Goal: Task Accomplishment & Management: Manage account settings

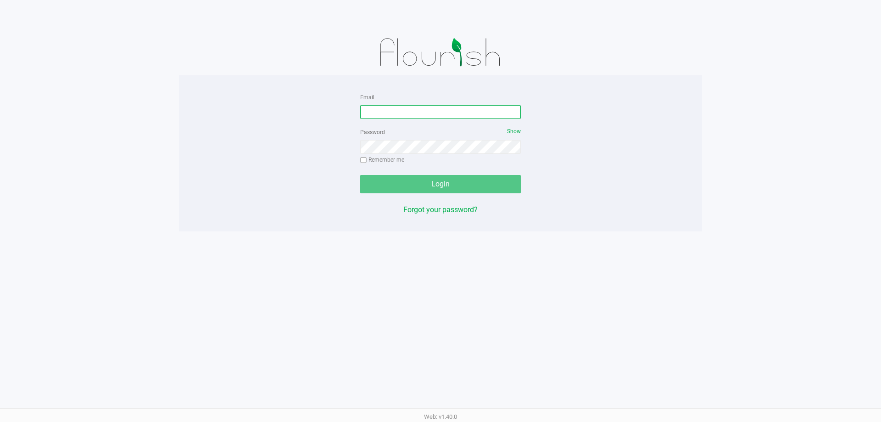
click at [425, 113] on input "Email" at bounding box center [440, 112] width 161 height 14
type input "[EMAIL_ADDRESS][DOMAIN_NAME]"
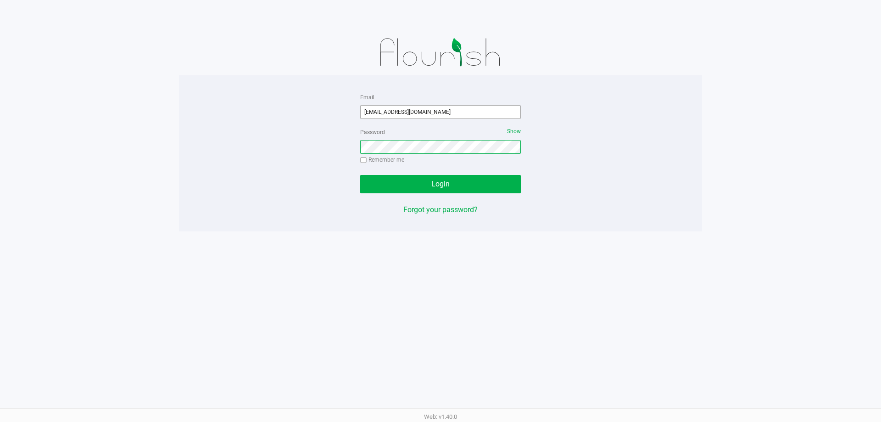
click at [360, 175] on button "Login" at bounding box center [440, 184] width 161 height 18
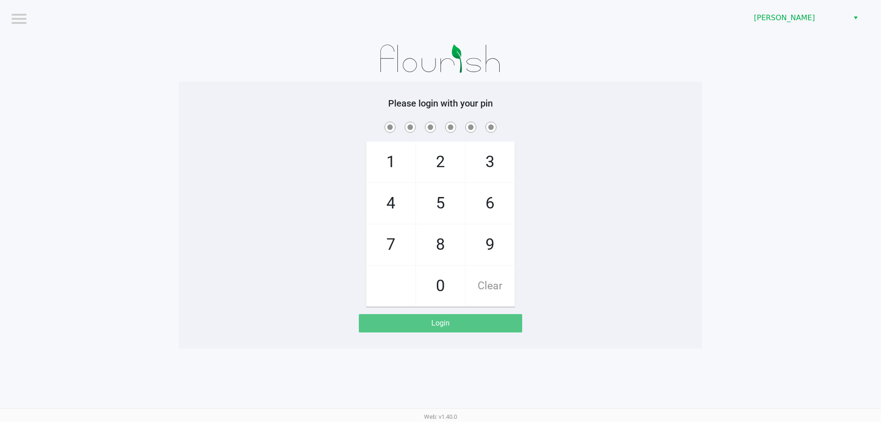
drag, startPoint x: 248, startPoint y: 37, endPoint x: 260, endPoint y: 32, distance: 12.8
click at [248, 37] on div at bounding box center [440, 59] width 523 height 46
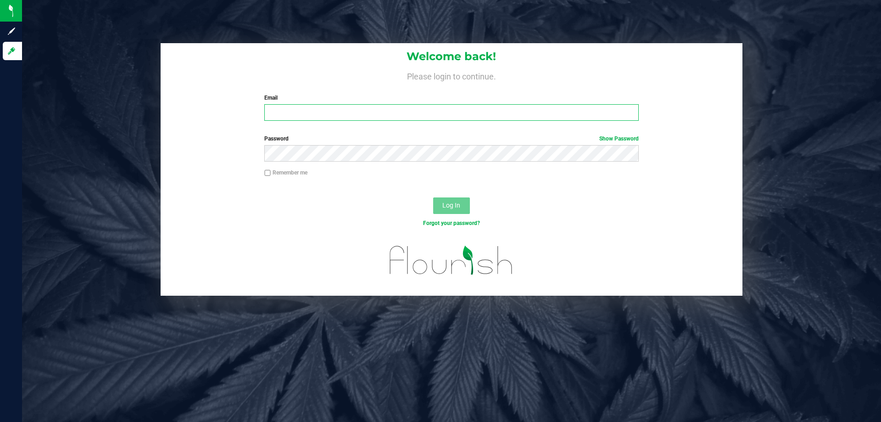
click at [356, 112] on input "Email" at bounding box center [451, 112] width 374 height 17
type input "[EMAIL_ADDRESS][DOMAIN_NAME]"
click at [433, 197] on button "Log In" at bounding box center [451, 205] width 37 height 17
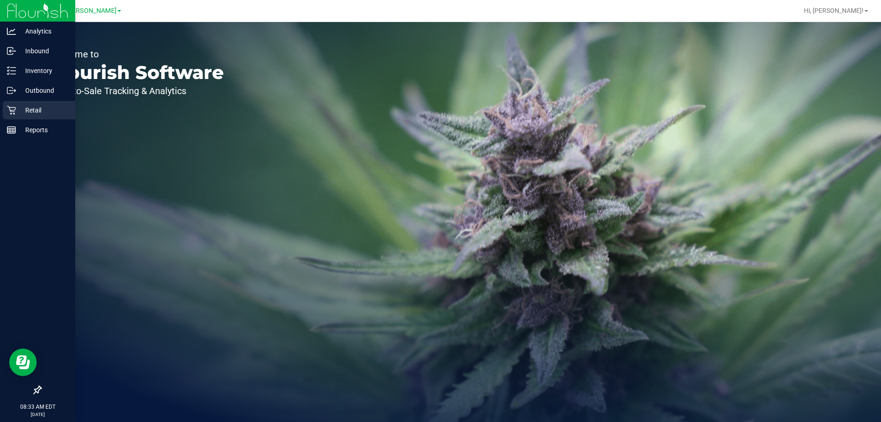
click at [7, 117] on div "Retail" at bounding box center [39, 110] width 73 height 18
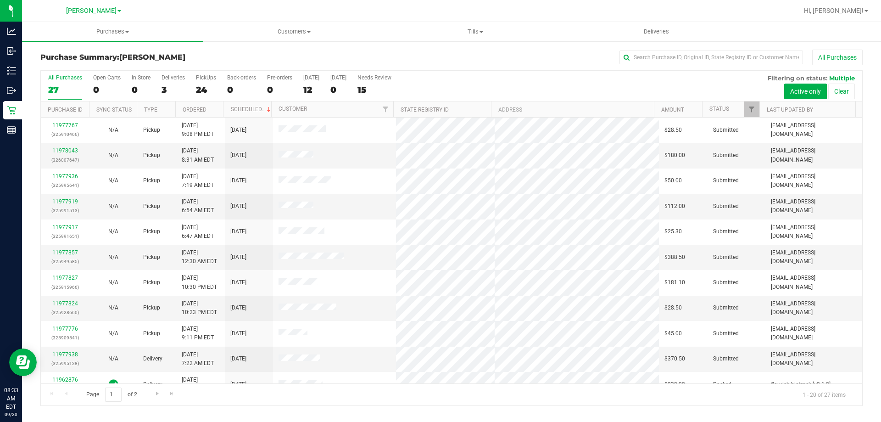
click at [433, 60] on div "All Purchases" at bounding box center [588, 58] width 549 height 16
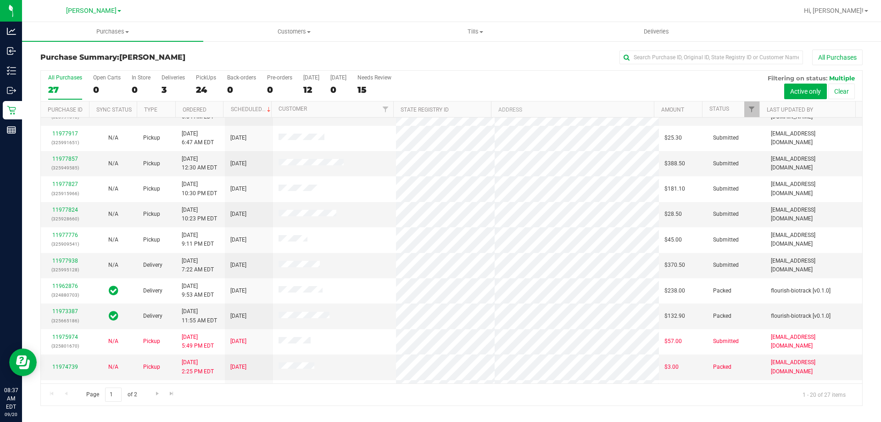
scroll to position [95, 0]
click at [72, 257] on link "11977938" at bounding box center [65, 259] width 26 height 6
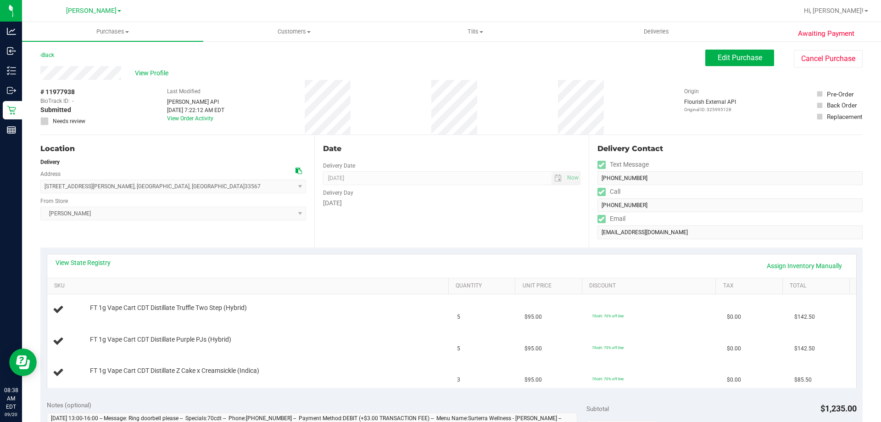
click at [483, 205] on div "Saturday" at bounding box center [451, 203] width 257 height 10
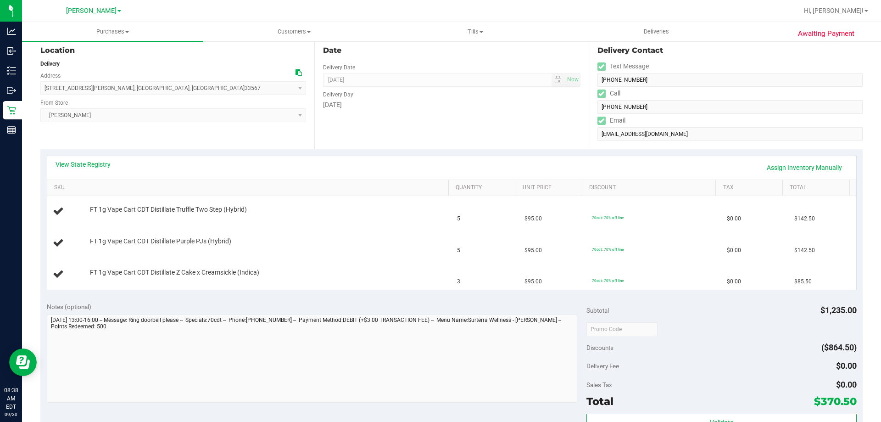
scroll to position [100, 0]
click at [86, 160] on link "View State Registry" at bounding box center [83, 162] width 55 height 9
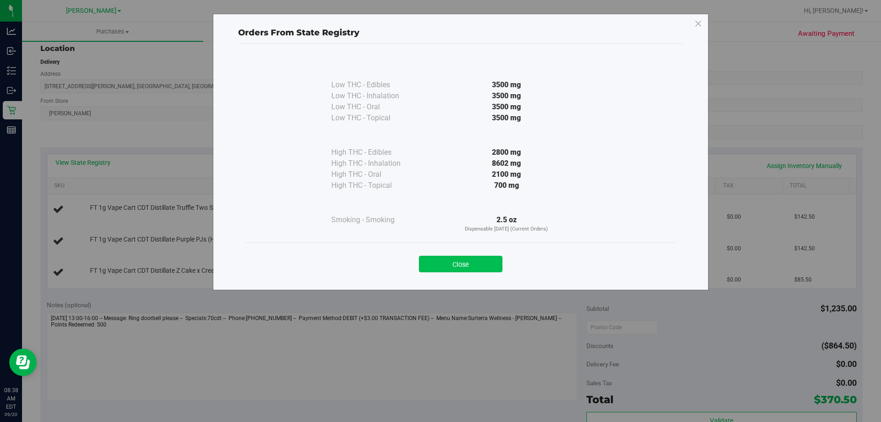
click at [470, 260] on button "Close" at bounding box center [461, 264] width 84 height 17
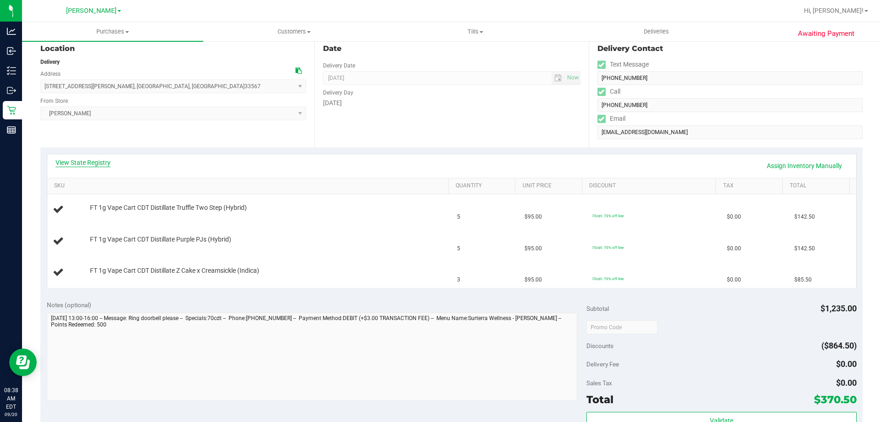
click at [103, 161] on link "View State Registry" at bounding box center [83, 162] width 55 height 9
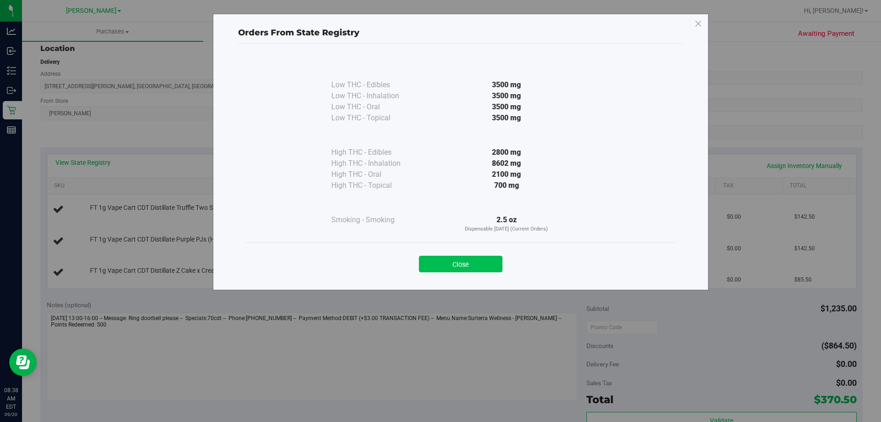
click at [444, 266] on button "Close" at bounding box center [461, 264] width 84 height 17
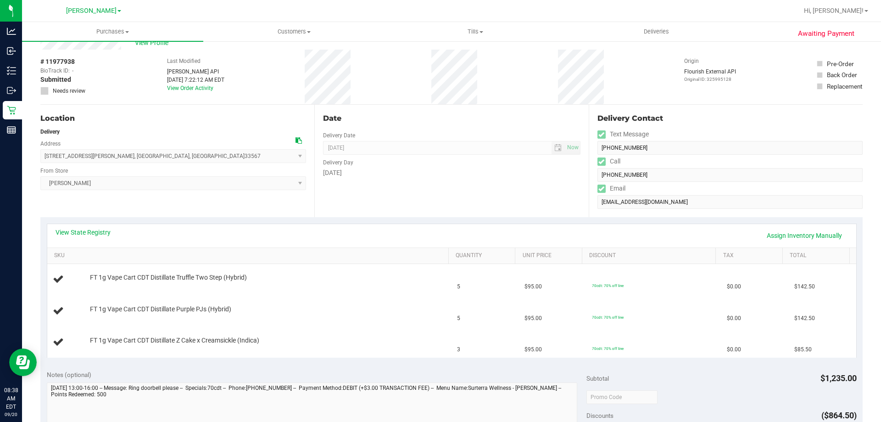
scroll to position [0, 0]
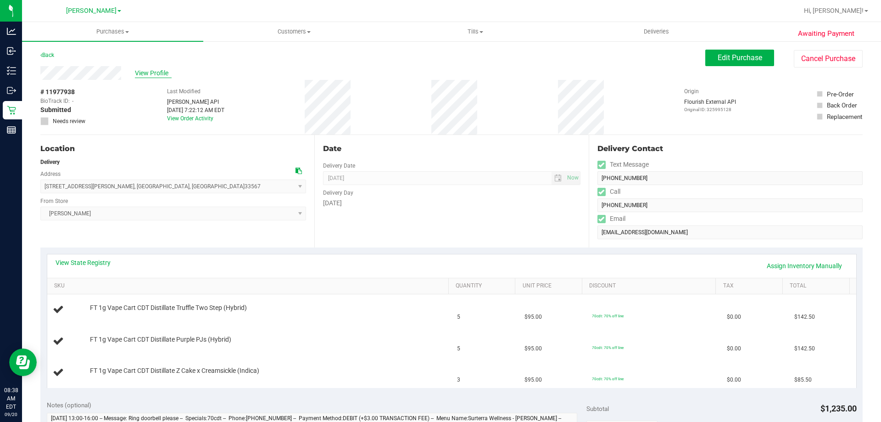
click at [159, 71] on span "View Profile" at bounding box center [153, 73] width 37 height 10
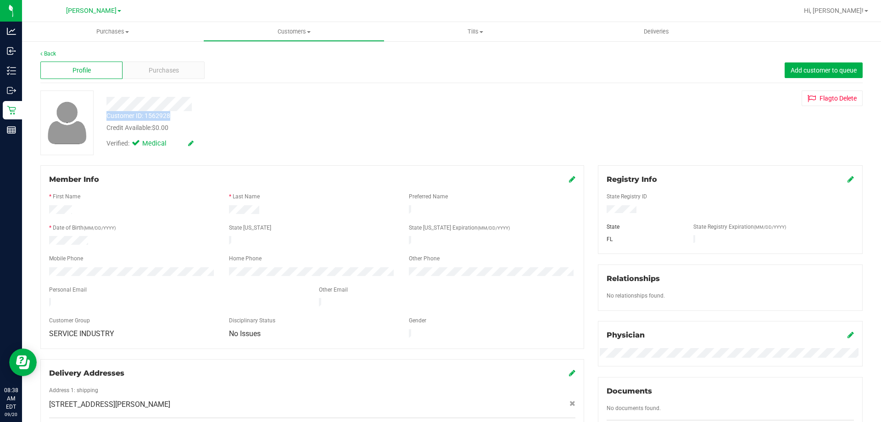
drag, startPoint x: 179, startPoint y: 114, endPoint x: 101, endPoint y: 117, distance: 78.1
click at [101, 117] on div "Customer ID: 1562928 Credit Available: $0.00" at bounding box center [309, 122] width 418 height 22
copy div "Customer ID: 1562928"
click at [154, 66] on span "Purchases" at bounding box center [164, 71] width 30 height 10
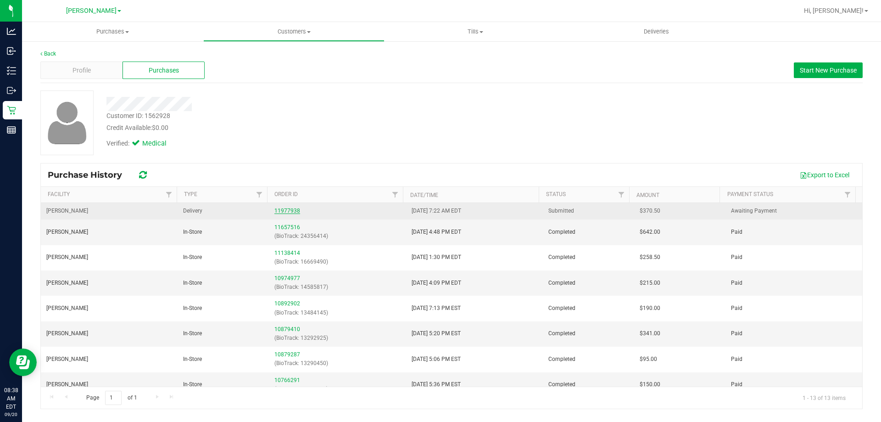
click at [283, 213] on link "11977938" at bounding box center [287, 210] width 26 height 6
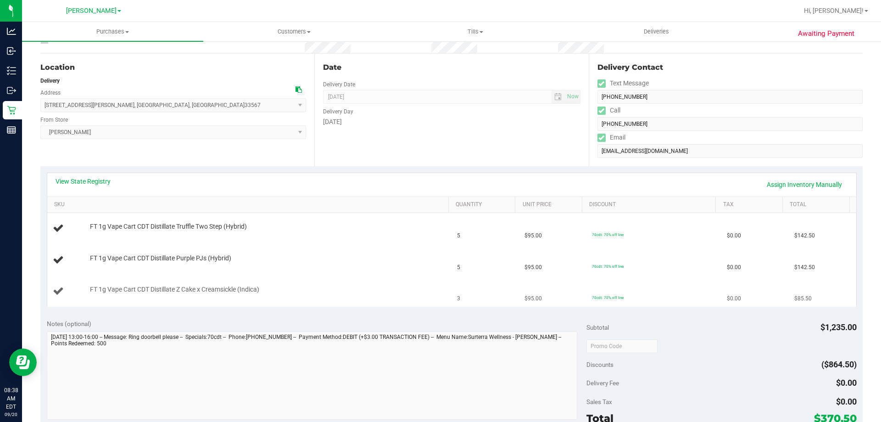
scroll to position [92, 0]
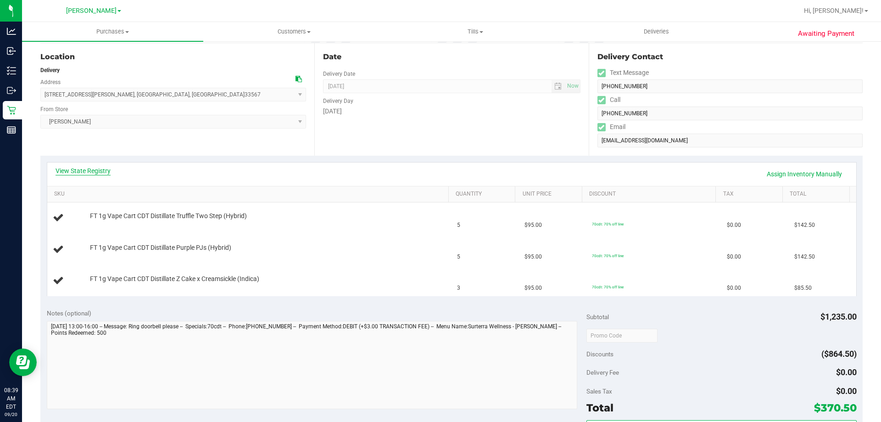
click at [89, 174] on link "View State Registry" at bounding box center [83, 170] width 55 height 9
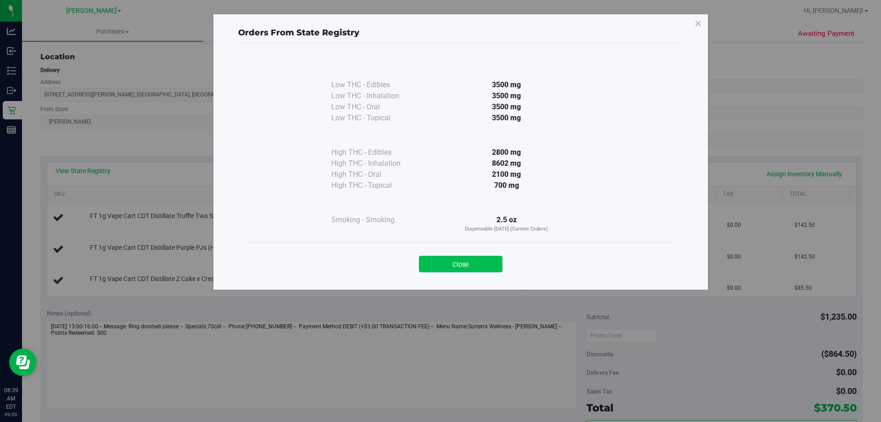
click at [496, 259] on button "Close" at bounding box center [461, 264] width 84 height 17
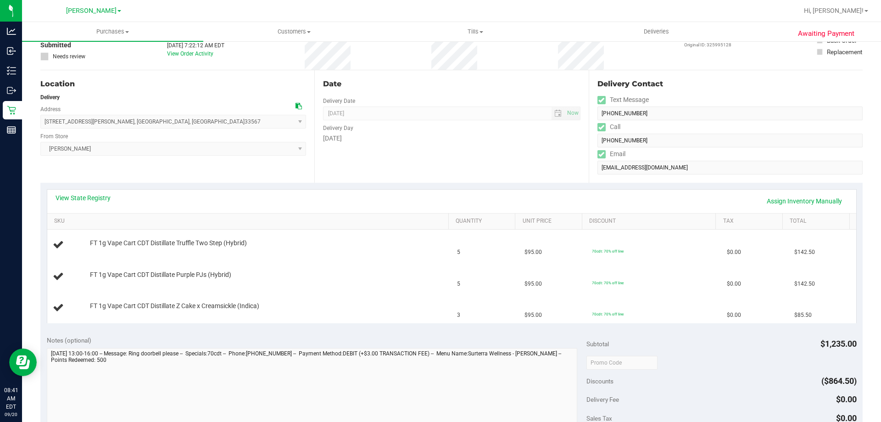
scroll to position [0, 0]
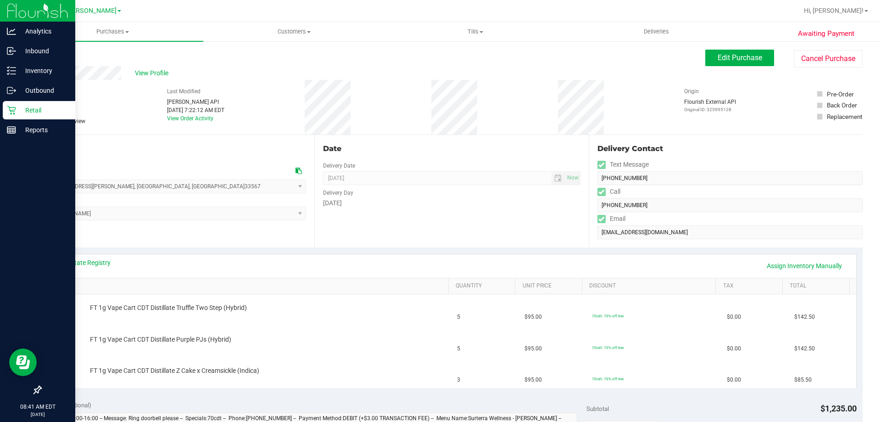
click at [14, 110] on icon at bounding box center [11, 110] width 9 height 9
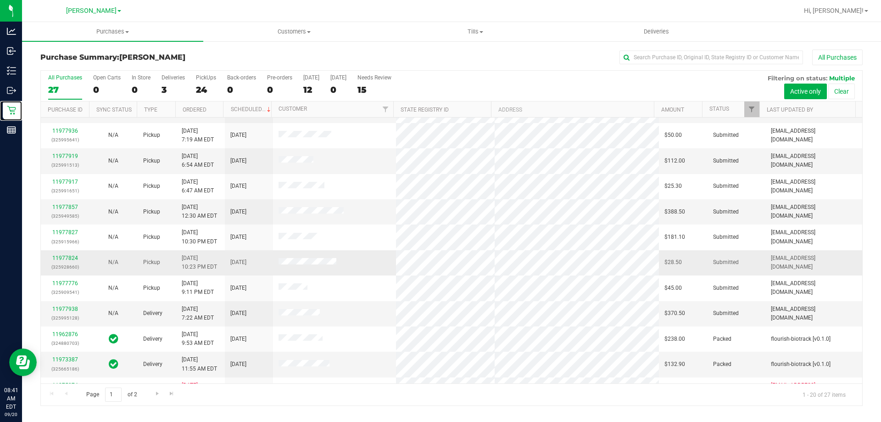
scroll to position [46, 0]
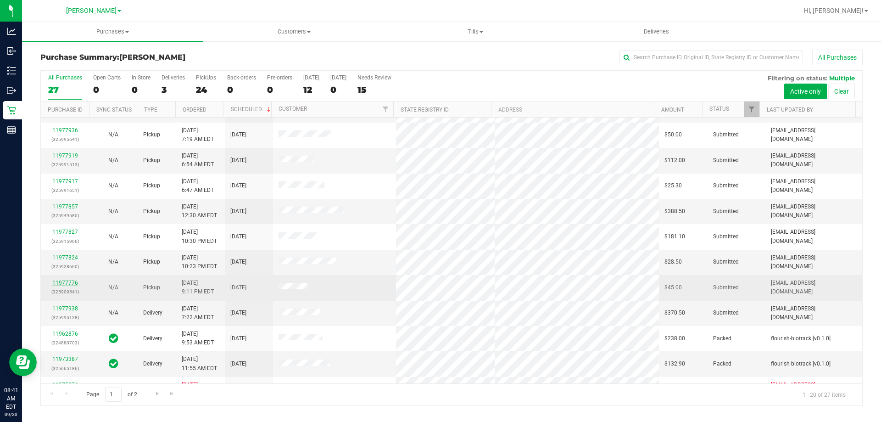
click at [69, 280] on link "11977776" at bounding box center [65, 283] width 26 height 6
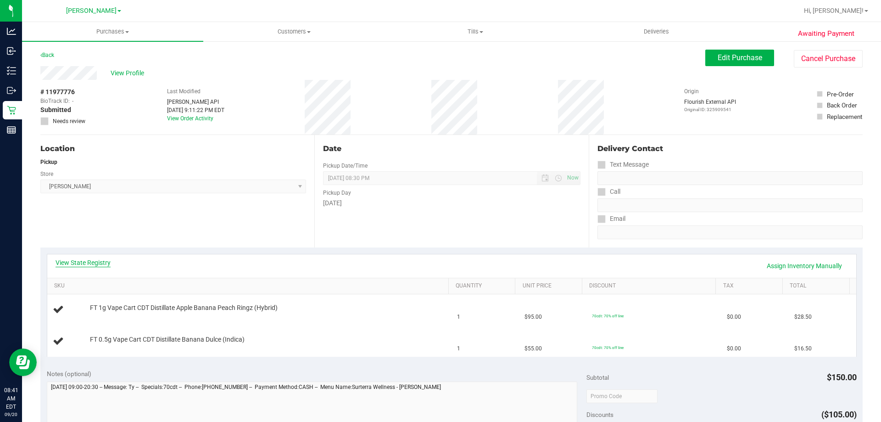
click at [88, 265] on link "View State Registry" at bounding box center [83, 262] width 55 height 9
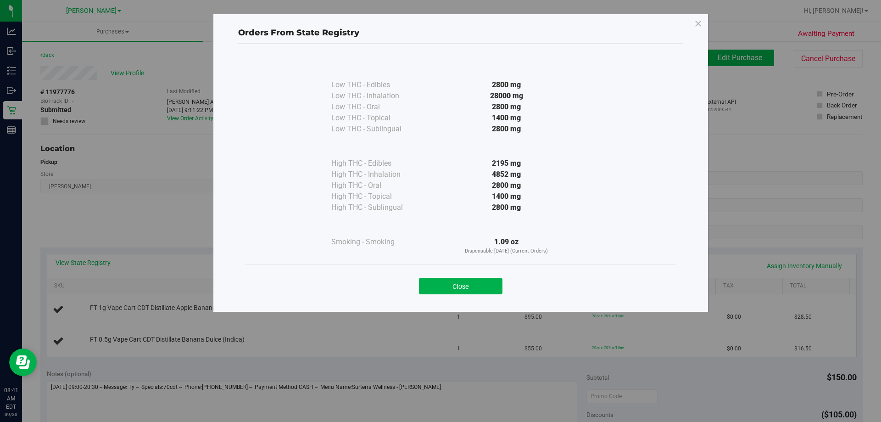
click at [457, 270] on div "Close" at bounding box center [460, 282] width 431 height 37
click at [448, 279] on button "Close" at bounding box center [461, 286] width 84 height 17
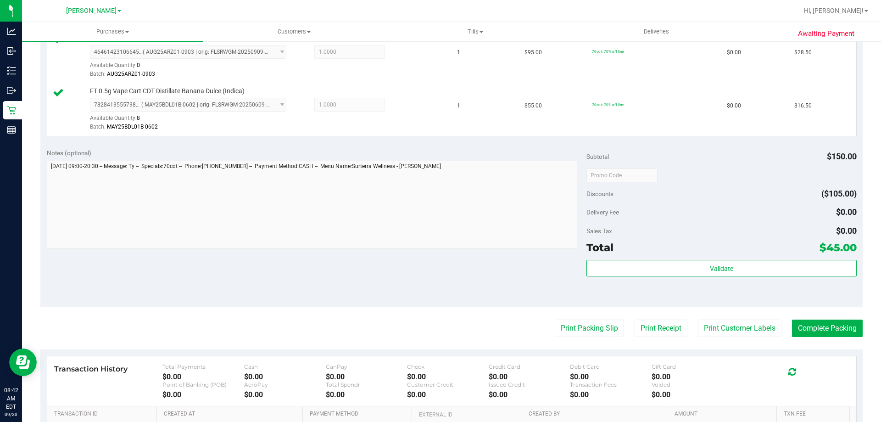
scroll to position [266, 0]
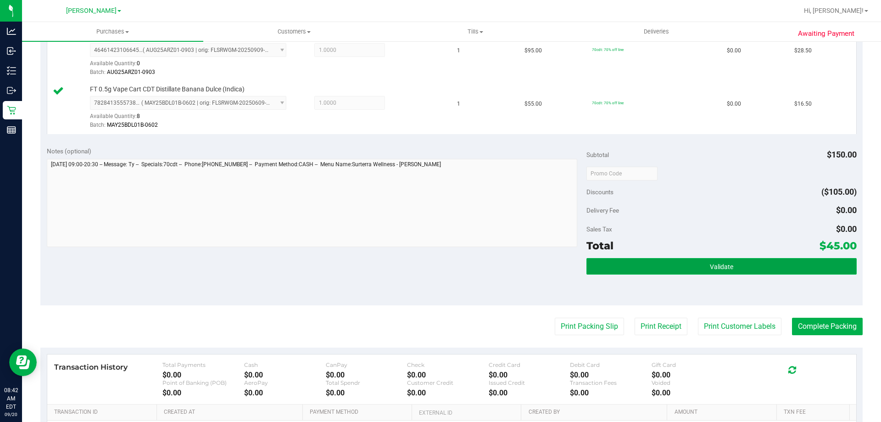
click at [717, 270] on span "Validate" at bounding box center [721, 266] width 23 height 7
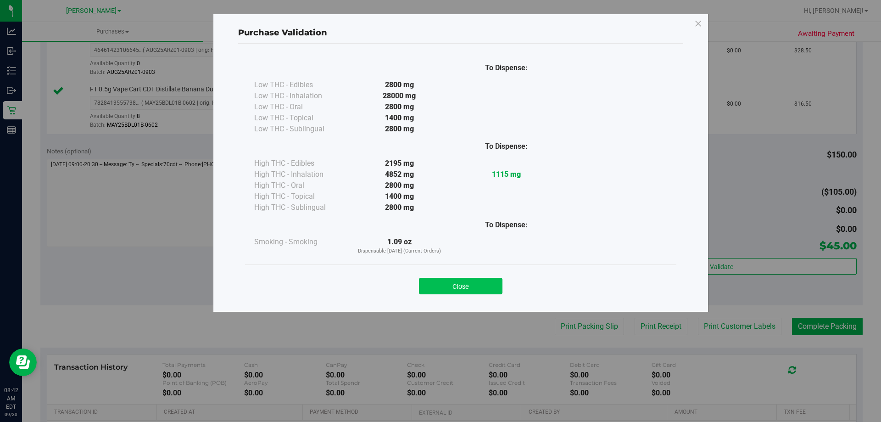
click at [474, 288] on button "Close" at bounding box center [461, 286] width 84 height 17
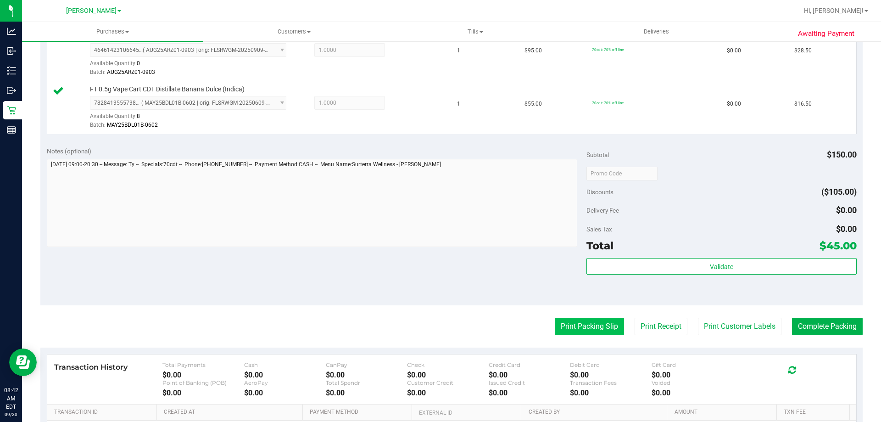
click at [595, 334] on button "Print Packing Slip" at bounding box center [589, 326] width 69 height 17
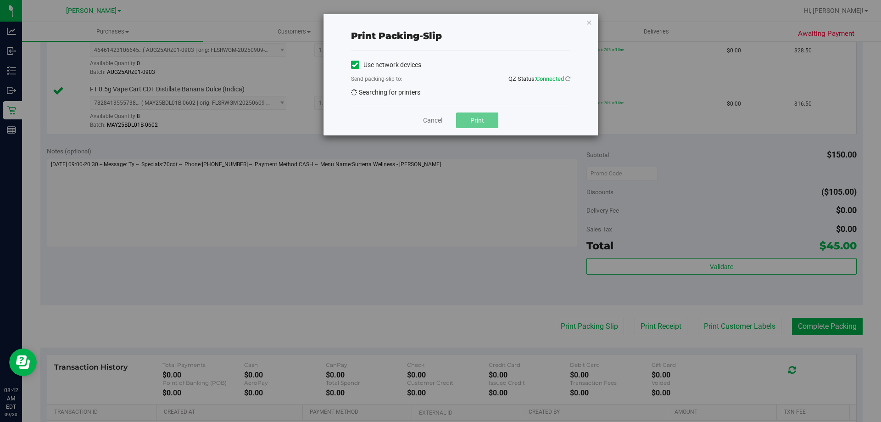
click at [415, 92] on span "Searching for printers" at bounding box center [385, 92] width 69 height 7
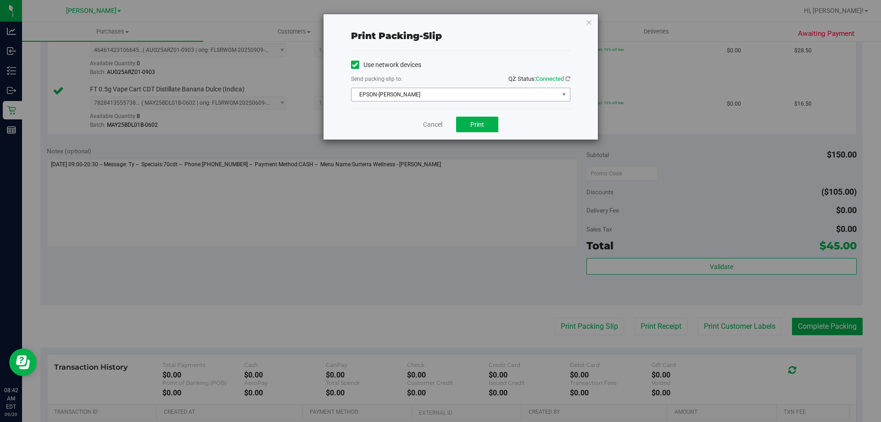
click at [410, 94] on span "EPSON-[PERSON_NAME]" at bounding box center [455, 94] width 207 height 13
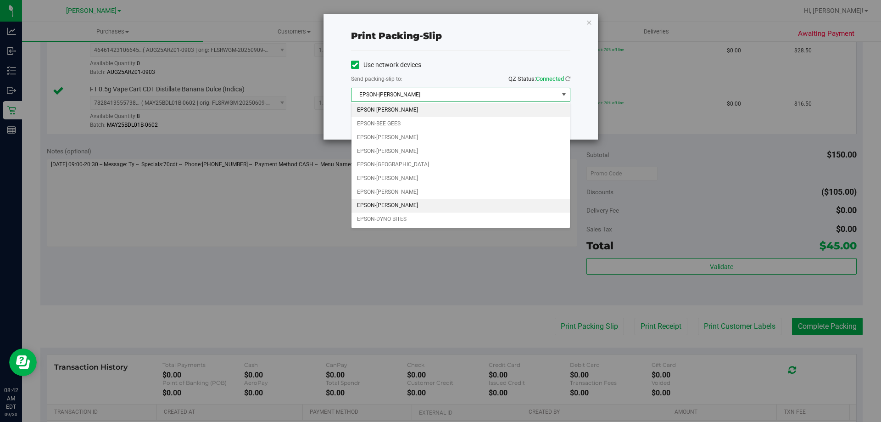
click at [441, 206] on li "EPSON-[PERSON_NAME]" at bounding box center [461, 206] width 218 height 14
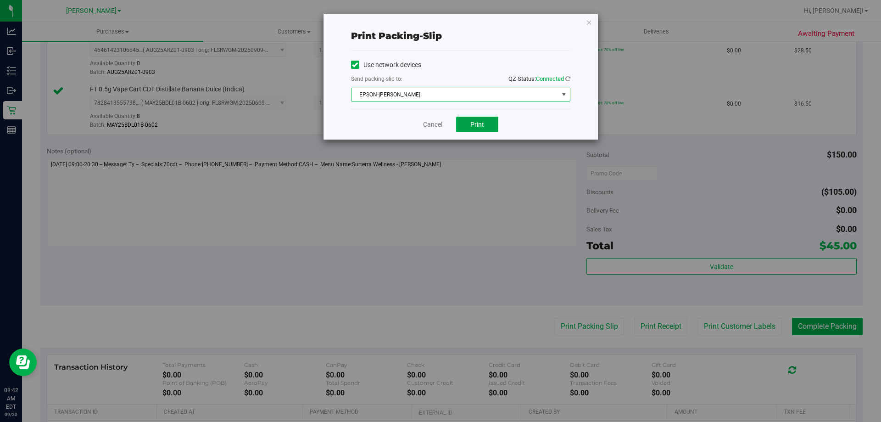
click at [484, 126] on button "Print" at bounding box center [477, 125] width 42 height 16
click at [433, 139] on div "Cancel Print" at bounding box center [460, 124] width 219 height 31
click at [482, 130] on button "Print" at bounding box center [477, 125] width 42 height 16
click at [434, 127] on link "Cancel" at bounding box center [432, 125] width 19 height 10
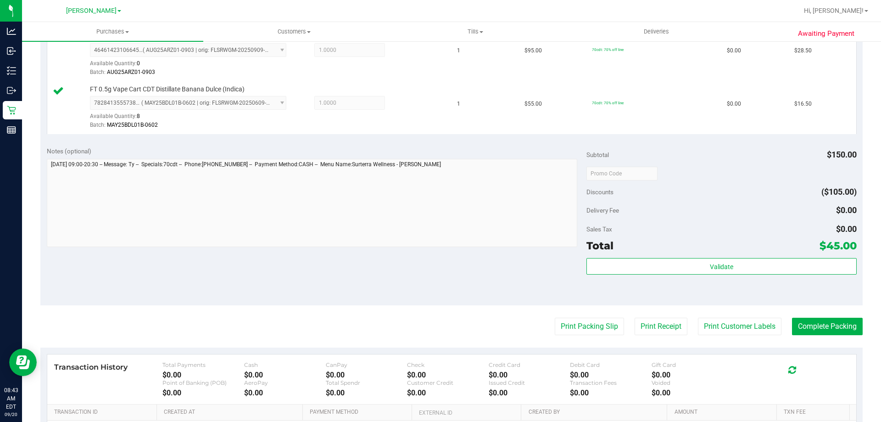
click at [715, 285] on div "Validate" at bounding box center [722, 278] width 270 height 41
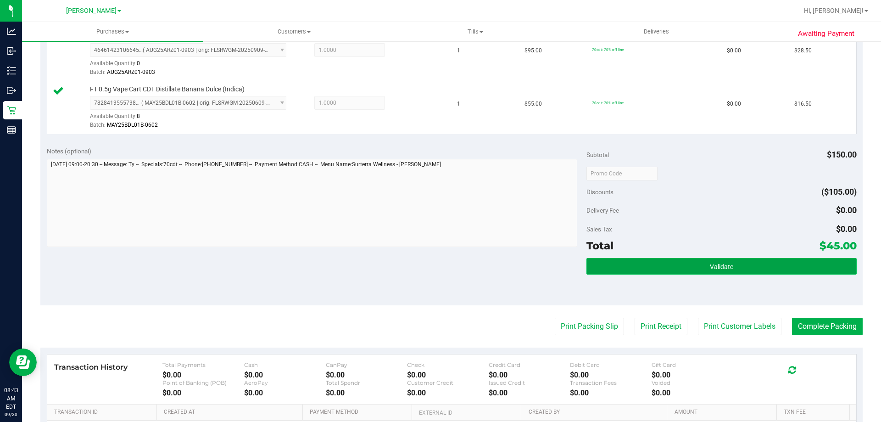
click at [729, 270] on button "Validate" at bounding box center [722, 266] width 270 height 17
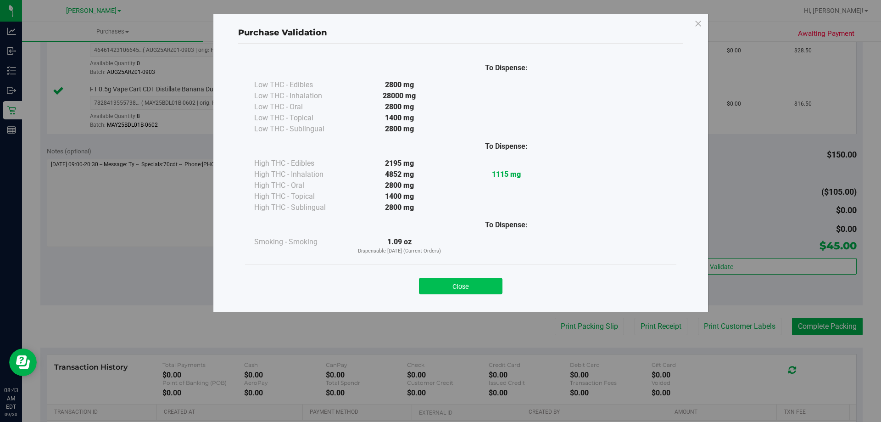
click at [484, 293] on button "Close" at bounding box center [461, 286] width 84 height 17
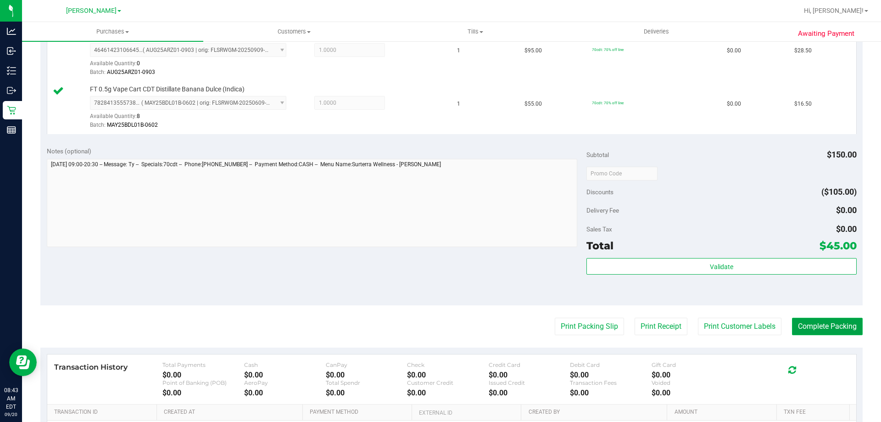
click at [843, 326] on button "Complete Packing" at bounding box center [827, 326] width 71 height 17
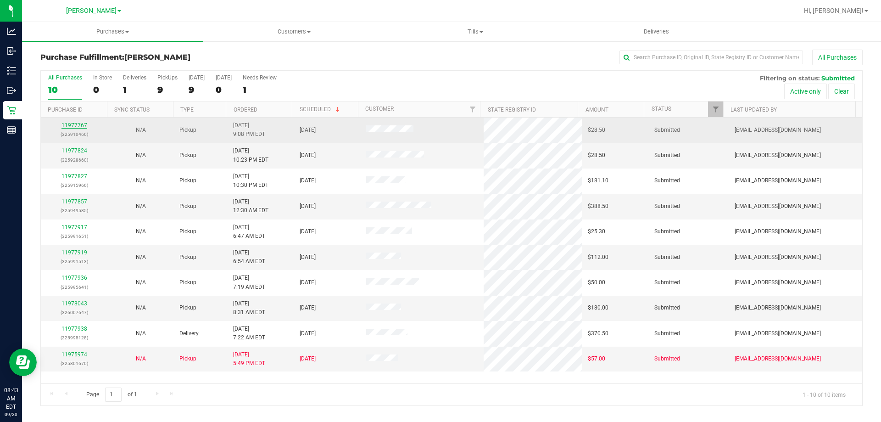
click at [84, 125] on link "11977767" at bounding box center [75, 125] width 26 height 6
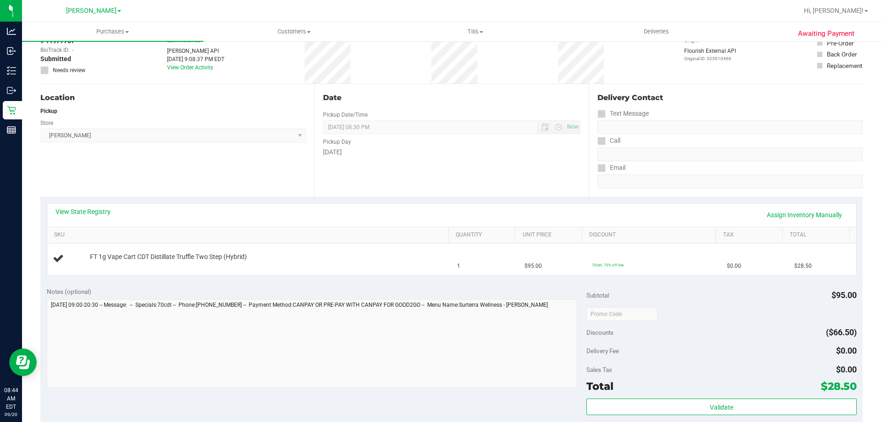
scroll to position [54, 0]
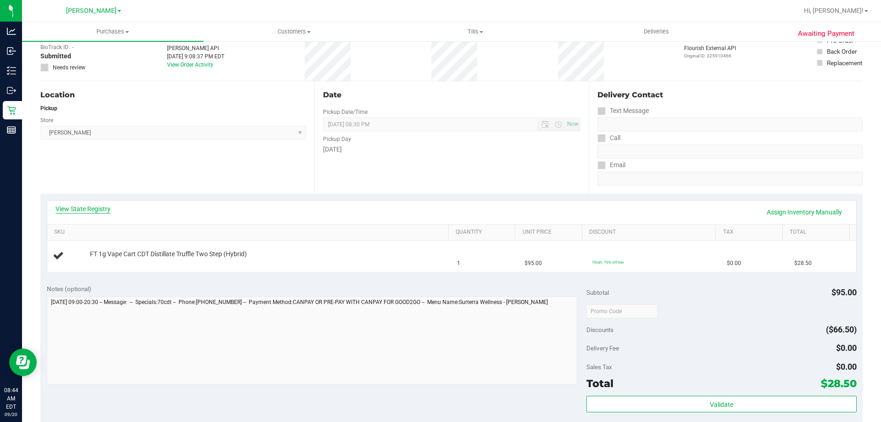
click at [85, 206] on link "View State Registry" at bounding box center [83, 208] width 55 height 9
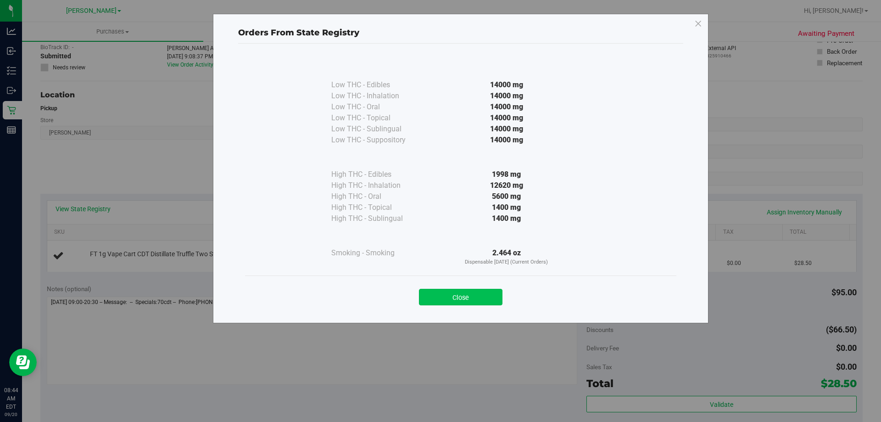
click at [486, 298] on button "Close" at bounding box center [461, 297] width 84 height 17
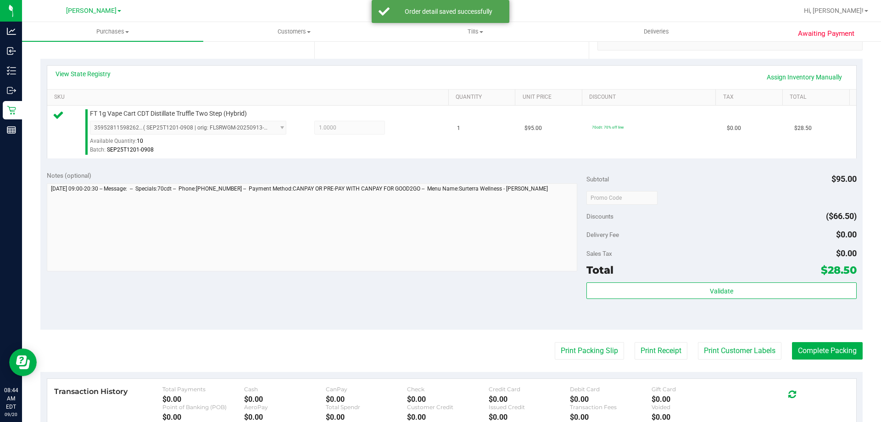
scroll to position [190, 0]
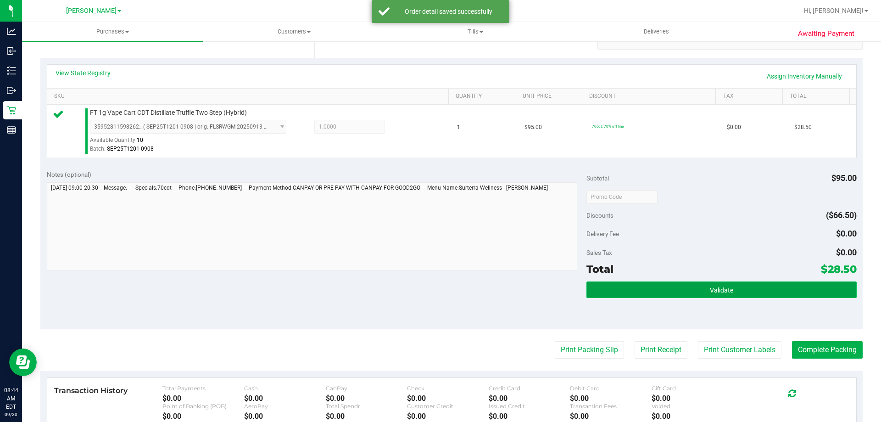
click at [736, 296] on button "Validate" at bounding box center [722, 289] width 270 height 17
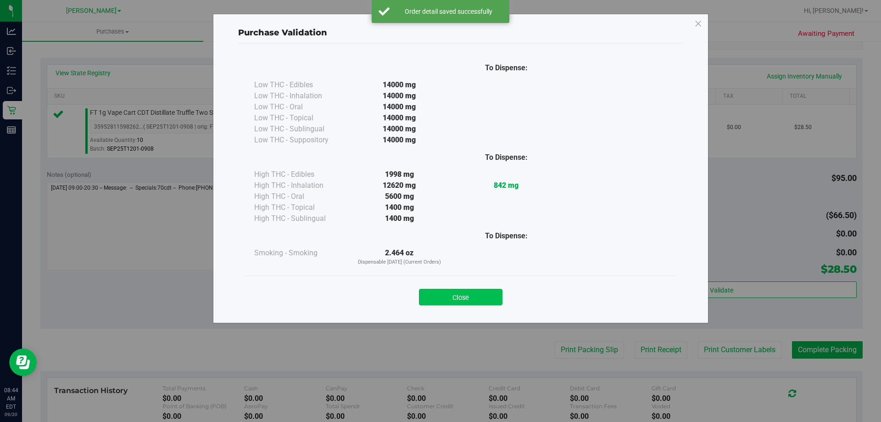
click at [458, 297] on button "Close" at bounding box center [461, 297] width 84 height 17
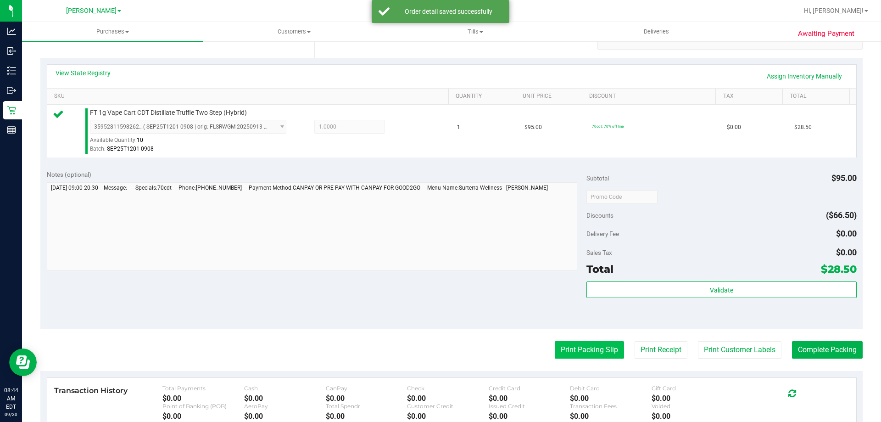
click at [597, 349] on button "Print Packing Slip" at bounding box center [589, 349] width 69 height 17
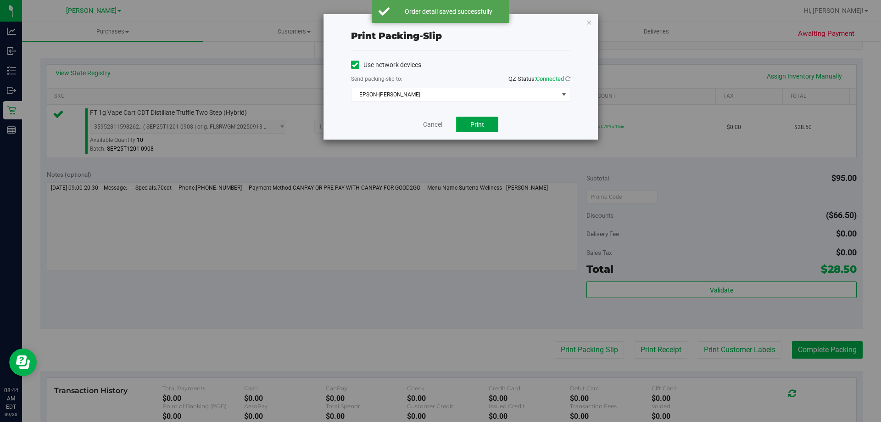
click at [480, 120] on button "Print" at bounding box center [477, 125] width 42 height 16
click at [431, 125] on link "Cancel" at bounding box center [432, 125] width 19 height 10
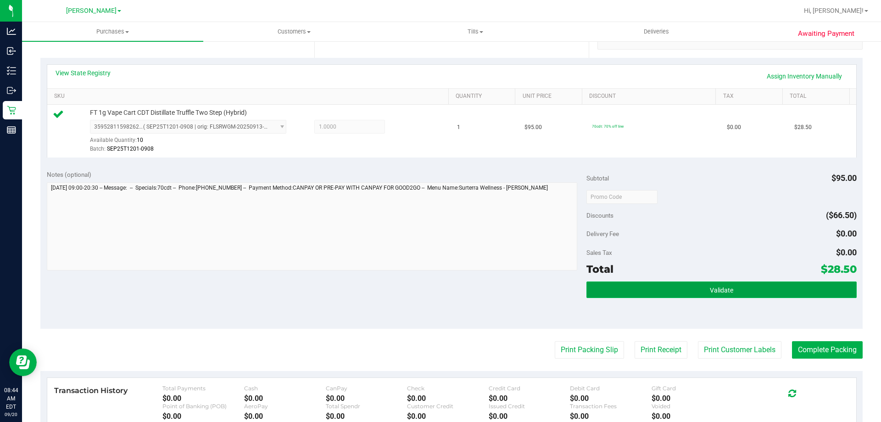
click at [679, 286] on button "Validate" at bounding box center [722, 289] width 270 height 17
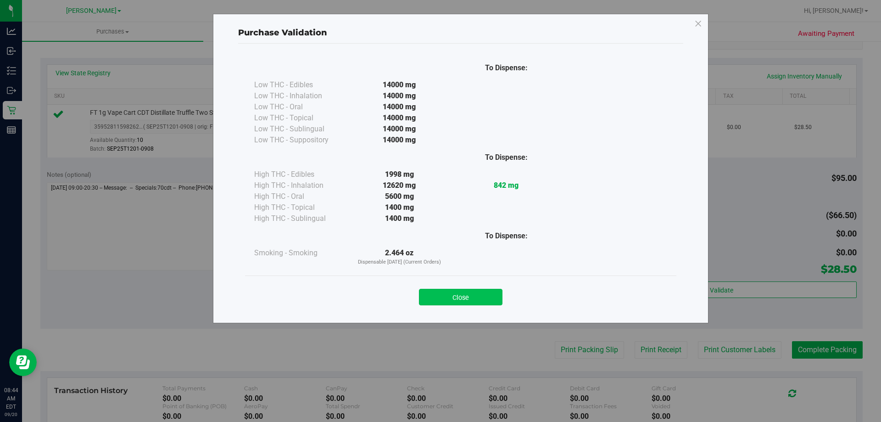
click at [485, 293] on button "Close" at bounding box center [461, 297] width 84 height 17
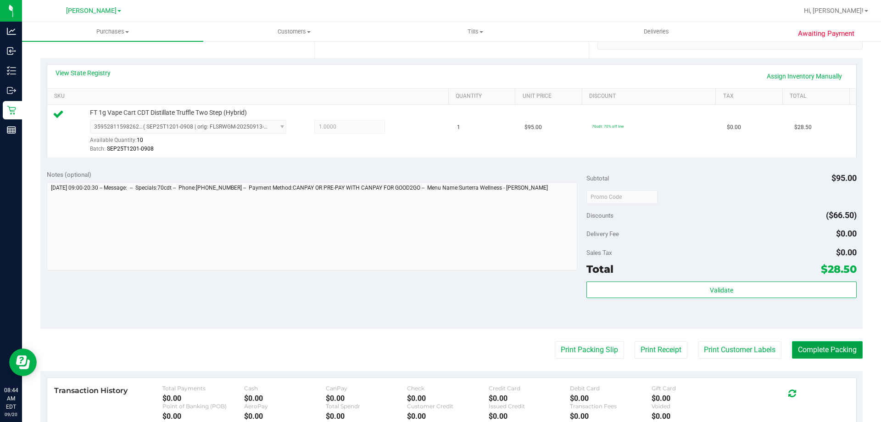
click at [821, 358] on button "Complete Packing" at bounding box center [827, 349] width 71 height 17
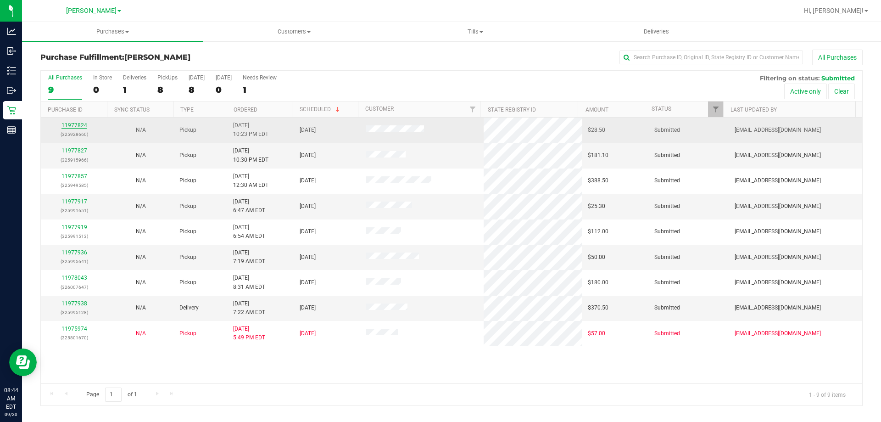
click at [81, 127] on link "11977824" at bounding box center [75, 125] width 26 height 6
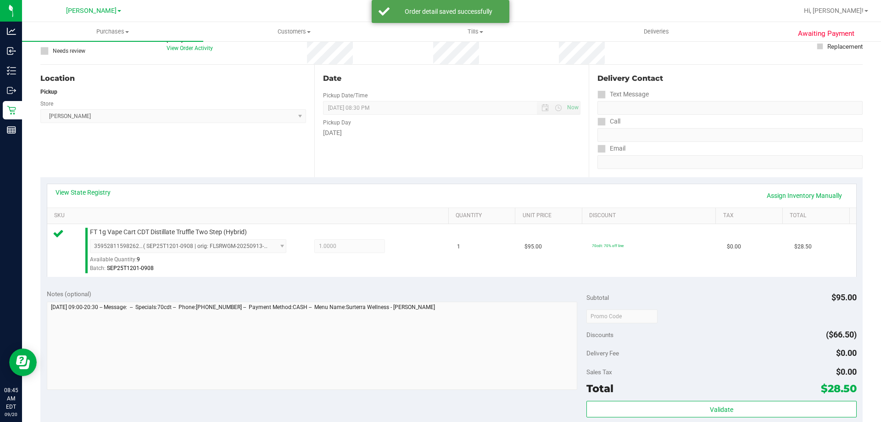
scroll to position [111, 0]
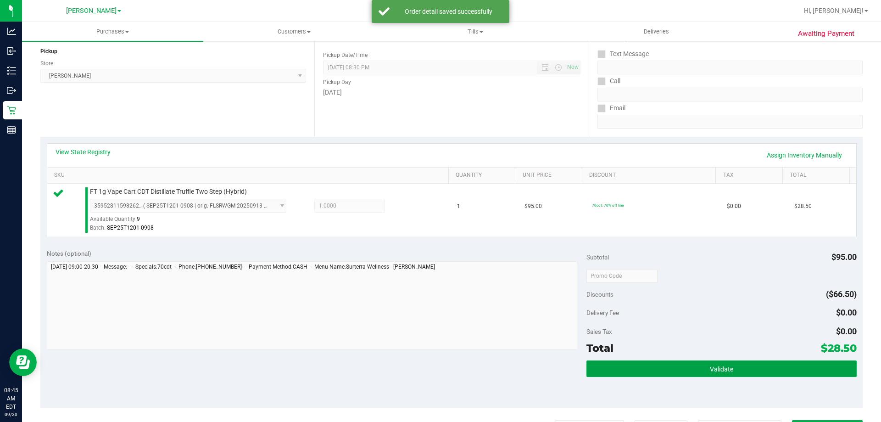
click at [706, 364] on button "Validate" at bounding box center [722, 368] width 270 height 17
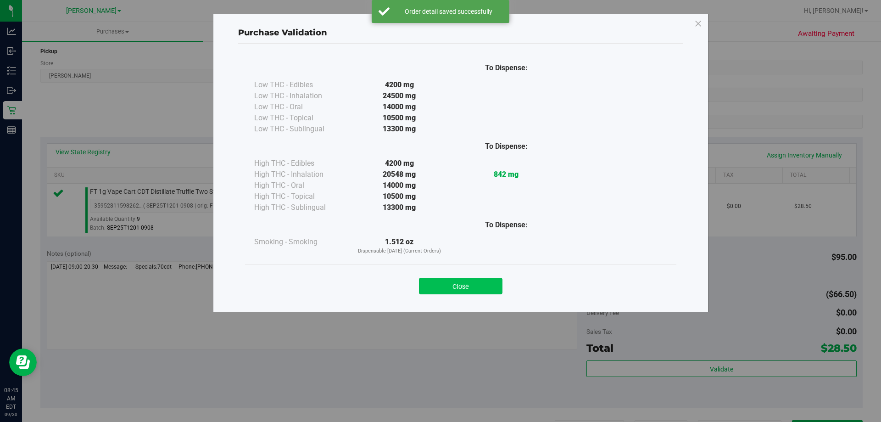
click at [493, 290] on button "Close" at bounding box center [461, 286] width 84 height 17
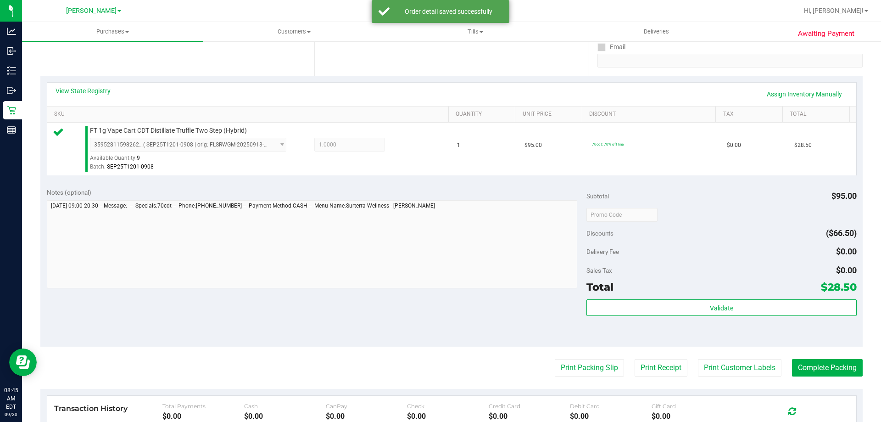
scroll to position [200, 0]
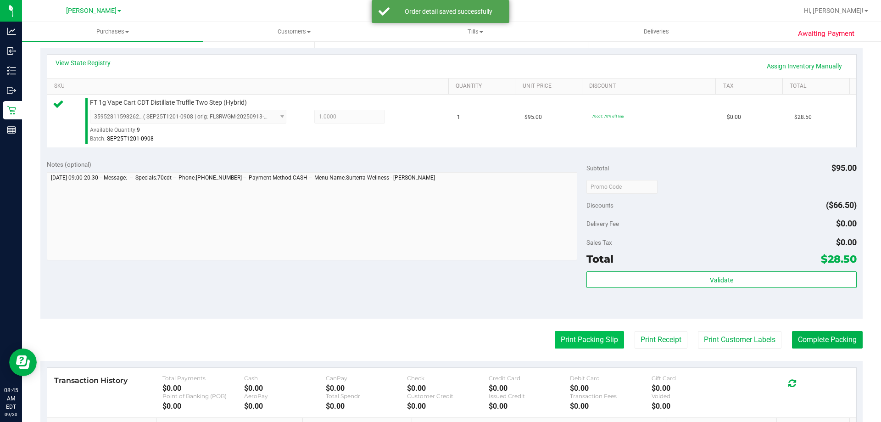
click at [599, 342] on button "Print Packing Slip" at bounding box center [589, 339] width 69 height 17
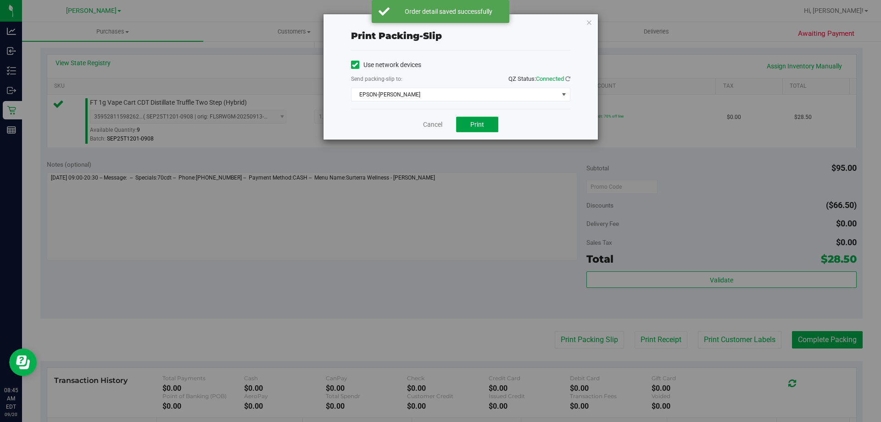
click at [487, 128] on button "Print" at bounding box center [477, 125] width 42 height 16
click at [431, 123] on link "Cancel" at bounding box center [432, 125] width 19 height 10
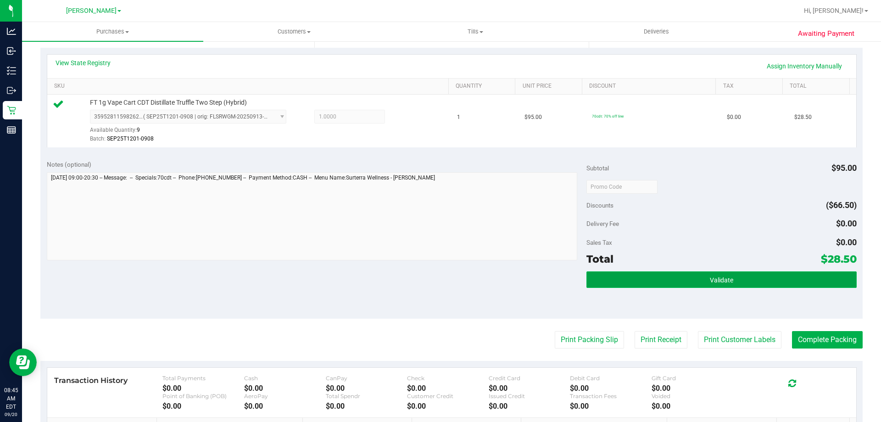
click at [729, 286] on button "Validate" at bounding box center [722, 279] width 270 height 17
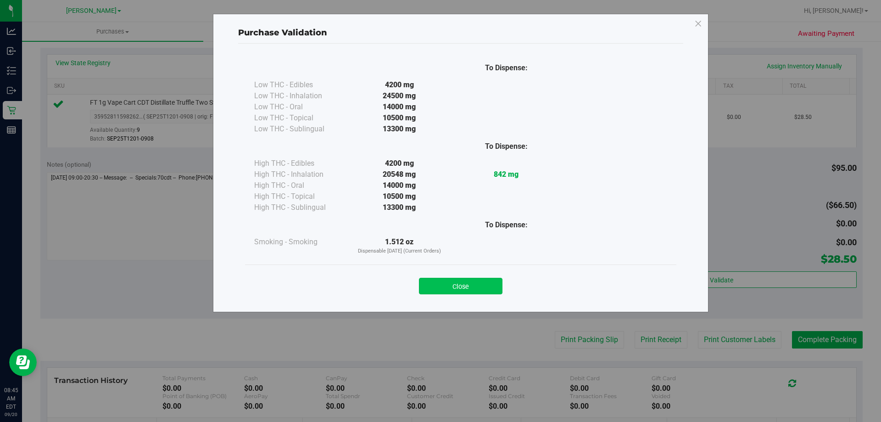
click at [475, 289] on button "Close" at bounding box center [461, 286] width 84 height 17
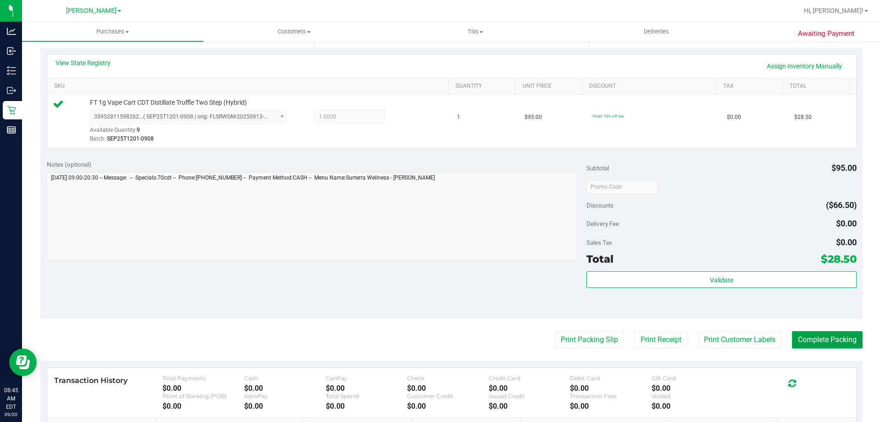
click at [832, 339] on button "Complete Packing" at bounding box center [827, 339] width 71 height 17
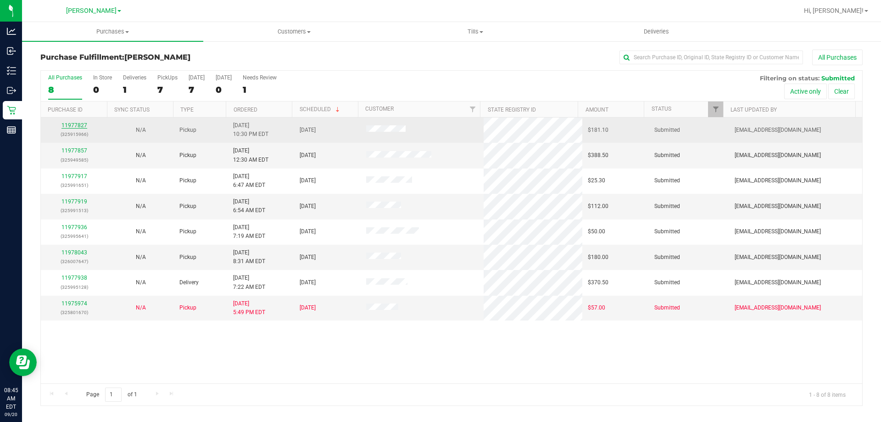
click at [78, 124] on link "11977827" at bounding box center [75, 125] width 26 height 6
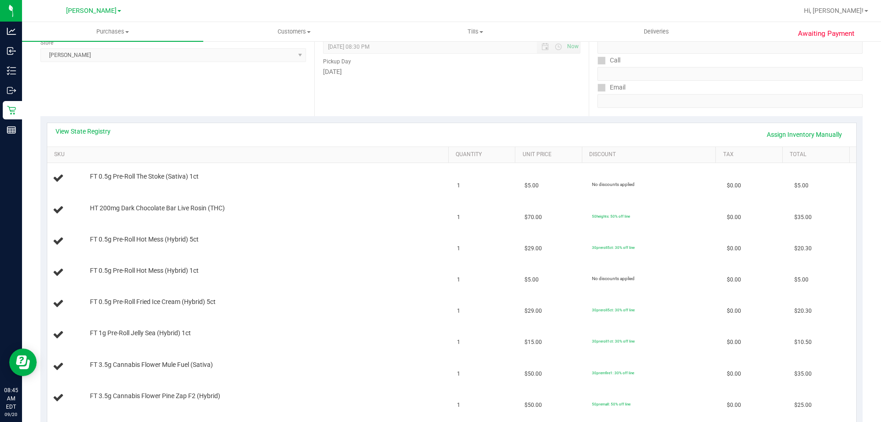
scroll to position [132, 0]
click at [94, 131] on link "View State Registry" at bounding box center [83, 130] width 55 height 9
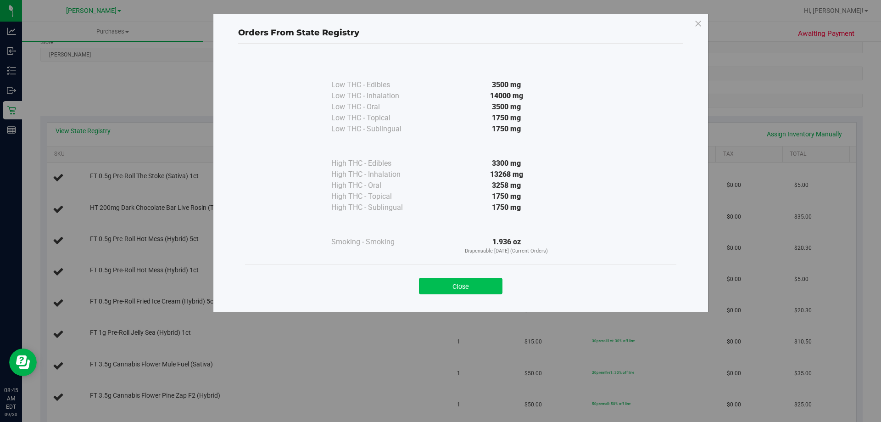
click at [476, 286] on button "Close" at bounding box center [461, 286] width 84 height 17
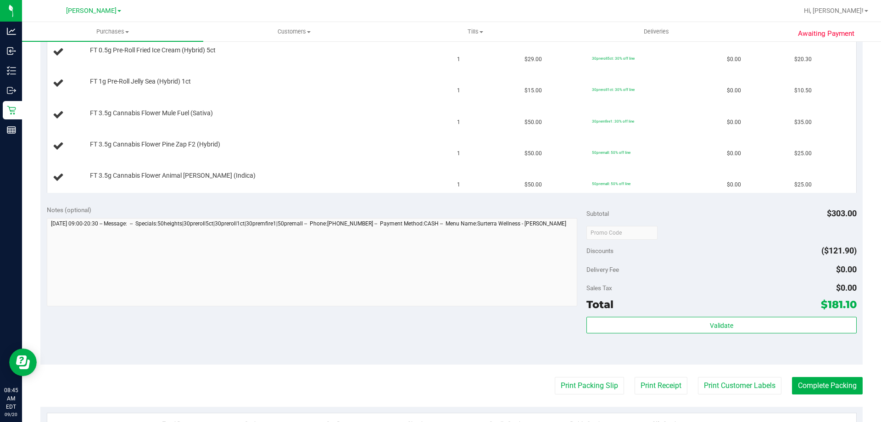
scroll to position [394, 0]
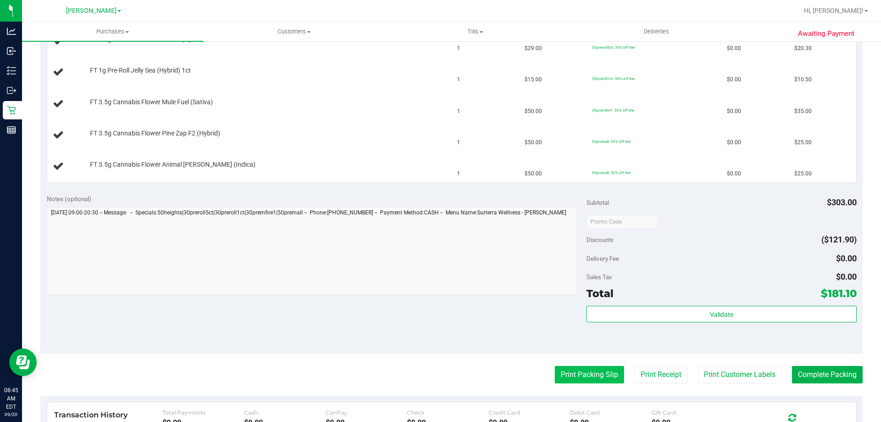
click at [592, 375] on button "Print Packing Slip" at bounding box center [589, 374] width 69 height 17
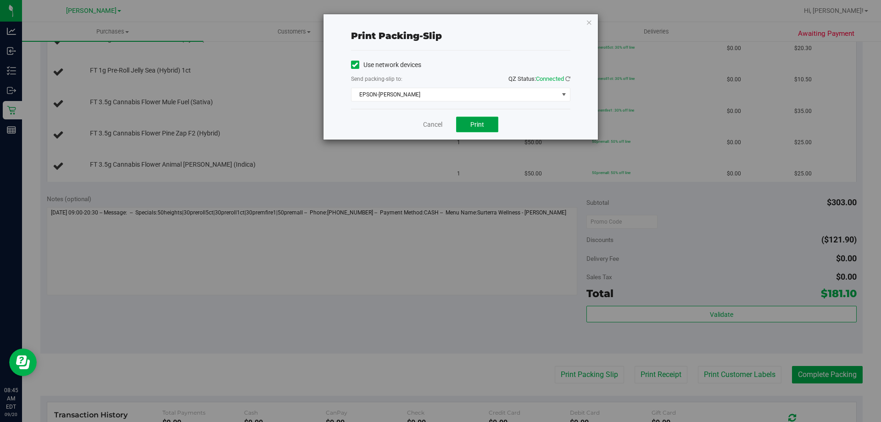
click at [483, 125] on span "Print" at bounding box center [477, 124] width 14 height 7
click at [426, 124] on link "Cancel" at bounding box center [432, 125] width 19 height 10
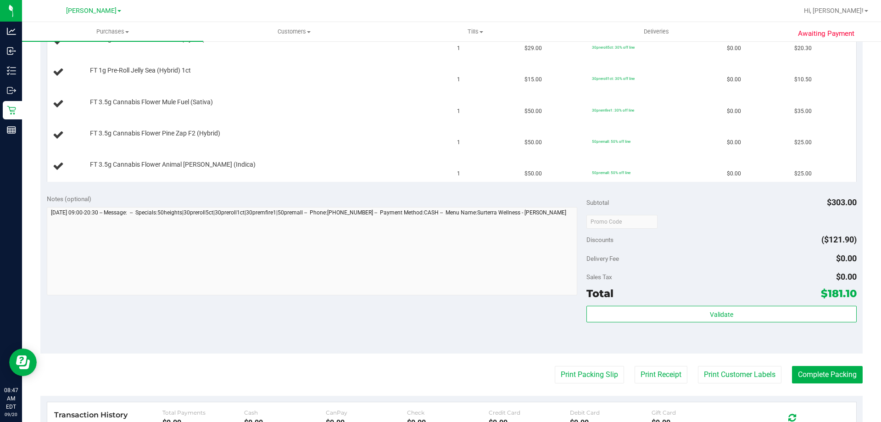
click at [555, 366] on button "Print Packing Slip" at bounding box center [589, 374] width 69 height 17
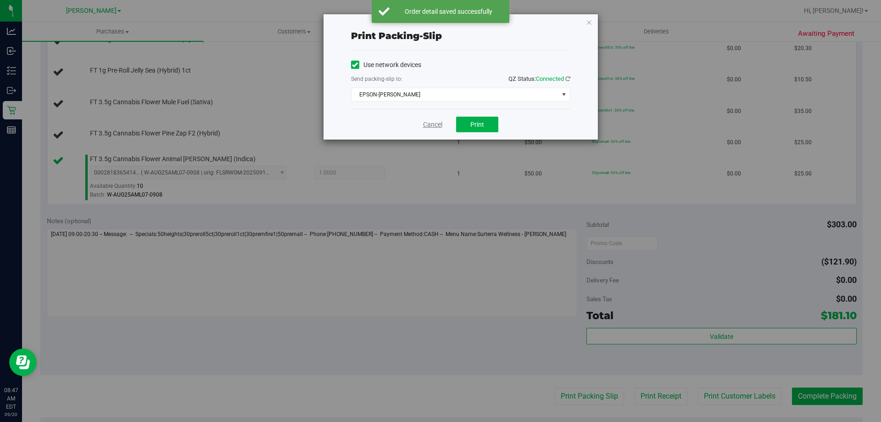
click at [433, 126] on link "Cancel" at bounding box center [432, 125] width 19 height 10
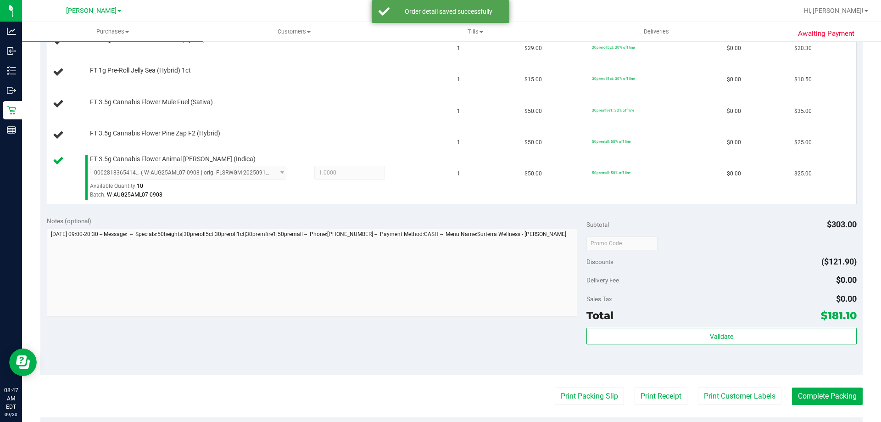
click at [555, 387] on button "Print Packing Slip" at bounding box center [589, 395] width 69 height 17
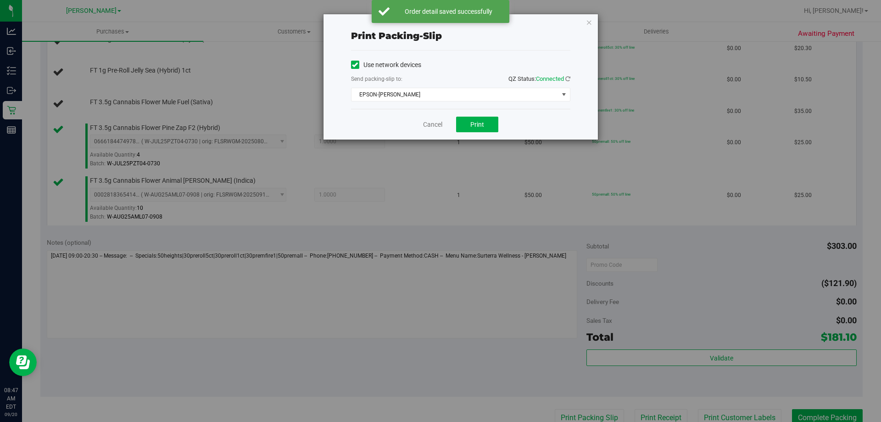
click at [417, 138] on div "Cancel Print" at bounding box center [460, 124] width 219 height 31
click at [434, 126] on link "Cancel" at bounding box center [432, 125] width 19 height 10
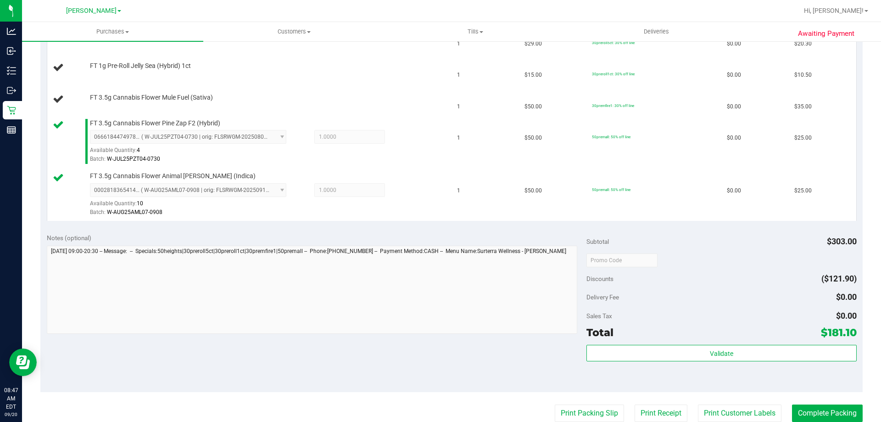
click at [555, 404] on button "Print Packing Slip" at bounding box center [589, 412] width 69 height 17
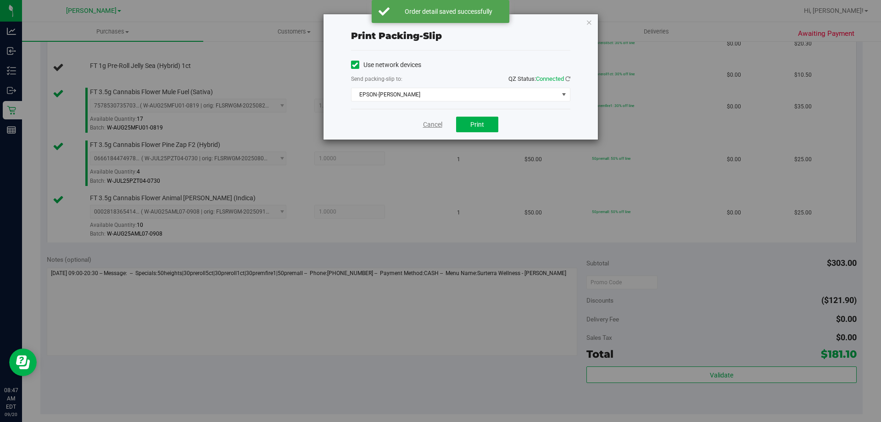
click at [433, 120] on link "Cancel" at bounding box center [432, 125] width 19 height 10
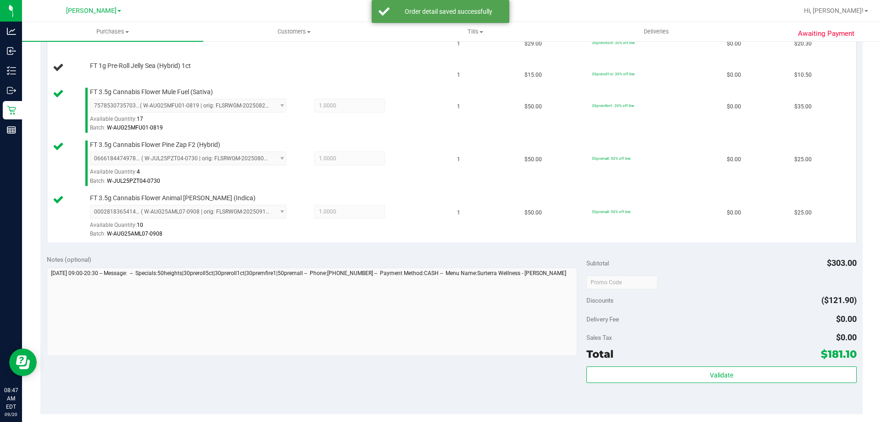
scroll to position [611, 0]
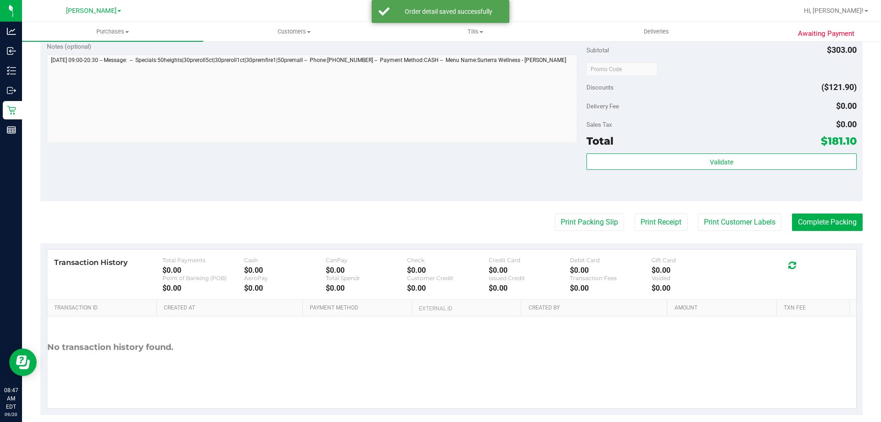
click at [555, 213] on button "Print Packing Slip" at bounding box center [589, 221] width 69 height 17
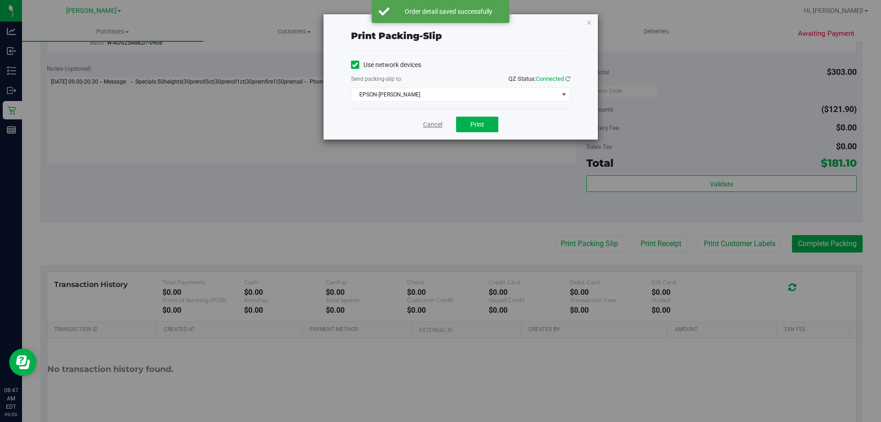
click at [427, 126] on link "Cancel" at bounding box center [432, 125] width 19 height 10
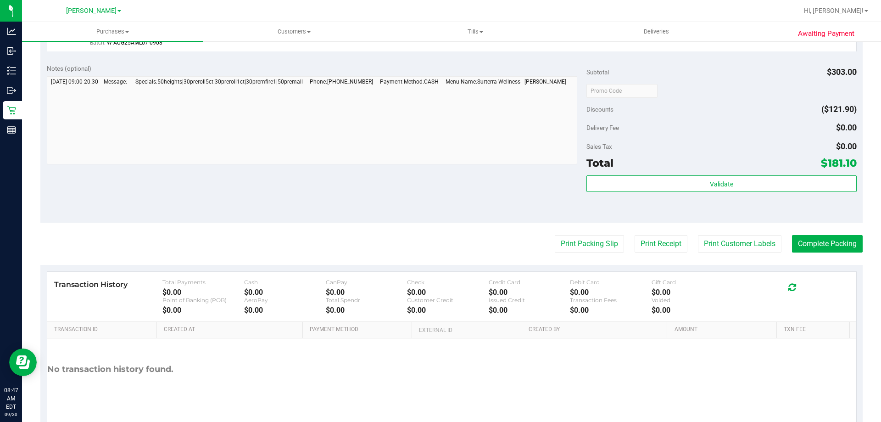
click at [555, 235] on button "Print Packing Slip" at bounding box center [589, 243] width 69 height 17
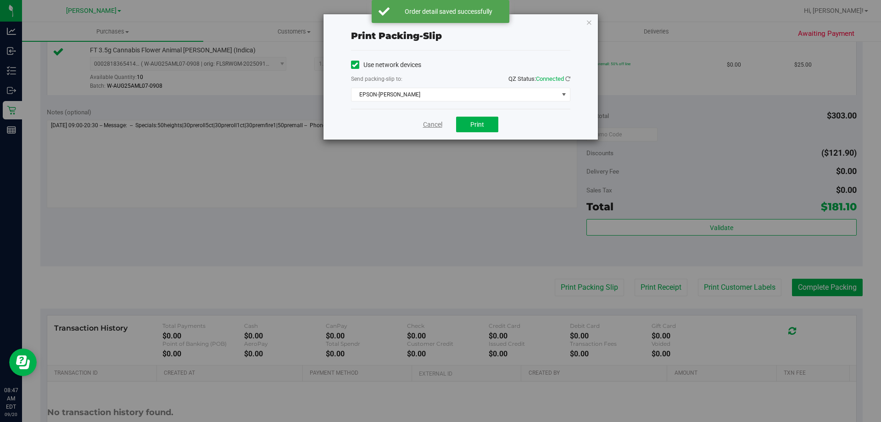
click at [436, 126] on link "Cancel" at bounding box center [432, 125] width 19 height 10
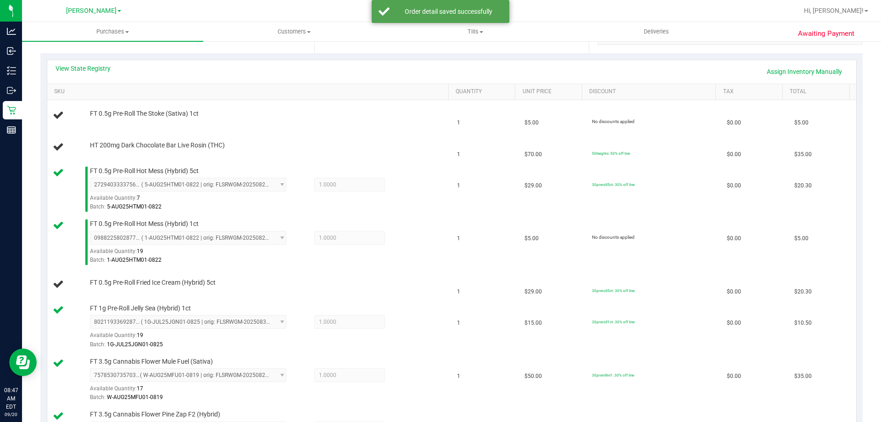
scroll to position [0, 0]
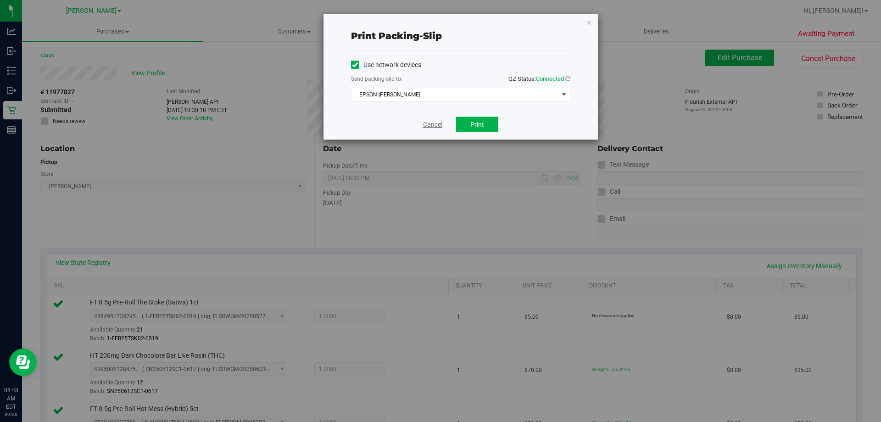
click at [437, 125] on link "Cancel" at bounding box center [432, 125] width 19 height 10
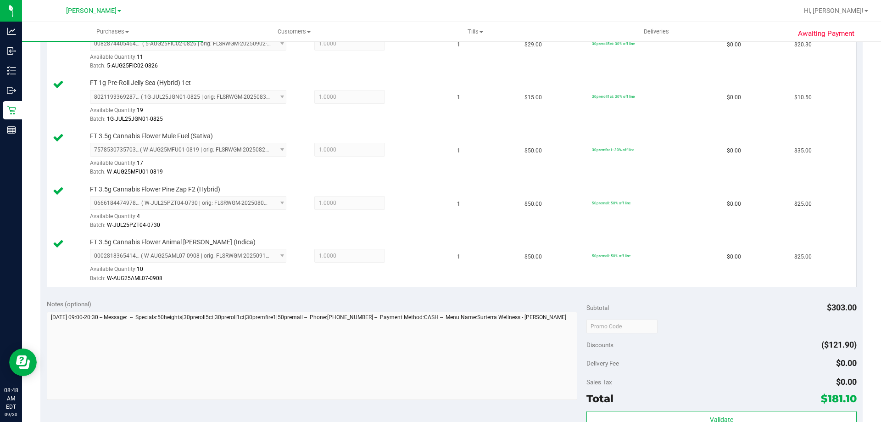
scroll to position [517, 0]
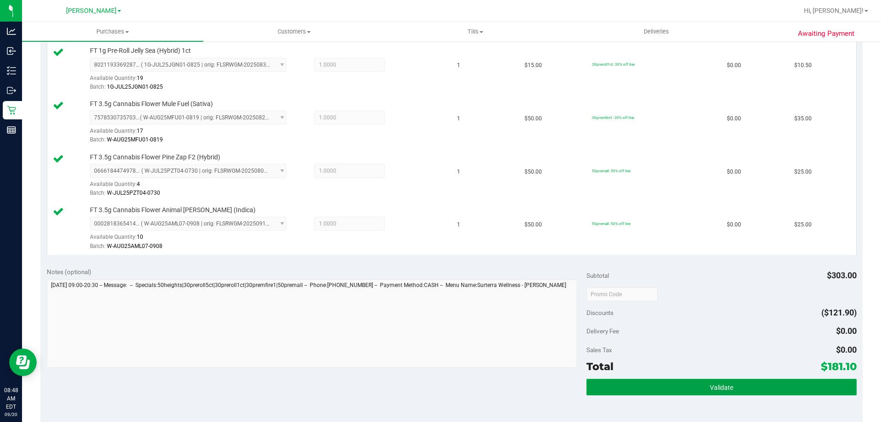
click at [715, 387] on span "Validate" at bounding box center [721, 387] width 23 height 7
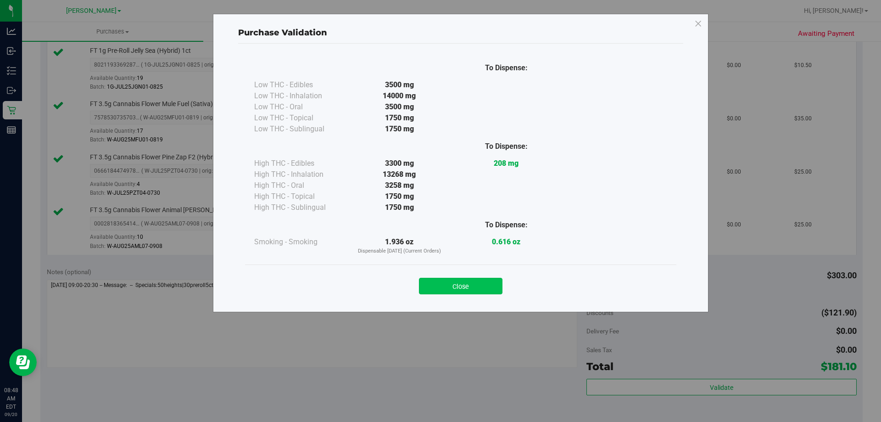
click at [454, 285] on button "Close" at bounding box center [461, 286] width 84 height 17
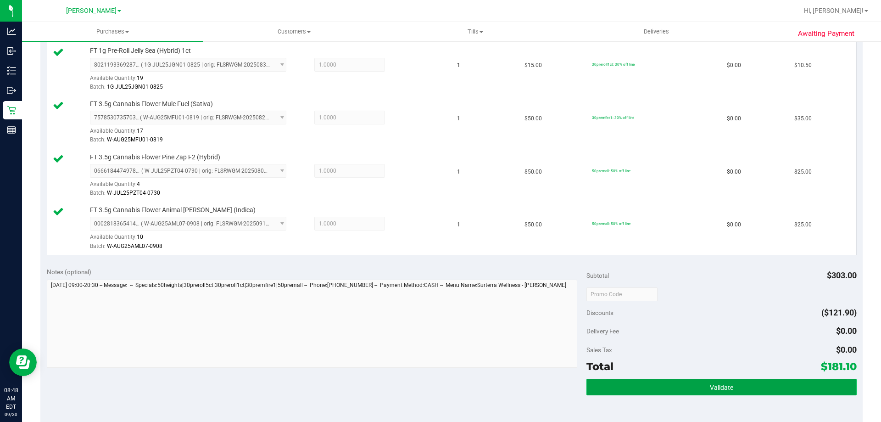
click at [690, 386] on button "Validate" at bounding box center [722, 387] width 270 height 17
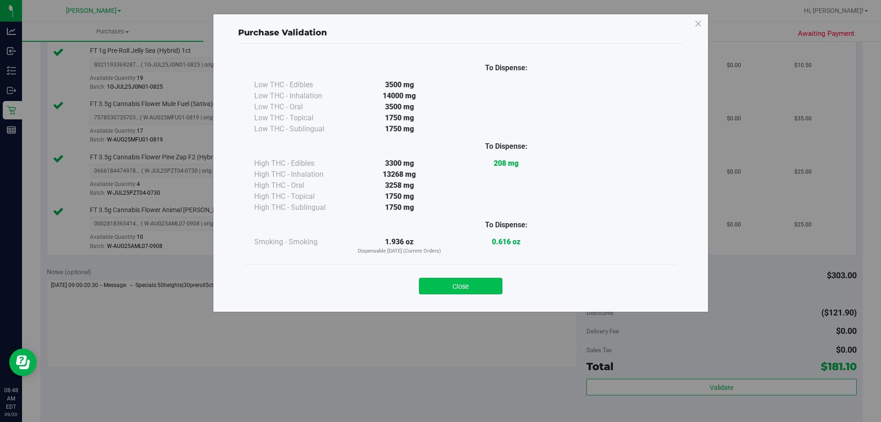
click at [492, 286] on button "Close" at bounding box center [461, 286] width 84 height 17
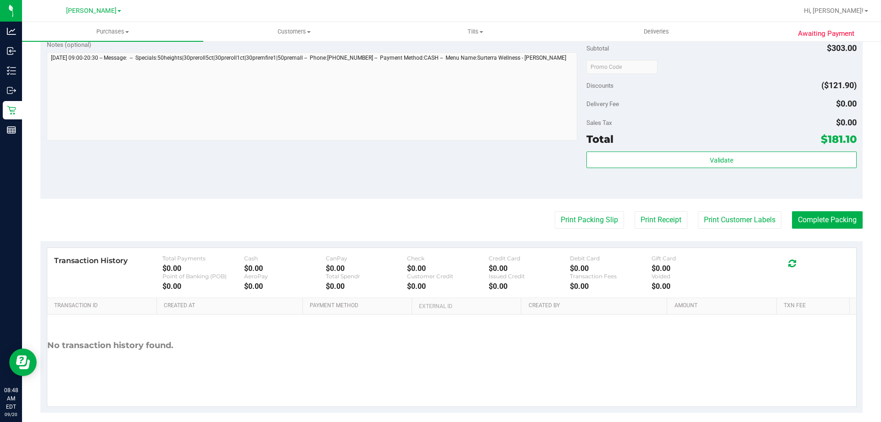
scroll to position [746, 0]
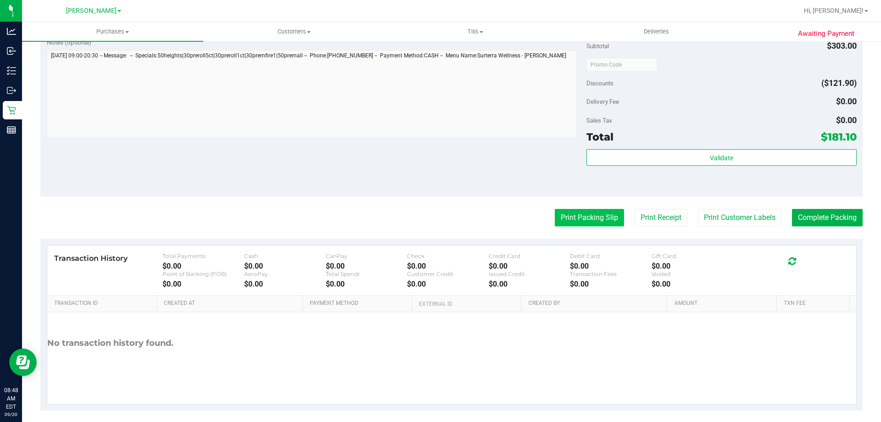
click at [573, 220] on button "Print Packing Slip" at bounding box center [589, 217] width 69 height 17
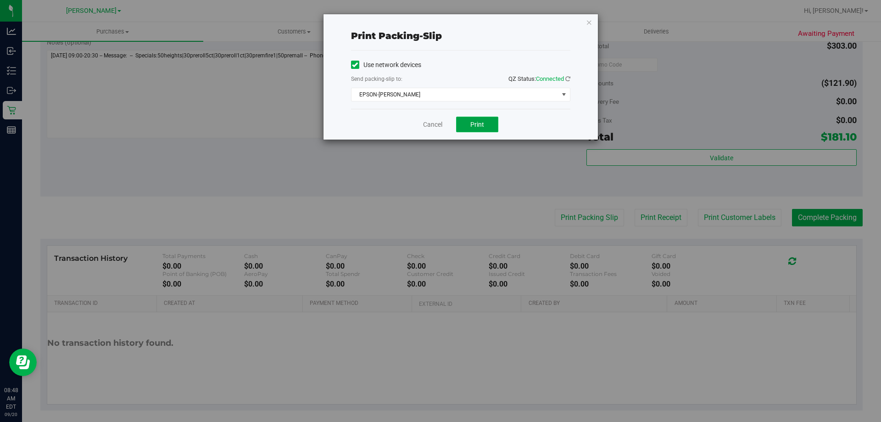
click at [471, 117] on button "Print" at bounding box center [477, 125] width 42 height 16
click at [429, 127] on link "Cancel" at bounding box center [432, 125] width 19 height 10
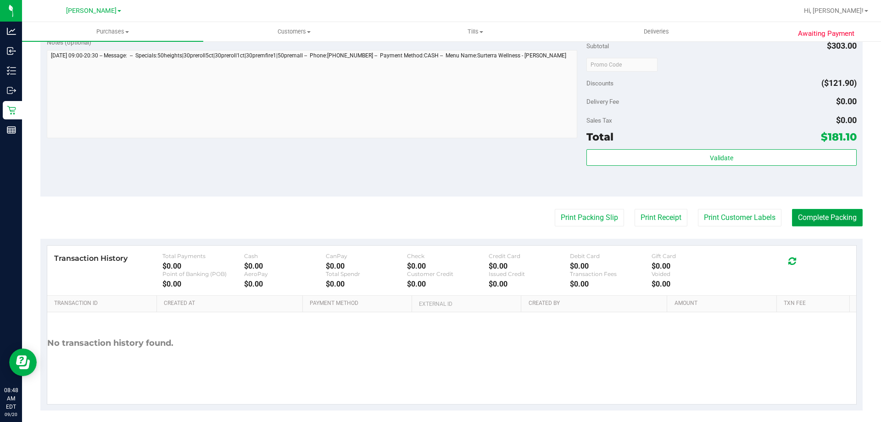
click at [813, 216] on button "Complete Packing" at bounding box center [827, 217] width 71 height 17
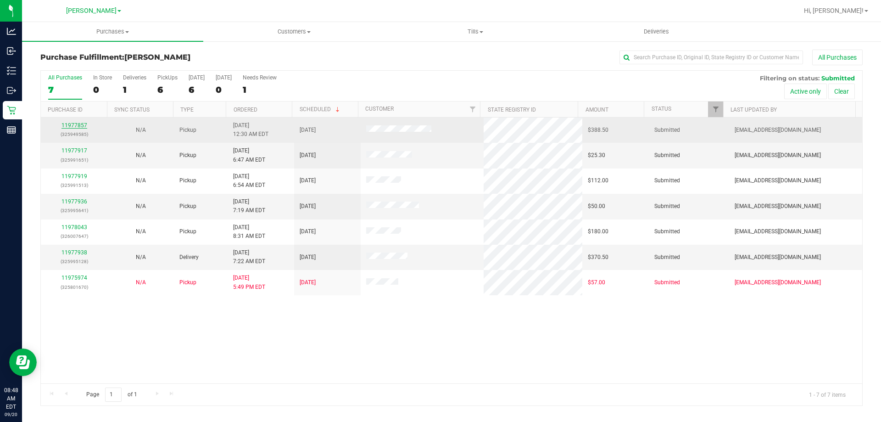
click at [83, 125] on link "11977857" at bounding box center [75, 125] width 26 height 6
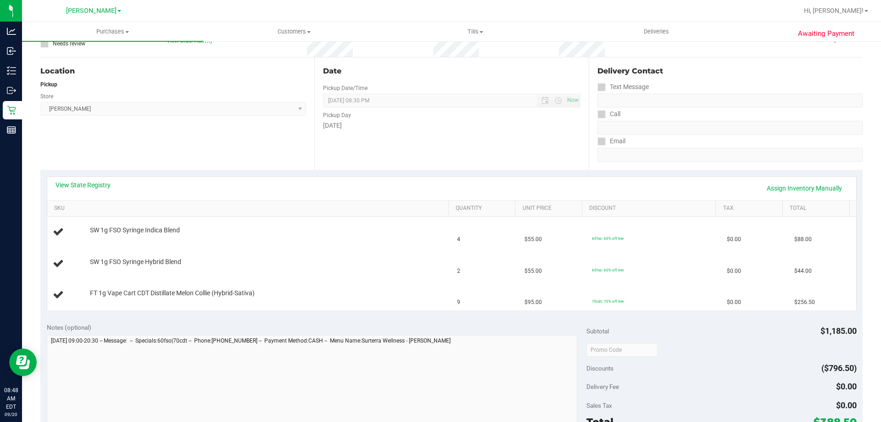
scroll to position [80, 0]
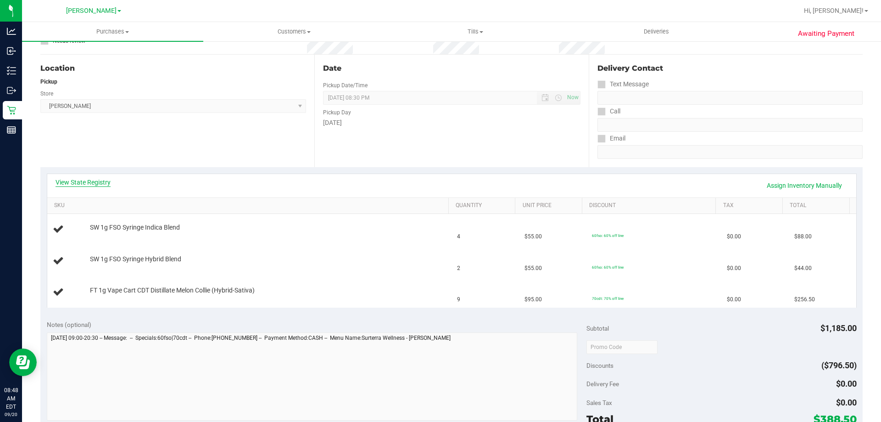
click at [102, 182] on link "View State Registry" at bounding box center [83, 182] width 55 height 9
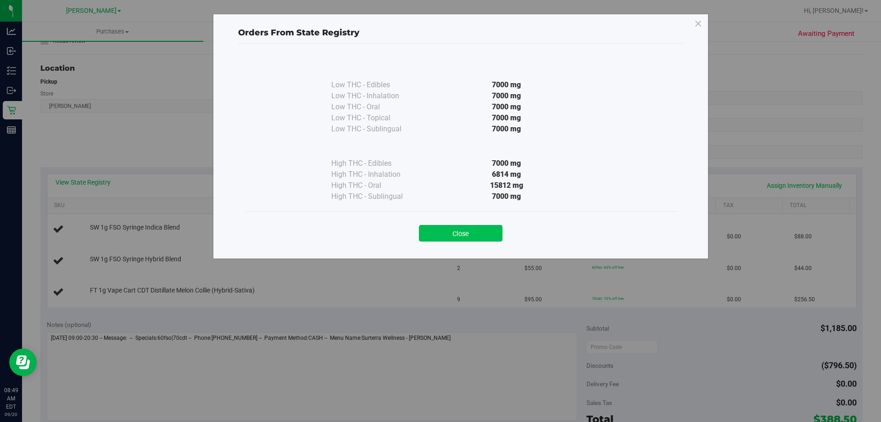
click at [482, 230] on button "Close" at bounding box center [461, 233] width 84 height 17
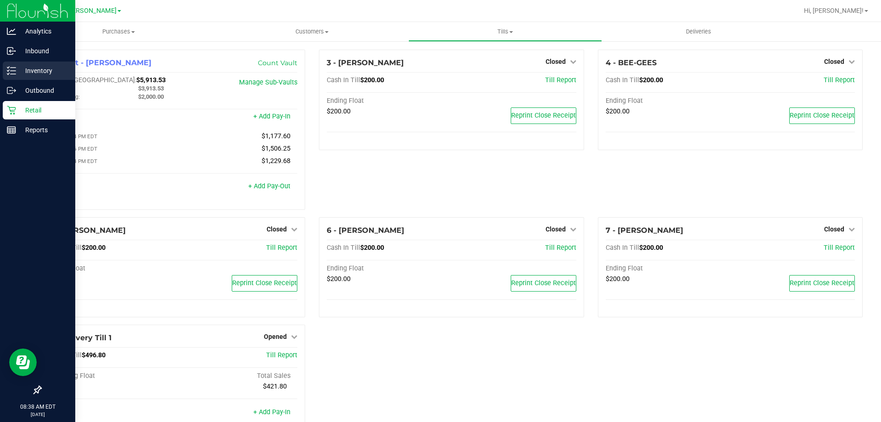
click at [12, 65] on div "Inventory" at bounding box center [39, 71] width 73 height 18
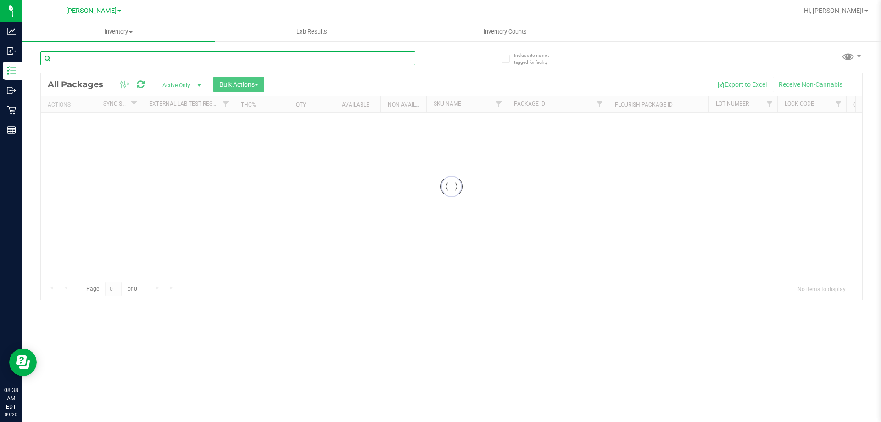
click at [147, 58] on input "text" at bounding box center [227, 58] width 375 height 14
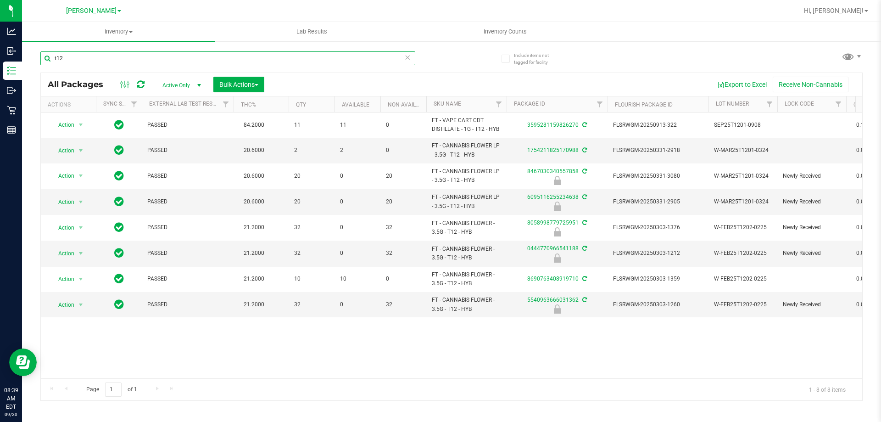
click at [195, 62] on input "t12" at bounding box center [227, 58] width 375 height 14
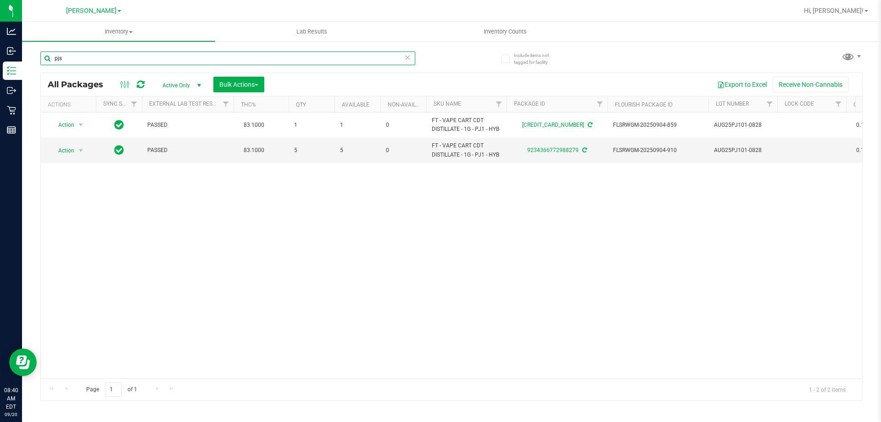
click at [143, 64] on input "pjs" at bounding box center [227, 58] width 375 height 14
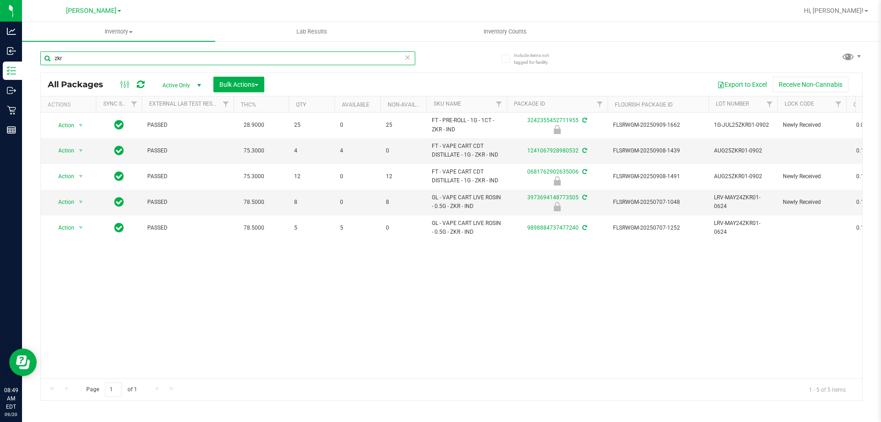
click at [155, 61] on input "zkr" at bounding box center [227, 58] width 375 height 14
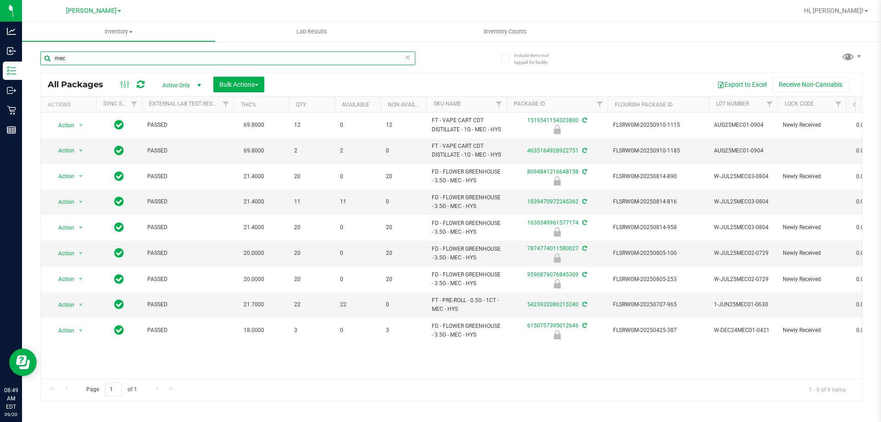
type input "mec"
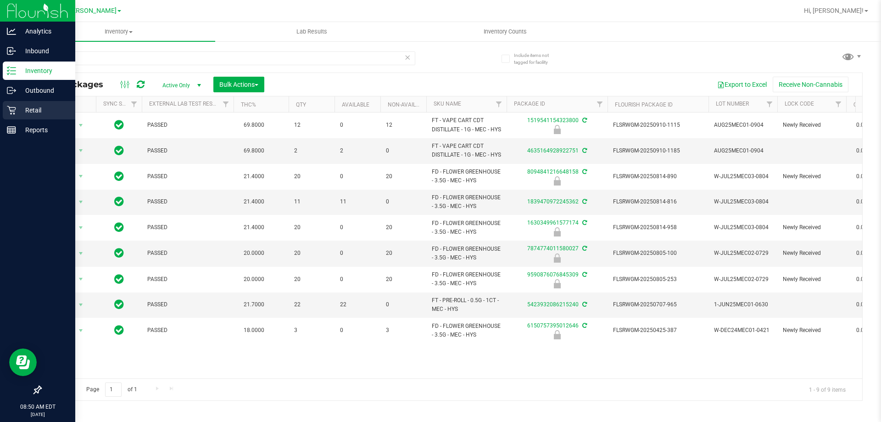
click at [10, 112] on icon at bounding box center [11, 110] width 9 height 9
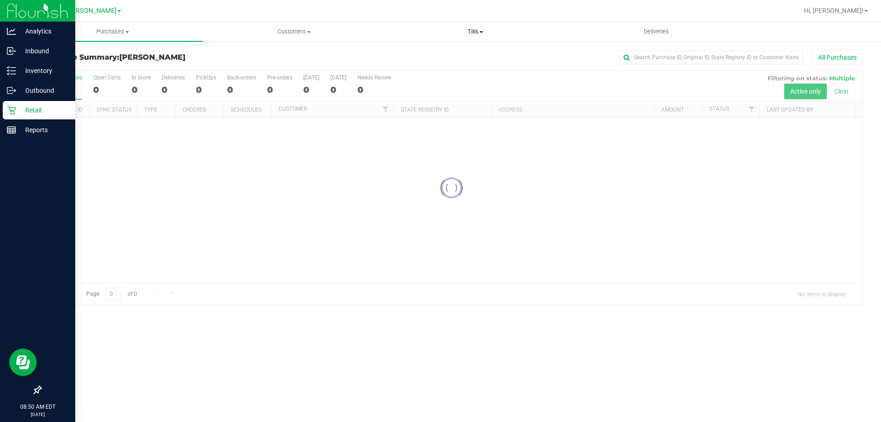
click at [474, 28] on span "Tills" at bounding box center [475, 32] width 180 height 8
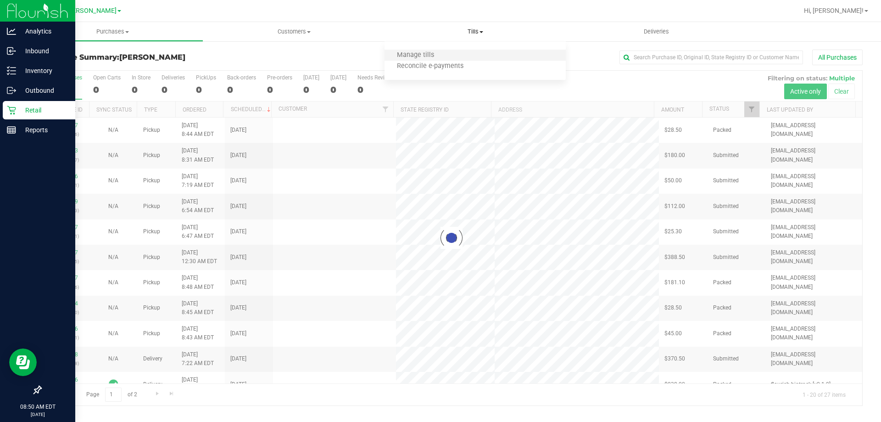
click at [454, 57] on li "Manage tills" at bounding box center [475, 55] width 181 height 11
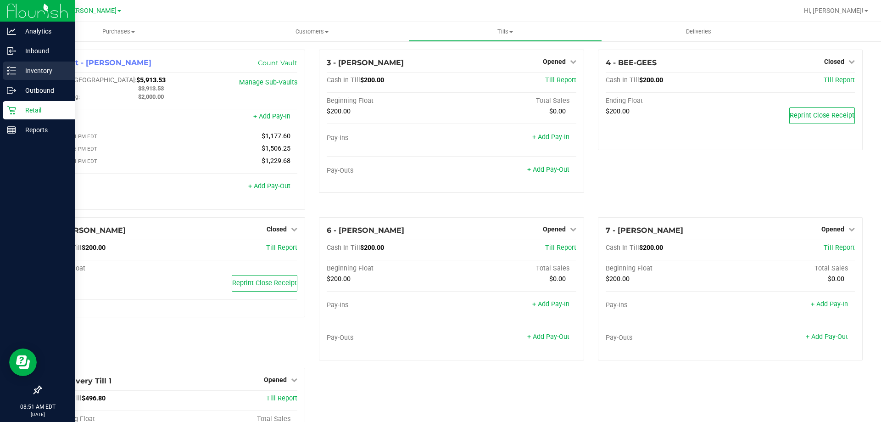
click at [36, 68] on p "Inventory" at bounding box center [43, 70] width 55 height 11
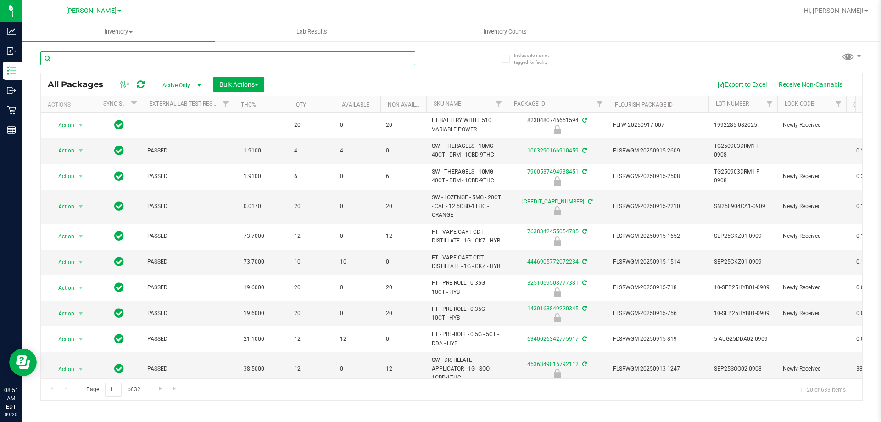
click at [136, 60] on input "text" at bounding box center [227, 58] width 375 height 14
type input "1519541154323800"
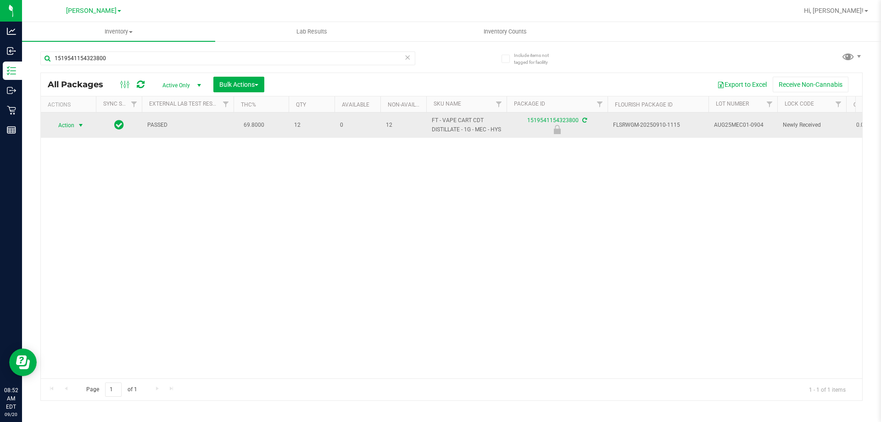
click at [70, 131] on span "Action" at bounding box center [62, 125] width 25 height 13
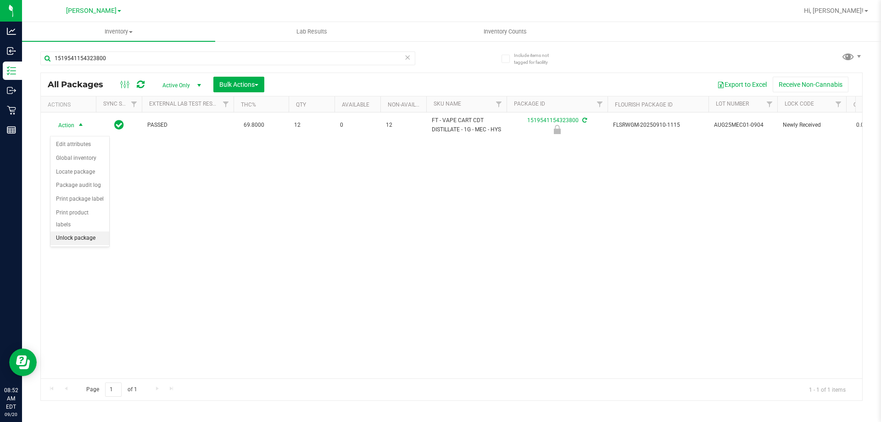
click at [81, 231] on li "Unlock package" at bounding box center [79, 238] width 59 height 14
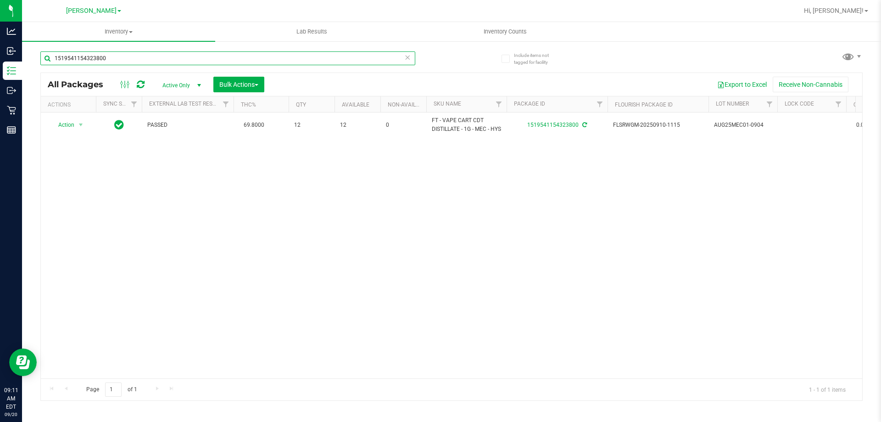
click at [177, 64] on input "1519541154323800" at bounding box center [227, 58] width 375 height 14
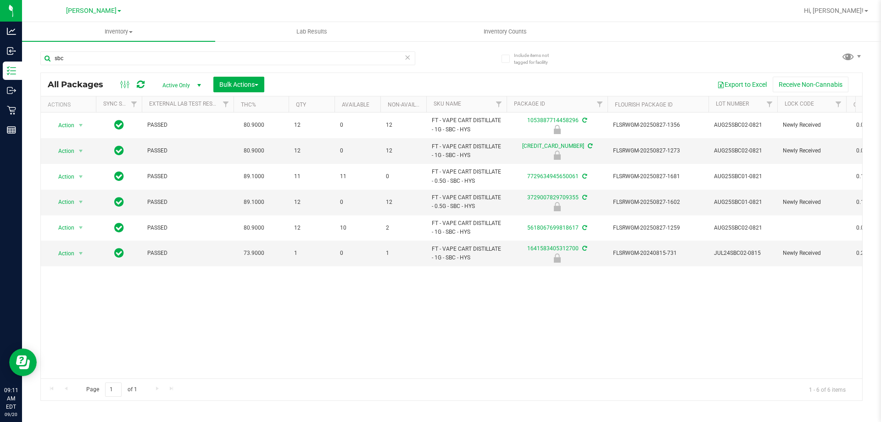
click at [354, 337] on div "Action Action Edit attributes Global inventory Locate package Package audit log…" at bounding box center [452, 245] width 822 height 266
click at [194, 60] on input "sbc" at bounding box center [227, 58] width 375 height 14
click at [194, 59] on input "sbc" at bounding box center [227, 58] width 375 height 14
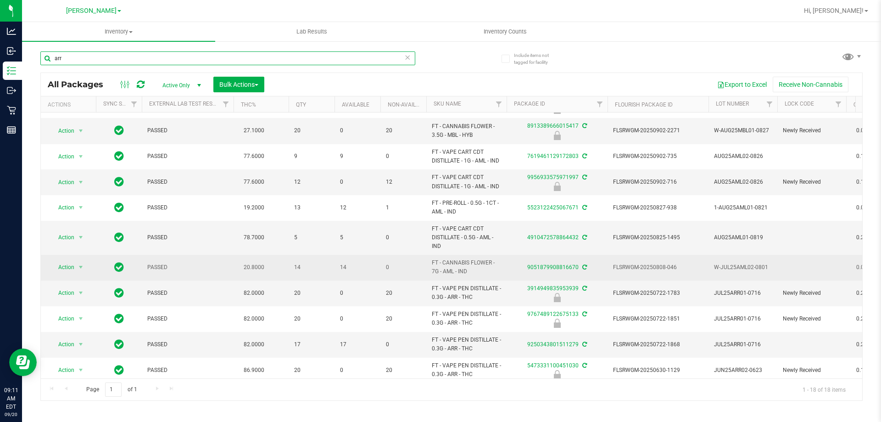
scroll to position [210, 0]
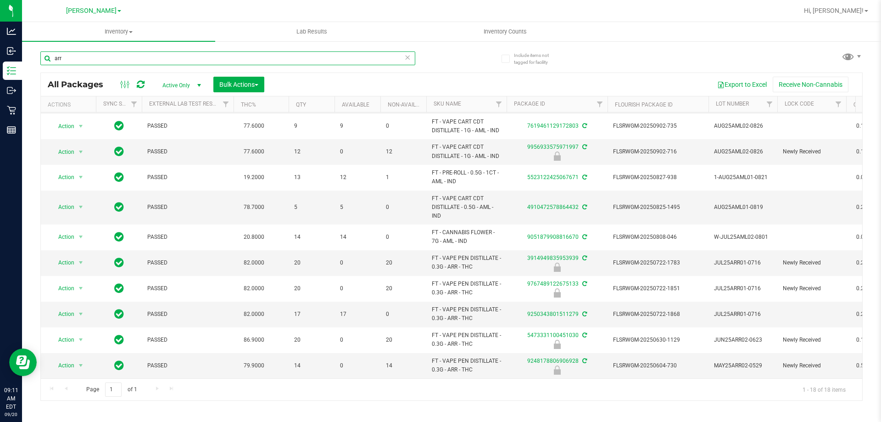
type input "arr"
click at [226, 30] on uib-tab-heading "Lab Results" at bounding box center [312, 31] width 192 height 18
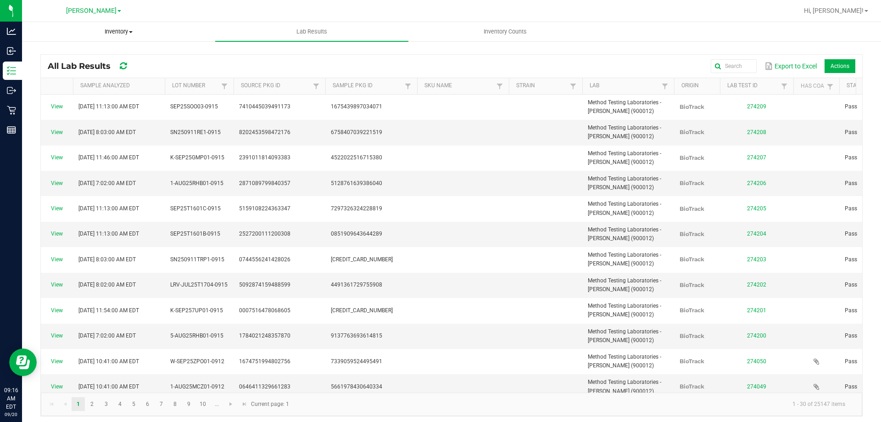
click at [130, 26] on uib-tab-heading "Inventory All packages All inventory Waste log Create inventory" at bounding box center [118, 31] width 192 height 18
click at [135, 56] on li "All packages" at bounding box center [118, 55] width 193 height 11
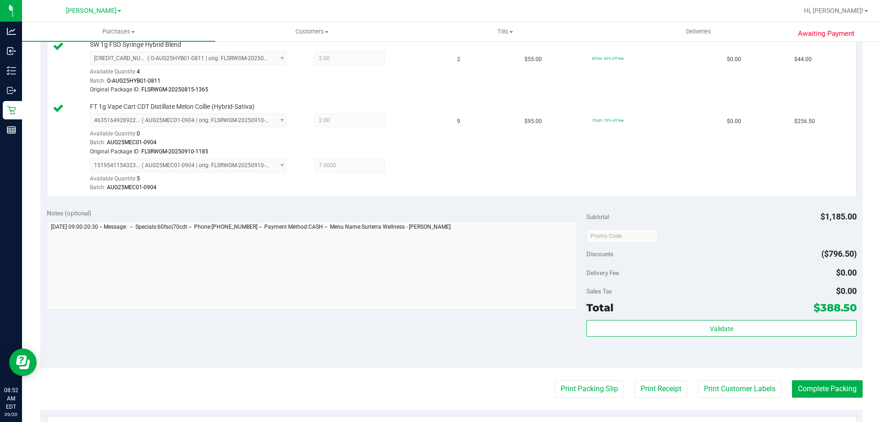
scroll to position [319, 0]
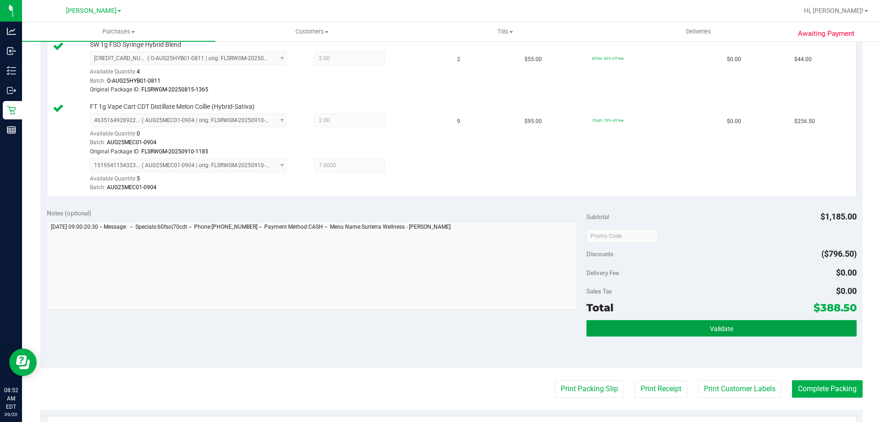
click at [720, 327] on span "Validate" at bounding box center [721, 328] width 23 height 7
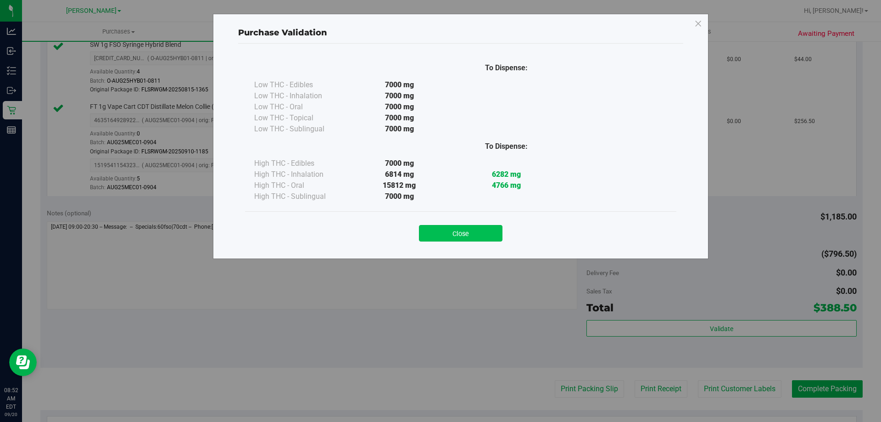
click at [490, 230] on button "Close" at bounding box center [461, 233] width 84 height 17
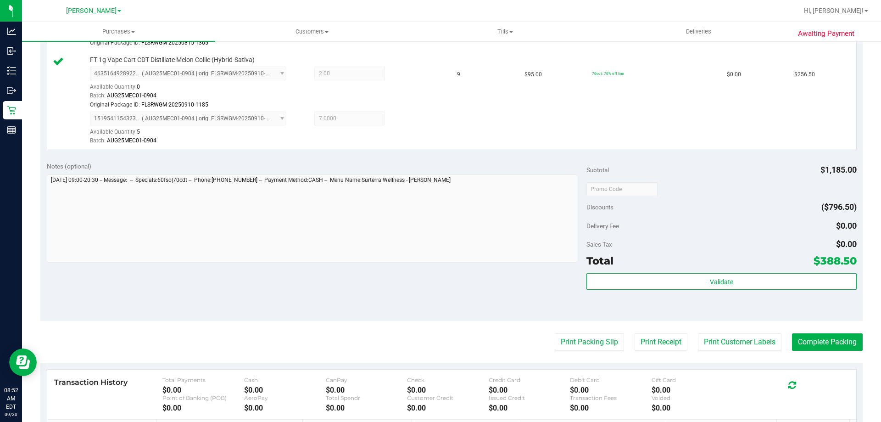
scroll to position [398, 0]
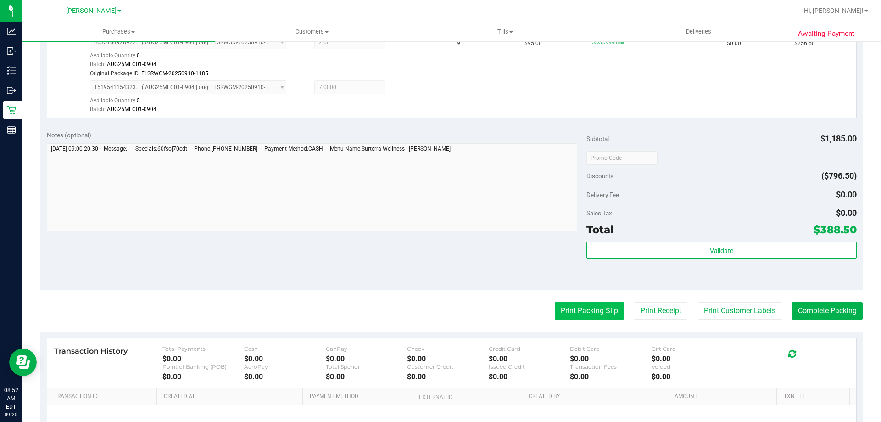
click at [589, 308] on button "Print Packing Slip" at bounding box center [589, 310] width 69 height 17
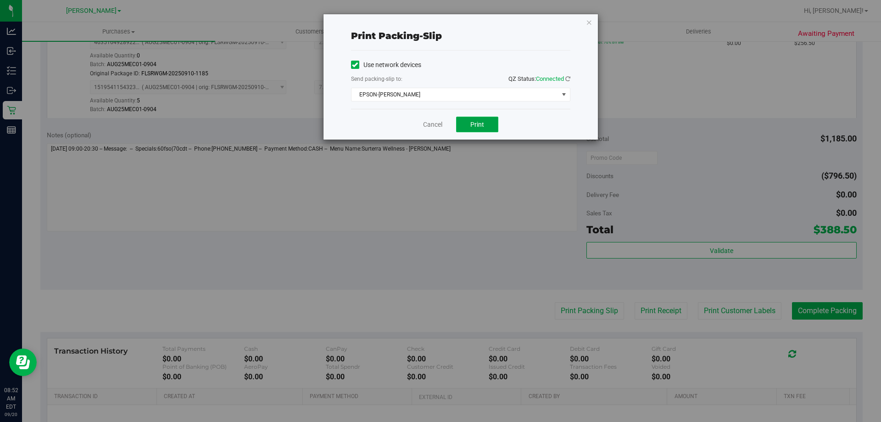
click at [488, 129] on button "Print" at bounding box center [477, 125] width 42 height 16
click at [441, 127] on link "Cancel" at bounding box center [432, 125] width 19 height 10
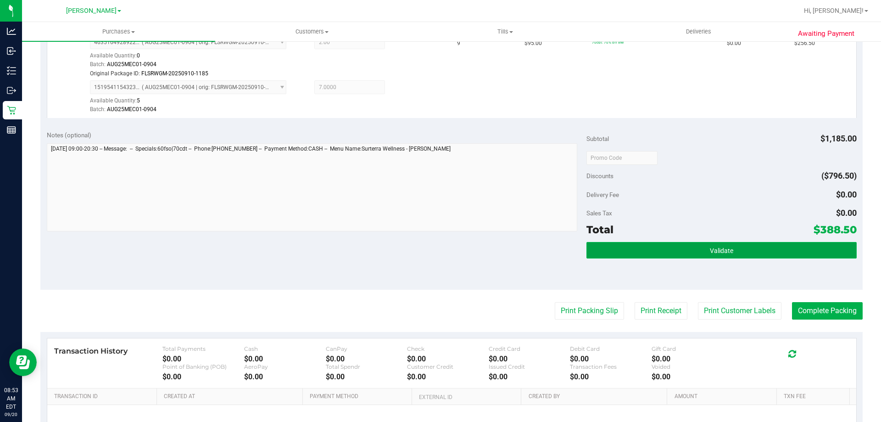
click at [737, 258] on button "Validate" at bounding box center [722, 250] width 270 height 17
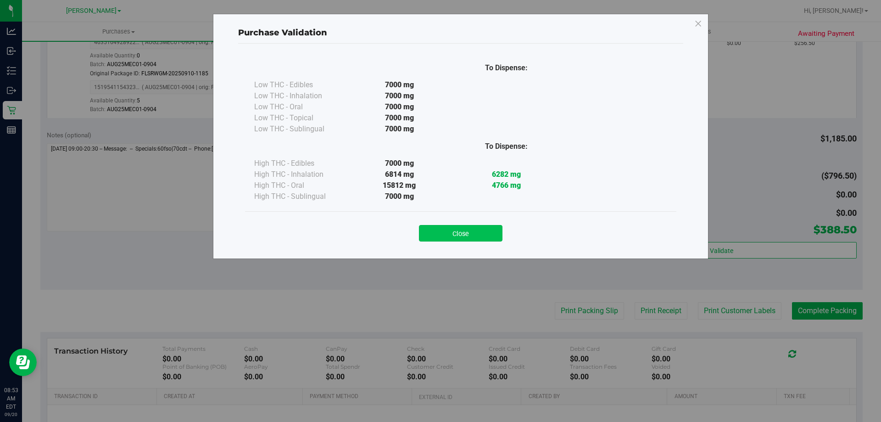
click at [480, 233] on button "Close" at bounding box center [461, 233] width 84 height 17
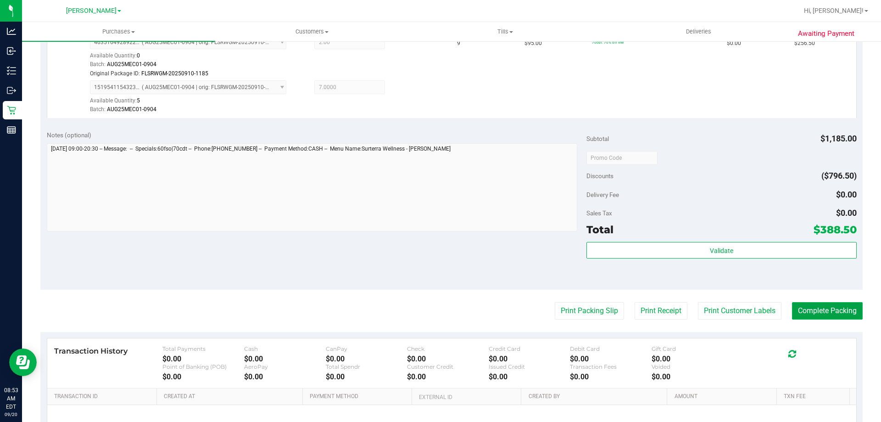
click at [822, 317] on button "Complete Packing" at bounding box center [827, 310] width 71 height 17
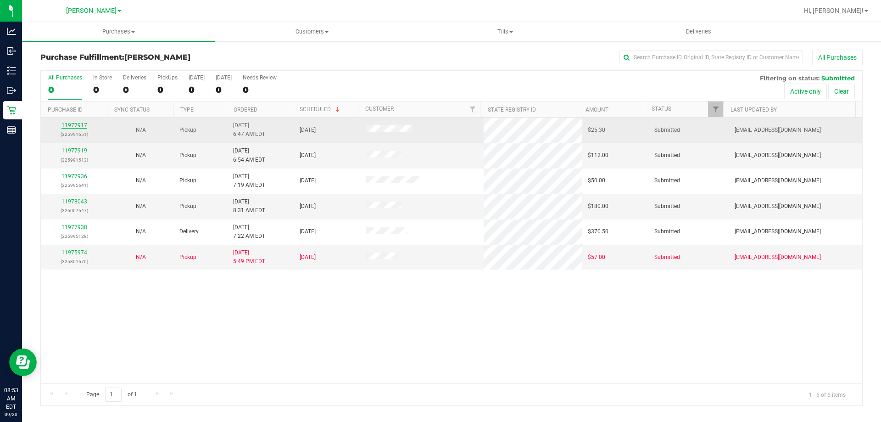
click at [75, 128] on link "11977917" at bounding box center [75, 125] width 26 height 6
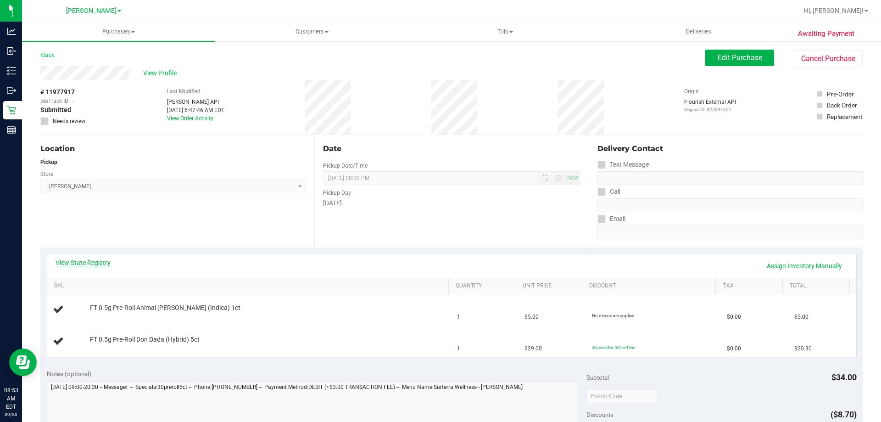
click at [79, 266] on link "View State Registry" at bounding box center [83, 262] width 55 height 9
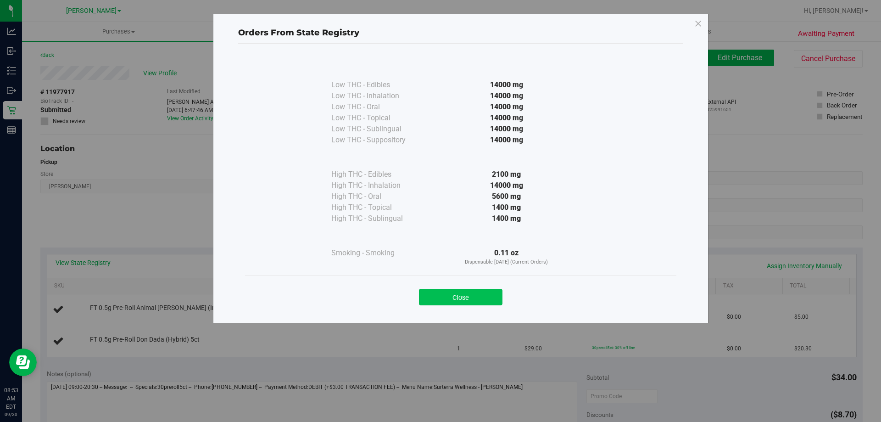
click at [471, 297] on button "Close" at bounding box center [461, 297] width 84 height 17
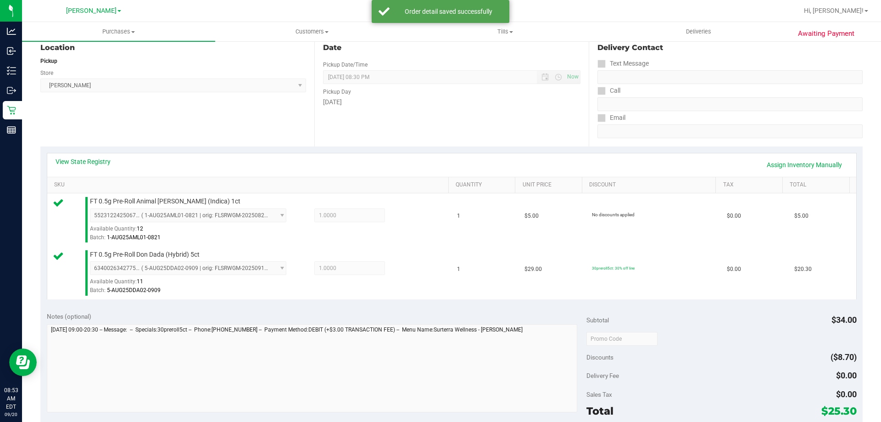
scroll to position [162, 0]
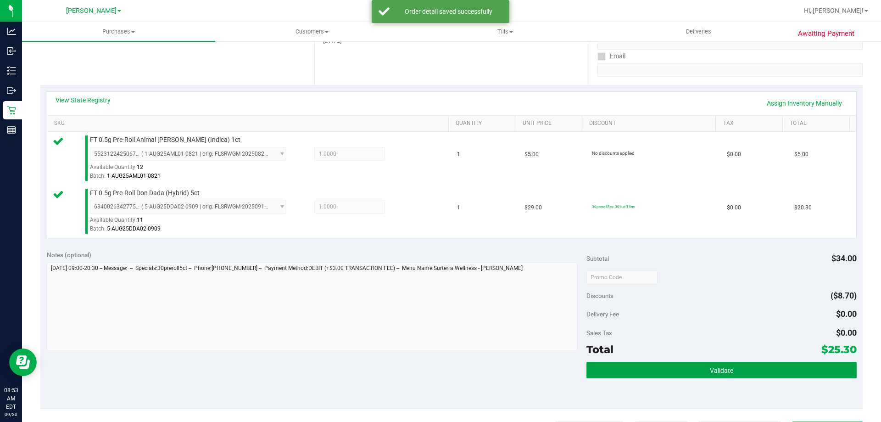
click at [696, 369] on button "Validate" at bounding box center [722, 370] width 270 height 17
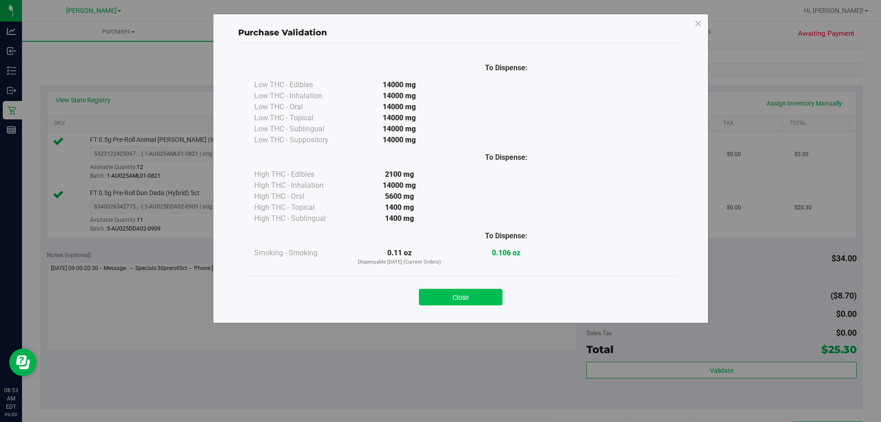
click at [454, 299] on button "Close" at bounding box center [461, 297] width 84 height 17
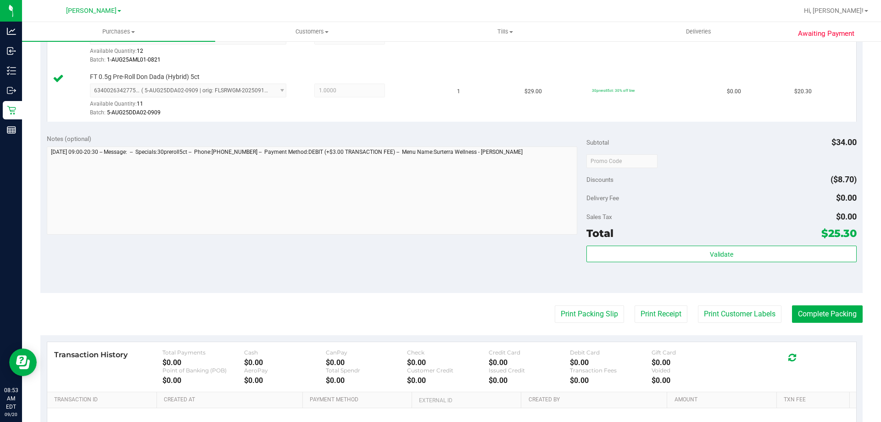
scroll to position [281, 0]
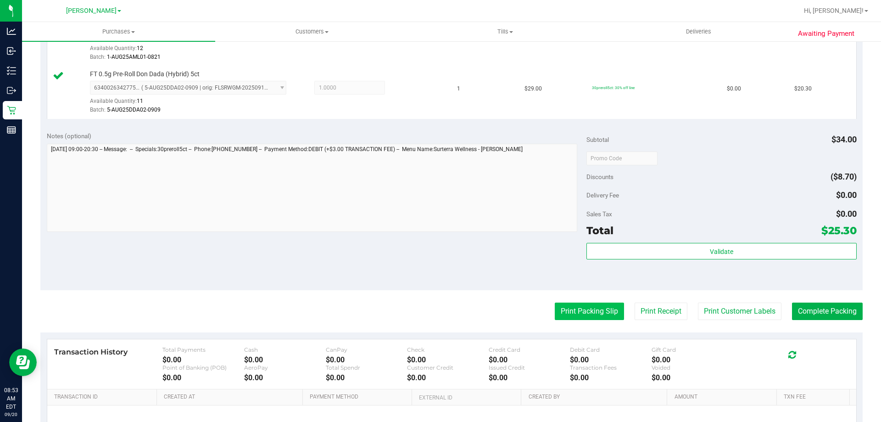
click at [598, 313] on button "Print Packing Slip" at bounding box center [589, 310] width 69 height 17
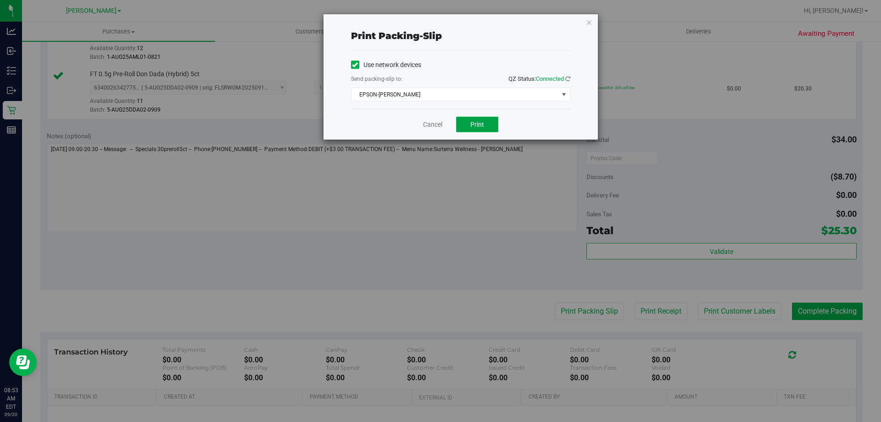
click at [483, 124] on span "Print" at bounding box center [477, 124] width 14 height 7
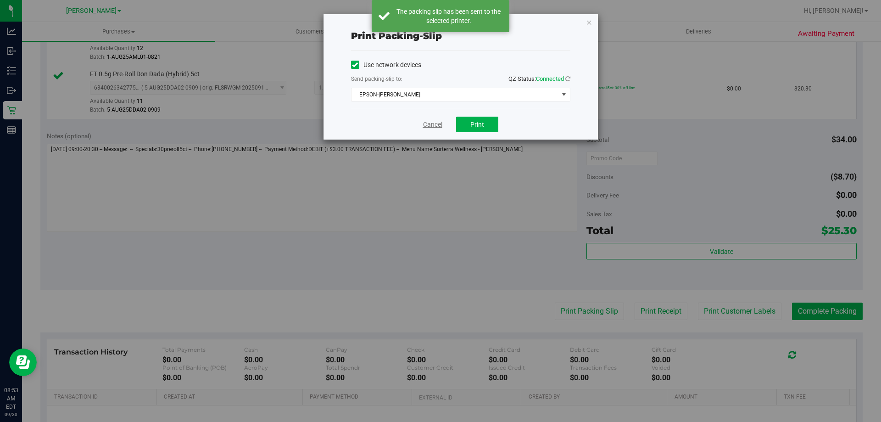
click at [433, 127] on link "Cancel" at bounding box center [432, 125] width 19 height 10
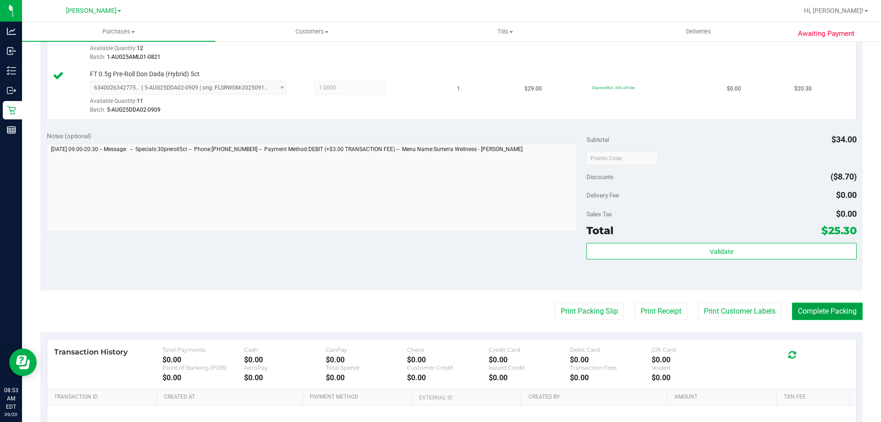
click at [822, 312] on button "Complete Packing" at bounding box center [827, 310] width 71 height 17
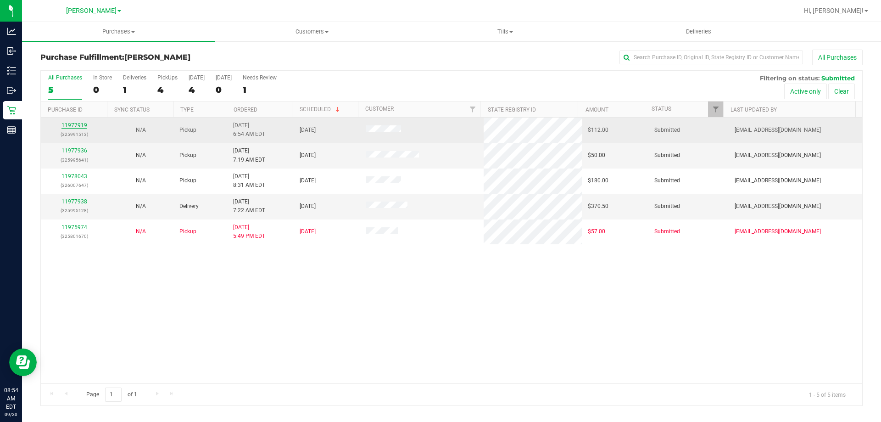
click at [69, 125] on link "11977919" at bounding box center [75, 125] width 26 height 6
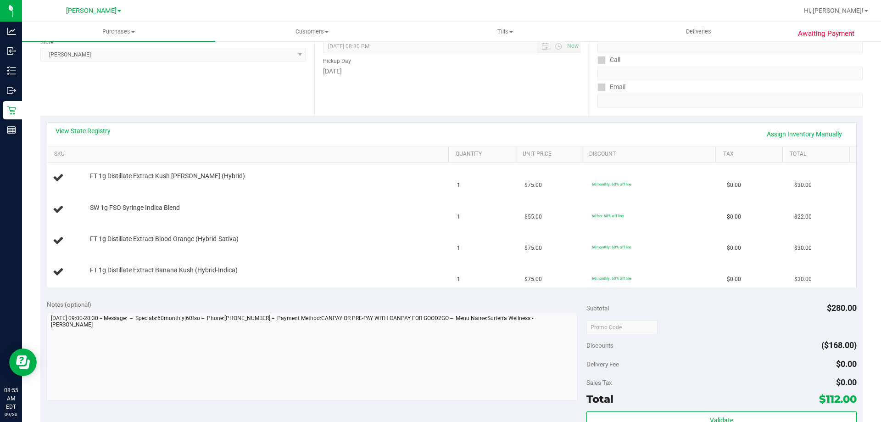
scroll to position [138, 0]
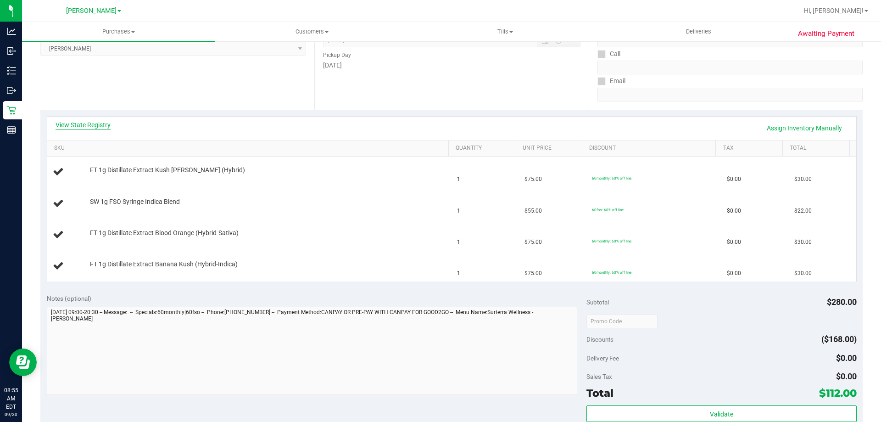
click at [105, 124] on link "View State Registry" at bounding box center [83, 124] width 55 height 9
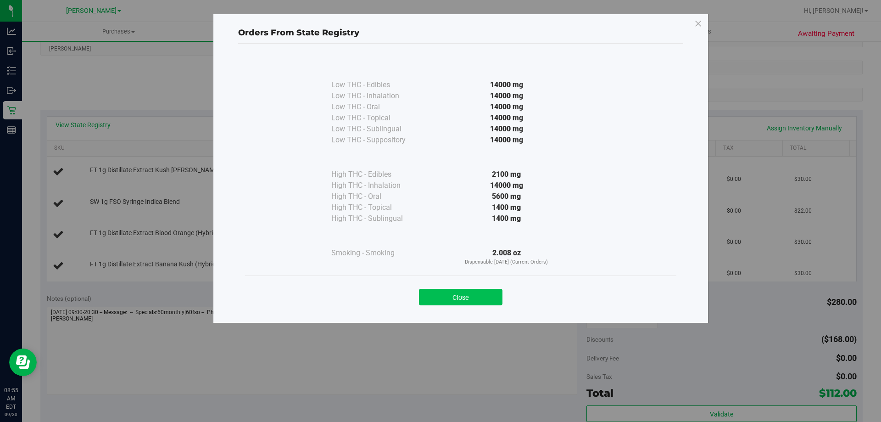
click at [465, 292] on button "Close" at bounding box center [461, 297] width 84 height 17
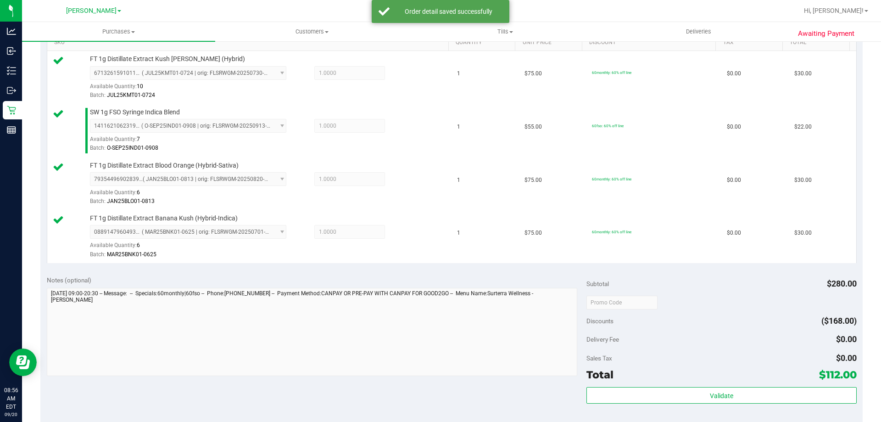
scroll to position [328, 0]
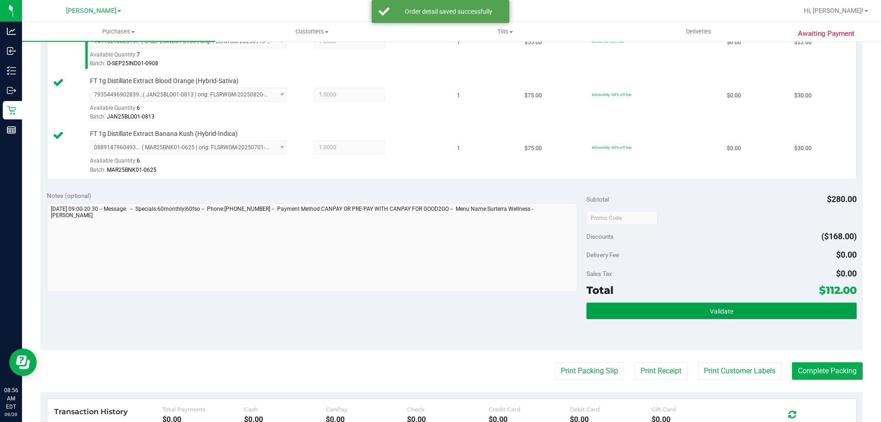
click at [710, 312] on span "Validate" at bounding box center [721, 311] width 23 height 7
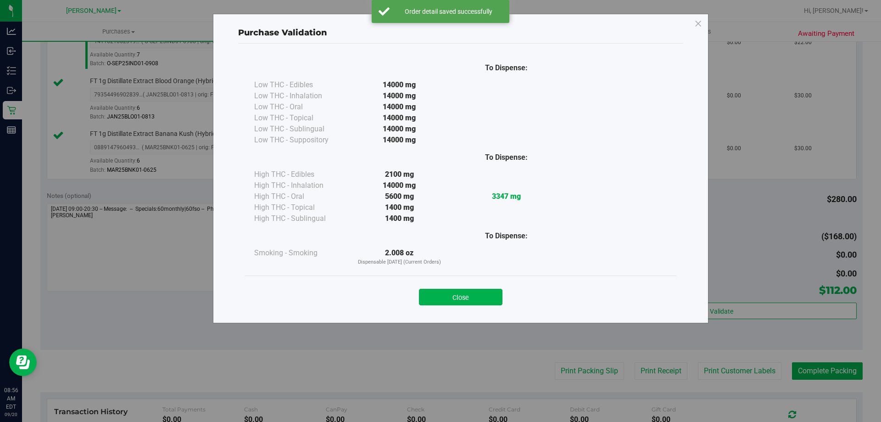
click at [458, 313] on div "To Dispense: Low THC - Edibles 14000 mg" at bounding box center [460, 179] width 445 height 271
click at [492, 293] on button "Close" at bounding box center [461, 297] width 84 height 17
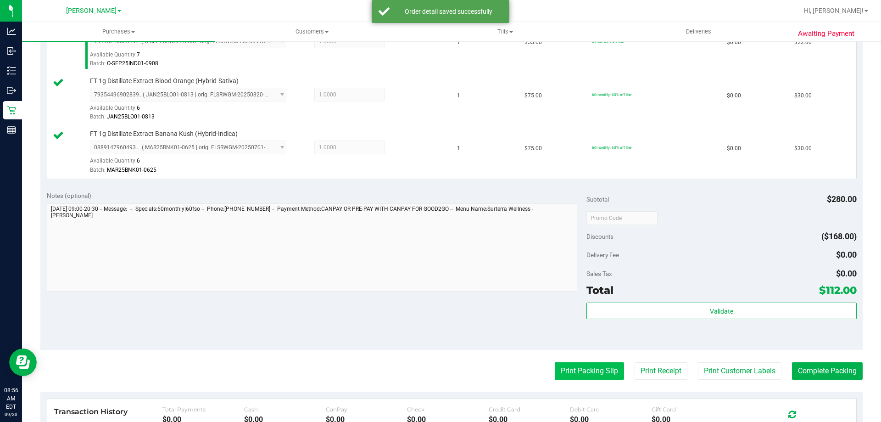
click at [588, 373] on button "Print Packing Slip" at bounding box center [589, 370] width 69 height 17
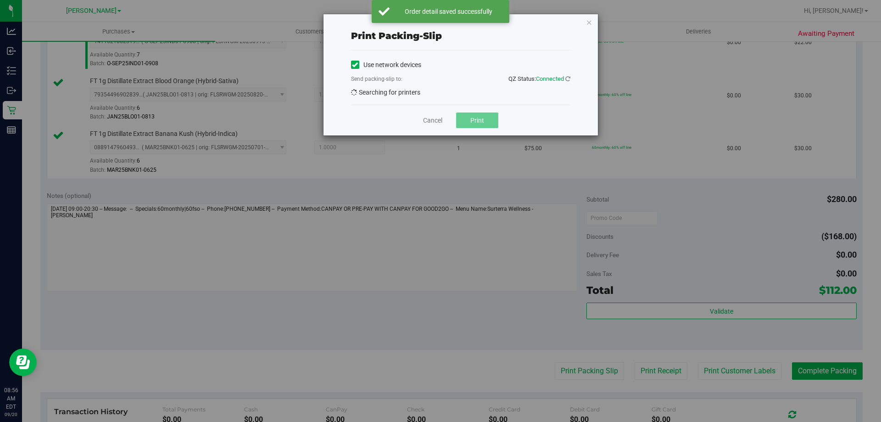
click at [478, 124] on span "Print" at bounding box center [477, 120] width 14 height 7
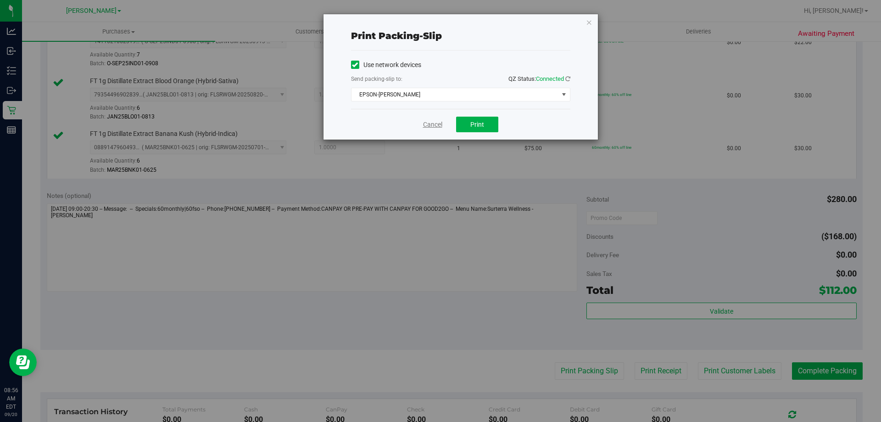
click at [428, 127] on link "Cancel" at bounding box center [432, 125] width 19 height 10
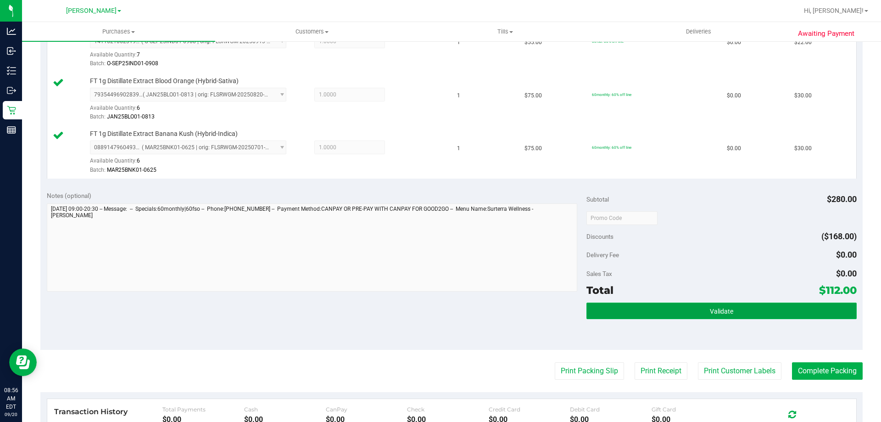
click at [717, 318] on button "Validate" at bounding box center [722, 310] width 270 height 17
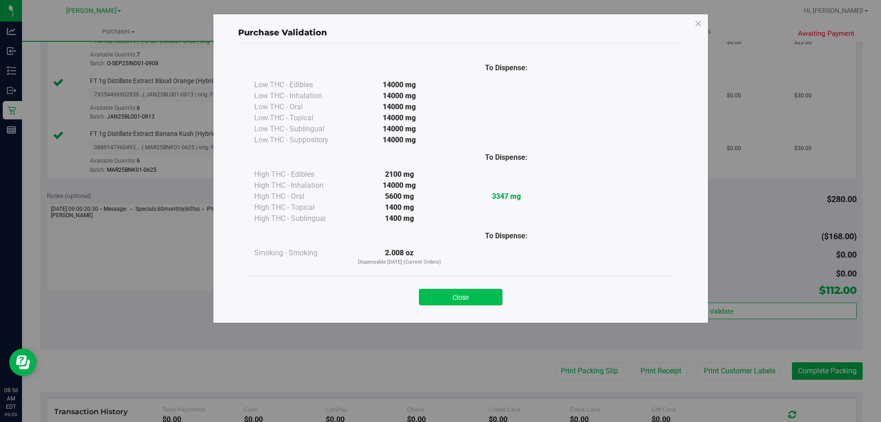
click at [501, 294] on button "Close" at bounding box center [461, 297] width 84 height 17
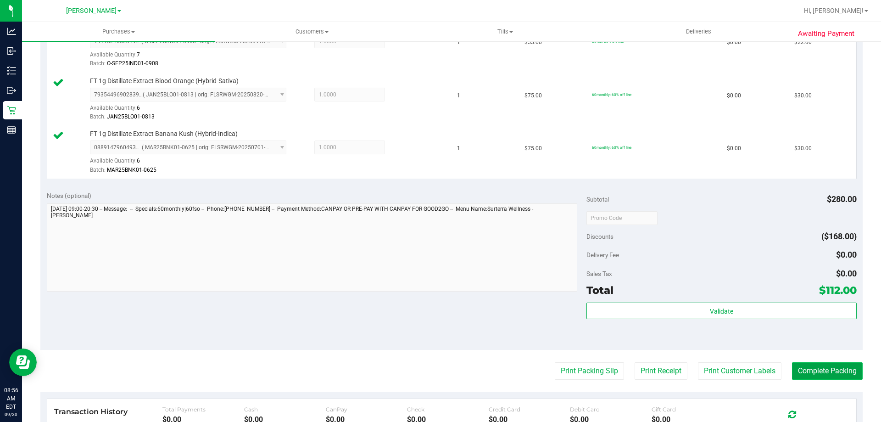
click at [833, 378] on button "Complete Packing" at bounding box center [827, 370] width 71 height 17
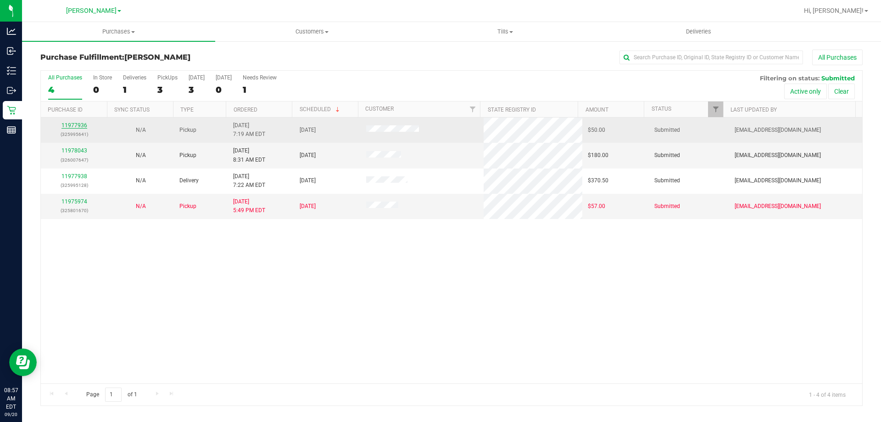
click at [81, 126] on link "11977936" at bounding box center [75, 125] width 26 height 6
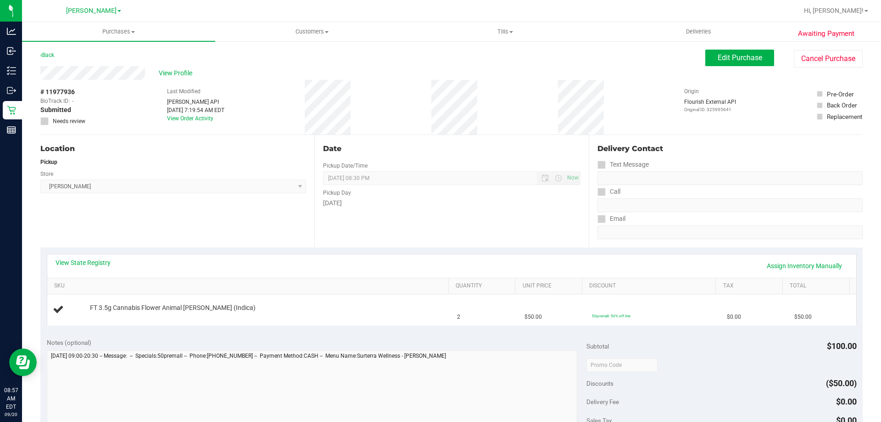
scroll to position [18, 0]
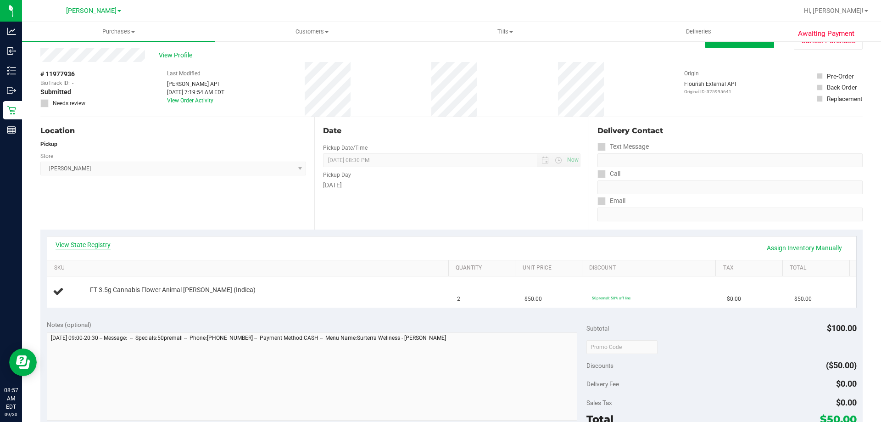
click at [93, 245] on link "View State Registry" at bounding box center [83, 244] width 55 height 9
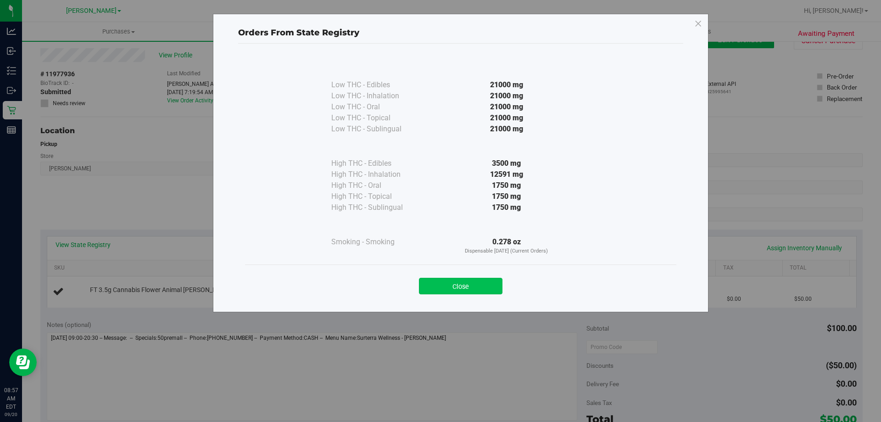
click at [469, 284] on button "Close" at bounding box center [461, 286] width 84 height 17
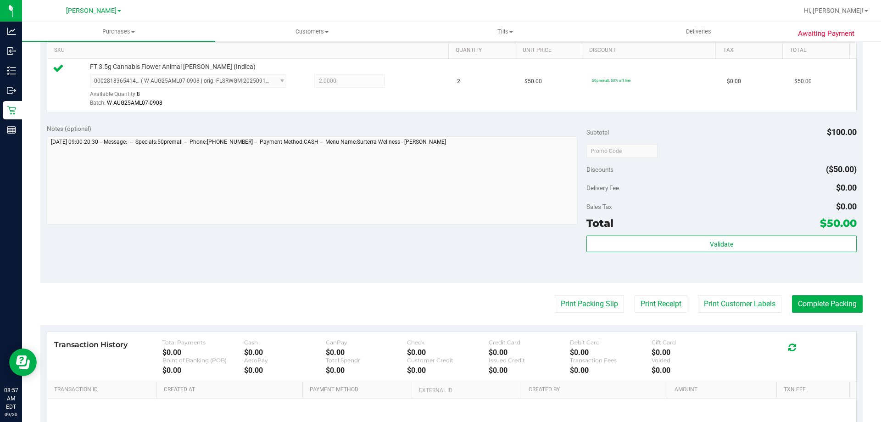
scroll to position [236, 0]
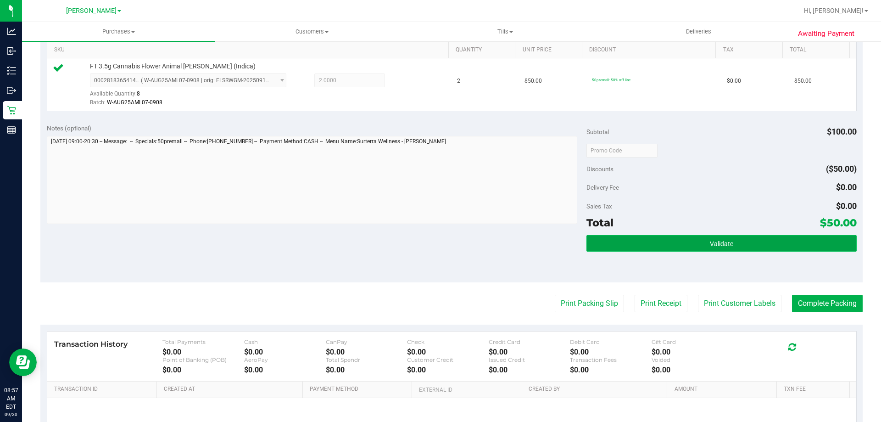
click at [747, 241] on button "Validate" at bounding box center [722, 243] width 270 height 17
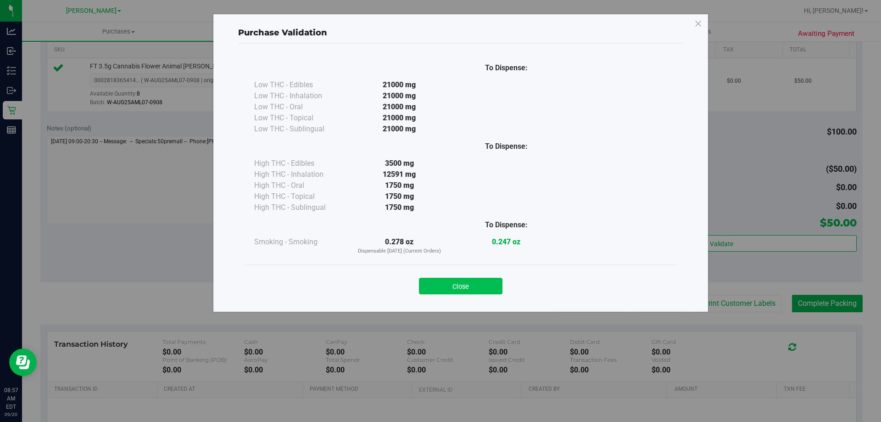
click at [472, 283] on button "Close" at bounding box center [461, 286] width 84 height 17
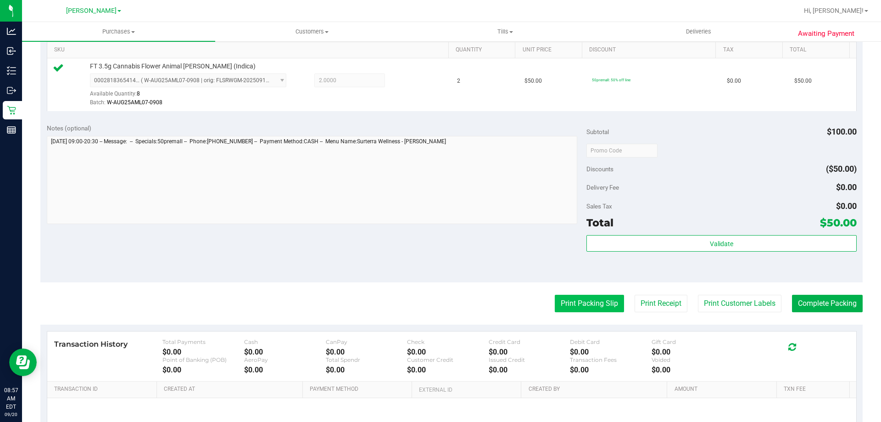
click at [569, 305] on button "Print Packing Slip" at bounding box center [589, 303] width 69 height 17
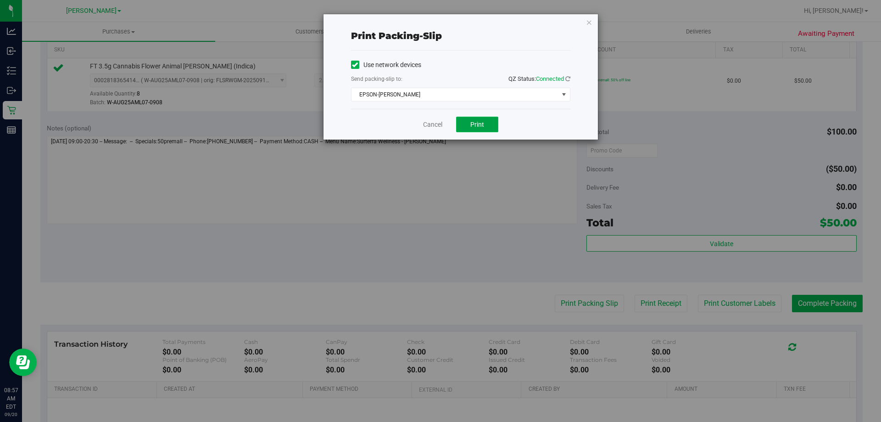
click at [493, 128] on button "Print" at bounding box center [477, 125] width 42 height 16
click at [425, 127] on link "Cancel" at bounding box center [432, 125] width 19 height 10
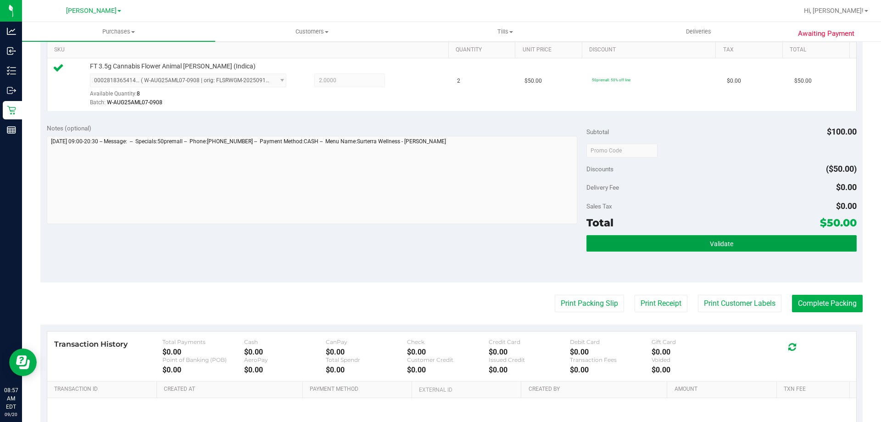
click at [717, 249] on button "Validate" at bounding box center [722, 243] width 270 height 17
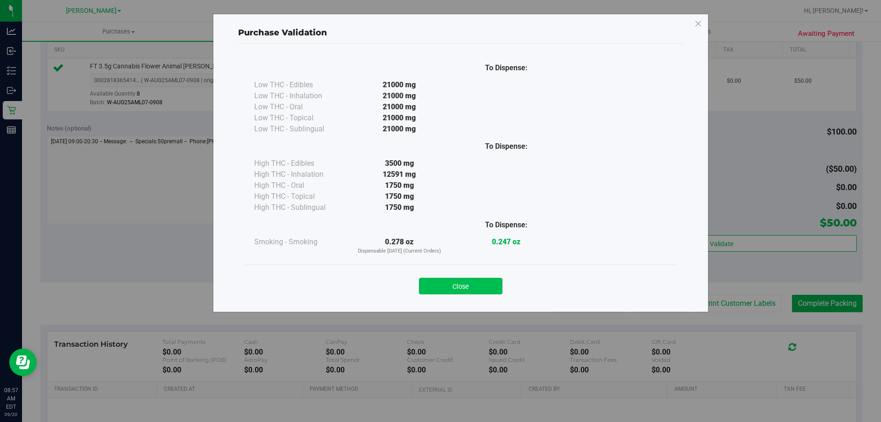
click at [473, 280] on button "Close" at bounding box center [461, 286] width 84 height 17
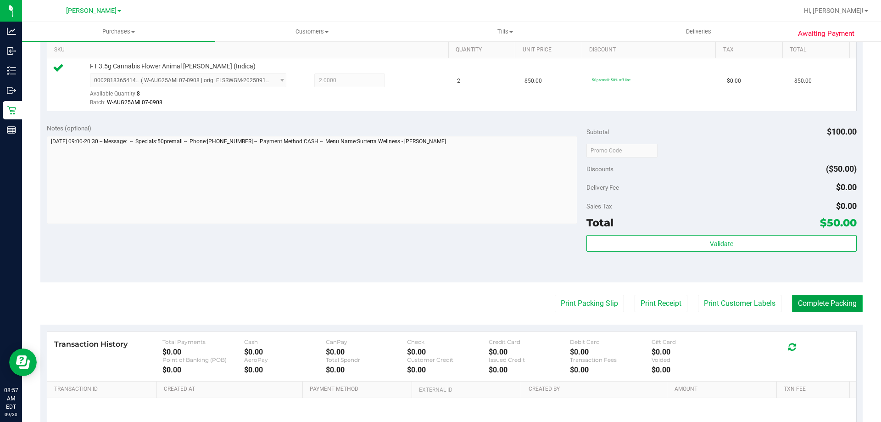
click at [834, 309] on button "Complete Packing" at bounding box center [827, 303] width 71 height 17
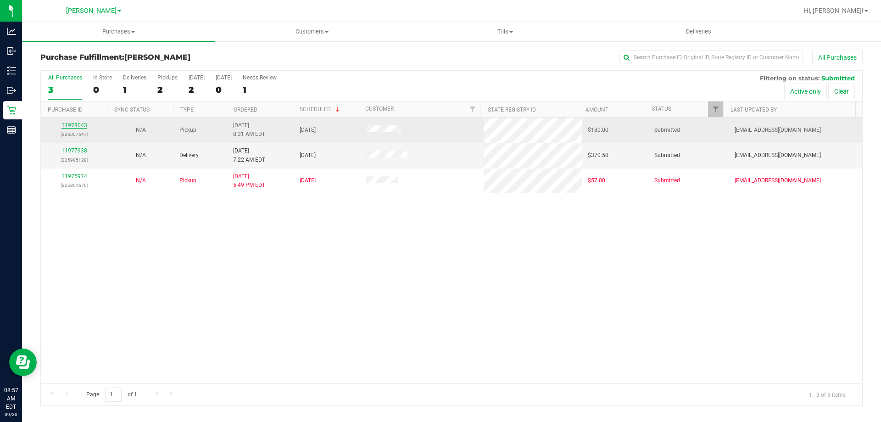
click at [76, 126] on link "11978043" at bounding box center [75, 125] width 26 height 6
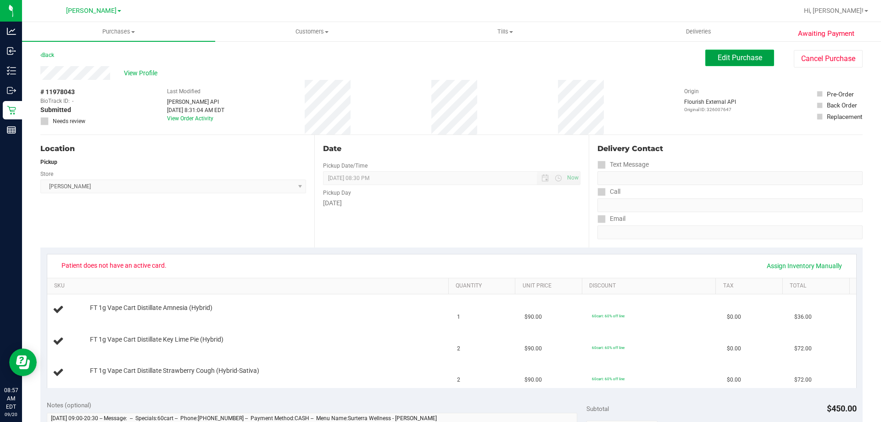
click at [730, 56] on span "Edit Purchase" at bounding box center [740, 57] width 45 height 9
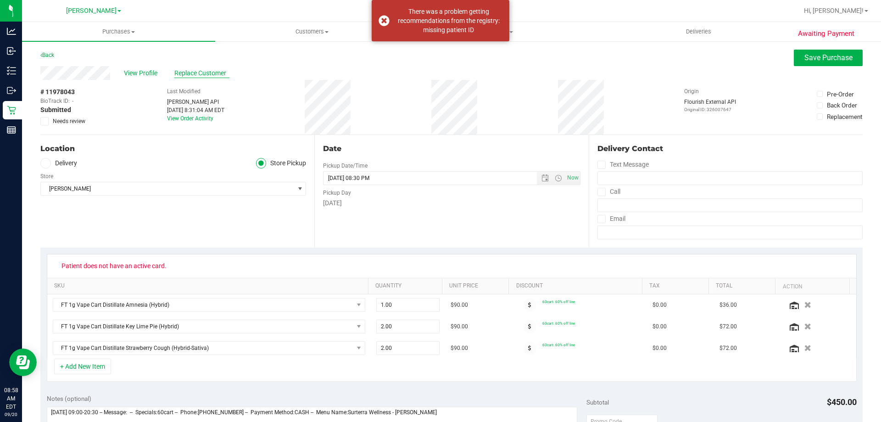
click at [198, 72] on span "Replace Customer" at bounding box center [201, 73] width 55 height 10
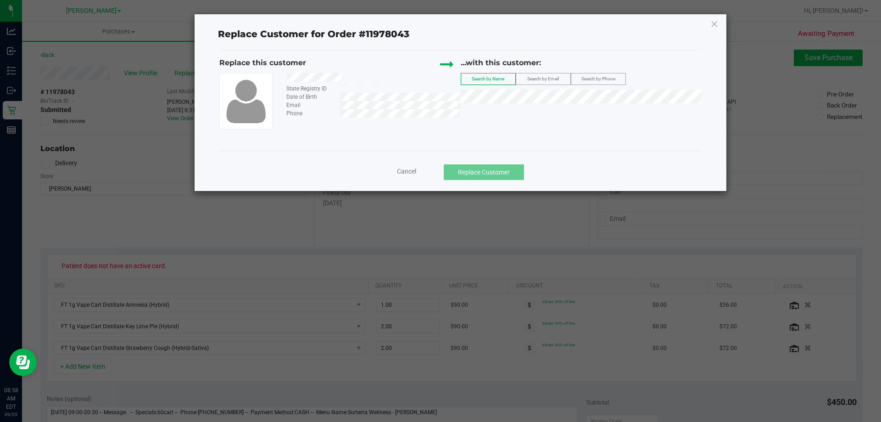
click at [543, 79] on span "Search by Email" at bounding box center [543, 78] width 32 height 5
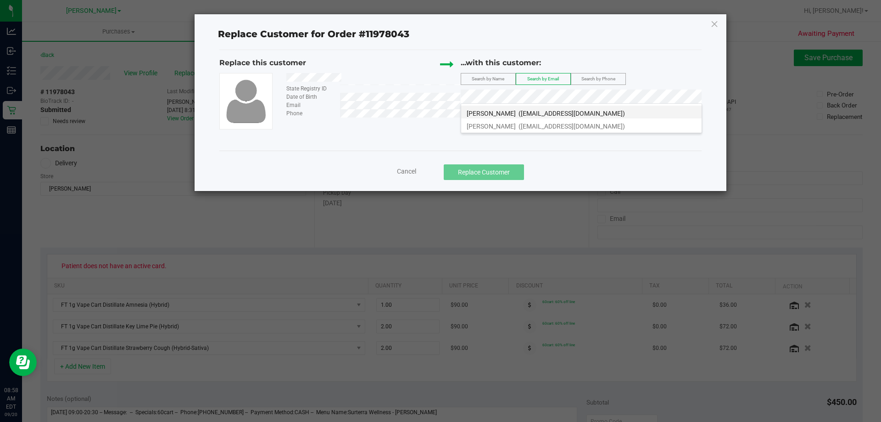
click at [494, 113] on span "JIMMY BARNES" at bounding box center [491, 113] width 49 height 7
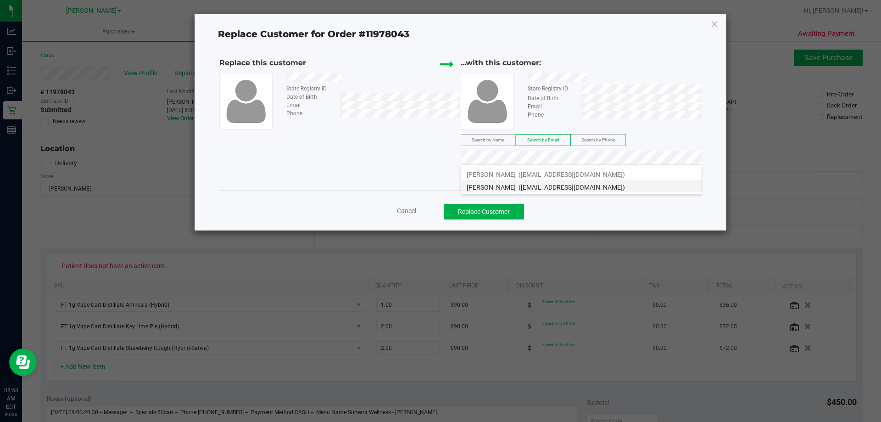
click at [520, 189] on span "(barneywood@hotmail.com)" at bounding box center [572, 187] width 106 height 7
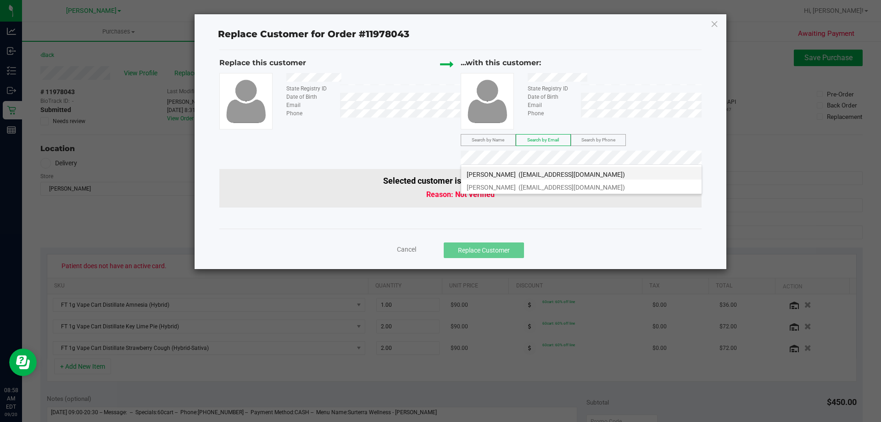
click at [543, 171] on span "(barneywood@hotmail.com)" at bounding box center [572, 174] width 106 height 7
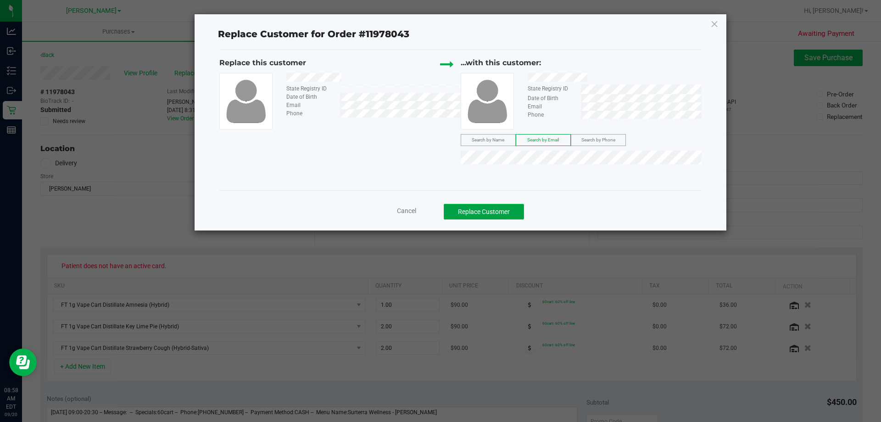
click at [510, 212] on button "Replace Customer" at bounding box center [484, 212] width 80 height 16
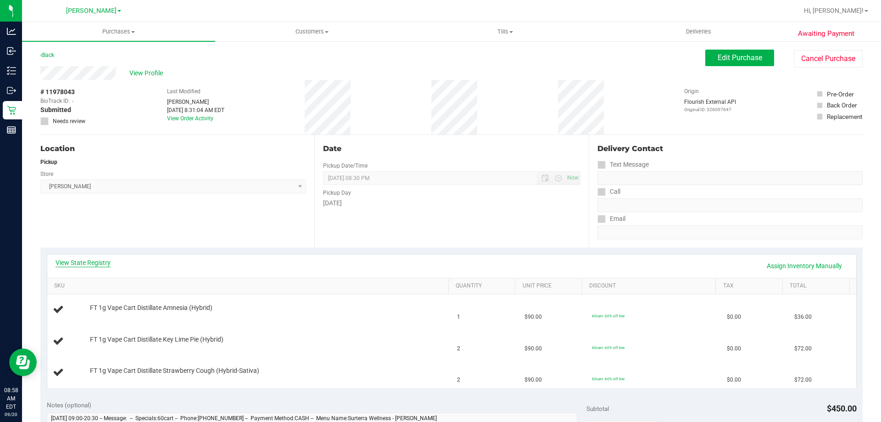
click at [102, 258] on link "View State Registry" at bounding box center [83, 262] width 55 height 9
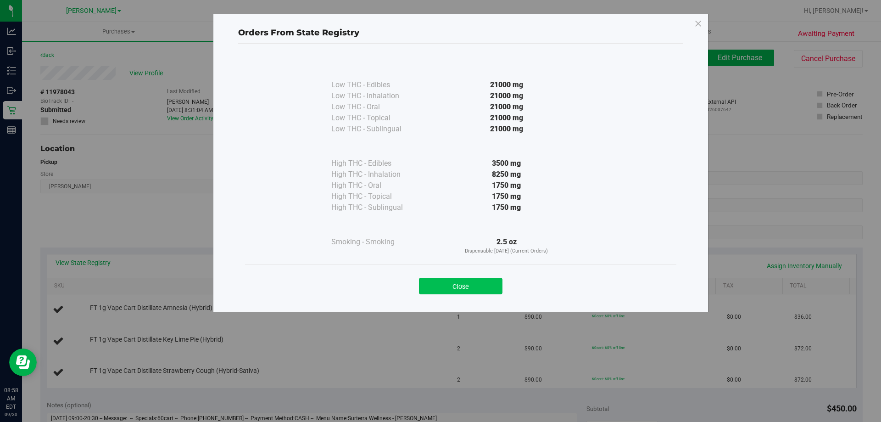
click at [471, 287] on button "Close" at bounding box center [461, 286] width 84 height 17
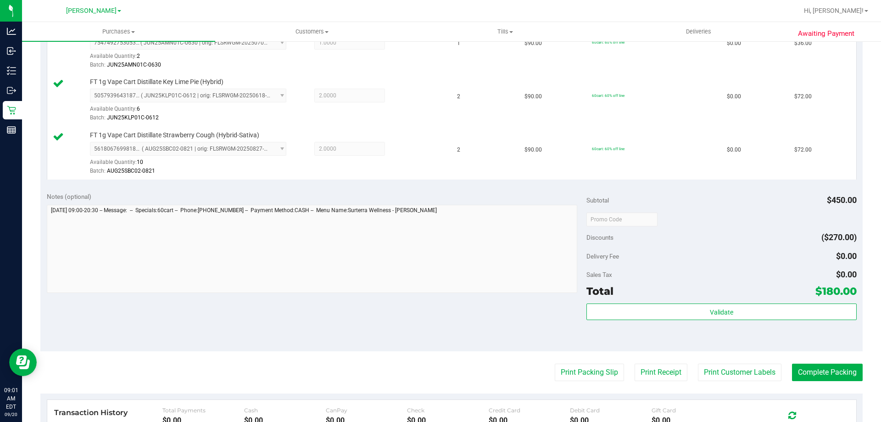
scroll to position [284, 0]
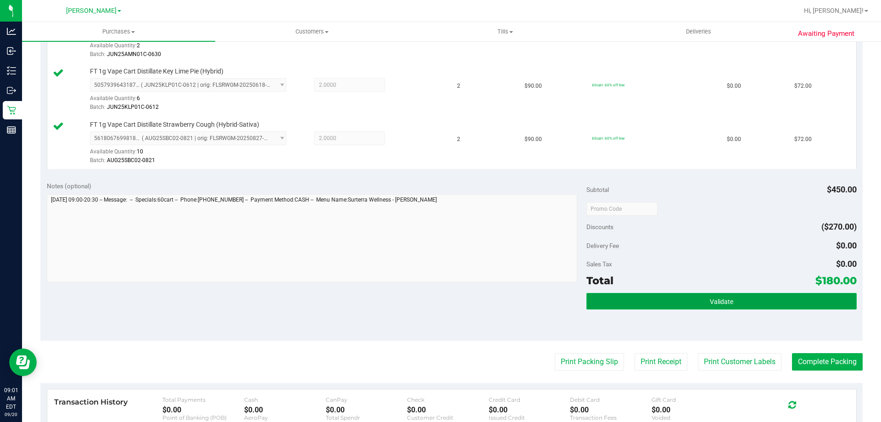
click at [672, 302] on button "Validate" at bounding box center [722, 301] width 270 height 17
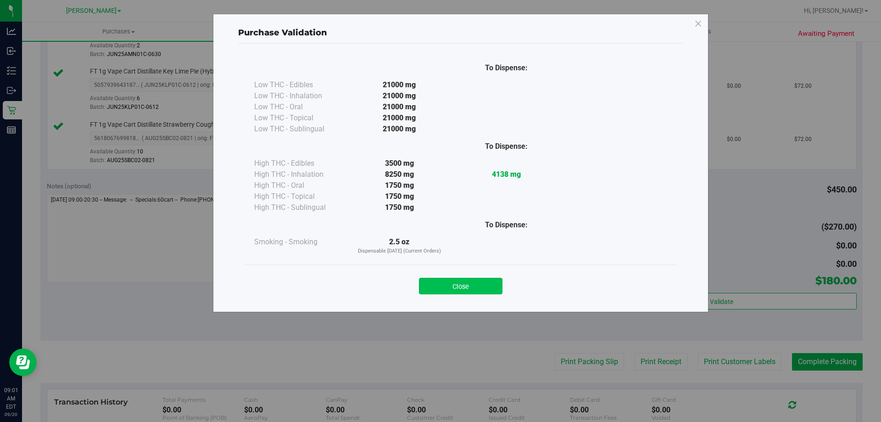
click at [474, 280] on button "Close" at bounding box center [461, 286] width 84 height 17
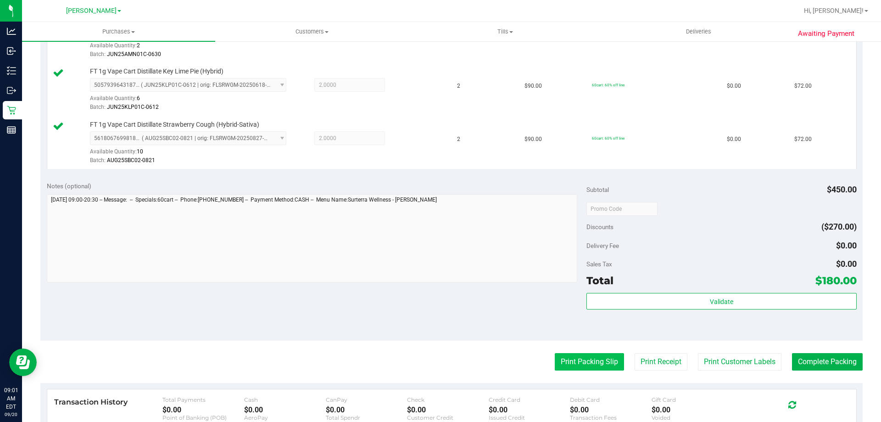
click at [599, 353] on button "Print Packing Slip" at bounding box center [589, 361] width 69 height 17
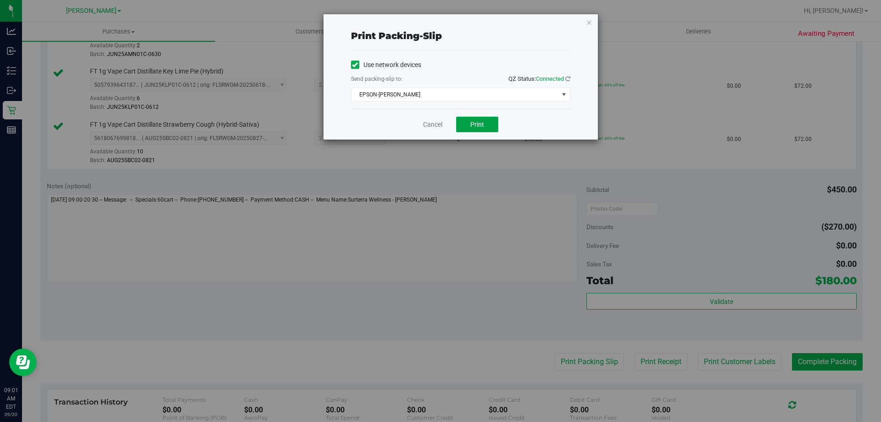
click at [482, 123] on span "Print" at bounding box center [477, 124] width 14 height 7
click at [427, 123] on link "Cancel" at bounding box center [432, 125] width 19 height 10
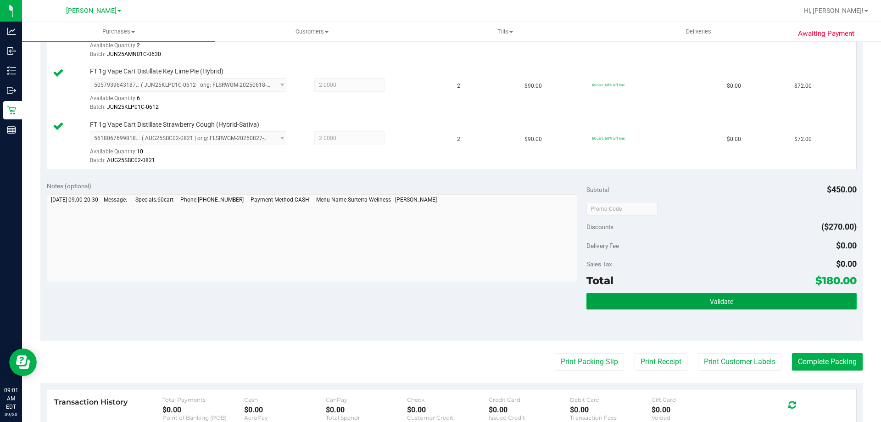
click at [711, 294] on button "Validate" at bounding box center [722, 301] width 270 height 17
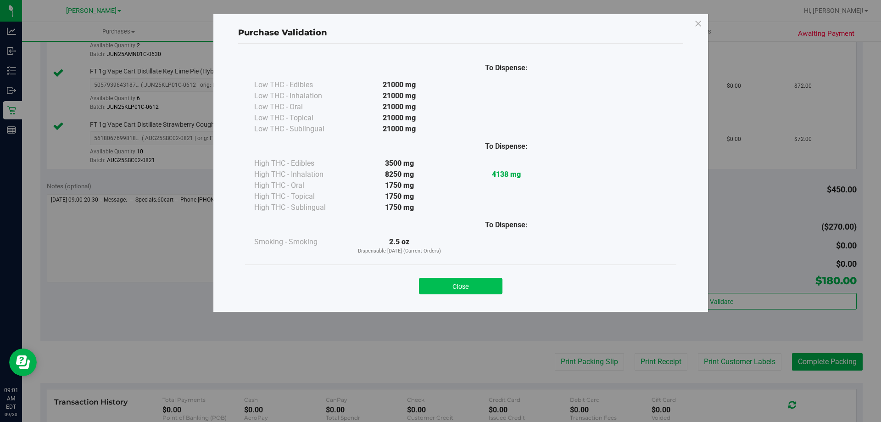
click at [482, 283] on button "Close" at bounding box center [461, 286] width 84 height 17
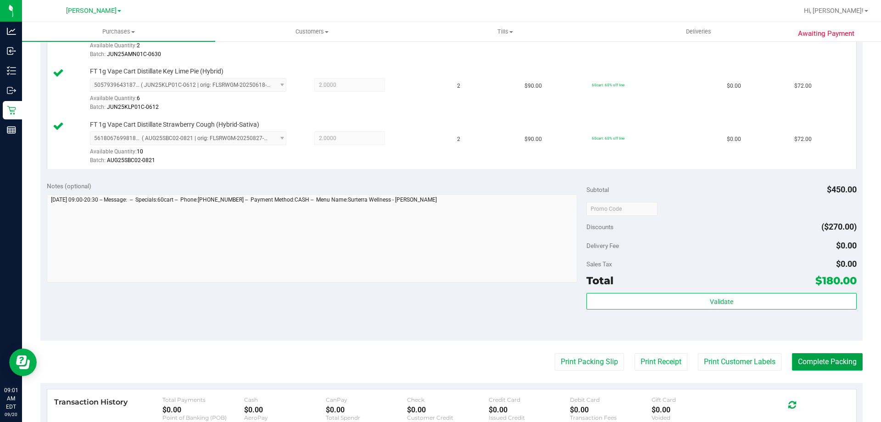
click at [829, 368] on button "Complete Packing" at bounding box center [827, 361] width 71 height 17
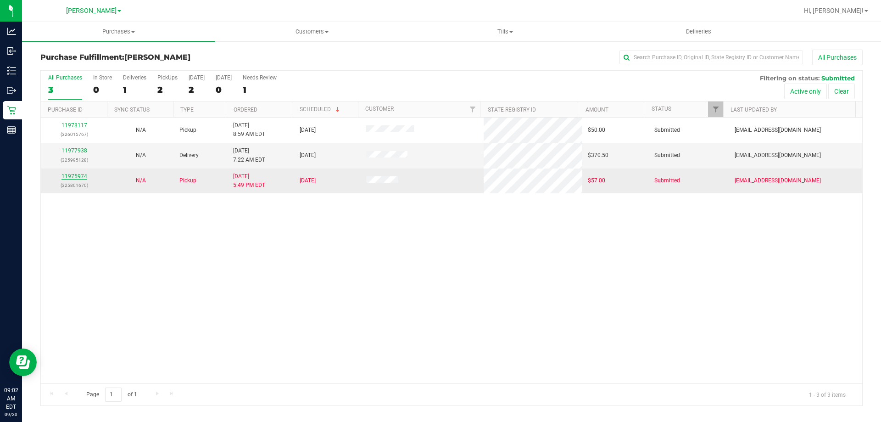
click at [78, 178] on link "11975974" at bounding box center [75, 176] width 26 height 6
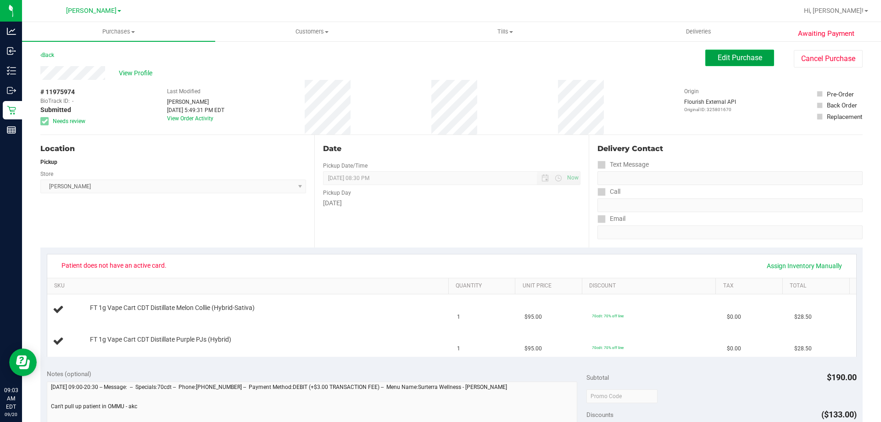
click at [731, 61] on span "Edit Purchase" at bounding box center [740, 57] width 45 height 9
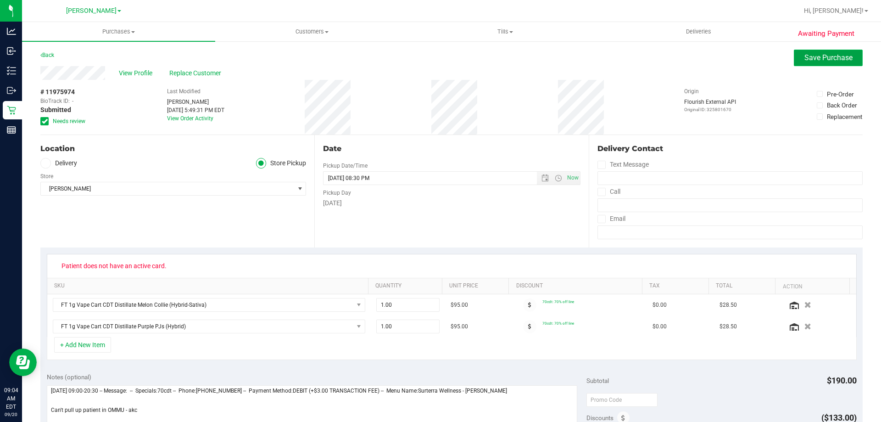
click at [818, 58] on span "Save Purchase" at bounding box center [829, 57] width 48 height 9
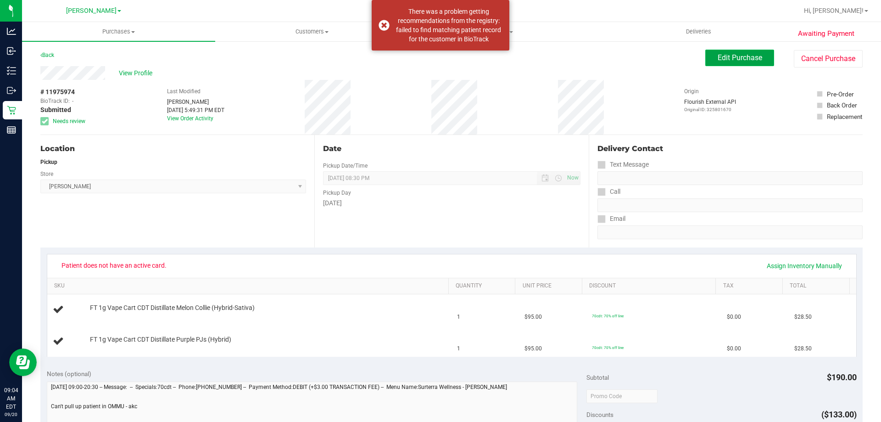
click at [718, 57] on span "Edit Purchase" at bounding box center [740, 57] width 45 height 9
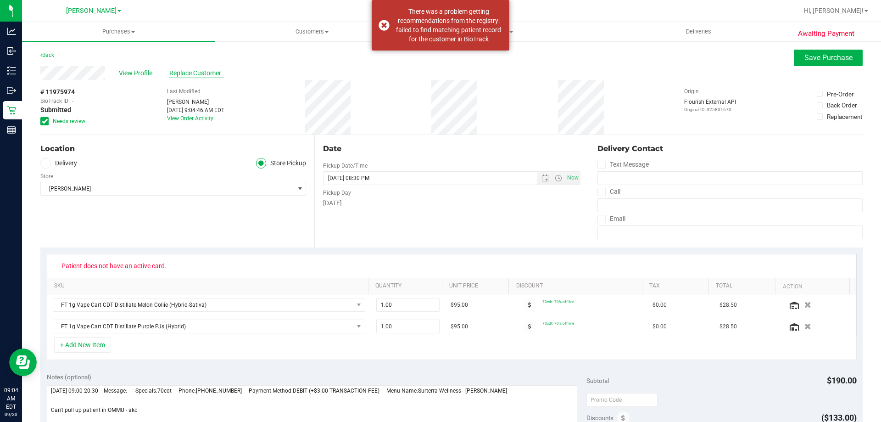
click at [196, 77] on span "Replace Customer" at bounding box center [196, 73] width 55 height 10
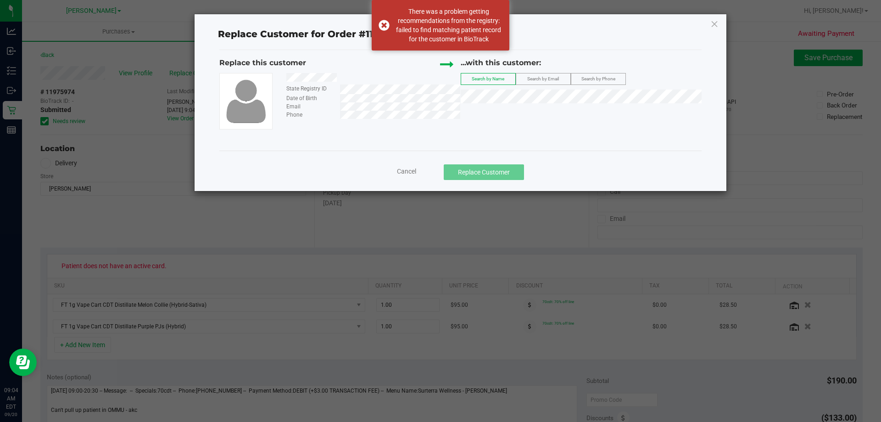
click at [532, 74] on label "Search by Email" at bounding box center [543, 78] width 54 height 11
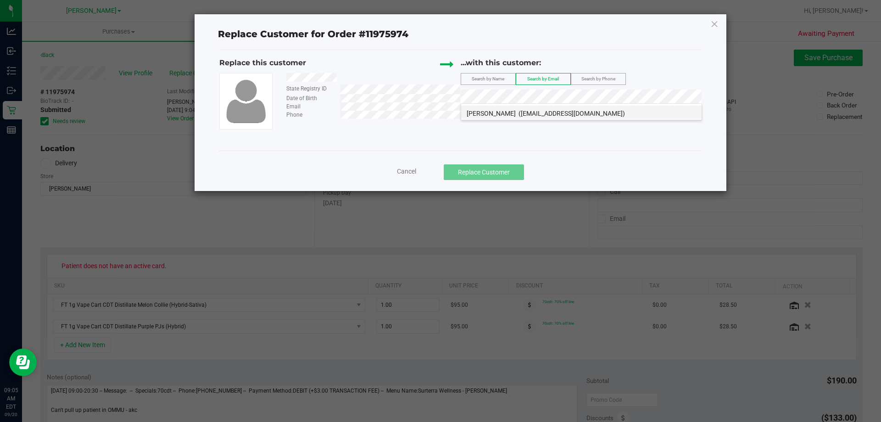
click at [563, 116] on span "(hightea91@gmail.com)" at bounding box center [572, 113] width 106 height 7
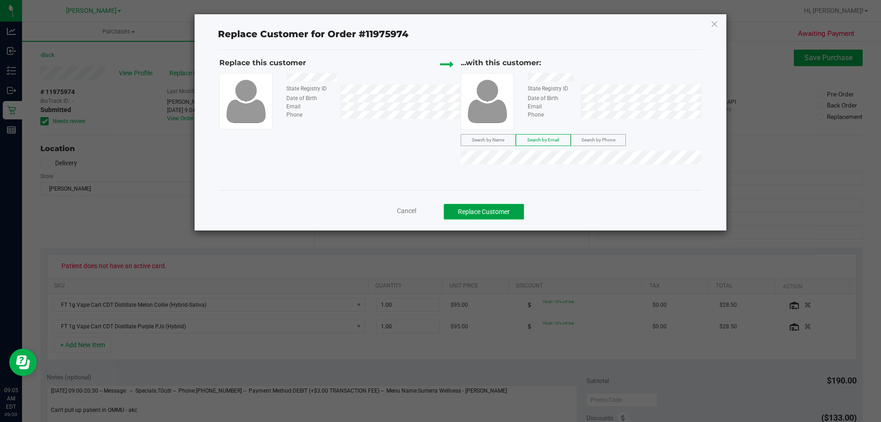
click at [511, 208] on button "Replace Customer" at bounding box center [484, 212] width 80 height 16
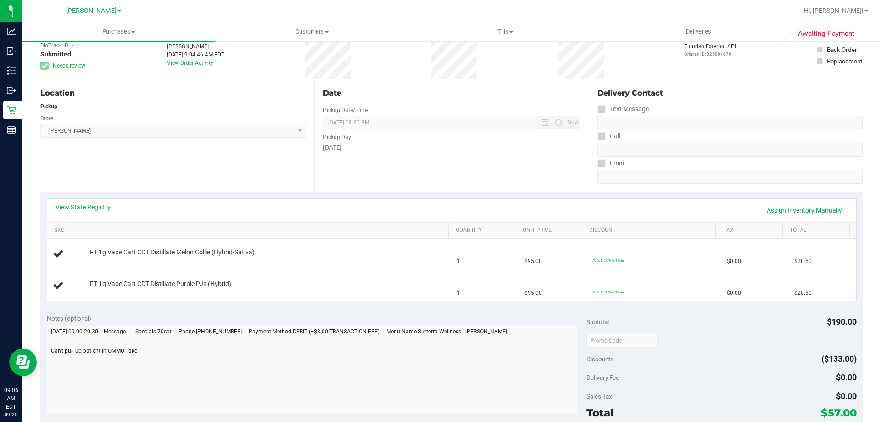
scroll to position [56, 0]
click at [91, 205] on link "View State Registry" at bounding box center [83, 206] width 55 height 9
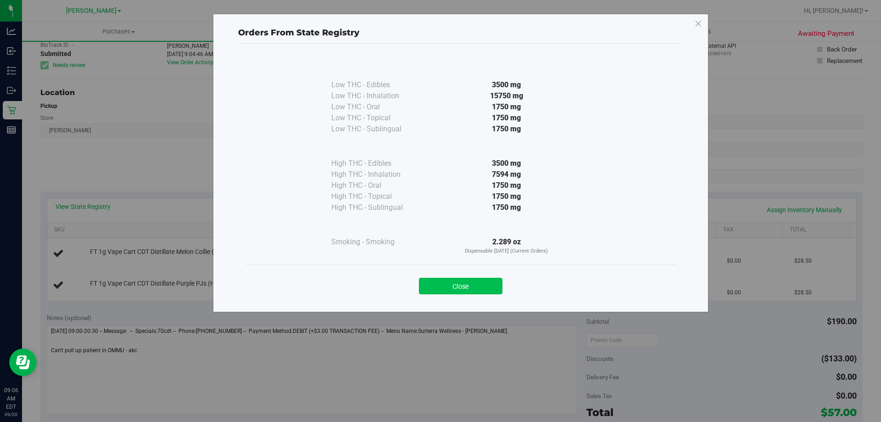
click at [478, 281] on button "Close" at bounding box center [461, 286] width 84 height 17
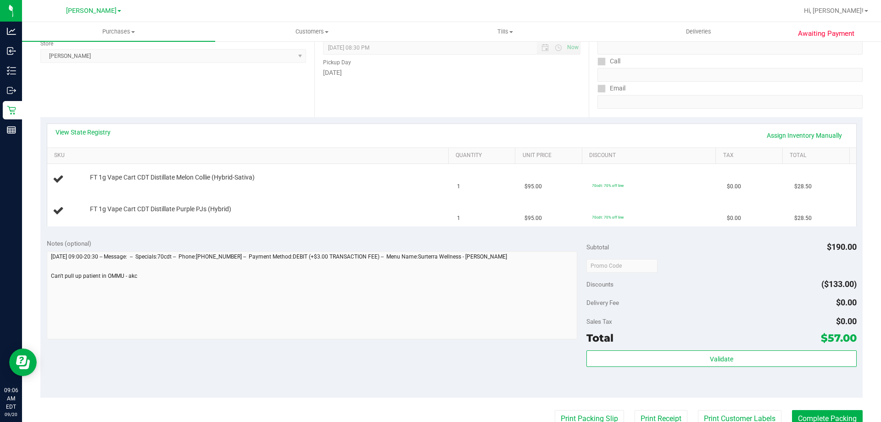
scroll to position [136, 0]
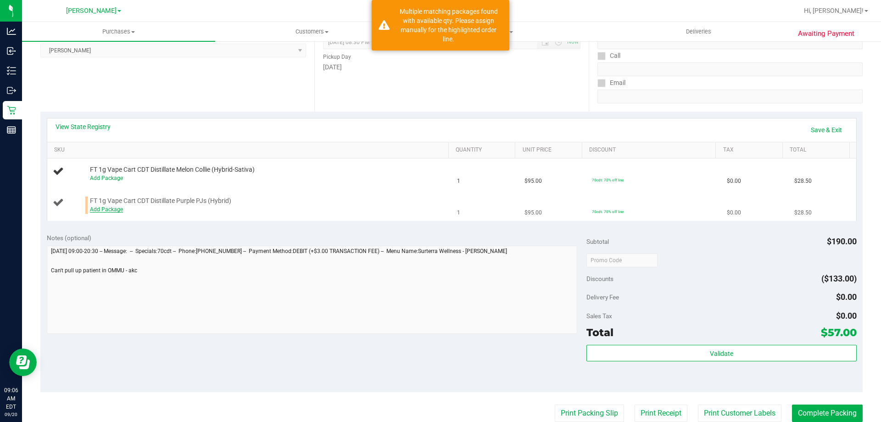
click at [112, 207] on link "Add Package" at bounding box center [106, 209] width 33 height 6
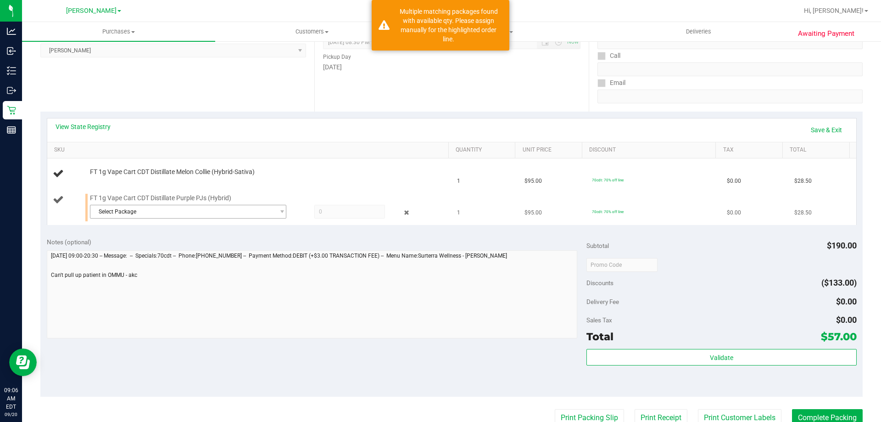
click at [231, 213] on span "Select Package" at bounding box center [182, 211] width 184 height 13
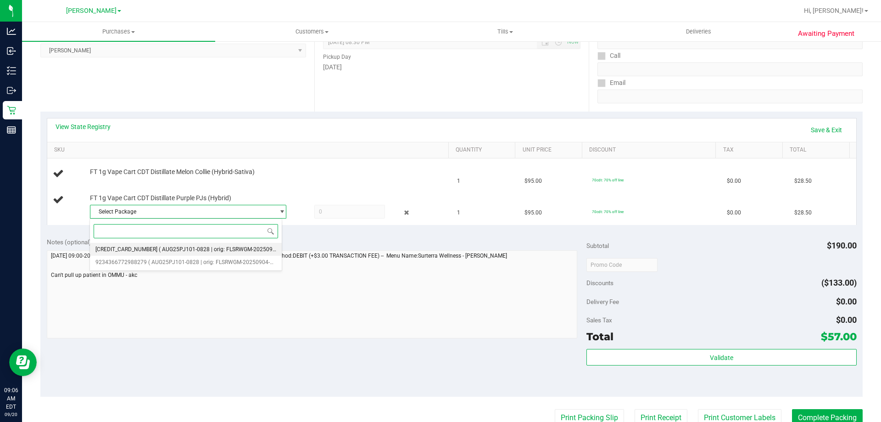
click at [222, 249] on span "( AUG25PJ101-0828 | orig: FLSRWGM-20250904-859 )" at bounding box center [226, 249] width 134 height 6
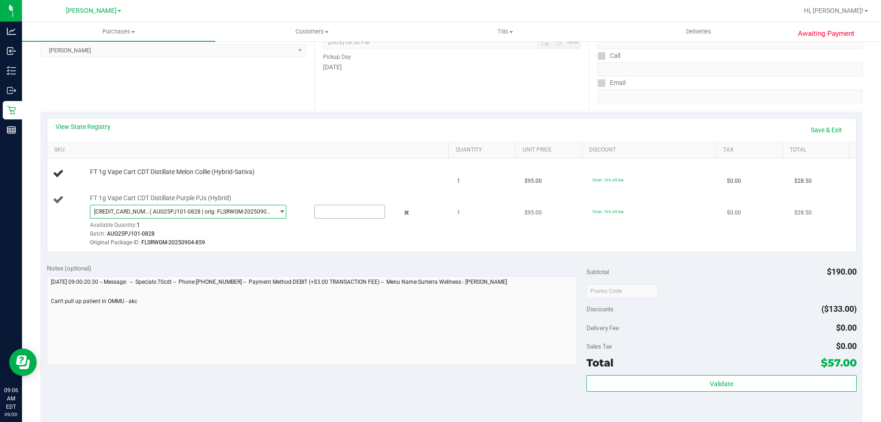
click at [342, 209] on input "text" at bounding box center [350, 211] width 70 height 13
type input "1"
type input "1.0000"
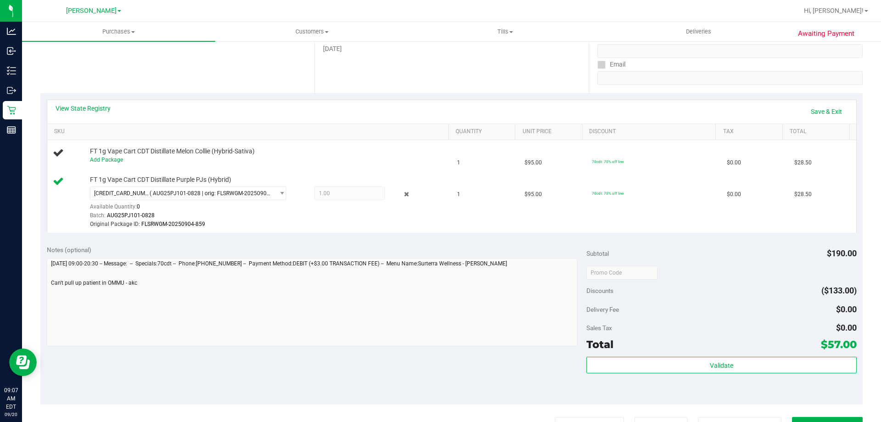
scroll to position [155, 0]
click at [114, 158] on link "Add Package" at bounding box center [106, 159] width 33 height 6
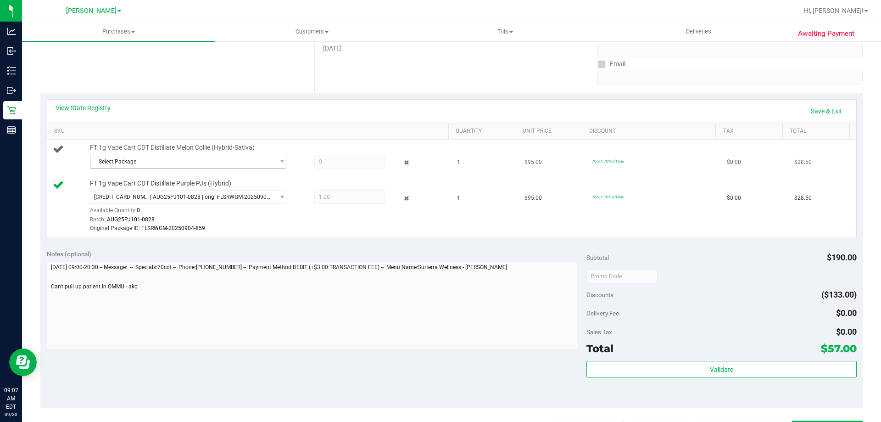
click at [248, 160] on span "Select Package" at bounding box center [182, 161] width 184 height 13
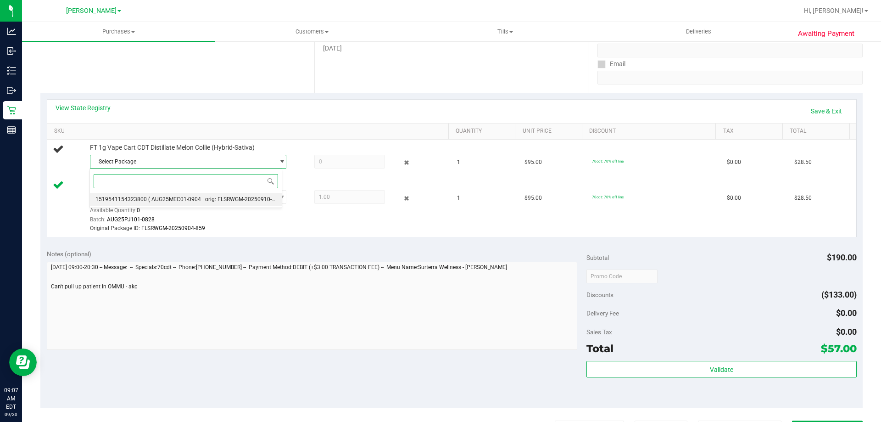
click at [190, 199] on span "( AUG25MEC01-0904 | orig: FLSRWGM-20250910-1115 )" at bounding box center [218, 199] width 140 height 6
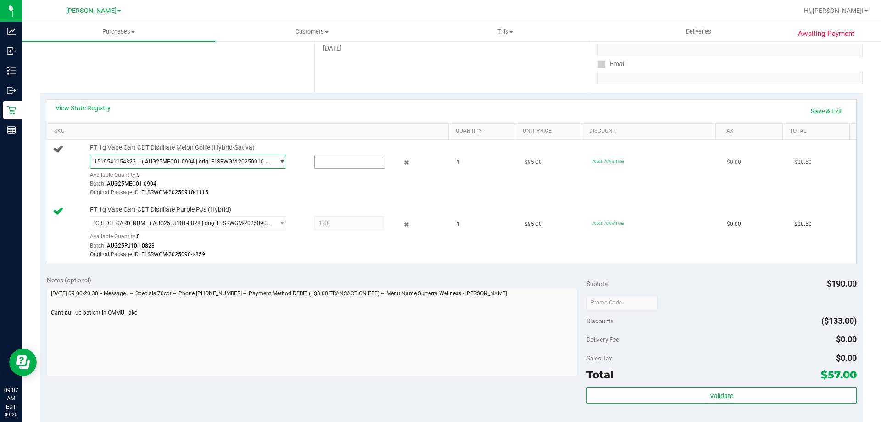
click at [334, 159] on input "text" at bounding box center [350, 161] width 70 height 13
type input "1"
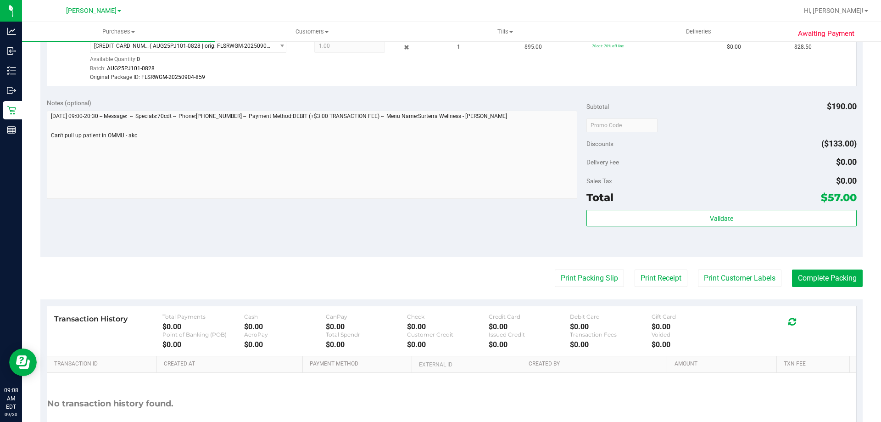
scroll to position [342, 0]
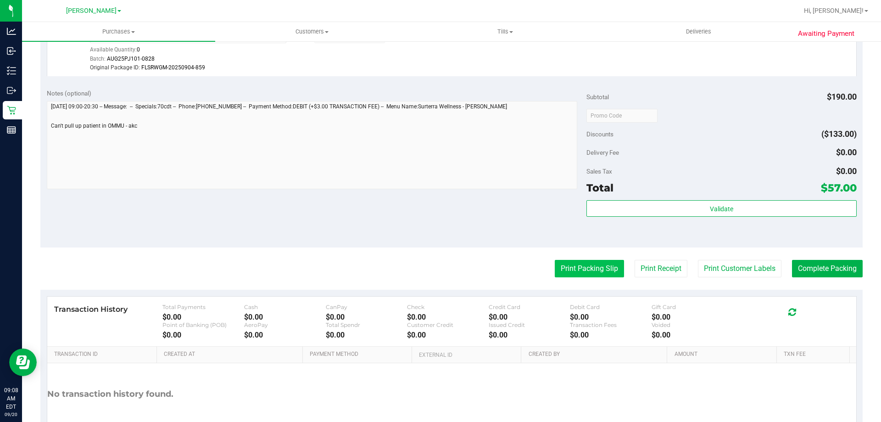
click at [589, 269] on button "Print Packing Slip" at bounding box center [589, 268] width 69 height 17
type input "1.0000"
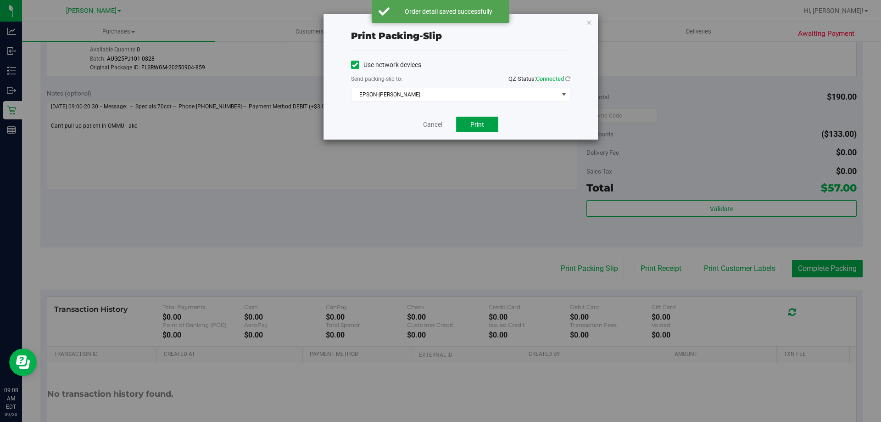
click at [487, 129] on button "Print" at bounding box center [477, 125] width 42 height 16
click at [429, 126] on link "Cancel" at bounding box center [432, 125] width 19 height 10
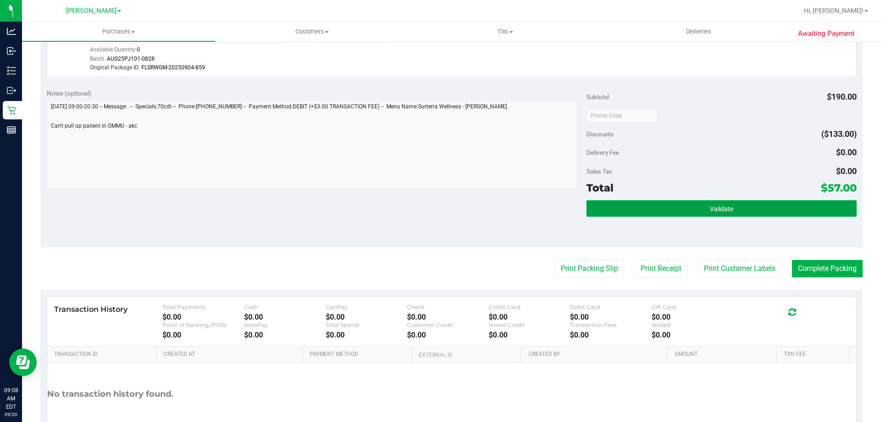
click at [717, 209] on span "Validate" at bounding box center [721, 208] width 23 height 7
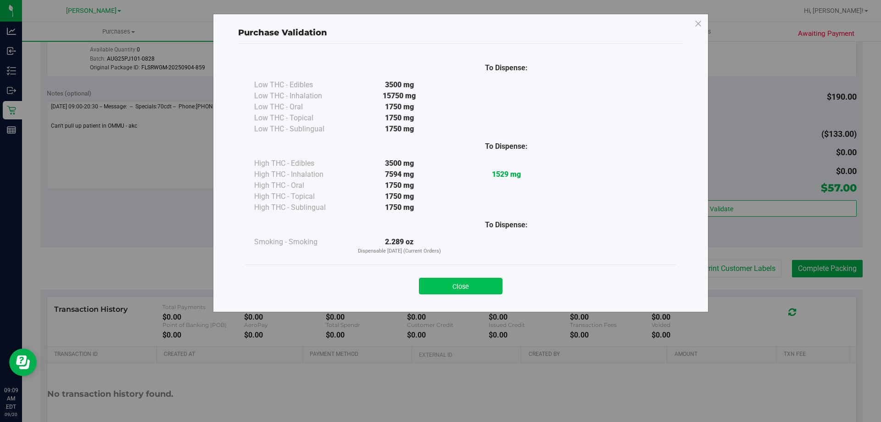
click at [479, 292] on button "Close" at bounding box center [461, 286] width 84 height 17
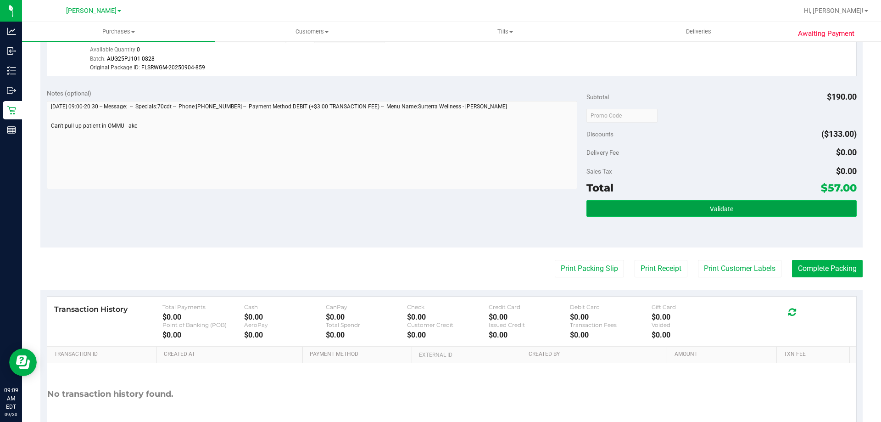
click at [703, 204] on button "Validate" at bounding box center [722, 208] width 270 height 17
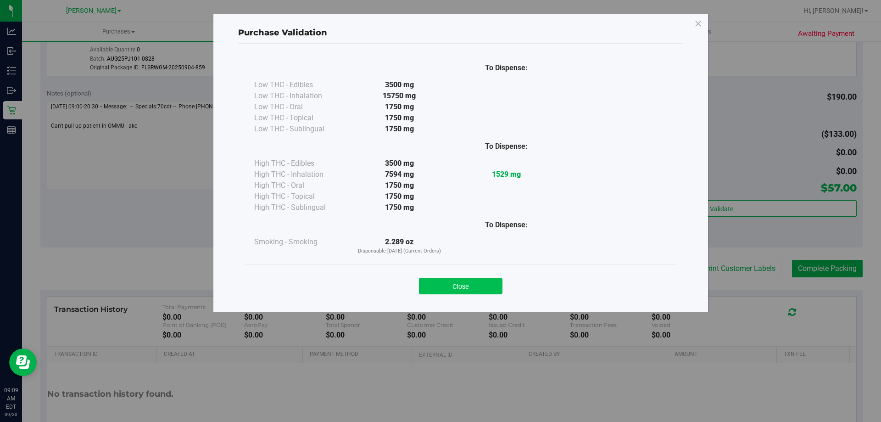
click at [478, 288] on button "Close" at bounding box center [461, 286] width 84 height 17
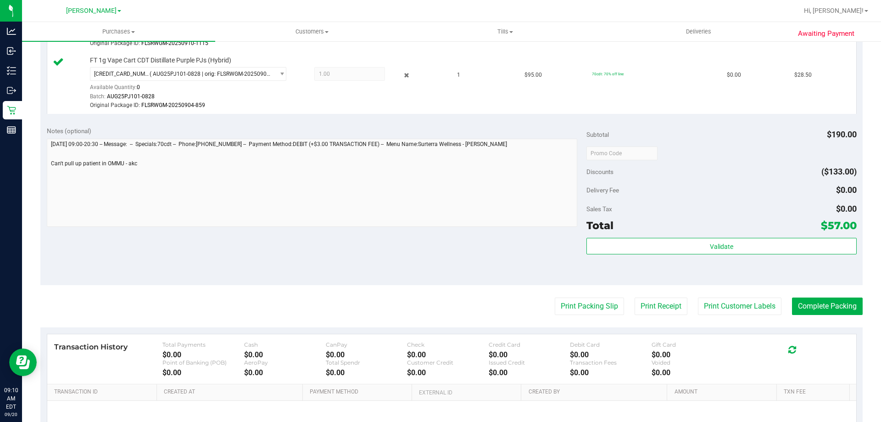
scroll to position [399, 0]
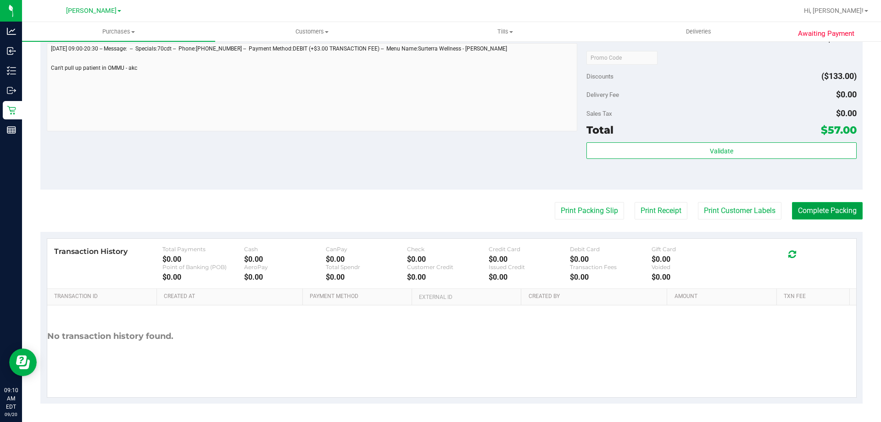
click at [815, 212] on button "Complete Packing" at bounding box center [827, 210] width 71 height 17
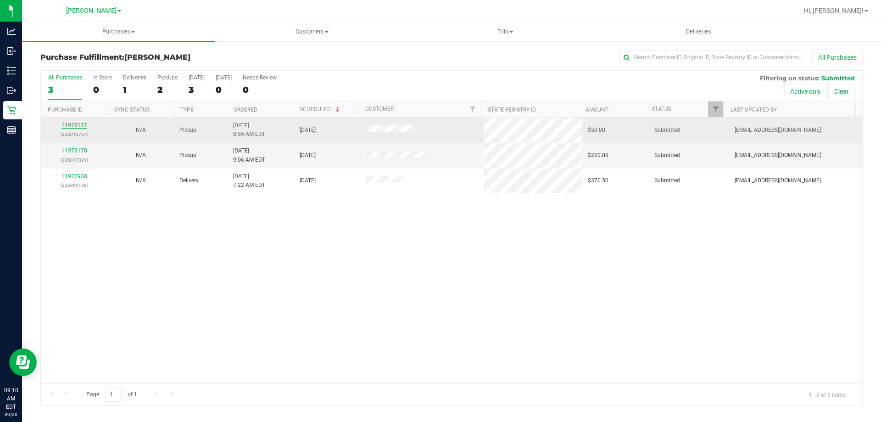
click at [85, 125] on link "11978117" at bounding box center [75, 125] width 26 height 6
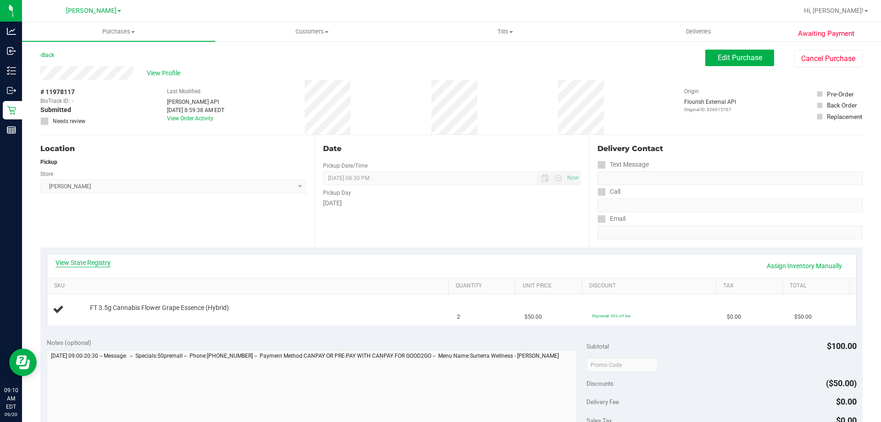
click at [94, 262] on link "View State Registry" at bounding box center [83, 262] width 55 height 9
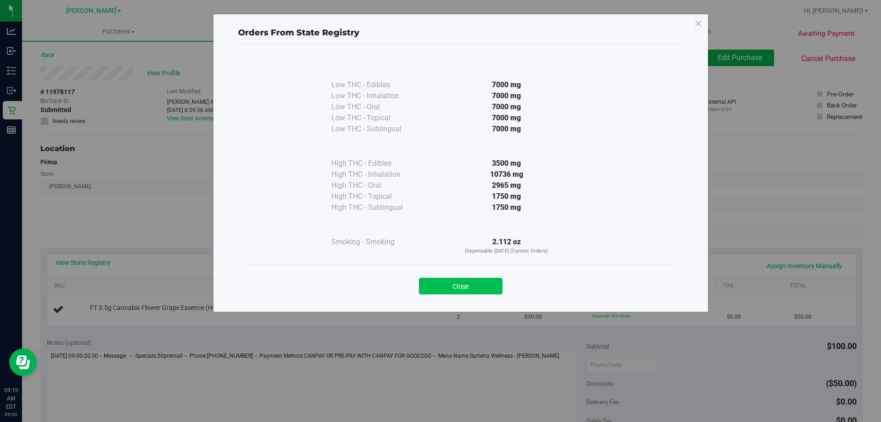
click at [455, 285] on button "Close" at bounding box center [461, 286] width 84 height 17
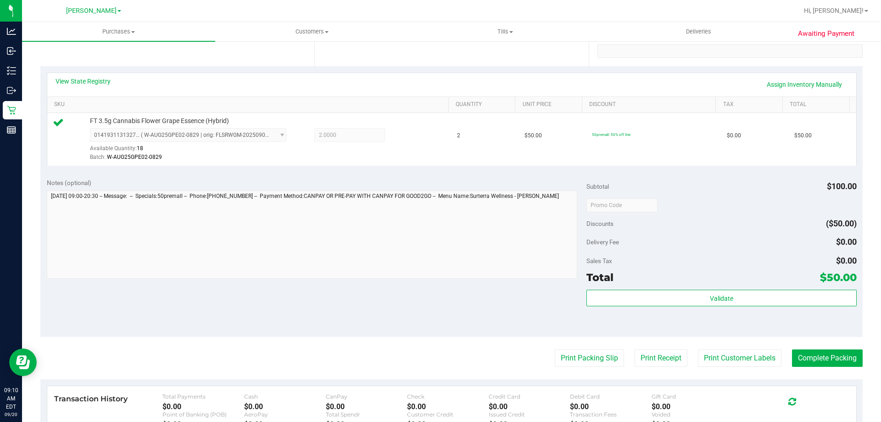
scroll to position [188, 0]
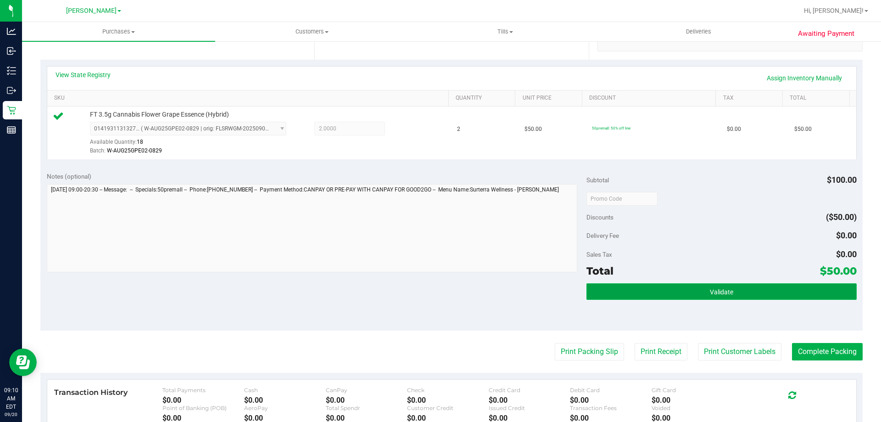
click at [696, 287] on button "Validate" at bounding box center [722, 291] width 270 height 17
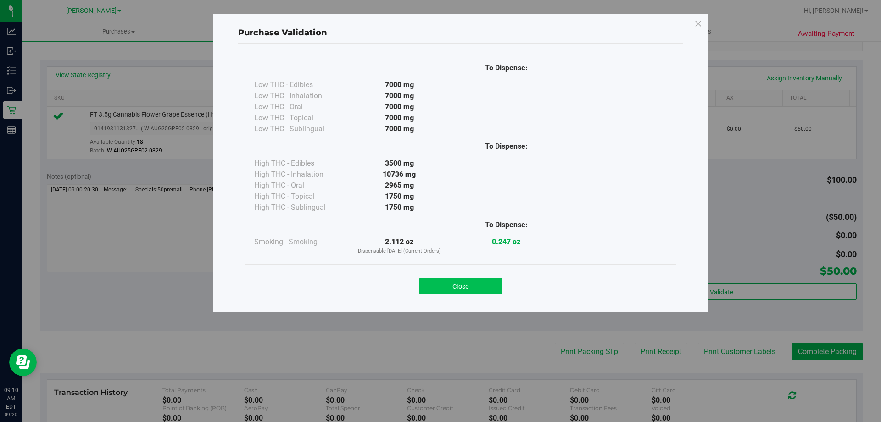
click at [484, 288] on button "Close" at bounding box center [461, 286] width 84 height 17
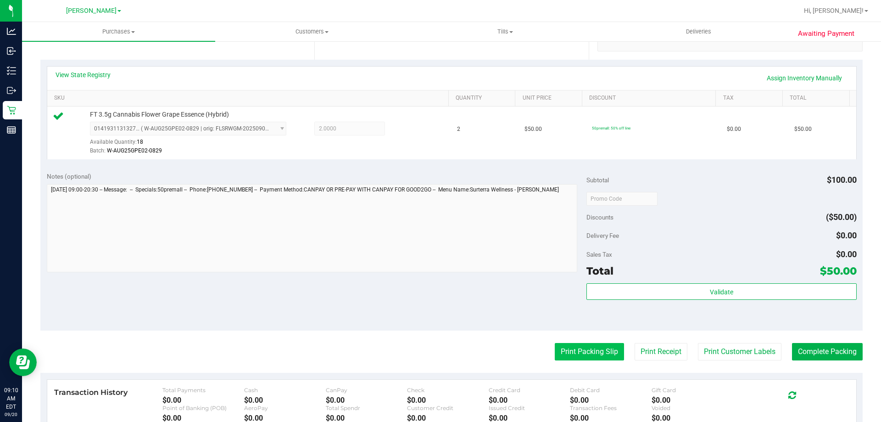
click at [583, 353] on button "Print Packing Slip" at bounding box center [589, 351] width 69 height 17
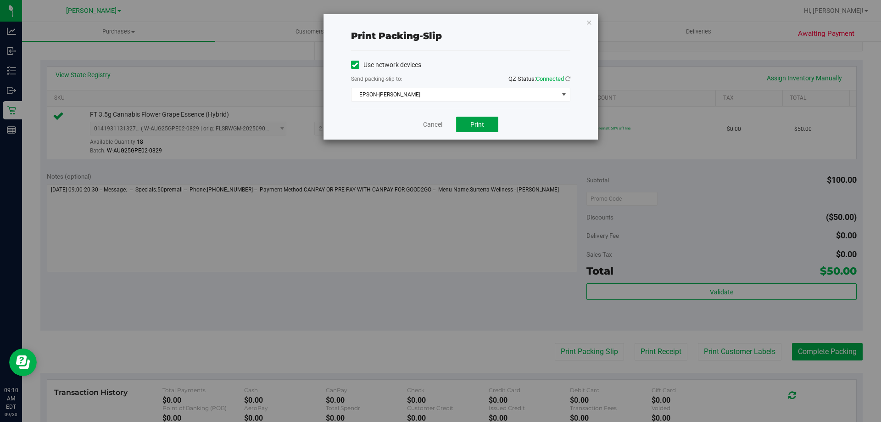
click at [485, 129] on button "Print" at bounding box center [477, 125] width 42 height 16
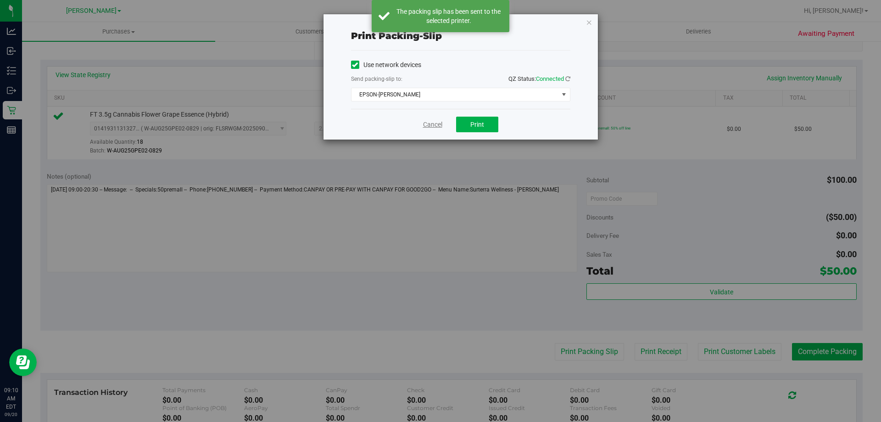
click at [429, 122] on link "Cancel" at bounding box center [432, 125] width 19 height 10
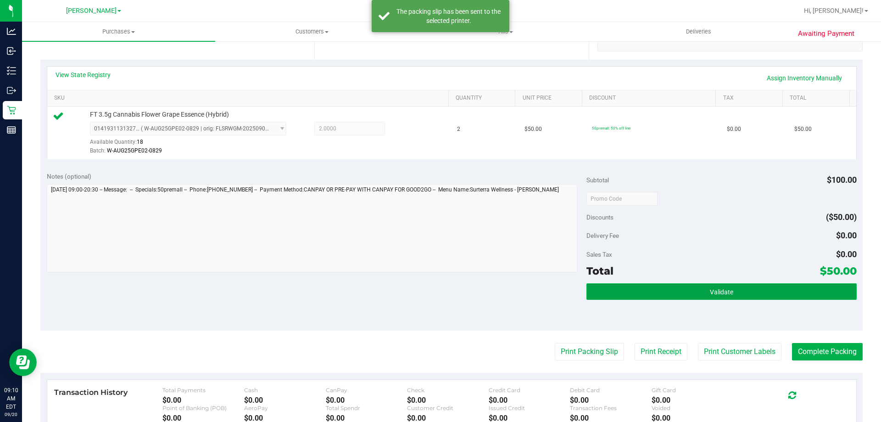
click at [730, 291] on button "Validate" at bounding box center [722, 291] width 270 height 17
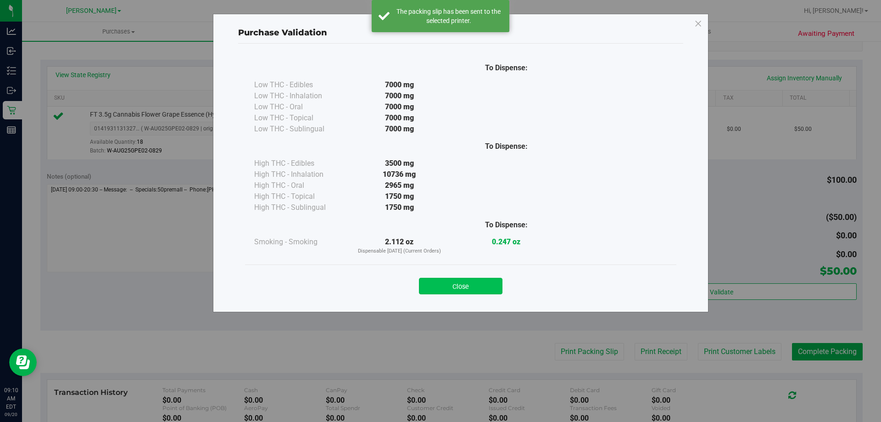
click at [475, 291] on button "Close" at bounding box center [461, 286] width 84 height 17
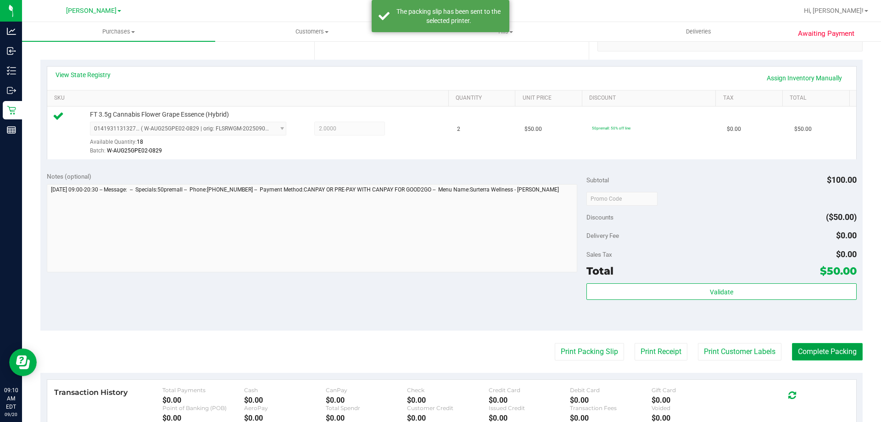
click at [850, 353] on button "Complete Packing" at bounding box center [827, 351] width 71 height 17
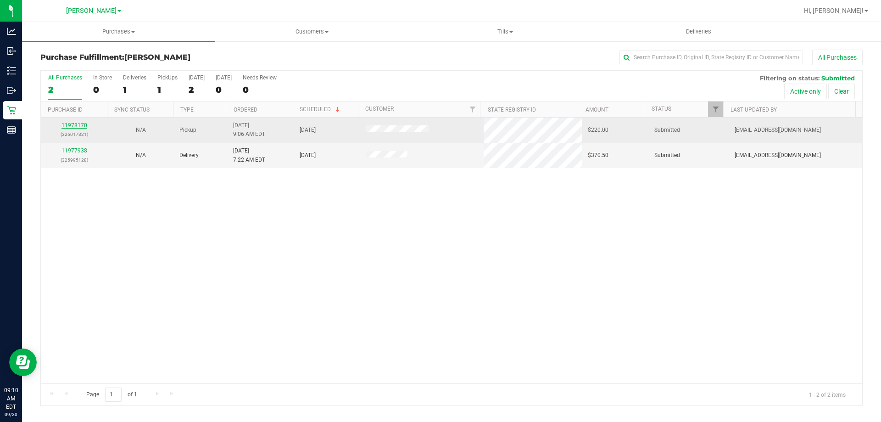
click at [79, 123] on link "11978170" at bounding box center [75, 125] width 26 height 6
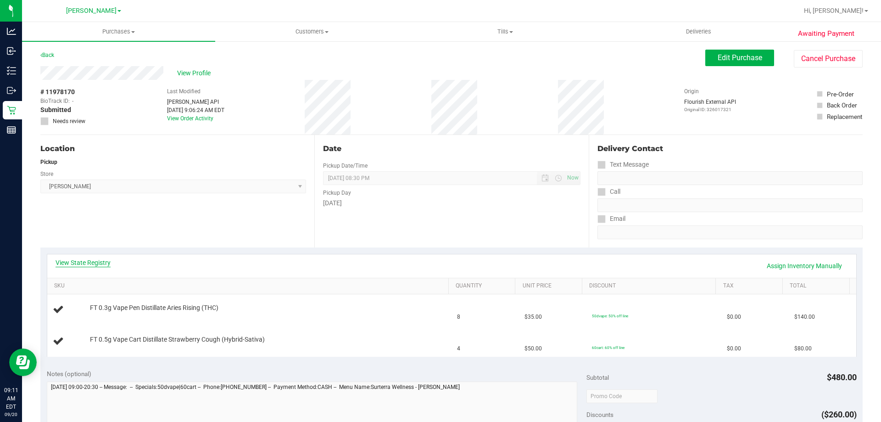
click at [105, 264] on link "View State Registry" at bounding box center [83, 262] width 55 height 9
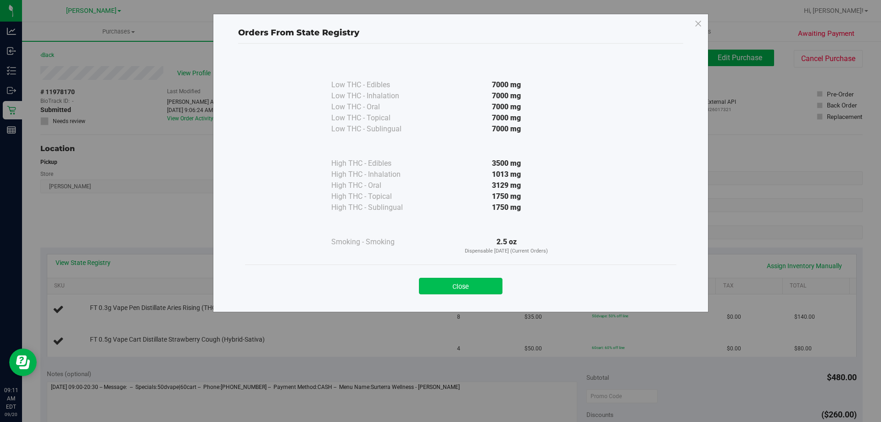
click at [474, 290] on button "Close" at bounding box center [461, 286] width 84 height 17
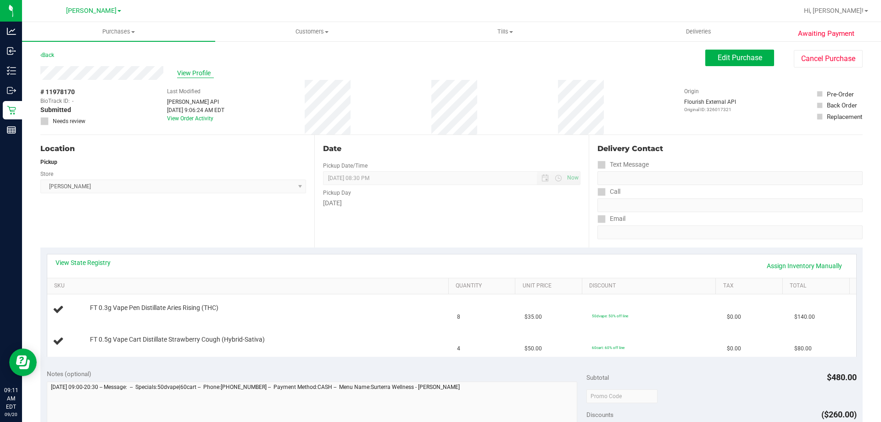
click at [201, 74] on span "View Profile" at bounding box center [195, 73] width 37 height 10
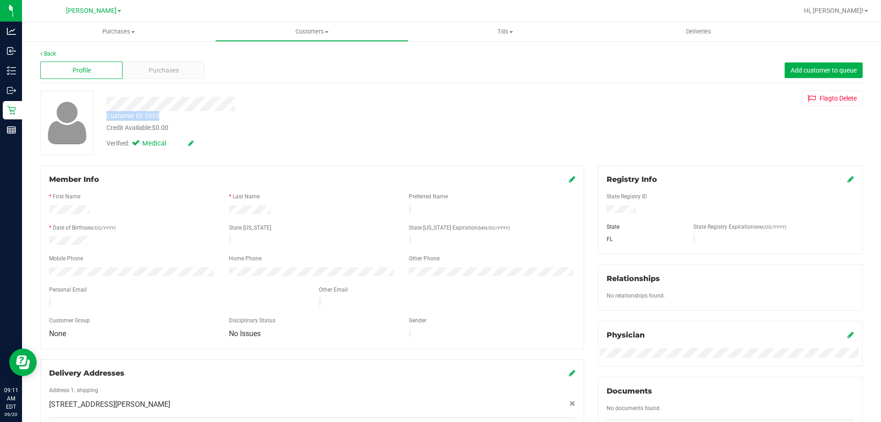
drag, startPoint x: 189, startPoint y: 114, endPoint x: 108, endPoint y: 115, distance: 81.2
click at [108, 115] on div "Customer ID: 5555 Credit Available: $0.00" at bounding box center [309, 122] width 418 height 22
copy div "Customer ID: 5555"
click at [173, 67] on span "Purchases" at bounding box center [164, 71] width 30 height 10
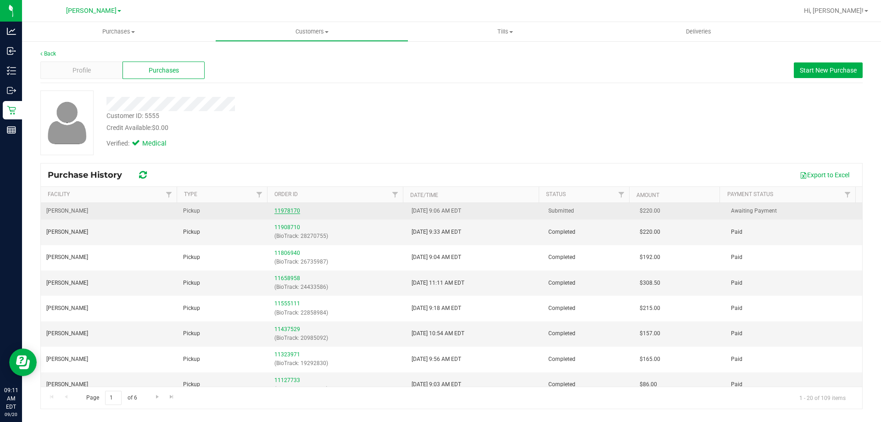
click at [287, 208] on link "11978170" at bounding box center [287, 210] width 26 height 6
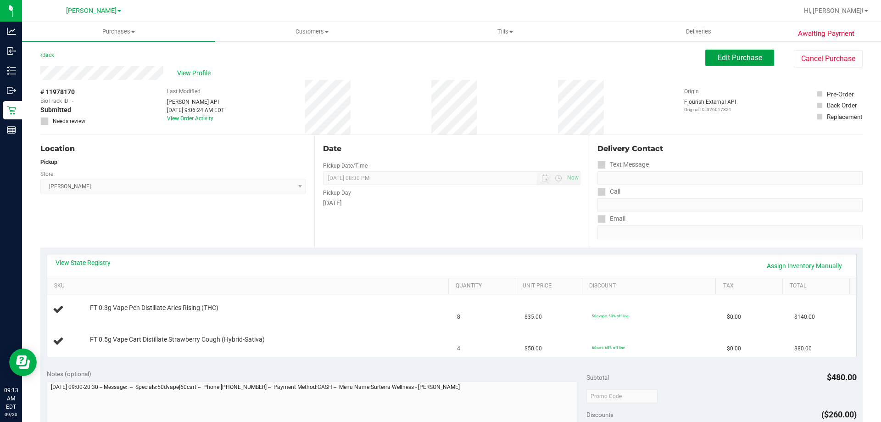
click at [720, 56] on span "Edit Purchase" at bounding box center [740, 57] width 45 height 9
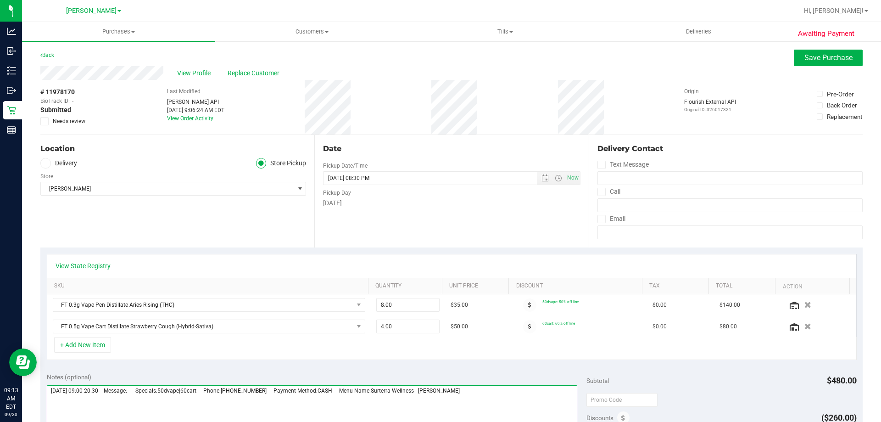
click at [476, 390] on textarea at bounding box center [312, 429] width 531 height 88
type textarea "Saturday 09/20/2025 09:00-20:30 -- Message: -- Specials:50dvape|60cart -- Phone…"
click at [46, 121] on icon at bounding box center [45, 121] width 6 height 0
click at [0, 0] on input "Needs review" at bounding box center [0, 0] width 0 height 0
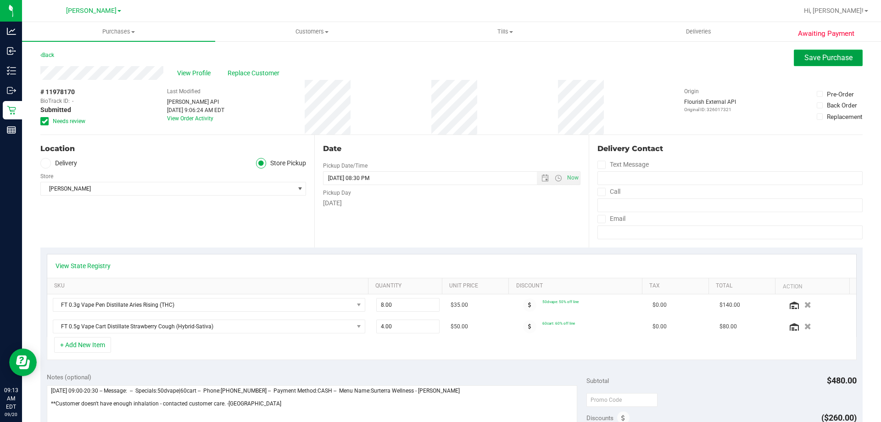
click at [806, 60] on span "Save Purchase" at bounding box center [829, 57] width 48 height 9
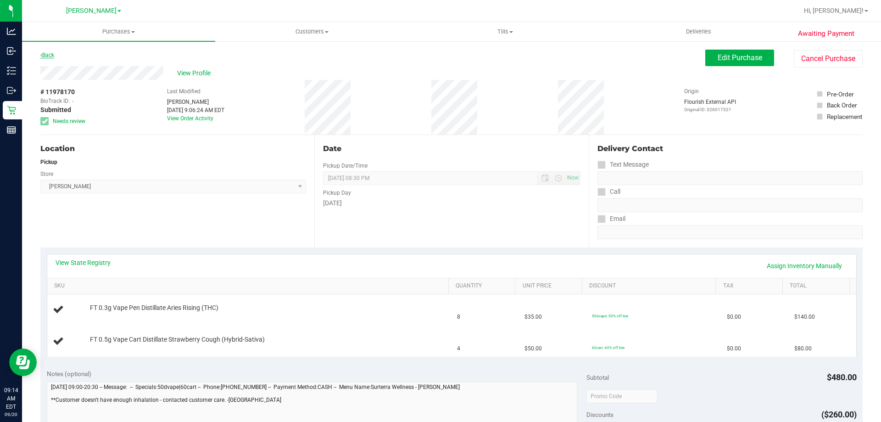
click at [45, 55] on link "Back" at bounding box center [47, 55] width 14 height 6
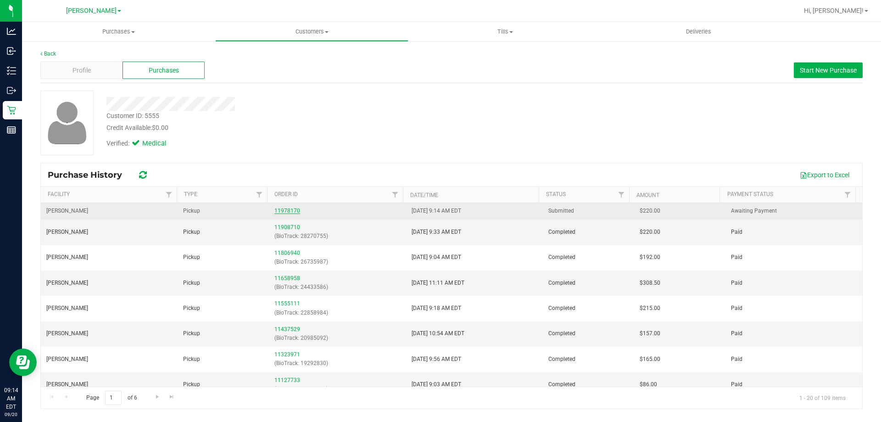
click at [294, 210] on link "11978170" at bounding box center [287, 210] width 26 height 6
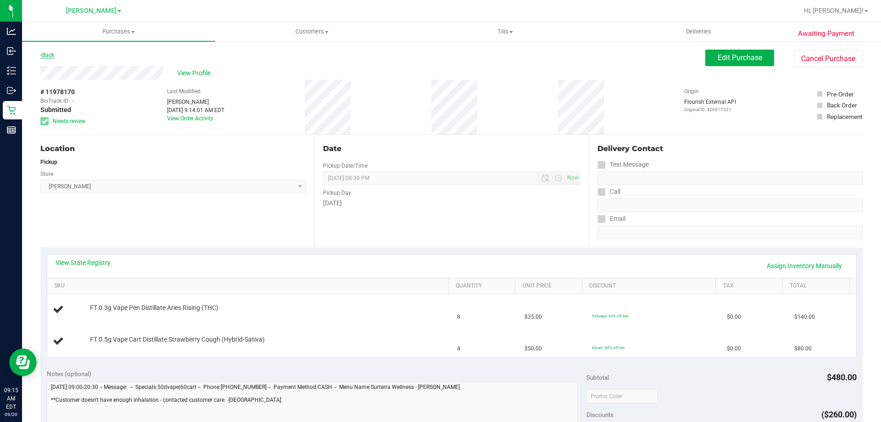
click at [50, 56] on link "Back" at bounding box center [47, 55] width 14 height 6
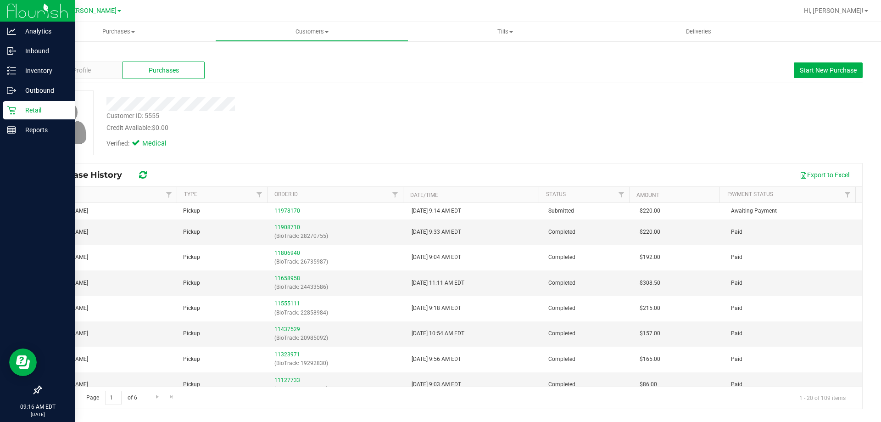
click at [23, 108] on p "Retail" at bounding box center [43, 110] width 55 height 11
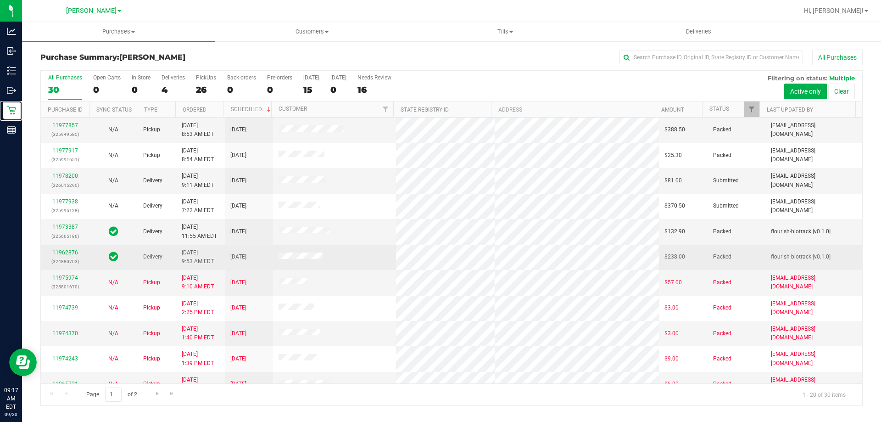
scroll to position [230, 0]
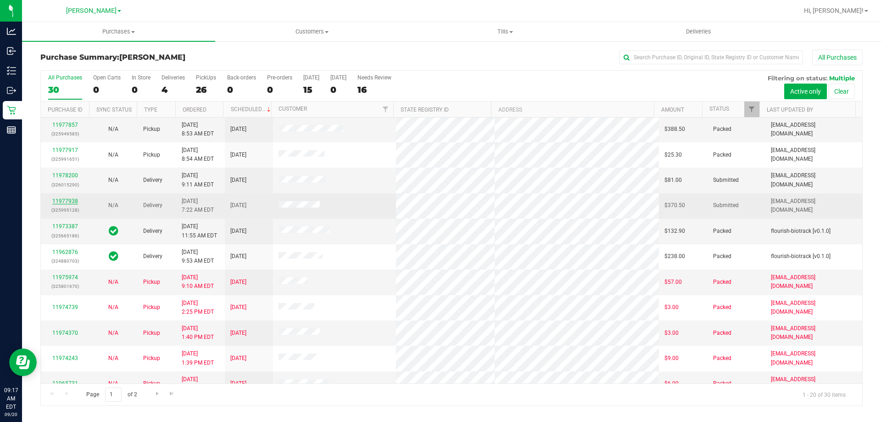
click at [64, 199] on link "11977938" at bounding box center [65, 201] width 26 height 6
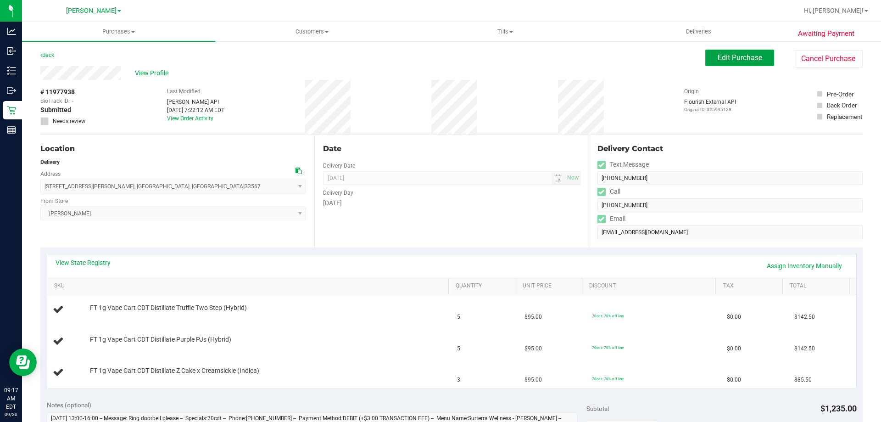
click at [720, 51] on button "Edit Purchase" at bounding box center [740, 58] width 69 height 17
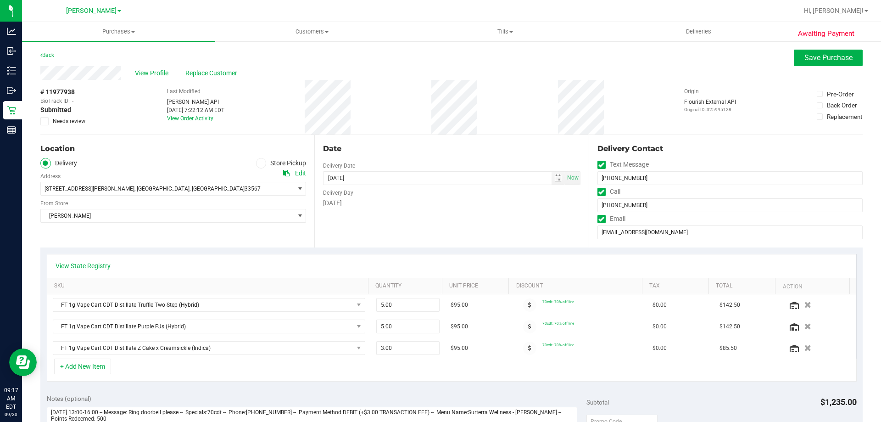
click at [41, 121] on span at bounding box center [44, 121] width 8 height 8
click at [0, 0] on input "Needs review" at bounding box center [0, 0] width 0 height 0
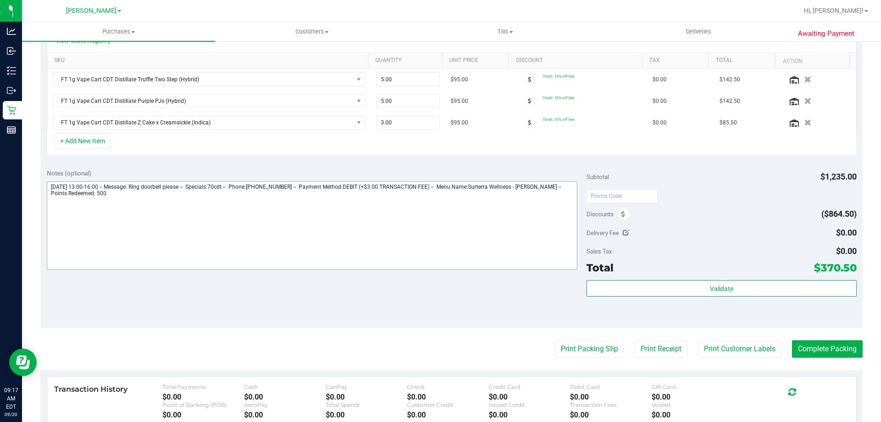
scroll to position [230, 0]
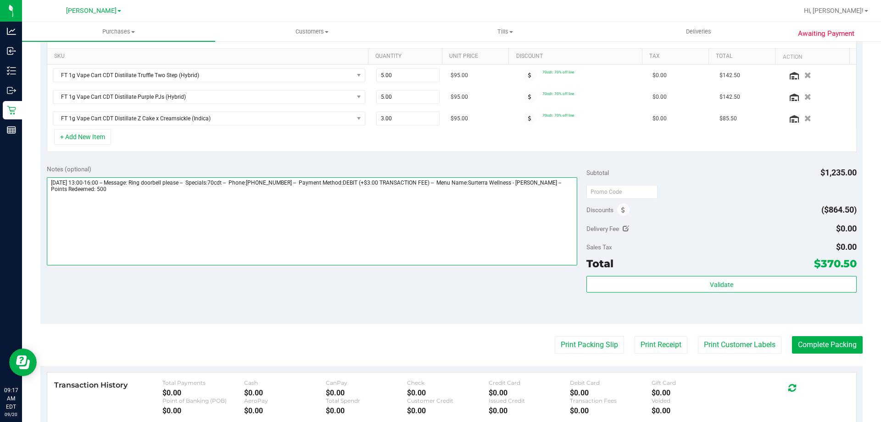
click at [174, 197] on textarea at bounding box center [312, 221] width 531 height 88
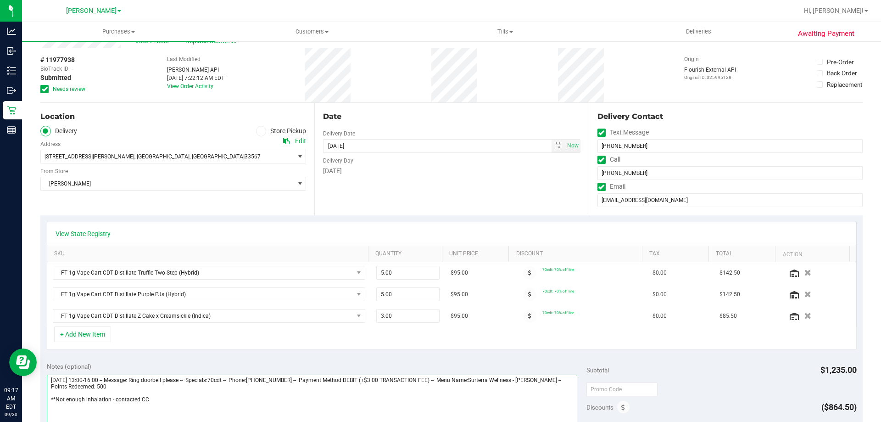
scroll to position [0, 0]
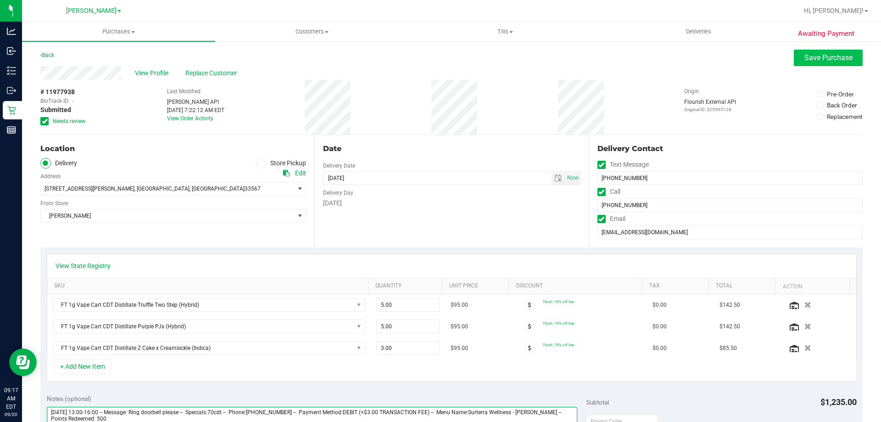
type textarea "Saturday 09/20/2025 13:00-16:00 -- Message: Ring doorbell please -- Specials:70…"
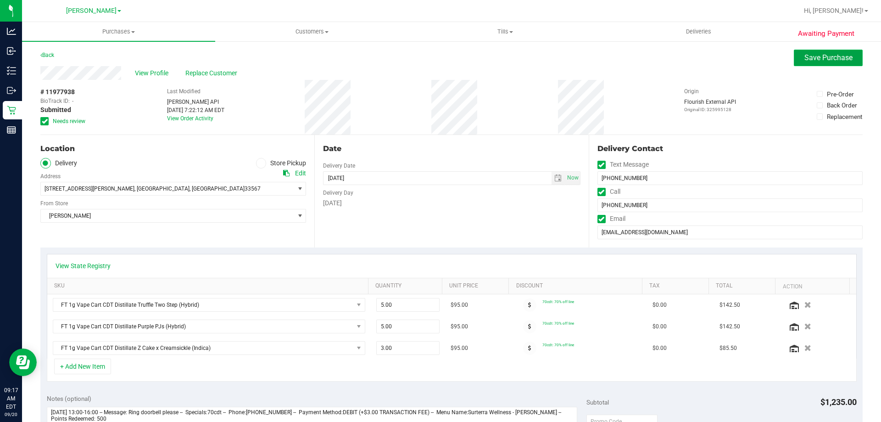
click at [821, 56] on span "Save Purchase" at bounding box center [829, 57] width 48 height 9
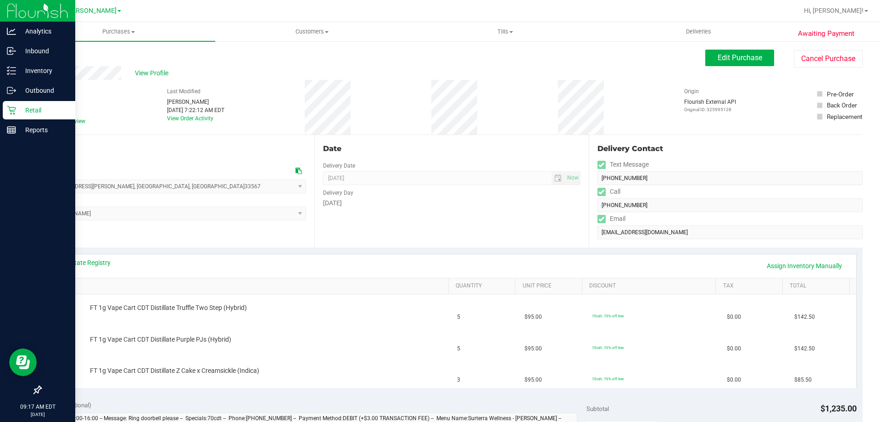
click at [15, 110] on icon at bounding box center [11, 110] width 9 height 9
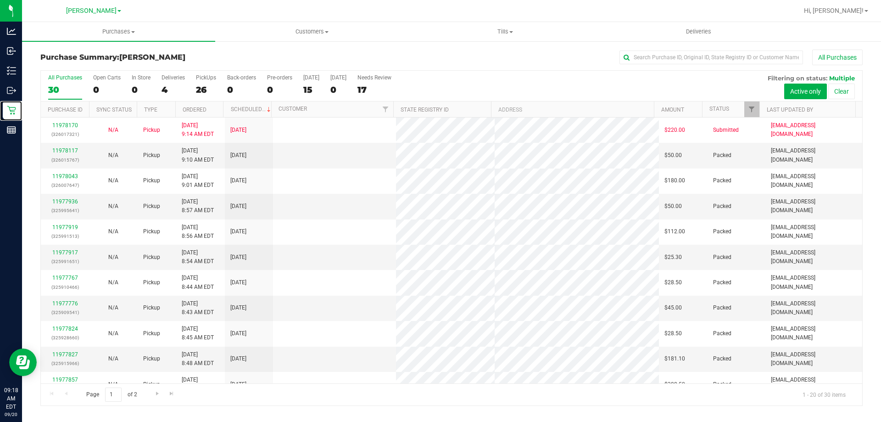
scroll to position [242, 0]
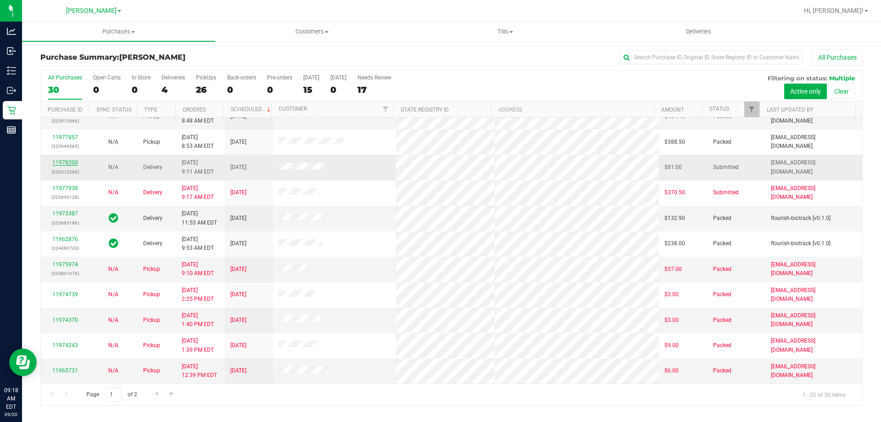
click at [62, 164] on link "11978200" at bounding box center [65, 162] width 26 height 6
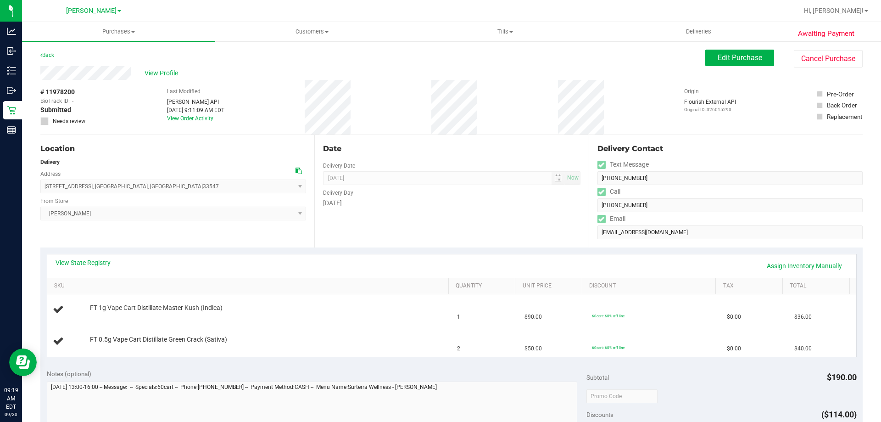
click at [87, 280] on th "SKU" at bounding box center [247, 286] width 401 height 17
click at [98, 265] on link "View State Registry" at bounding box center [83, 262] width 55 height 9
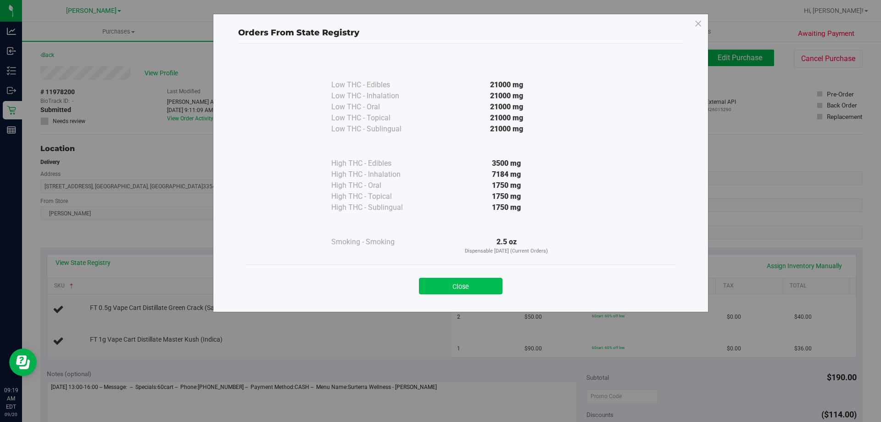
click at [470, 291] on button "Close" at bounding box center [461, 286] width 84 height 17
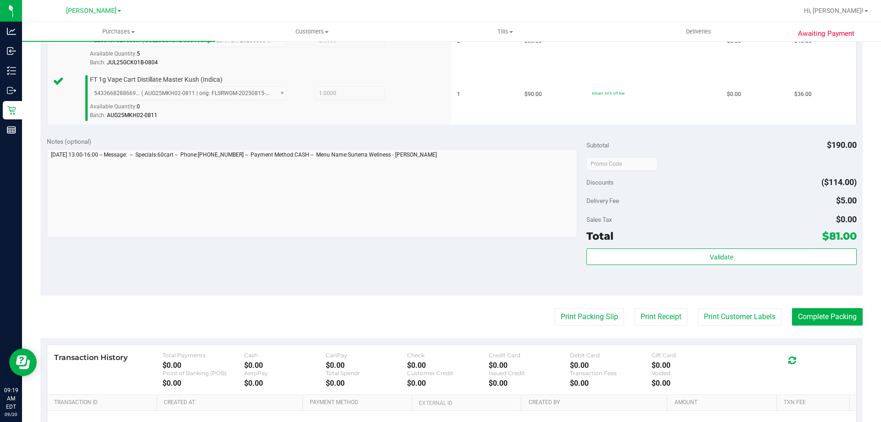
scroll to position [277, 0]
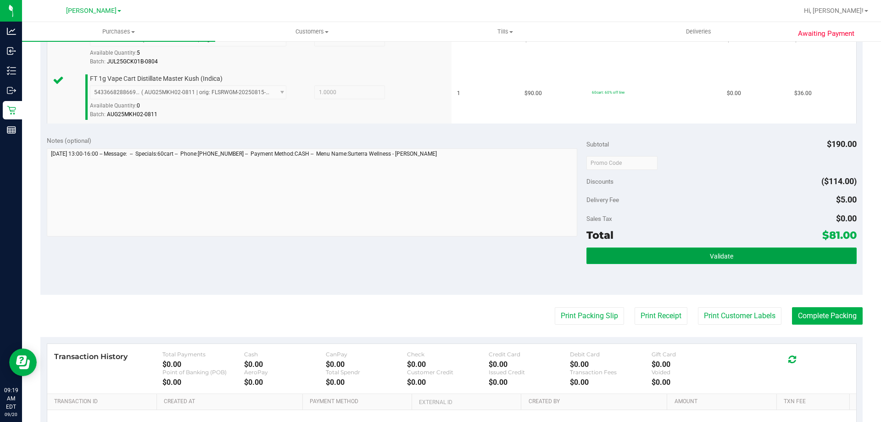
click at [727, 250] on button "Validate" at bounding box center [722, 255] width 270 height 17
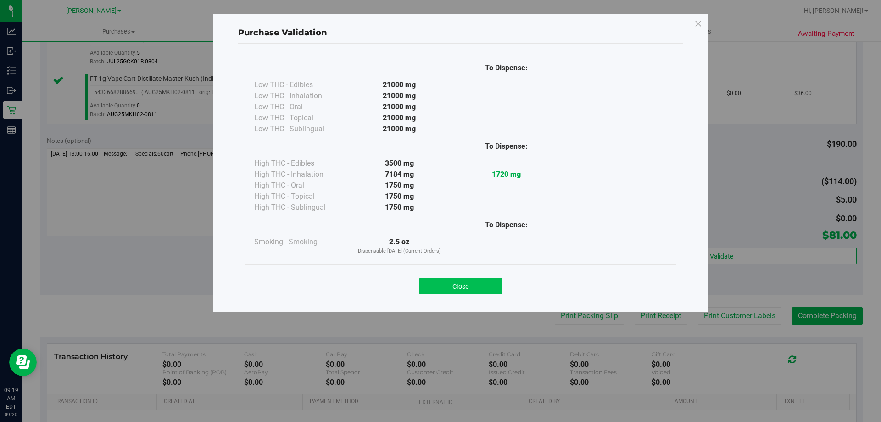
click at [470, 280] on button "Close" at bounding box center [461, 286] width 84 height 17
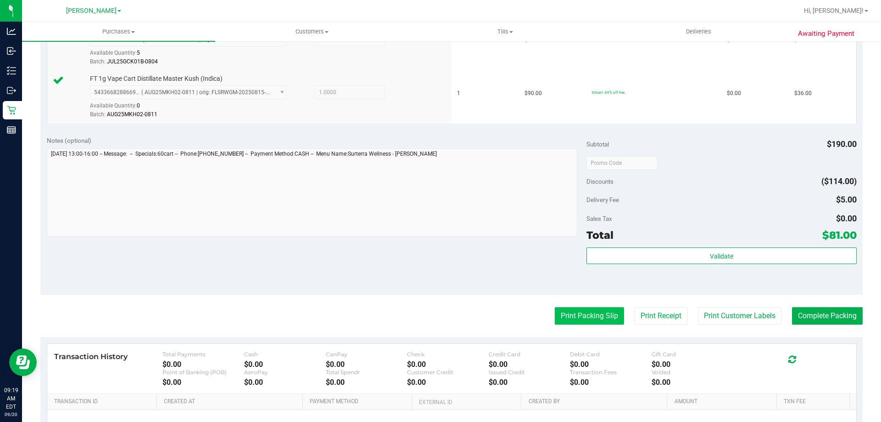
click at [588, 316] on button "Print Packing Slip" at bounding box center [589, 315] width 69 height 17
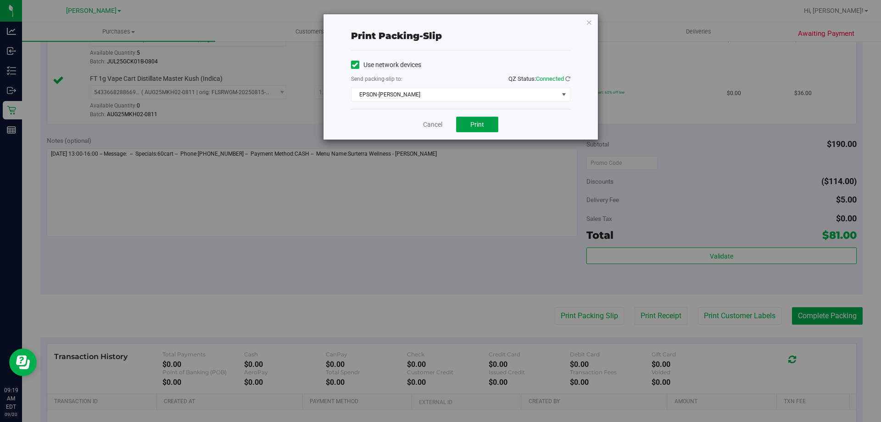
click at [487, 123] on button "Print" at bounding box center [477, 125] width 42 height 16
click at [478, 123] on span "Print" at bounding box center [477, 124] width 14 height 7
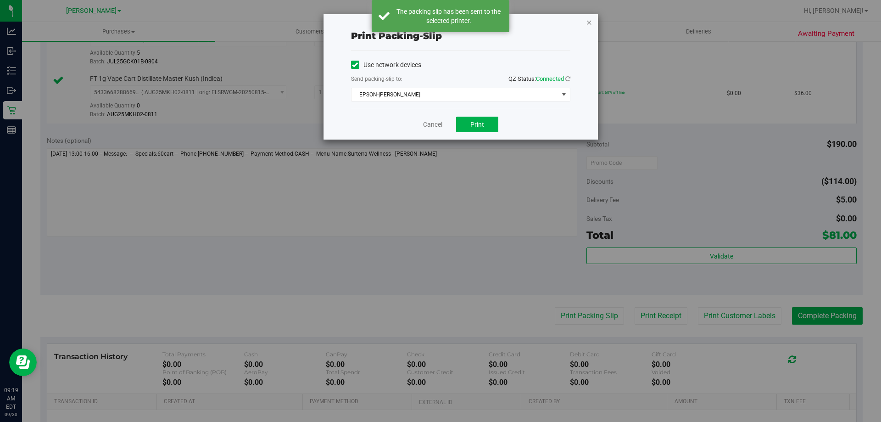
click at [590, 18] on icon "button" at bounding box center [589, 22] width 6 height 11
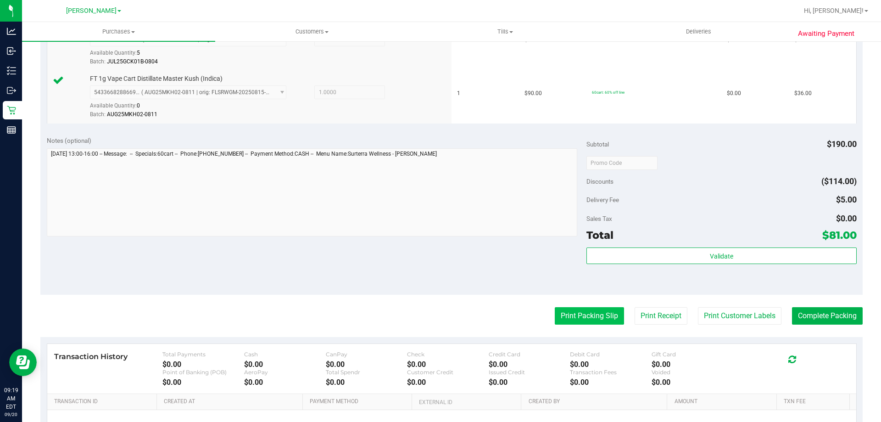
click at [580, 314] on button "Print Packing Slip" at bounding box center [589, 315] width 69 height 17
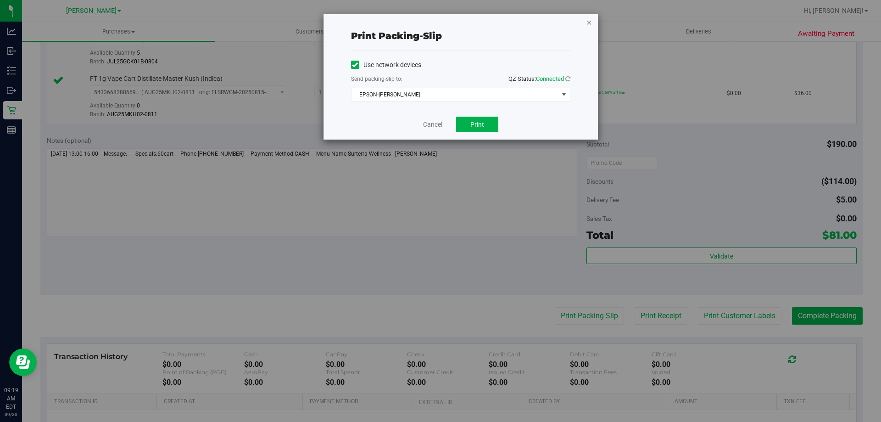
click at [589, 25] on icon "button" at bounding box center [589, 22] width 6 height 11
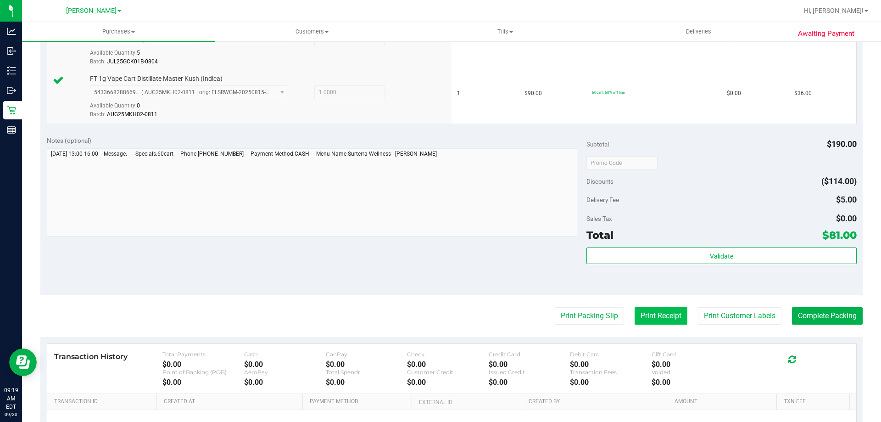
click at [665, 314] on button "Print Receipt" at bounding box center [661, 315] width 53 height 17
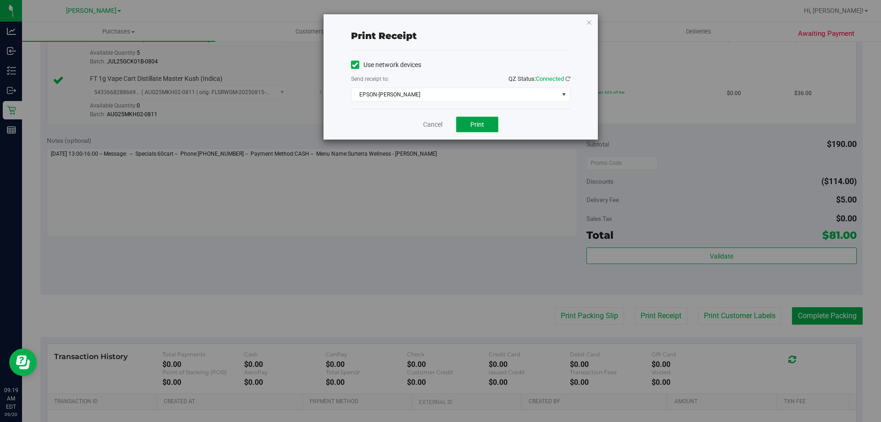
click at [482, 127] on span "Print" at bounding box center [477, 124] width 14 height 7
click at [441, 124] on link "Cancel" at bounding box center [432, 125] width 19 height 10
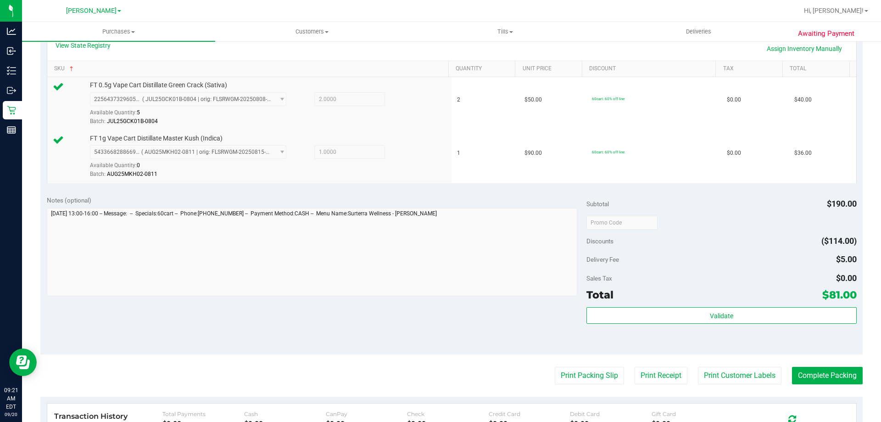
scroll to position [173, 0]
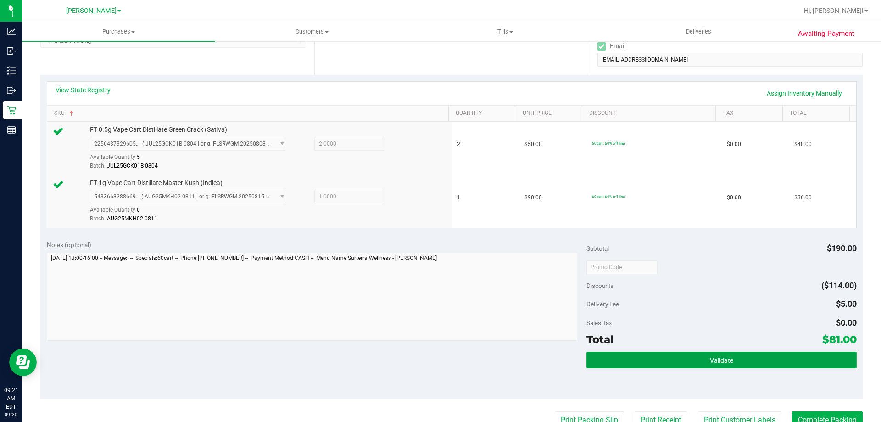
click at [735, 357] on button "Validate" at bounding box center [722, 360] width 270 height 17
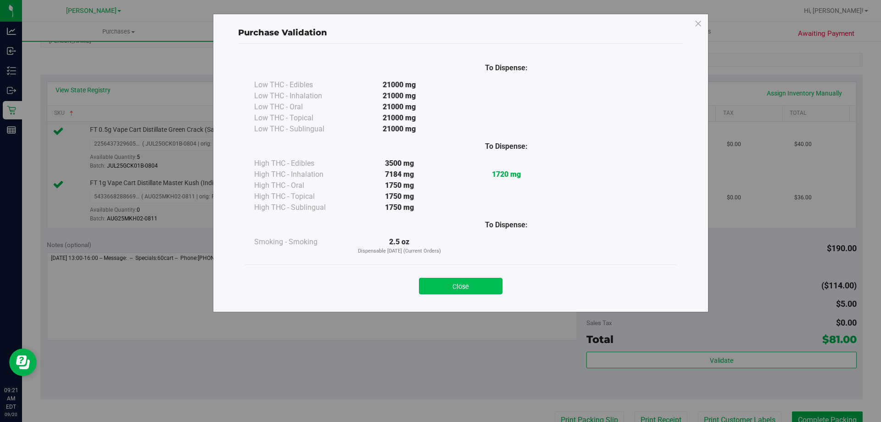
click at [498, 280] on button "Close" at bounding box center [461, 286] width 84 height 17
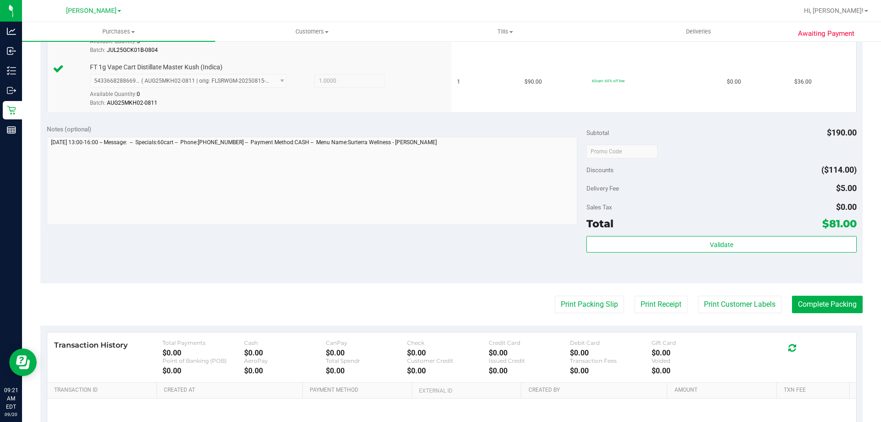
scroll to position [292, 0]
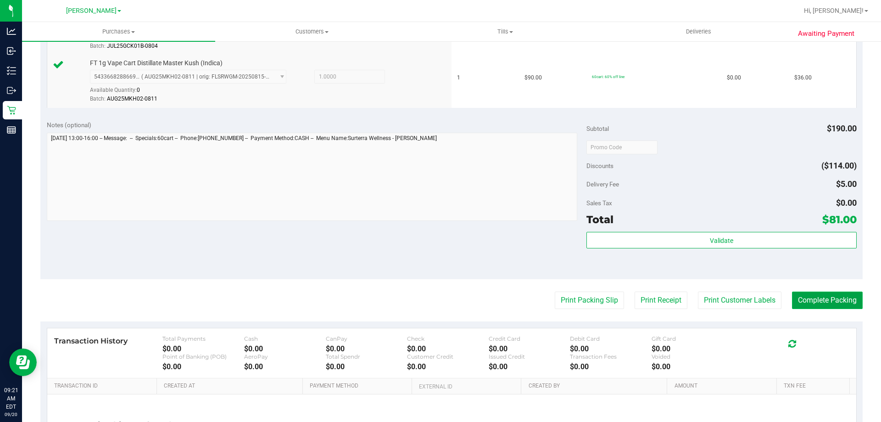
click at [821, 297] on button "Complete Packing" at bounding box center [827, 299] width 71 height 17
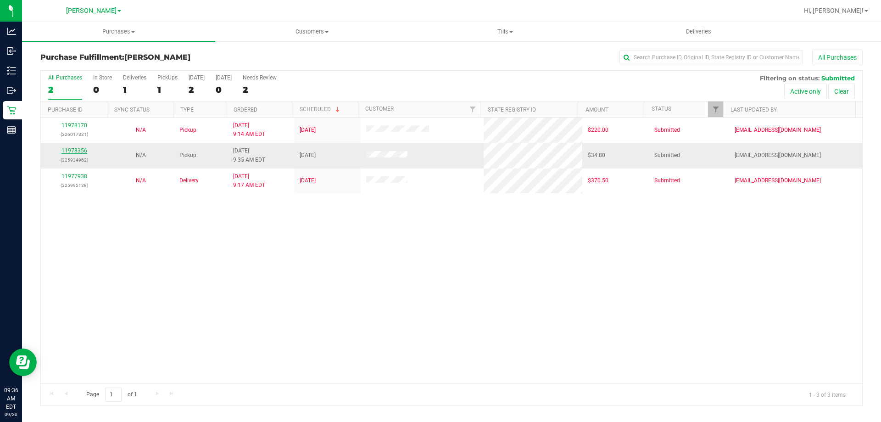
click at [72, 149] on link "11978356" at bounding box center [75, 150] width 26 height 6
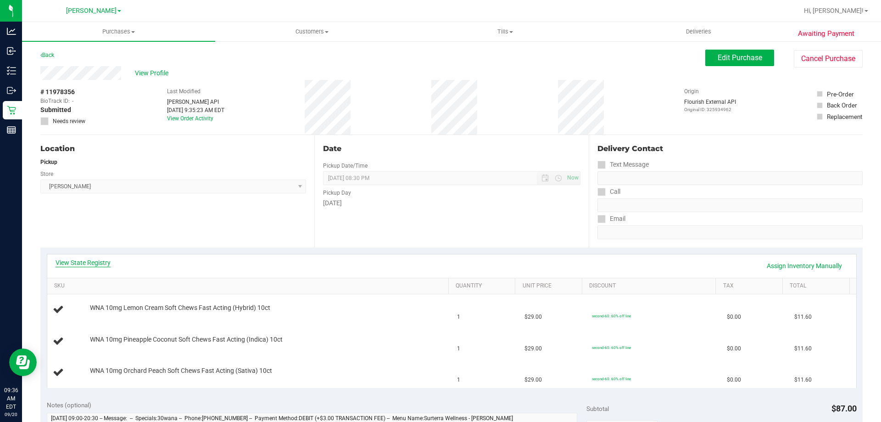
click at [62, 263] on link "View State Registry" at bounding box center [83, 262] width 55 height 9
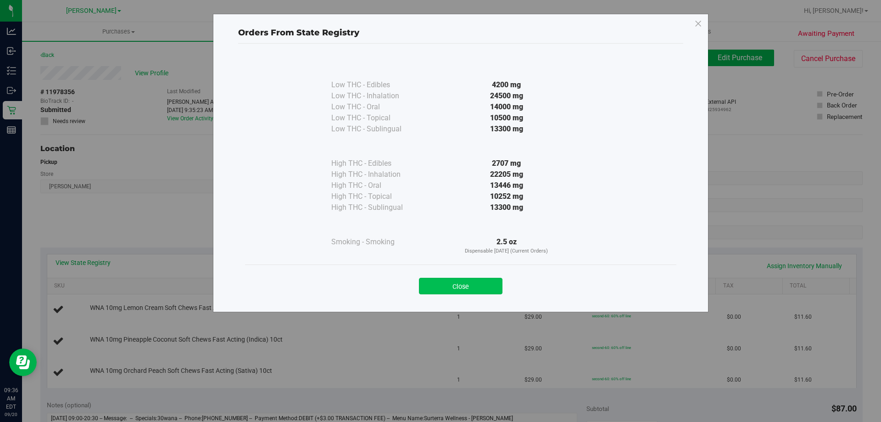
click at [437, 291] on button "Close" at bounding box center [461, 286] width 84 height 17
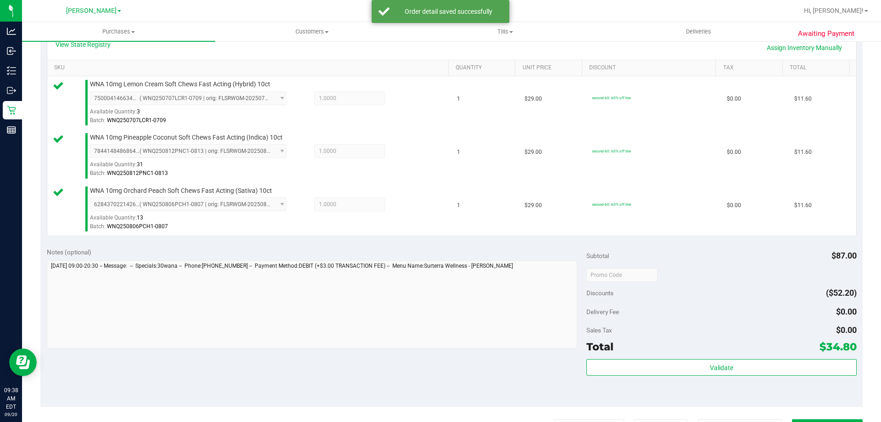
scroll to position [276, 0]
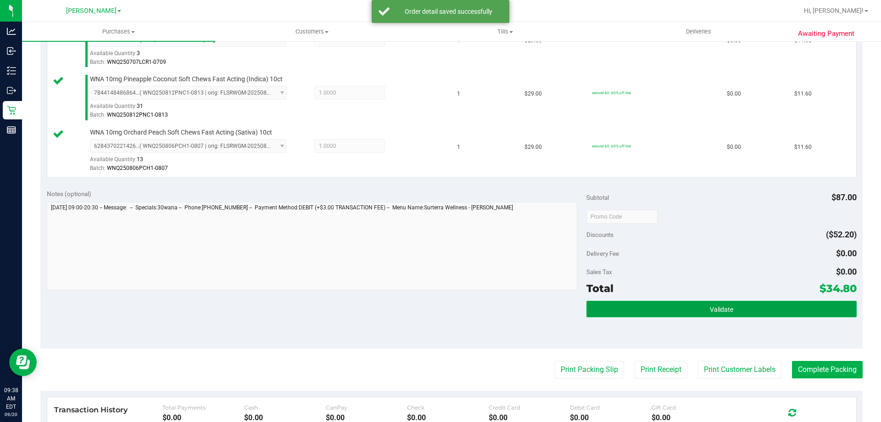
click at [647, 302] on button "Validate" at bounding box center [722, 309] width 270 height 17
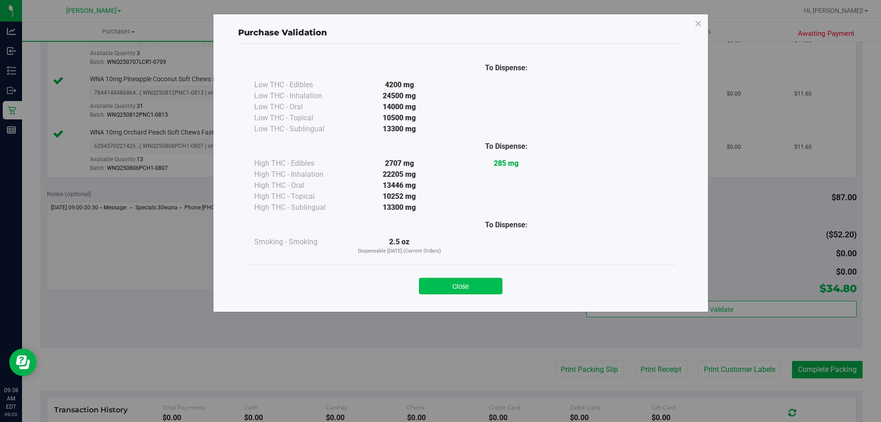
click at [487, 283] on button "Close" at bounding box center [461, 286] width 84 height 17
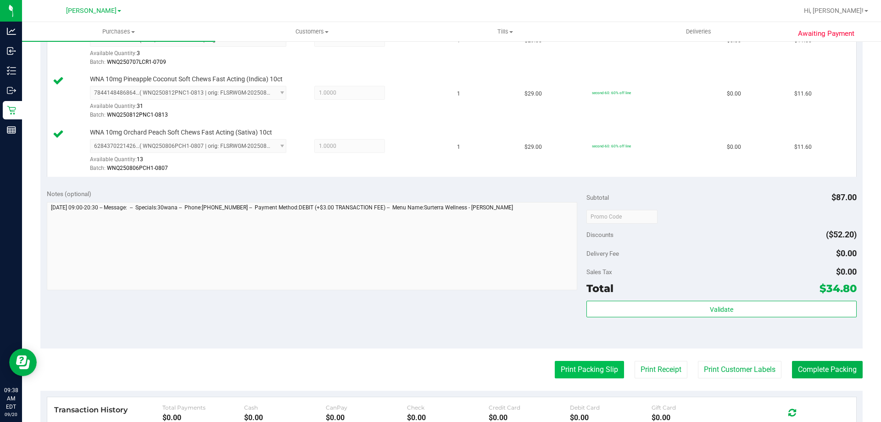
click at [592, 375] on button "Print Packing Slip" at bounding box center [589, 369] width 69 height 17
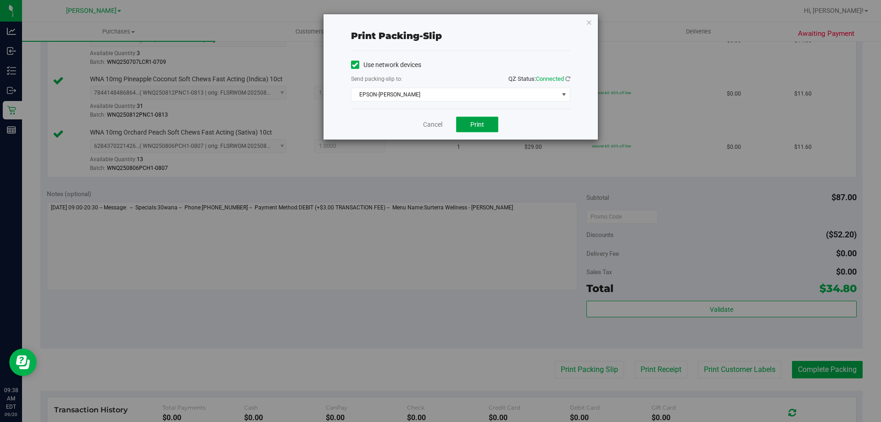
click at [489, 118] on button "Print" at bounding box center [477, 125] width 42 height 16
click at [435, 124] on link "Cancel" at bounding box center [432, 125] width 19 height 10
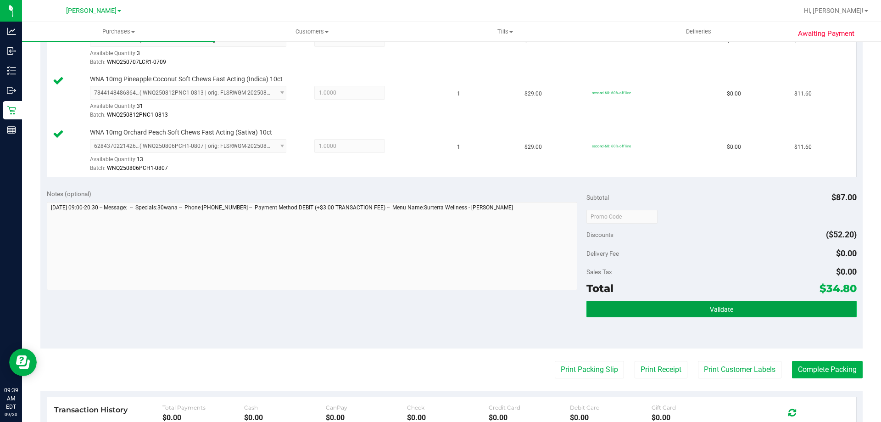
click at [739, 302] on button "Validate" at bounding box center [722, 309] width 270 height 17
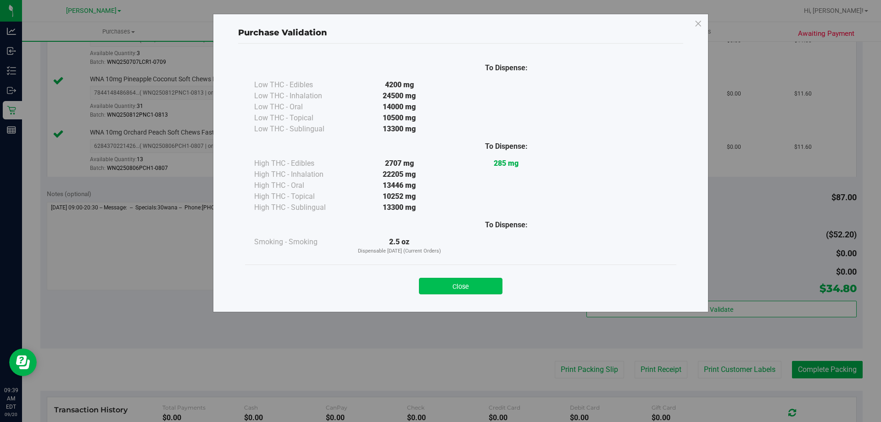
click at [497, 286] on button "Close" at bounding box center [461, 286] width 84 height 17
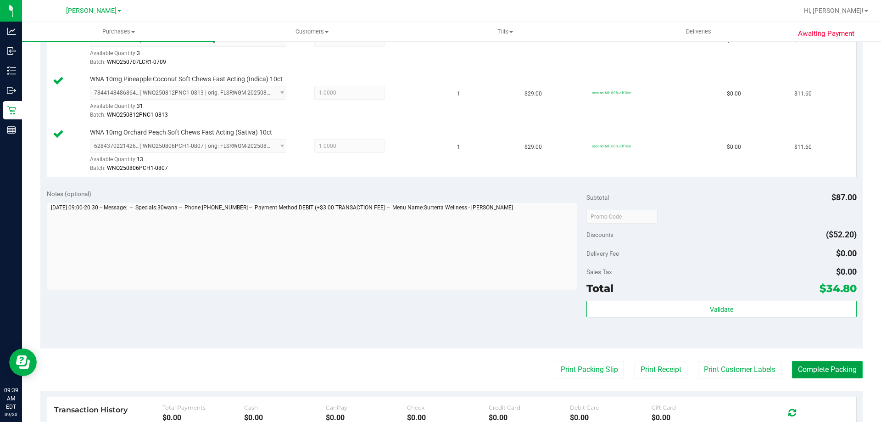
click at [822, 370] on button "Complete Packing" at bounding box center [827, 369] width 71 height 17
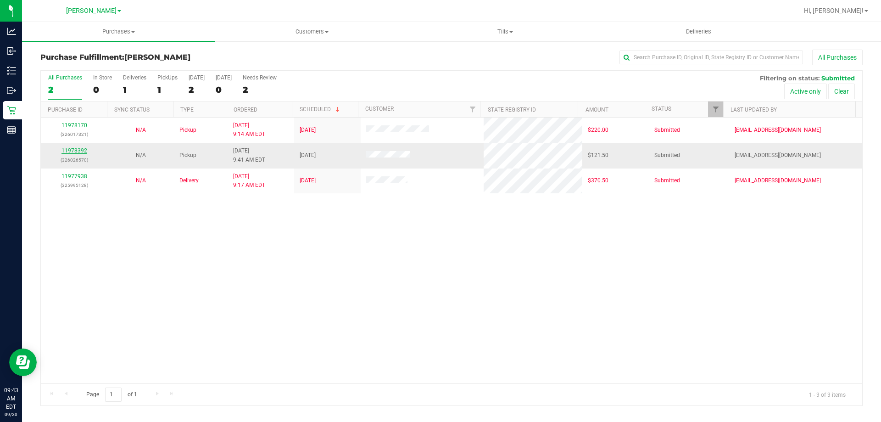
click at [78, 151] on link "11978392" at bounding box center [75, 150] width 26 height 6
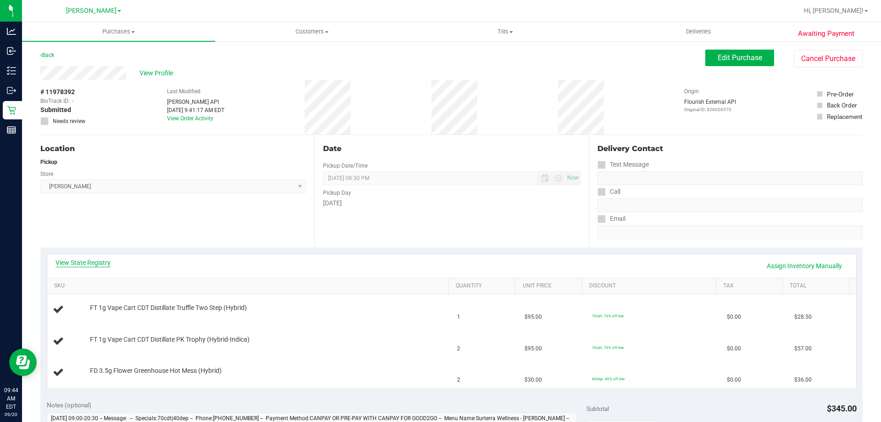
click at [104, 258] on link "View State Registry" at bounding box center [83, 262] width 55 height 9
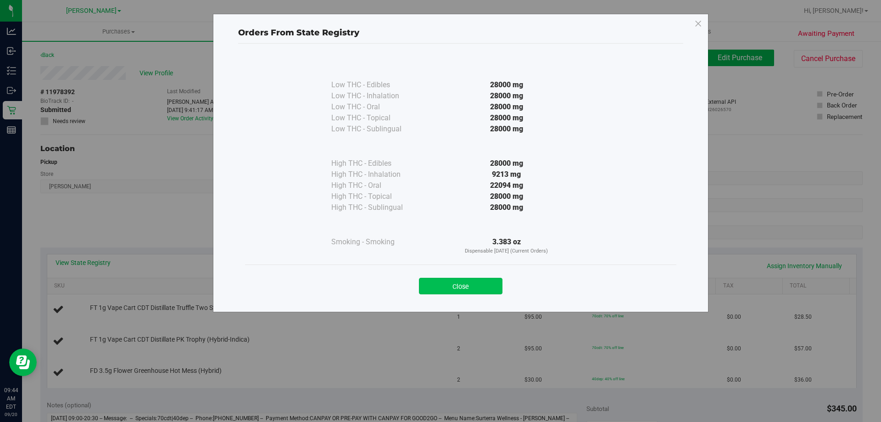
click at [453, 278] on button "Close" at bounding box center [461, 286] width 84 height 17
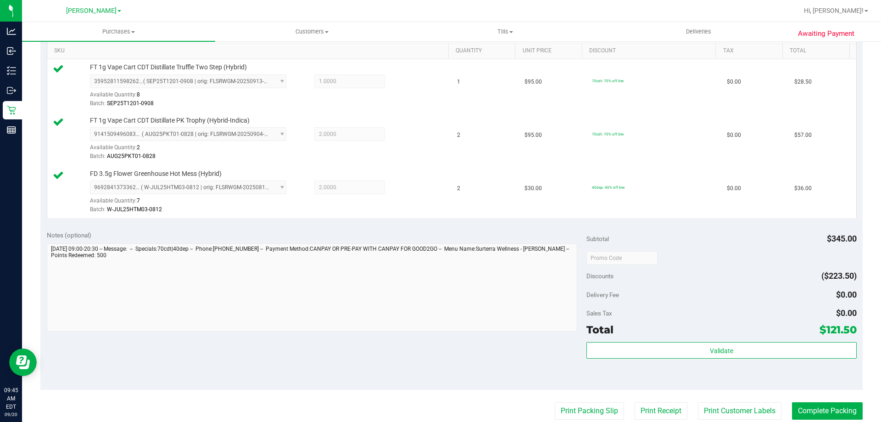
scroll to position [239, 0]
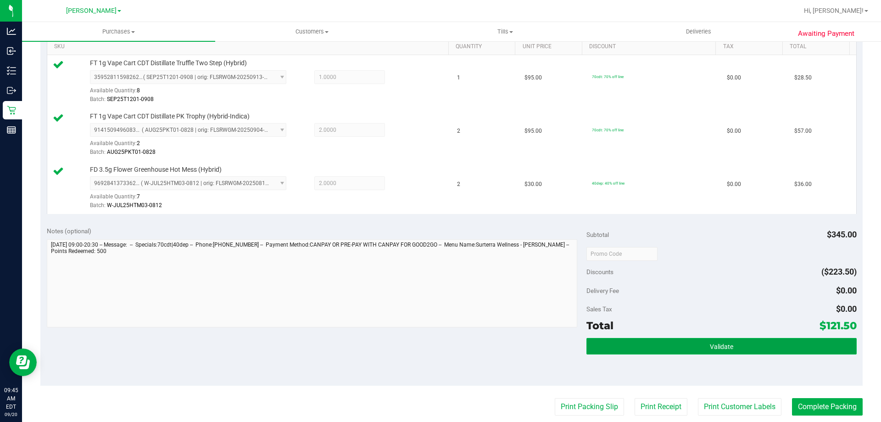
click at [743, 350] on button "Validate" at bounding box center [722, 346] width 270 height 17
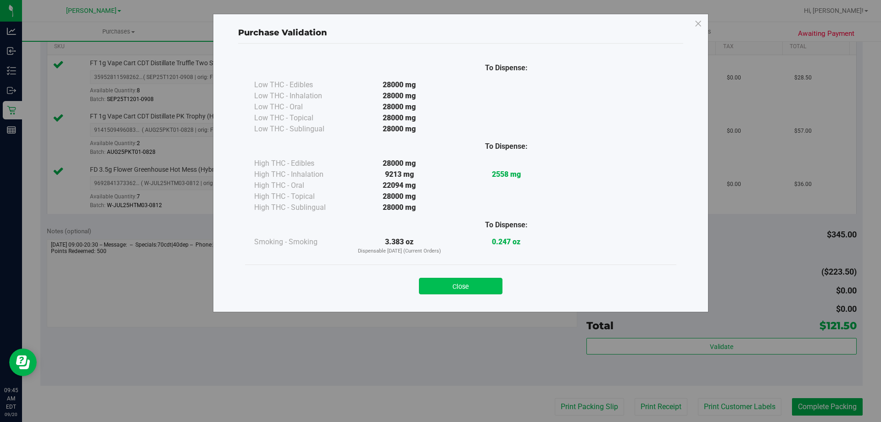
click at [474, 284] on button "Close" at bounding box center [461, 286] width 84 height 17
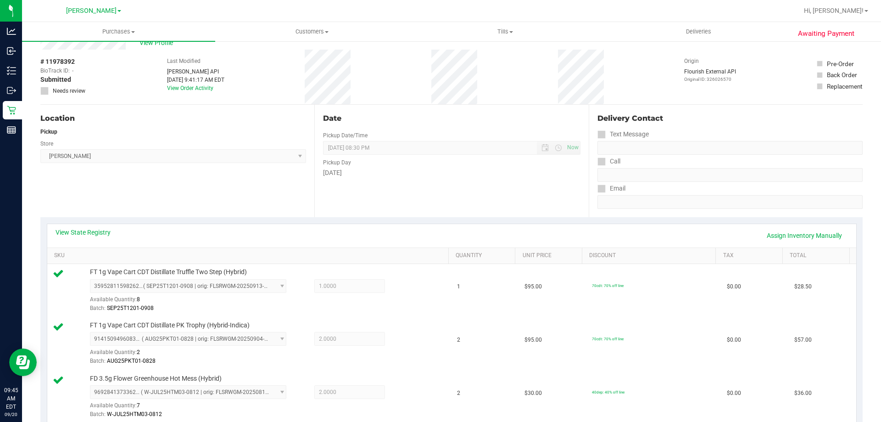
scroll to position [0, 0]
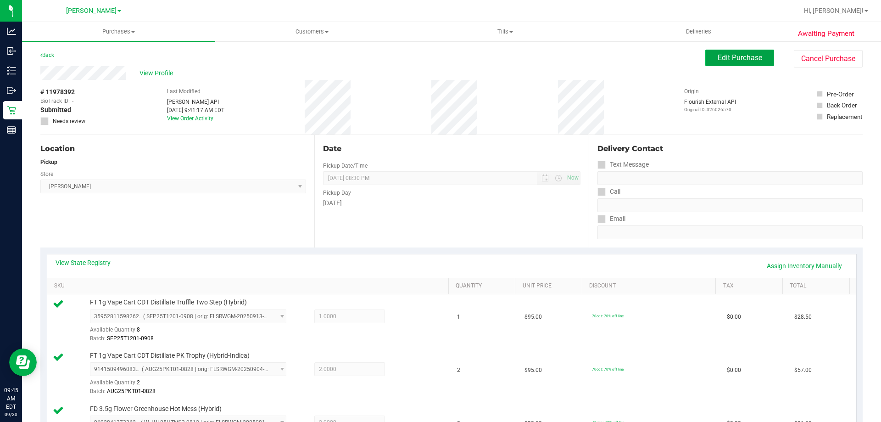
click at [736, 56] on span "Edit Purchase" at bounding box center [740, 57] width 45 height 9
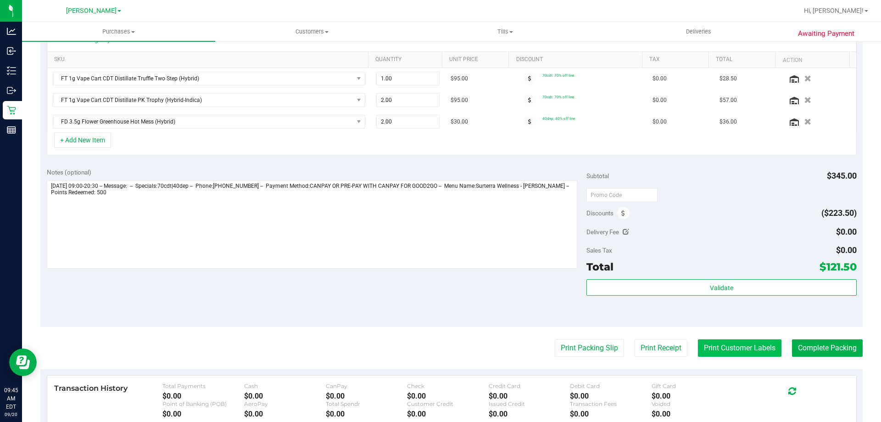
scroll to position [230, 0]
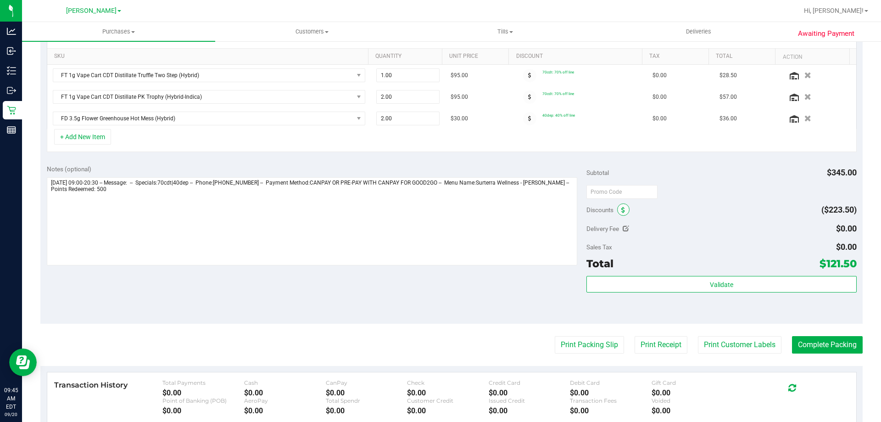
click at [620, 214] on span at bounding box center [623, 209] width 12 height 12
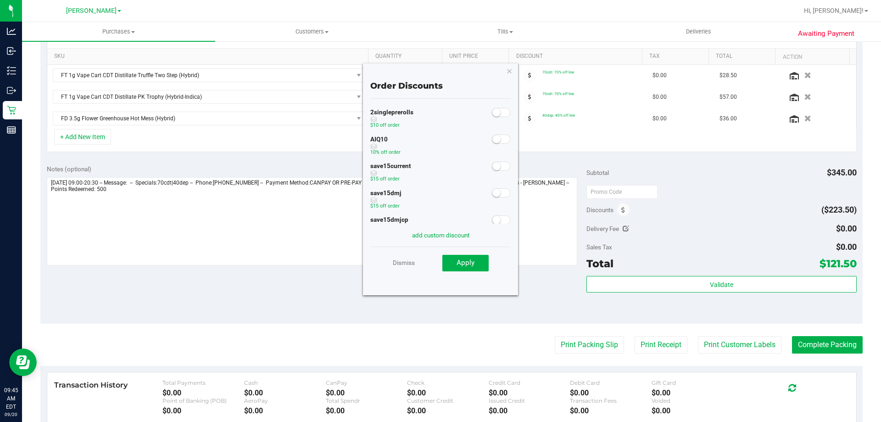
click at [498, 141] on span at bounding box center [501, 138] width 18 height 9
click at [467, 258] on button "Apply" at bounding box center [465, 263] width 46 height 17
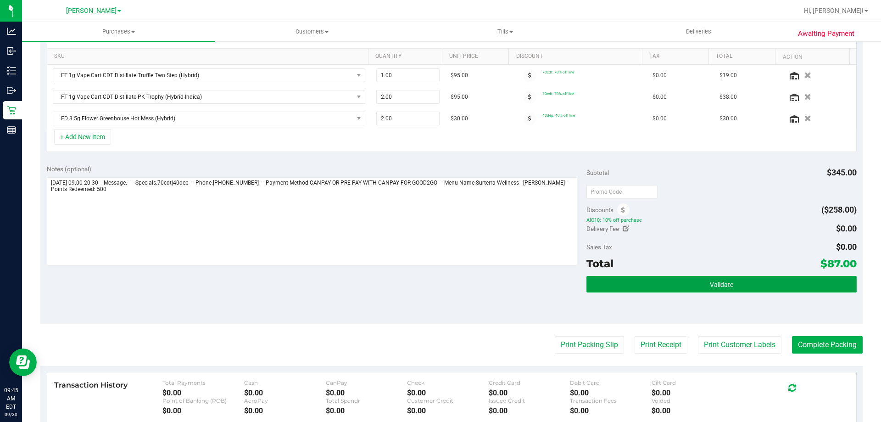
click at [730, 281] on button "Validate" at bounding box center [722, 284] width 270 height 17
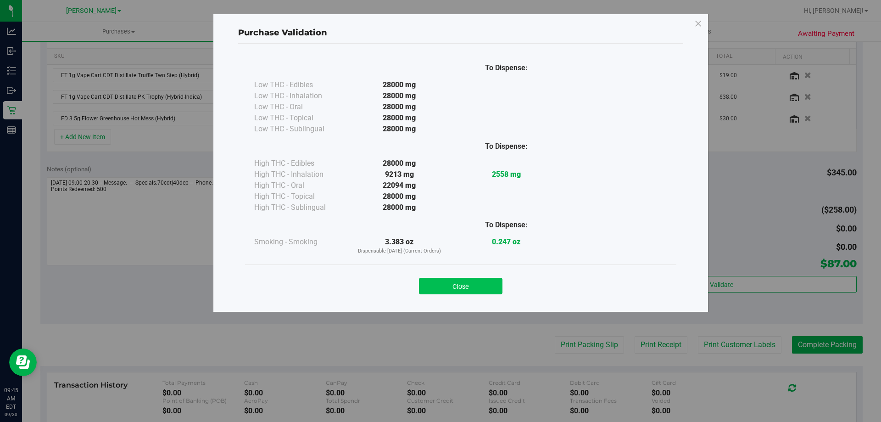
click at [475, 284] on button "Close" at bounding box center [461, 286] width 84 height 17
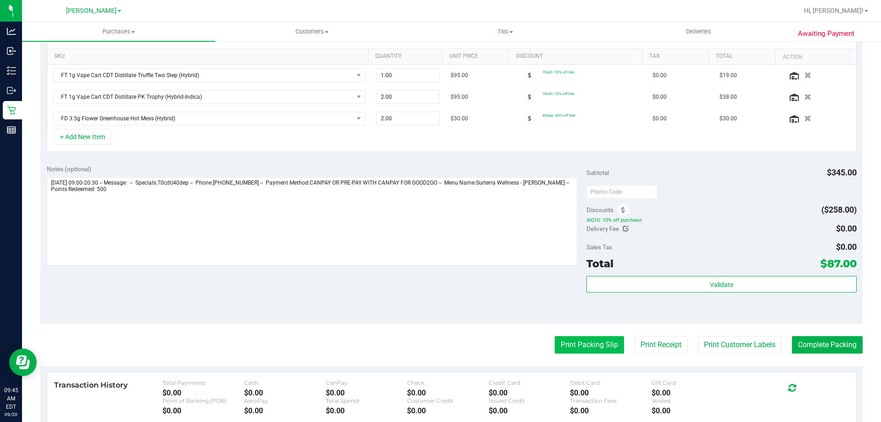
click at [567, 338] on button "Print Packing Slip" at bounding box center [589, 344] width 69 height 17
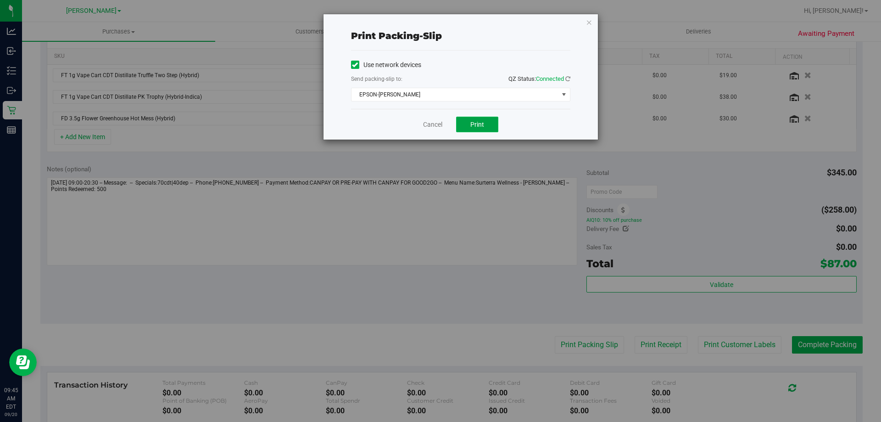
click at [476, 121] on span "Print" at bounding box center [477, 124] width 14 height 7
click at [430, 128] on link "Cancel" at bounding box center [432, 125] width 19 height 10
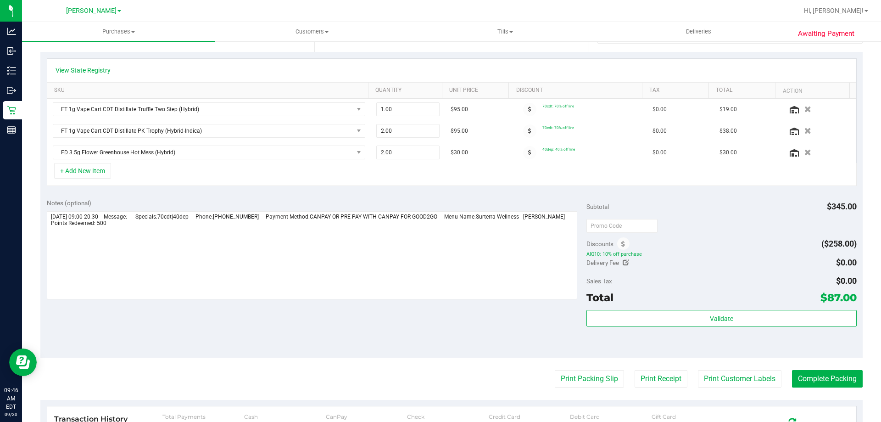
scroll to position [178, 0]
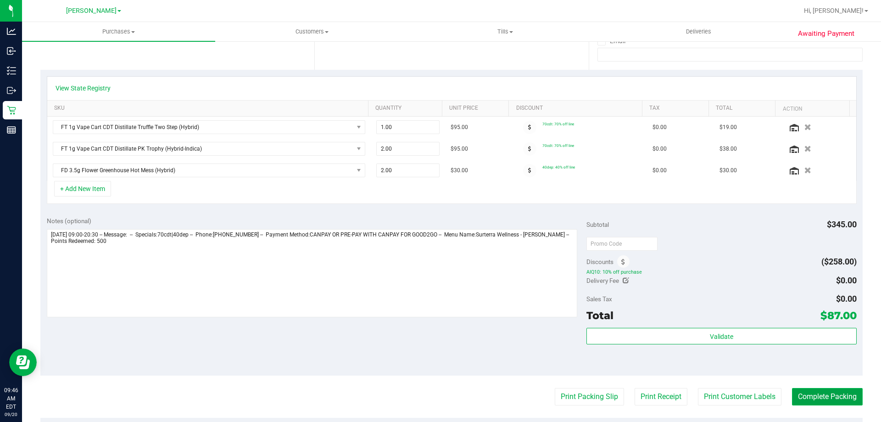
click at [838, 401] on button "Complete Packing" at bounding box center [827, 396] width 71 height 17
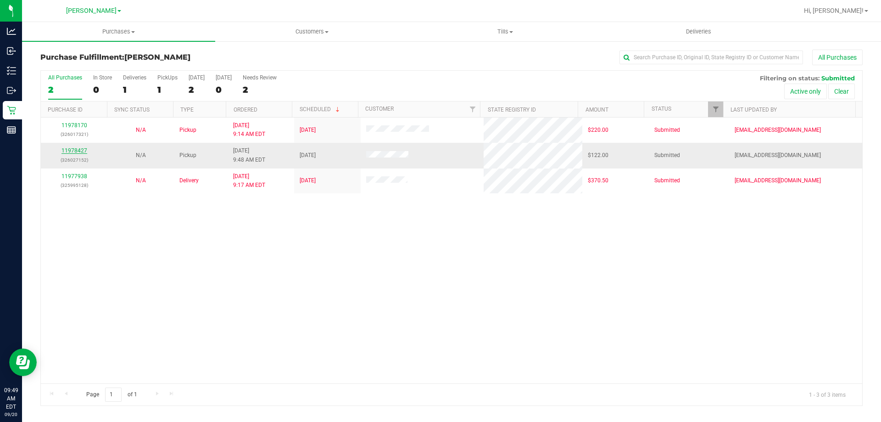
click at [80, 151] on link "11978427" at bounding box center [75, 150] width 26 height 6
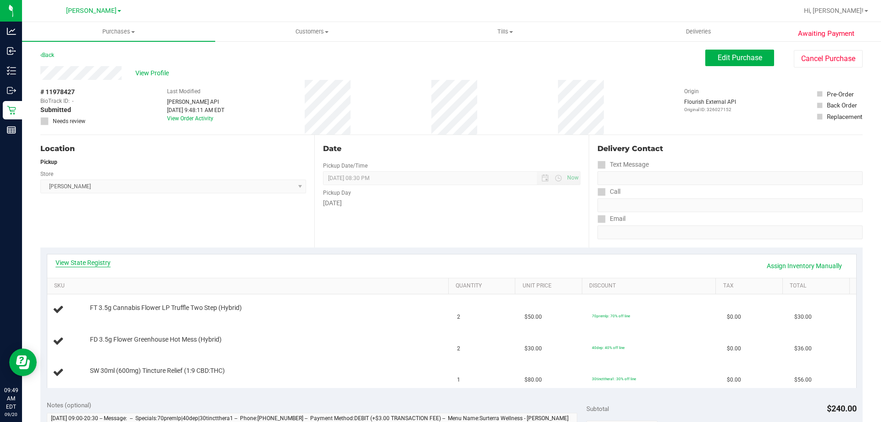
click at [102, 263] on link "View State Registry" at bounding box center [83, 262] width 55 height 9
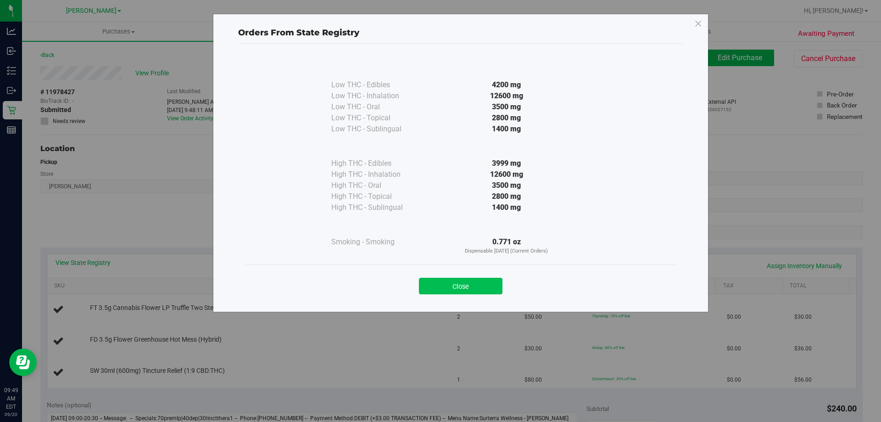
click at [474, 283] on button "Close" at bounding box center [461, 286] width 84 height 17
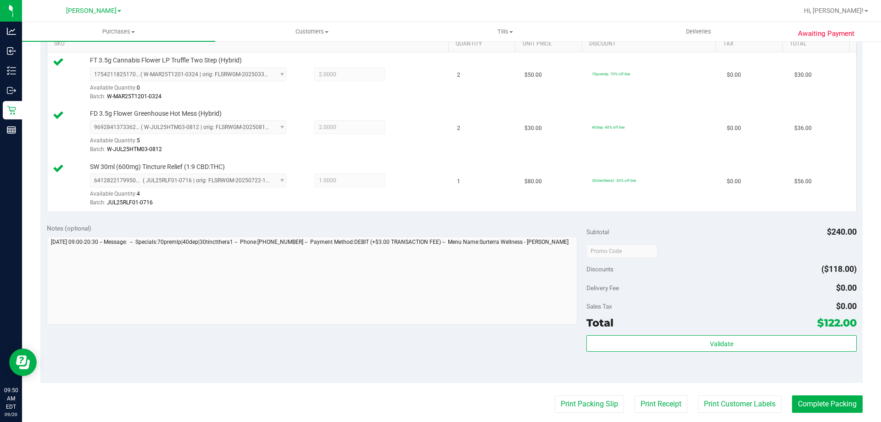
scroll to position [288, 0]
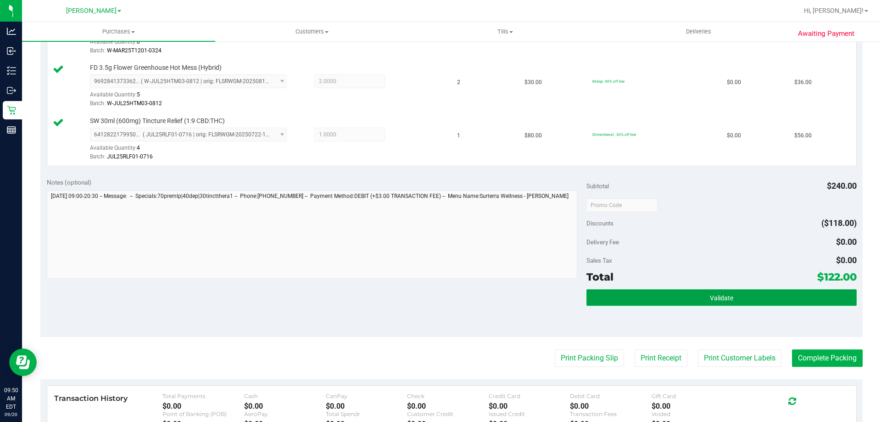
click at [694, 302] on button "Validate" at bounding box center [722, 297] width 270 height 17
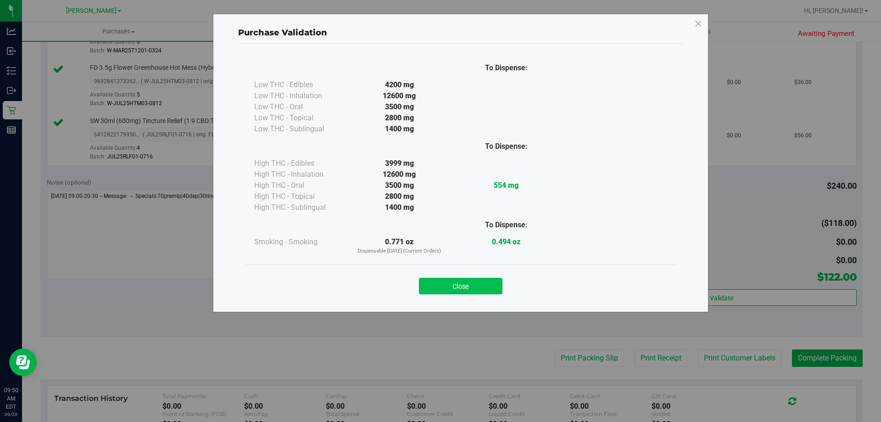
click at [472, 286] on button "Close" at bounding box center [461, 286] width 84 height 17
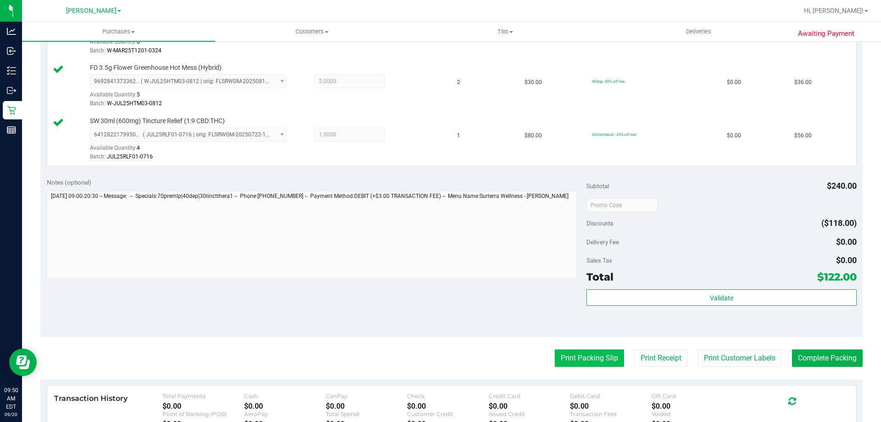
click at [578, 356] on button "Print Packing Slip" at bounding box center [589, 357] width 69 height 17
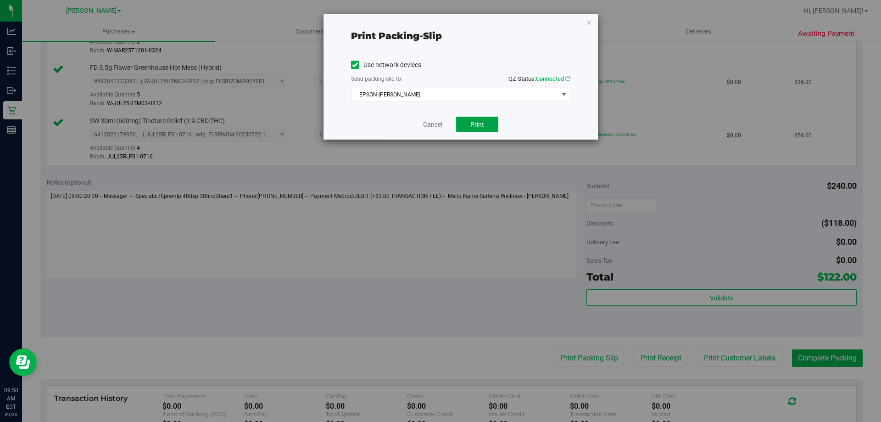
click at [478, 131] on button "Print" at bounding box center [477, 125] width 42 height 16
click at [429, 128] on link "Cancel" at bounding box center [432, 125] width 19 height 10
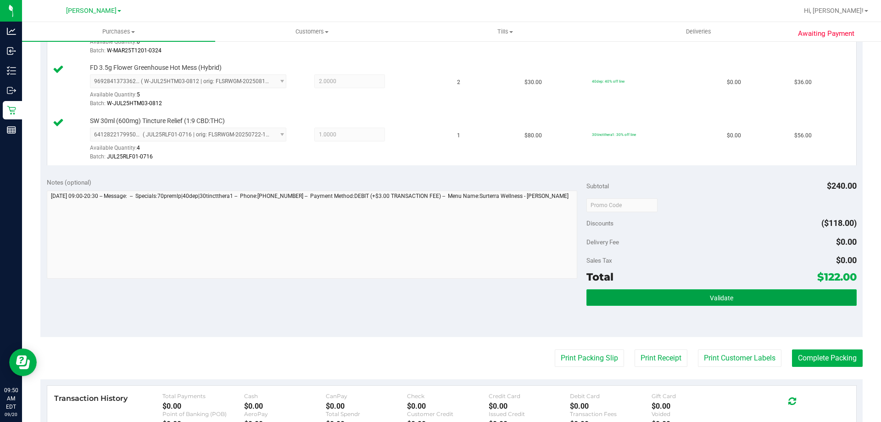
click at [751, 299] on button "Validate" at bounding box center [722, 297] width 270 height 17
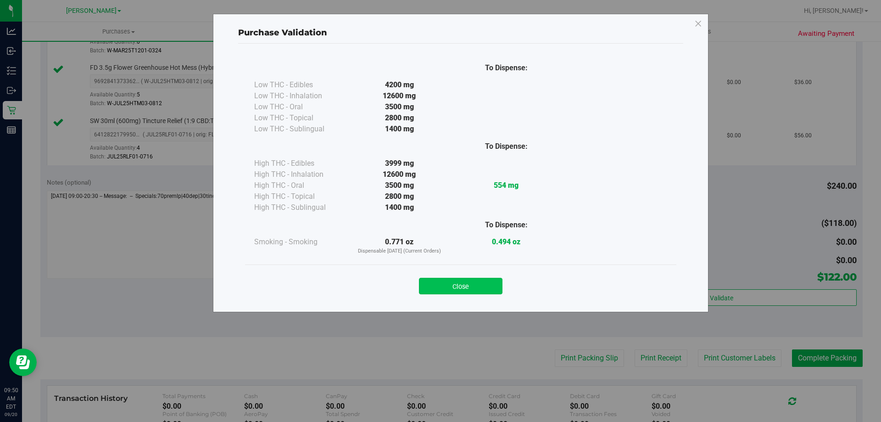
click at [481, 284] on button "Close" at bounding box center [461, 286] width 84 height 17
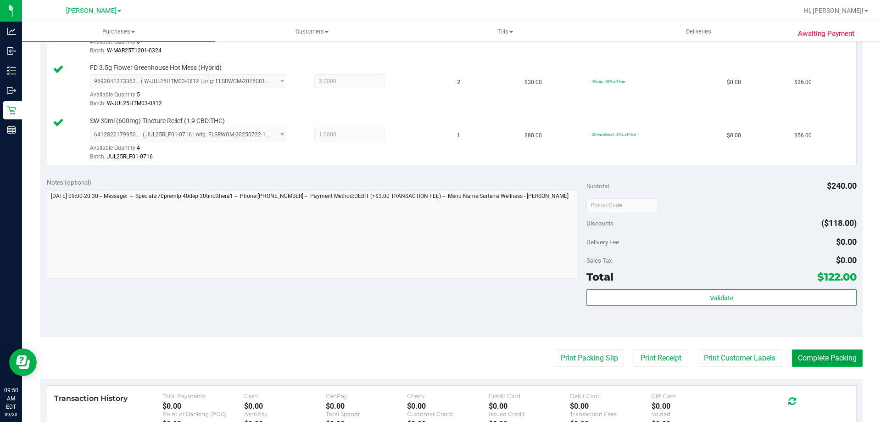
click at [819, 364] on button "Complete Packing" at bounding box center [827, 357] width 71 height 17
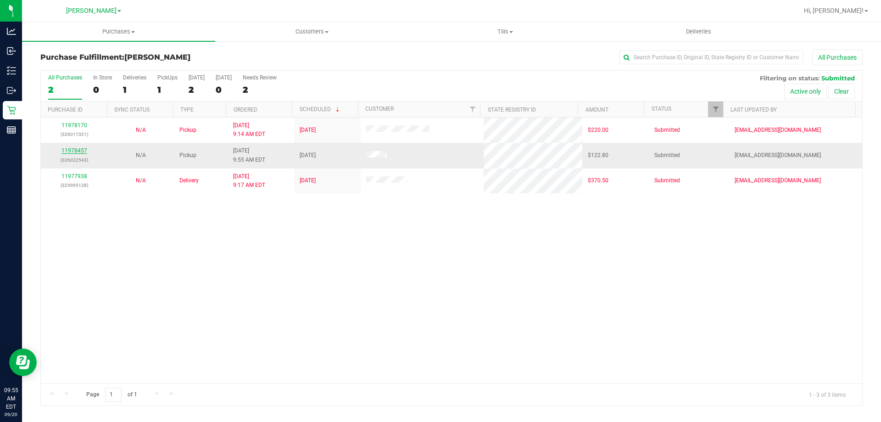
click at [85, 151] on link "11978457" at bounding box center [75, 150] width 26 height 6
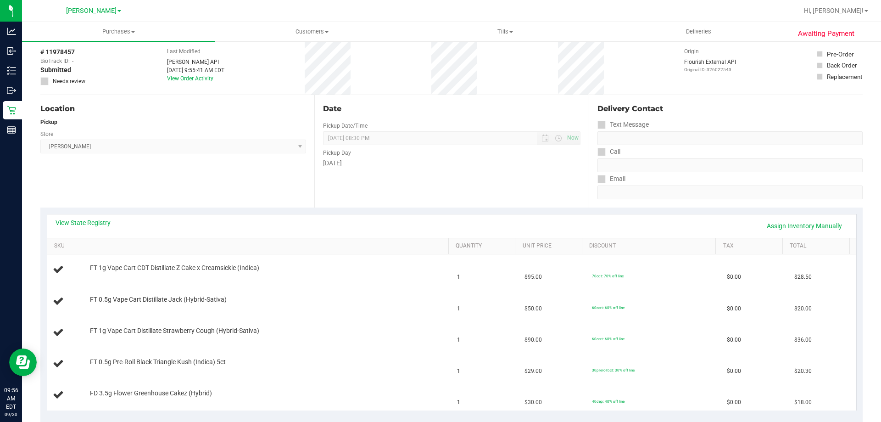
scroll to position [92, 0]
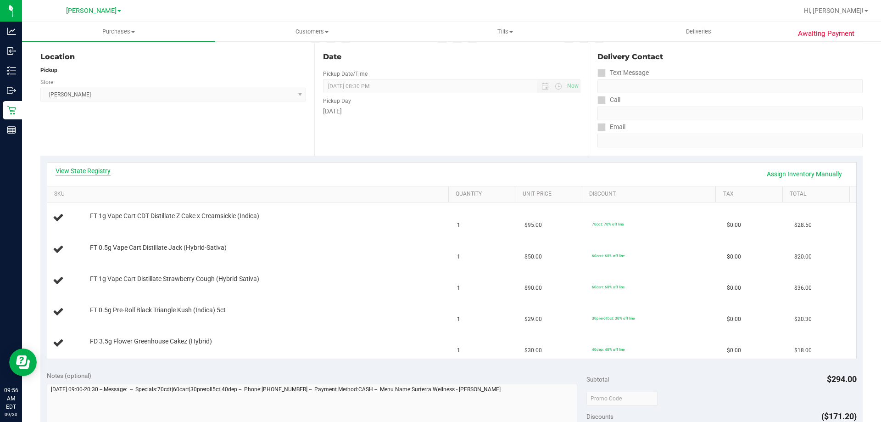
click at [102, 171] on link "View State Registry" at bounding box center [83, 170] width 55 height 9
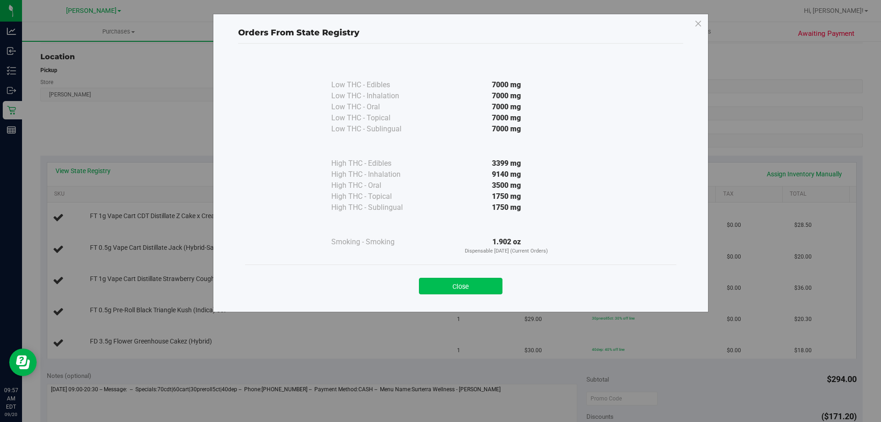
click at [434, 285] on button "Close" at bounding box center [461, 286] width 84 height 17
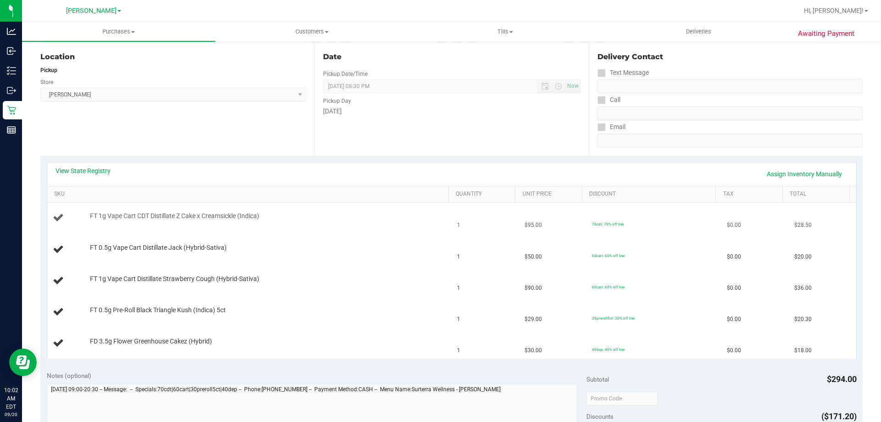
scroll to position [138, 0]
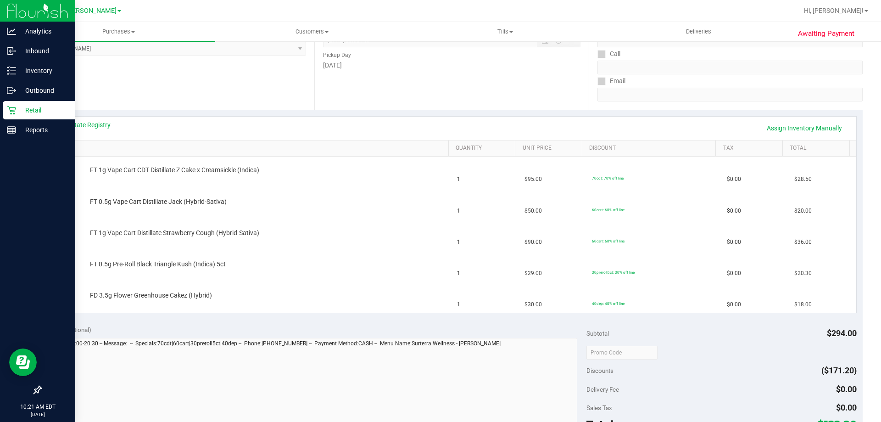
click at [42, 106] on p "Retail" at bounding box center [43, 110] width 55 height 11
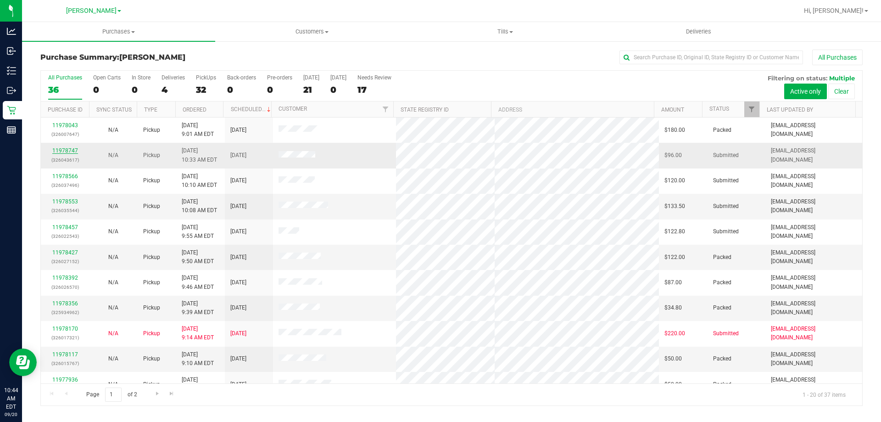
click at [61, 151] on link "11978747" at bounding box center [65, 150] width 26 height 6
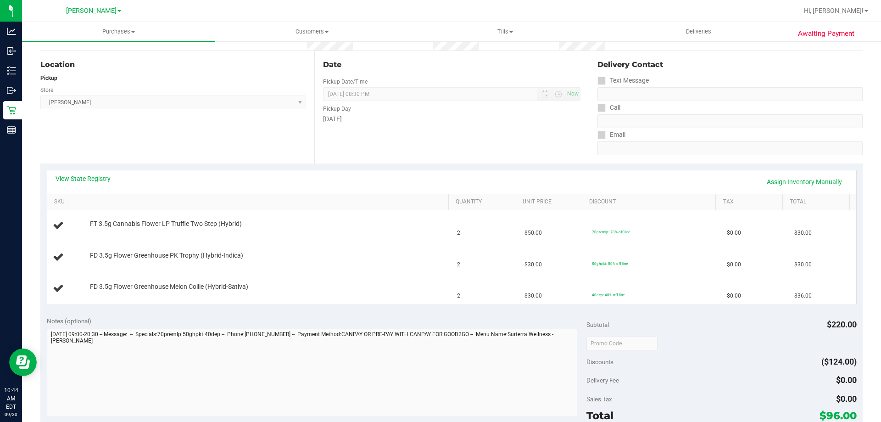
scroll to position [94, 0]
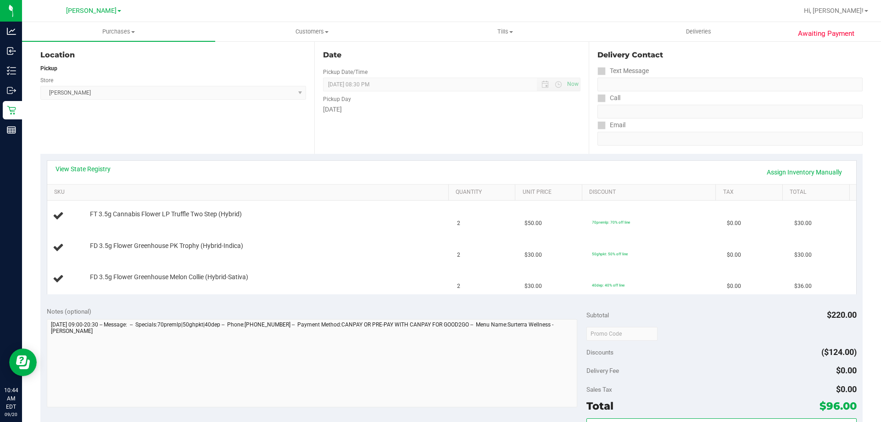
click at [93, 186] on th "SKU" at bounding box center [247, 193] width 401 height 17
click at [80, 185] on th "SKU" at bounding box center [247, 193] width 401 height 17
click at [96, 166] on link "View State Registry" at bounding box center [83, 168] width 55 height 9
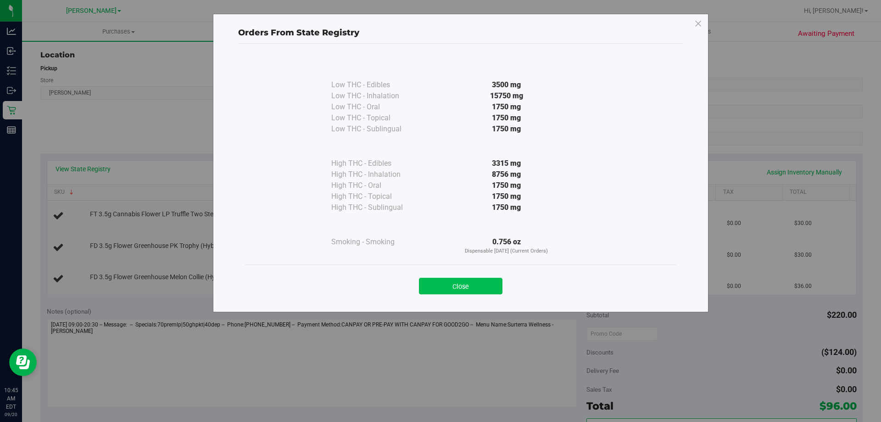
click at [454, 290] on button "Close" at bounding box center [461, 286] width 84 height 17
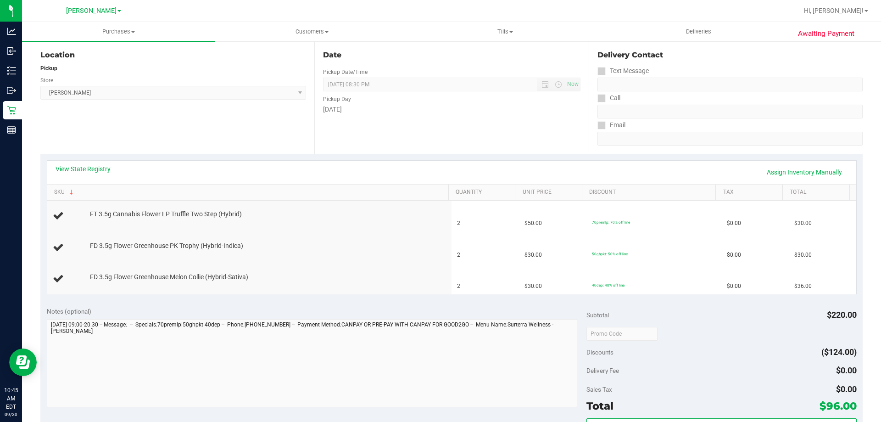
click at [428, 146] on div "Date Pickup Date/Time 09/20/2025 Now 09/20/2025 08:30 PM Now Pickup Day Saturday" at bounding box center [451, 97] width 274 height 112
click at [90, 185] on th "SKU" at bounding box center [247, 193] width 401 height 17
click at [86, 166] on link "View State Registry" at bounding box center [83, 168] width 55 height 9
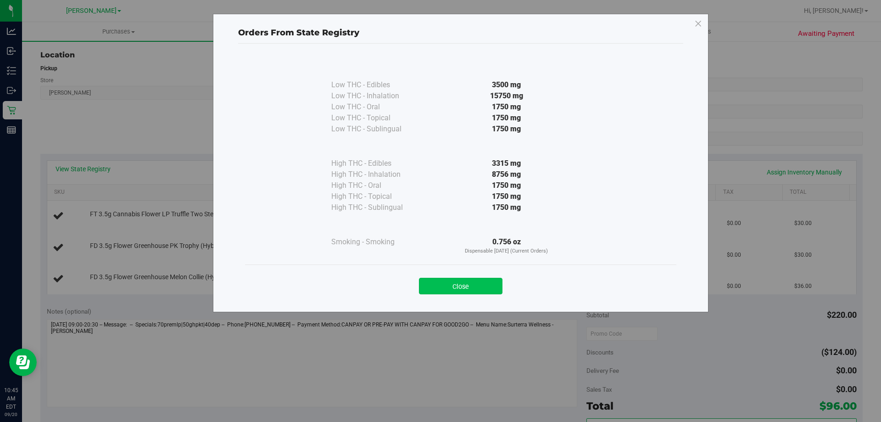
click at [481, 283] on button "Close" at bounding box center [461, 286] width 84 height 17
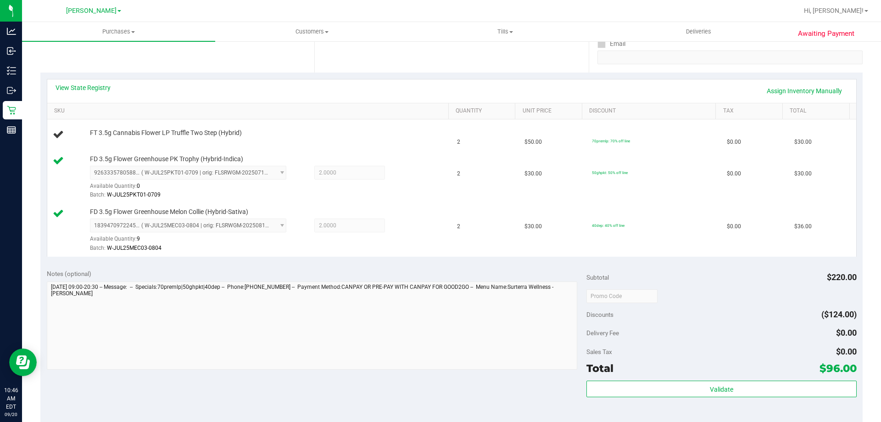
scroll to position [289, 0]
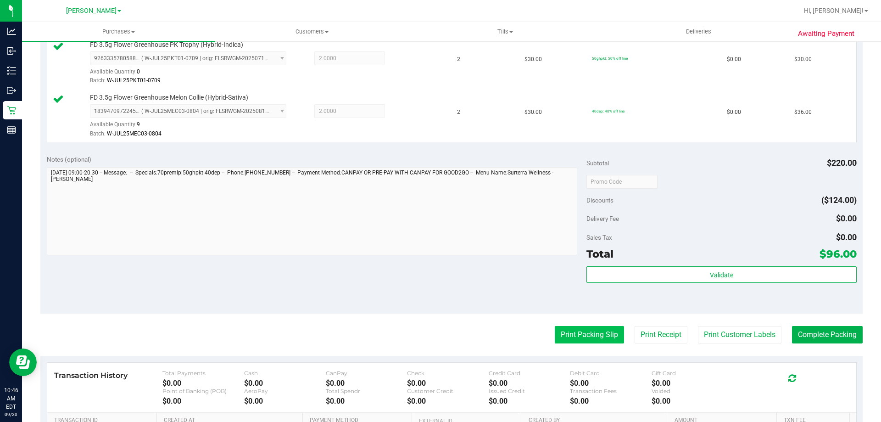
click at [588, 340] on button "Print Packing Slip" at bounding box center [589, 334] width 69 height 17
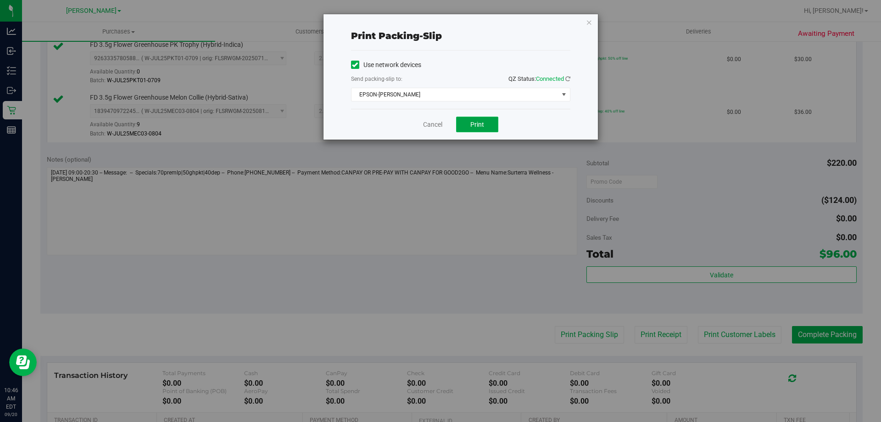
click at [483, 125] on span "Print" at bounding box center [477, 124] width 14 height 7
click at [429, 123] on link "Cancel" at bounding box center [432, 125] width 19 height 10
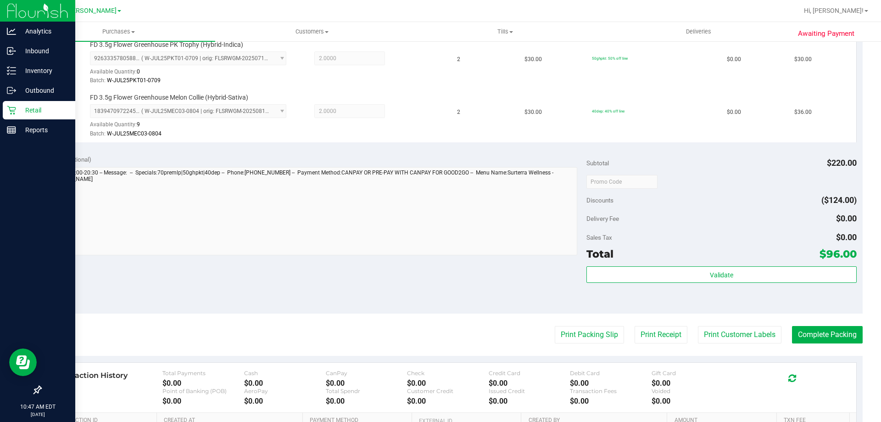
click at [11, 110] on icon at bounding box center [11, 110] width 9 height 9
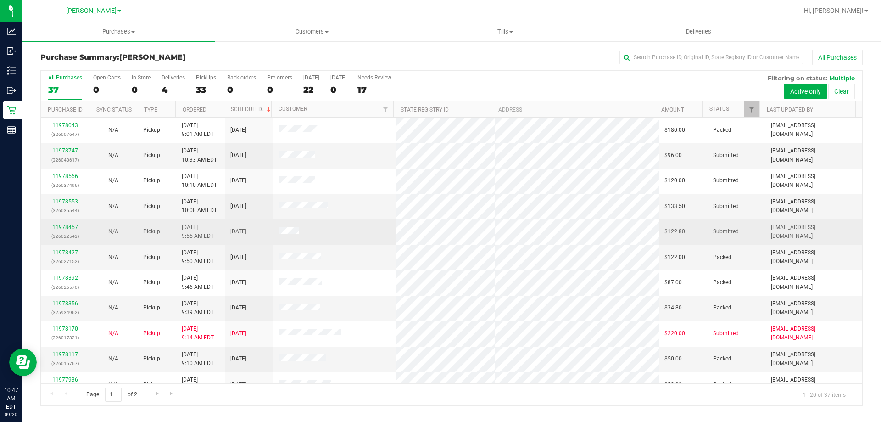
click at [254, 241] on td "9/20/2025" at bounding box center [249, 231] width 48 height 25
click at [73, 230] on link "11978457" at bounding box center [65, 227] width 26 height 6
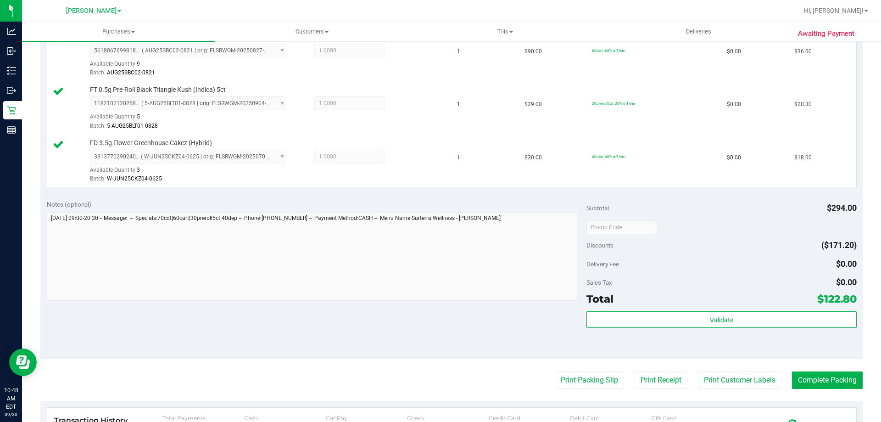
scroll to position [372, 0]
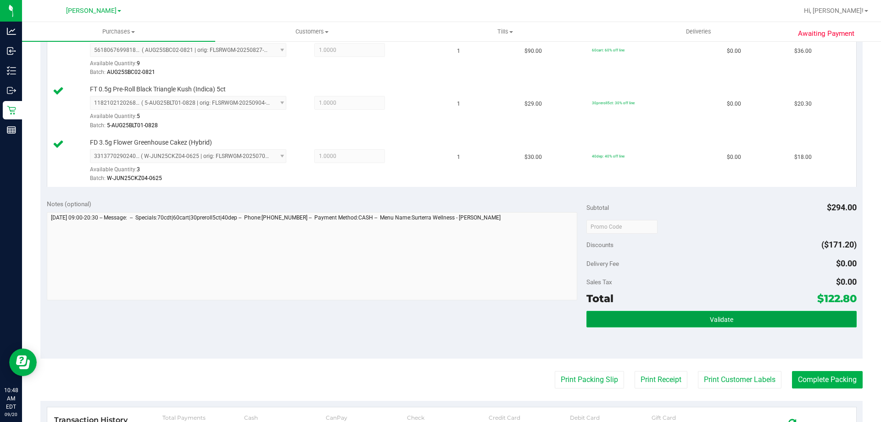
click at [744, 324] on button "Validate" at bounding box center [722, 319] width 270 height 17
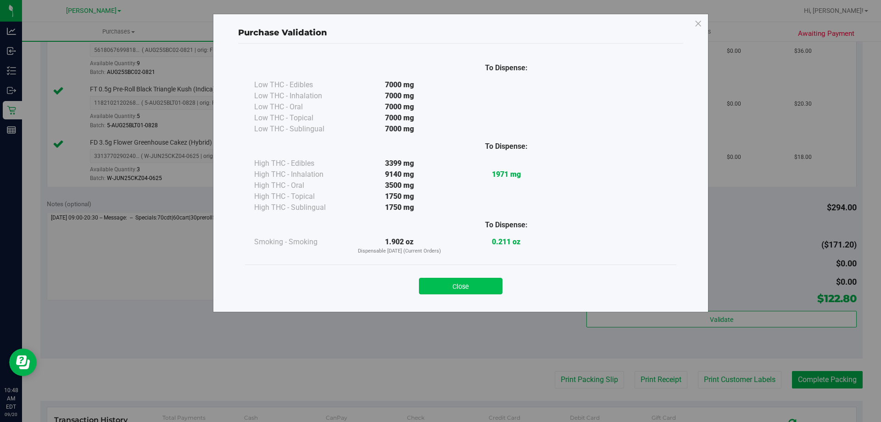
click at [487, 286] on button "Close" at bounding box center [461, 286] width 84 height 17
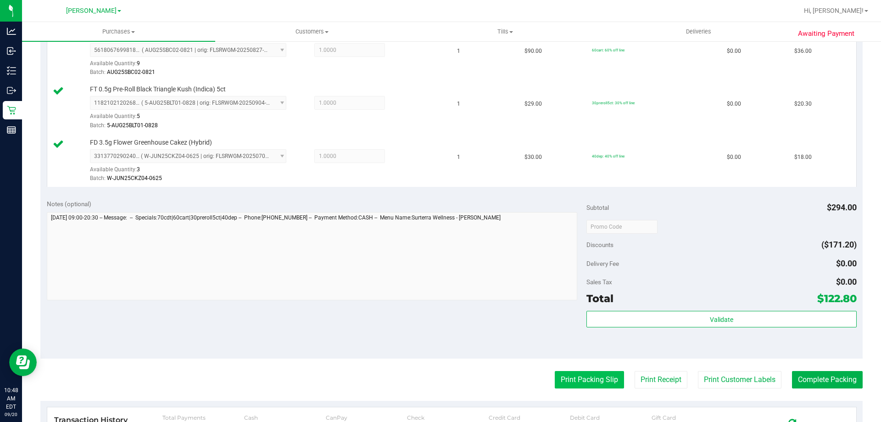
click at [592, 377] on button "Print Packing Slip" at bounding box center [589, 379] width 69 height 17
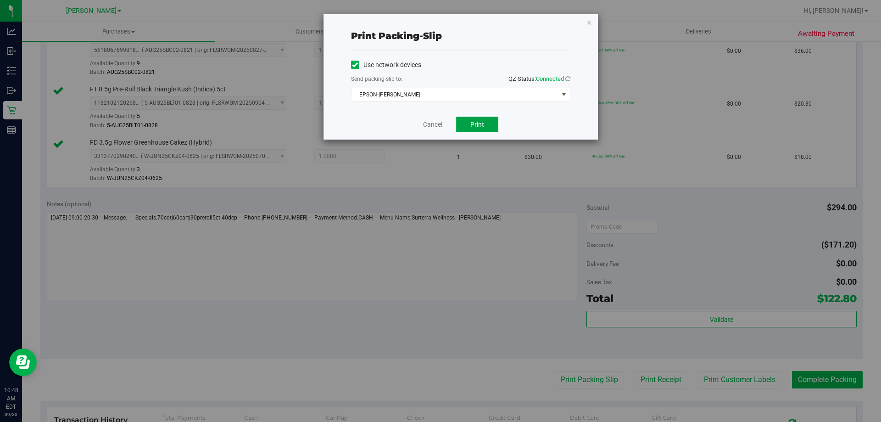
click at [482, 129] on button "Print" at bounding box center [477, 125] width 42 height 16
click at [430, 123] on link "Cancel" at bounding box center [432, 125] width 19 height 10
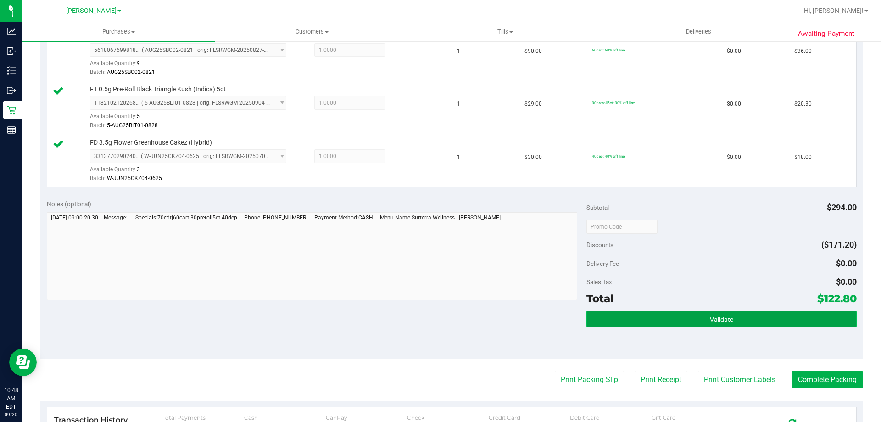
click at [723, 317] on span "Validate" at bounding box center [721, 319] width 23 height 7
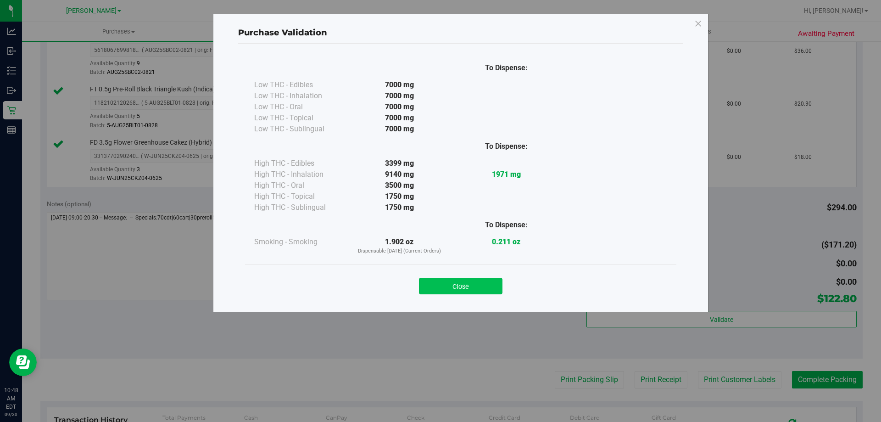
click at [471, 282] on button "Close" at bounding box center [461, 286] width 84 height 17
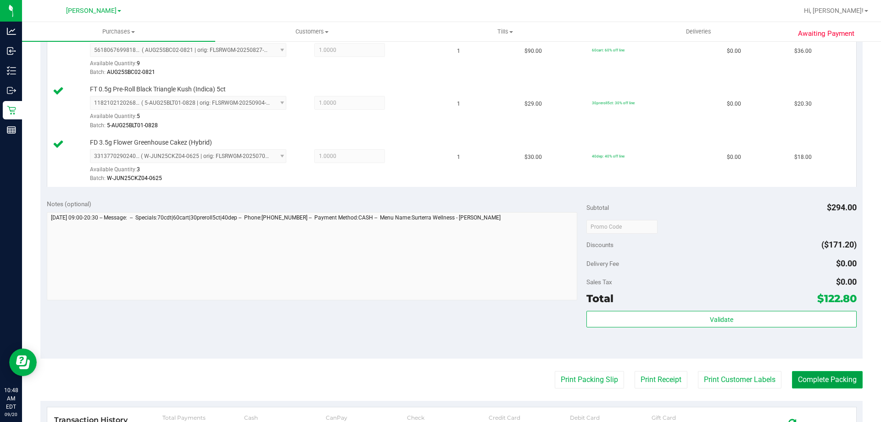
click at [826, 382] on button "Complete Packing" at bounding box center [827, 379] width 71 height 17
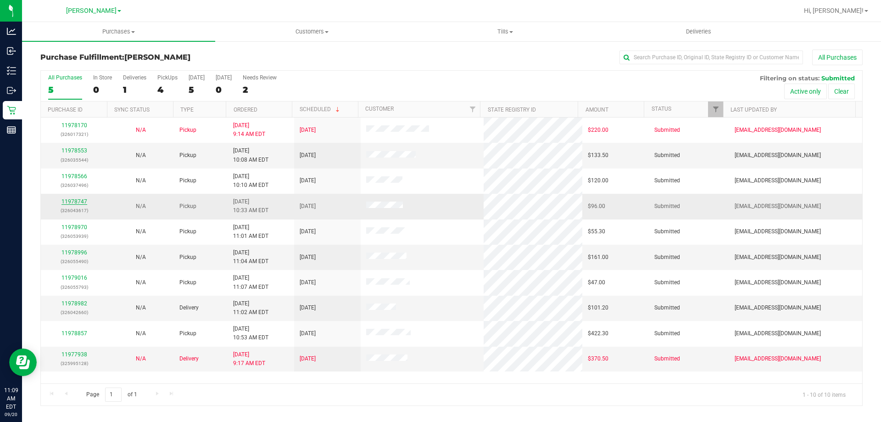
click at [85, 202] on link "11978747" at bounding box center [75, 201] width 26 height 6
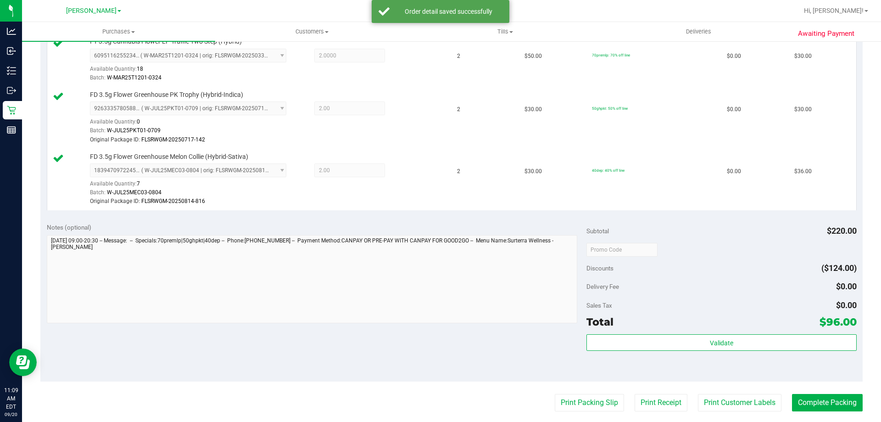
scroll to position [261, 0]
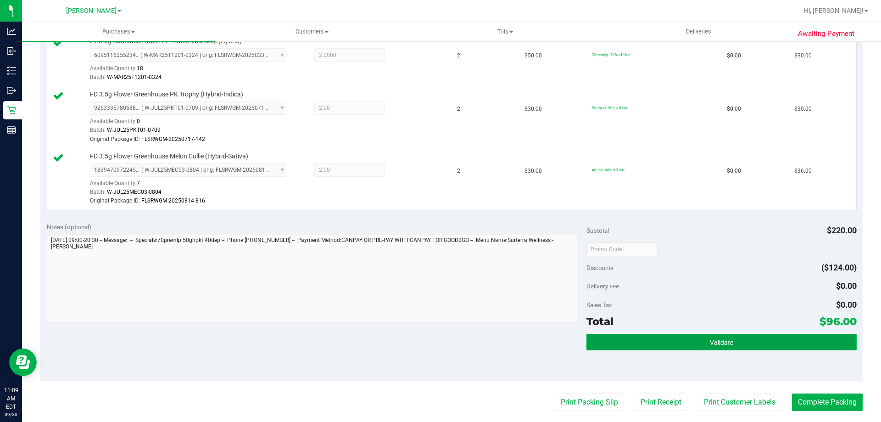
click at [673, 341] on button "Validate" at bounding box center [722, 342] width 270 height 17
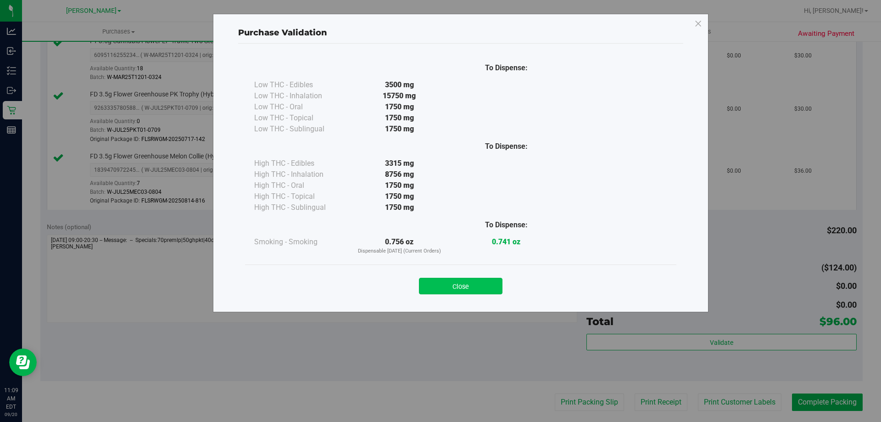
click at [452, 293] on button "Close" at bounding box center [461, 286] width 84 height 17
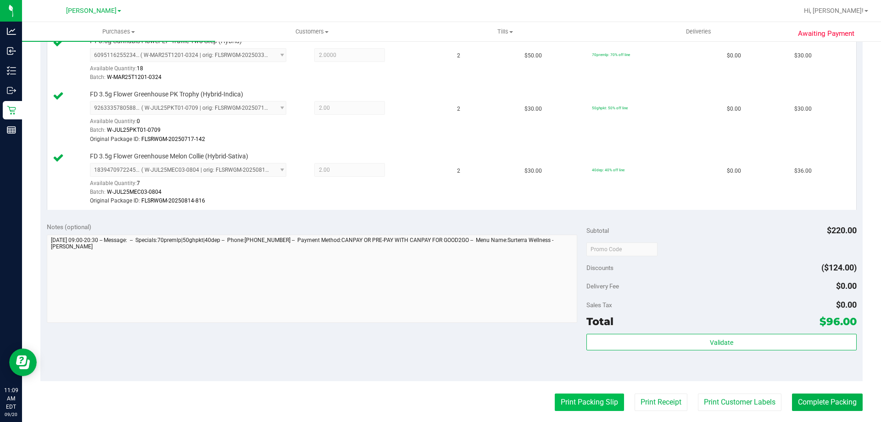
click at [572, 402] on button "Print Packing Slip" at bounding box center [589, 401] width 69 height 17
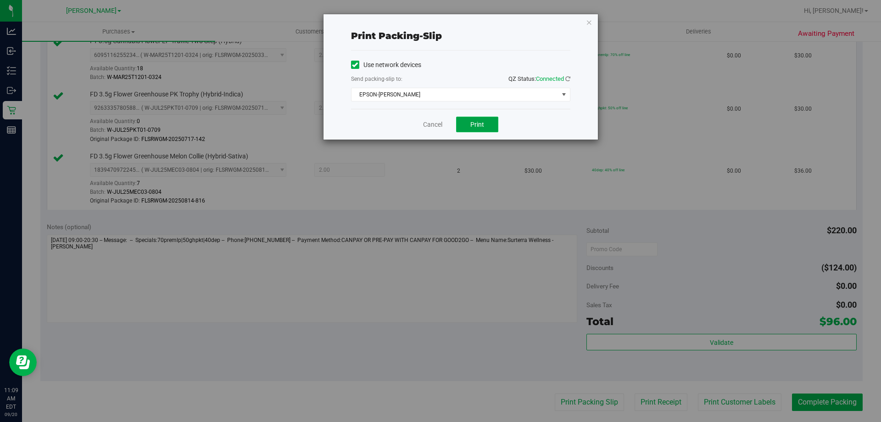
click at [475, 130] on button "Print" at bounding box center [477, 125] width 42 height 16
click at [428, 125] on link "Cancel" at bounding box center [432, 125] width 19 height 10
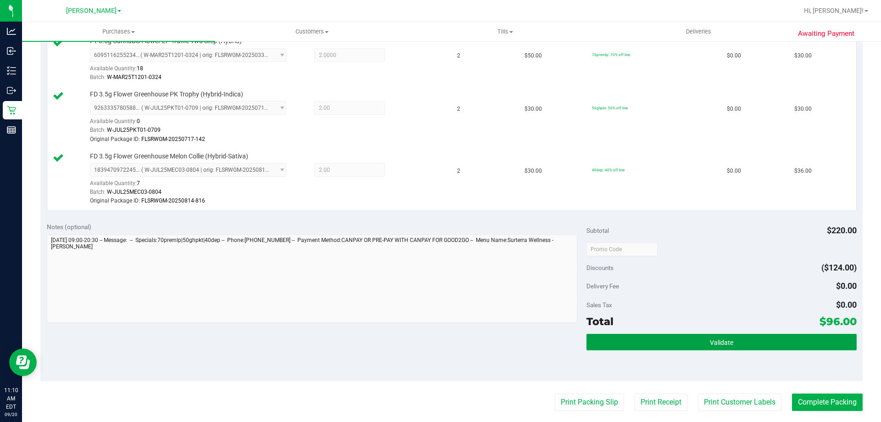
click at [734, 348] on button "Validate" at bounding box center [722, 342] width 270 height 17
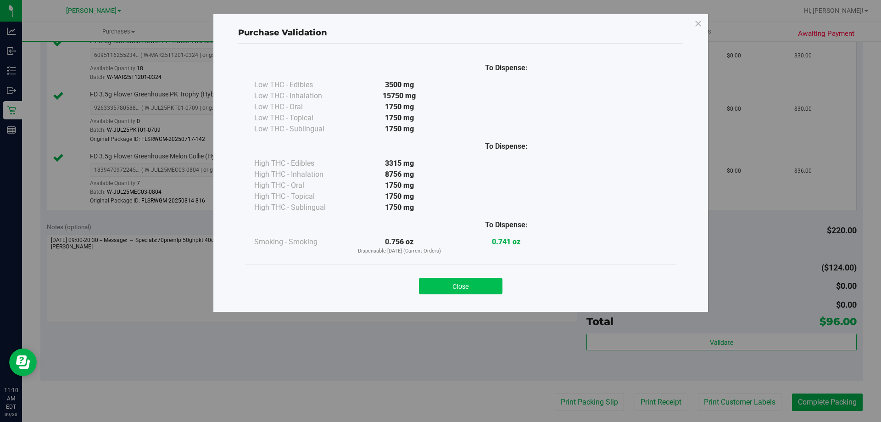
click at [478, 292] on button "Close" at bounding box center [461, 286] width 84 height 17
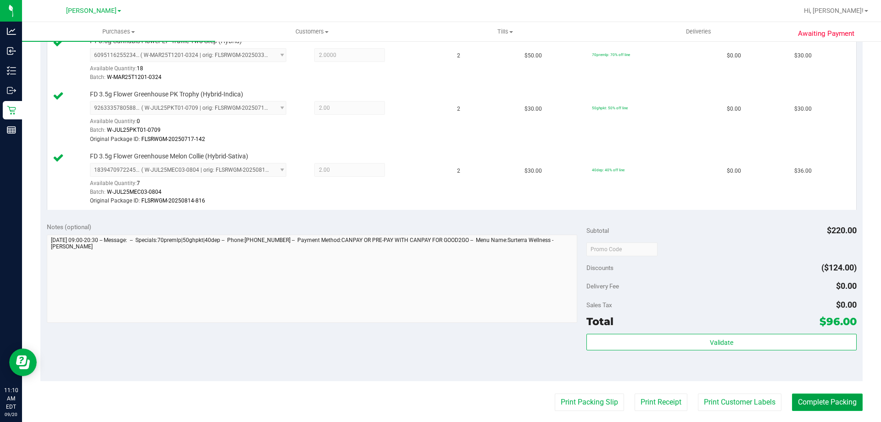
click at [841, 405] on button "Complete Packing" at bounding box center [827, 401] width 71 height 17
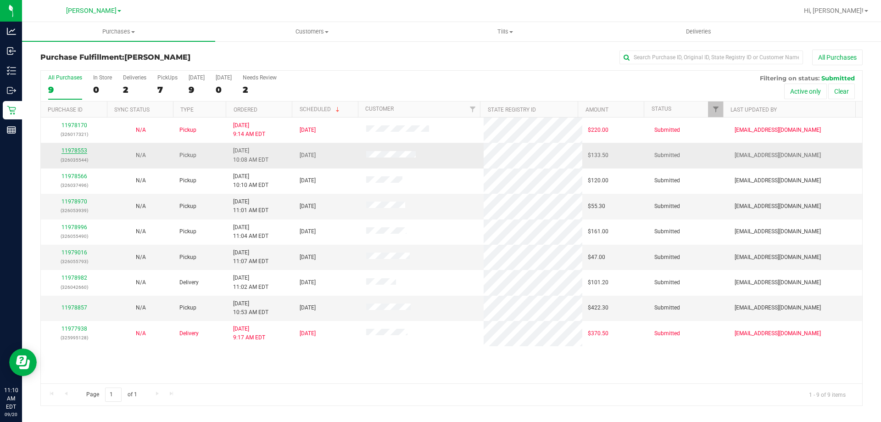
click at [86, 152] on link "11978553" at bounding box center [75, 150] width 26 height 6
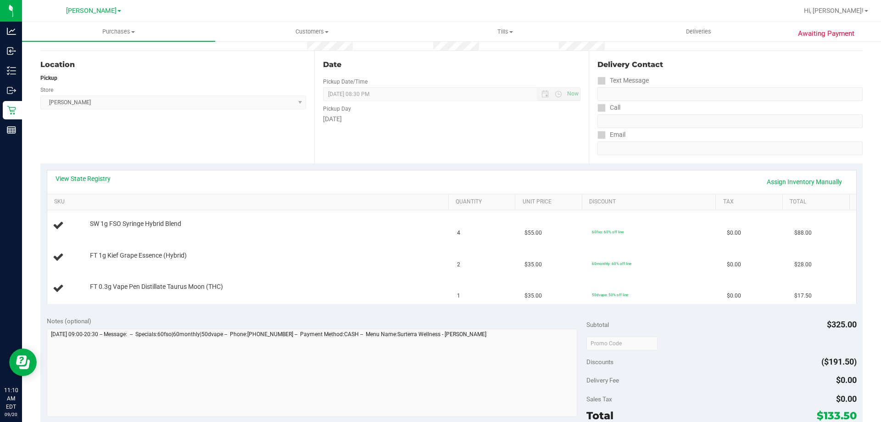
scroll to position [85, 0]
click at [105, 180] on link "View State Registry" at bounding box center [83, 177] width 55 height 9
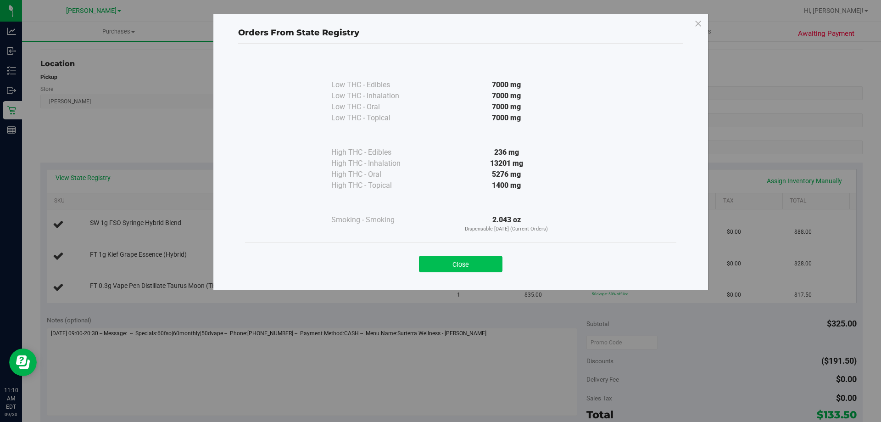
click at [473, 262] on button "Close" at bounding box center [461, 264] width 84 height 17
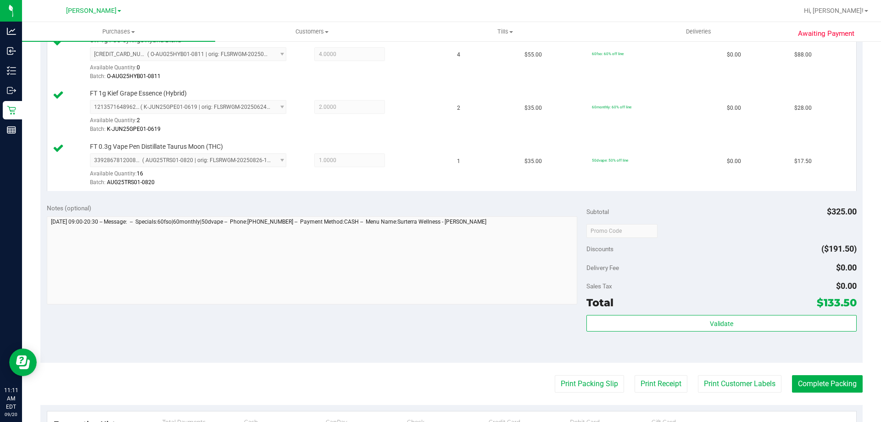
scroll to position [266, 0]
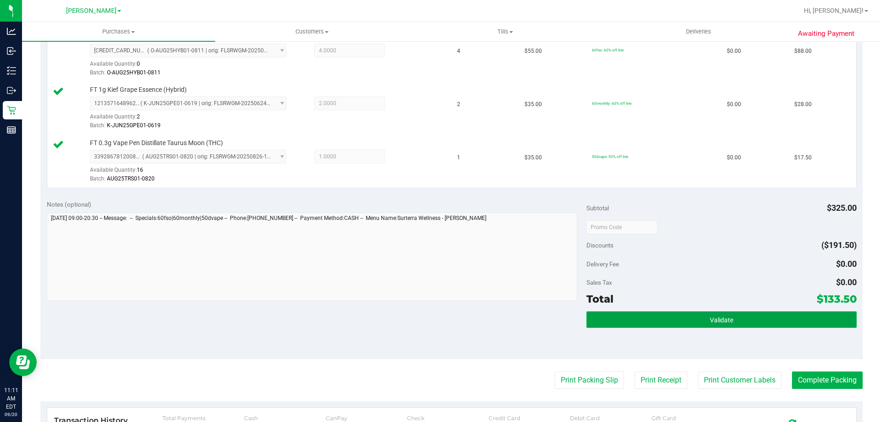
click at [753, 314] on button "Validate" at bounding box center [722, 319] width 270 height 17
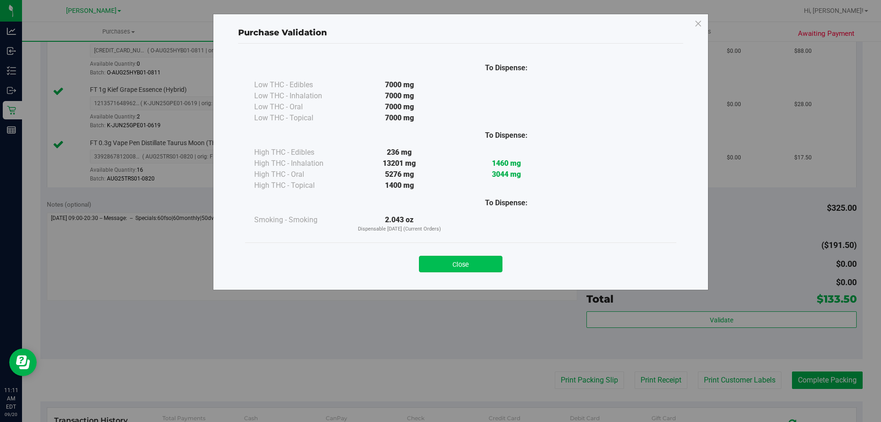
click at [467, 256] on button "Close" at bounding box center [461, 264] width 84 height 17
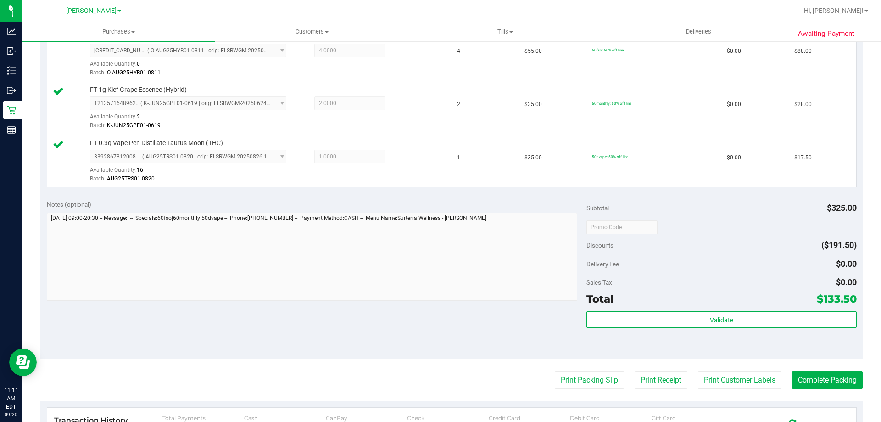
scroll to position [267, 0]
click at [586, 380] on button "Print Packing Slip" at bounding box center [589, 378] width 69 height 17
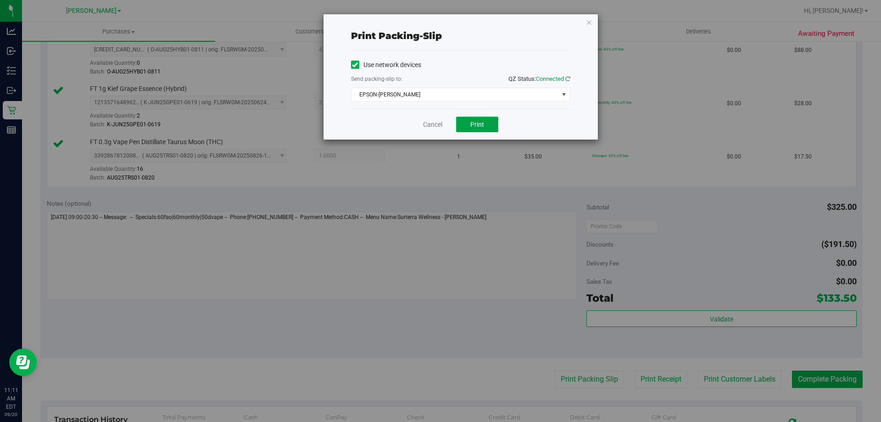
click at [493, 126] on button "Print" at bounding box center [477, 125] width 42 height 16
click at [436, 124] on link "Cancel" at bounding box center [432, 125] width 19 height 10
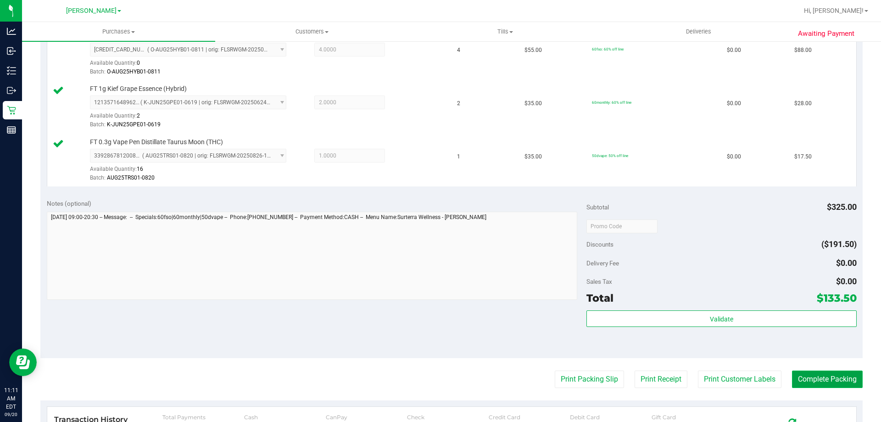
click at [837, 385] on button "Complete Packing" at bounding box center [827, 378] width 71 height 17
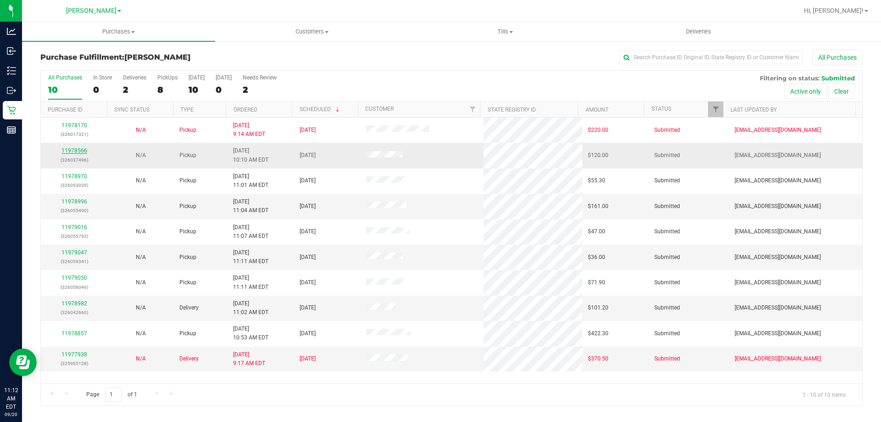
click at [82, 151] on link "11978566" at bounding box center [75, 150] width 26 height 6
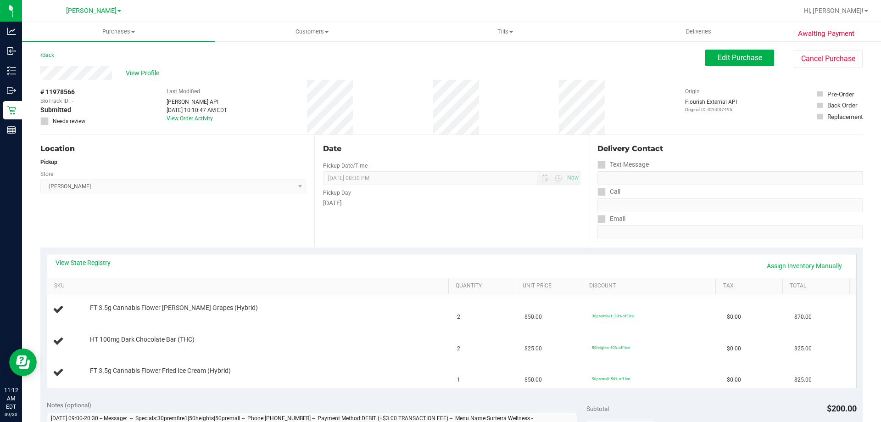
click at [96, 264] on link "View State Registry" at bounding box center [83, 262] width 55 height 9
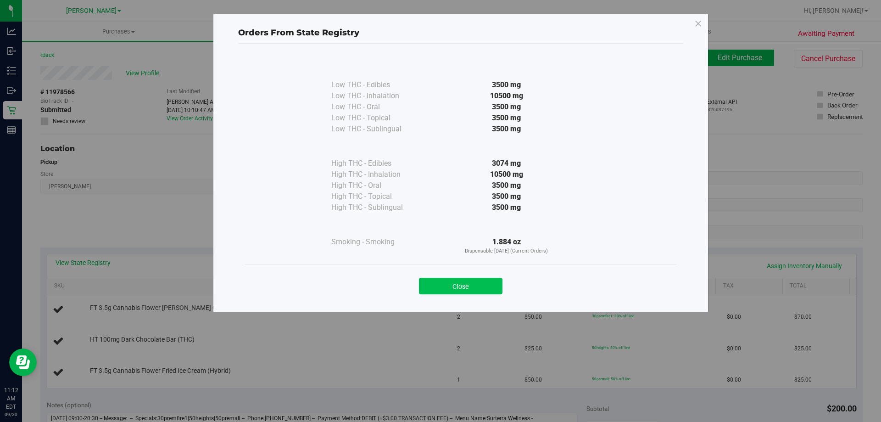
click at [464, 289] on button "Close" at bounding box center [461, 286] width 84 height 17
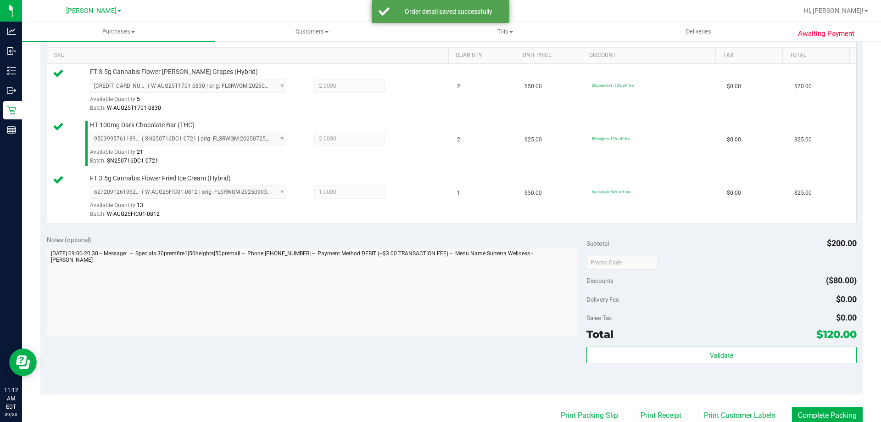
scroll to position [233, 0]
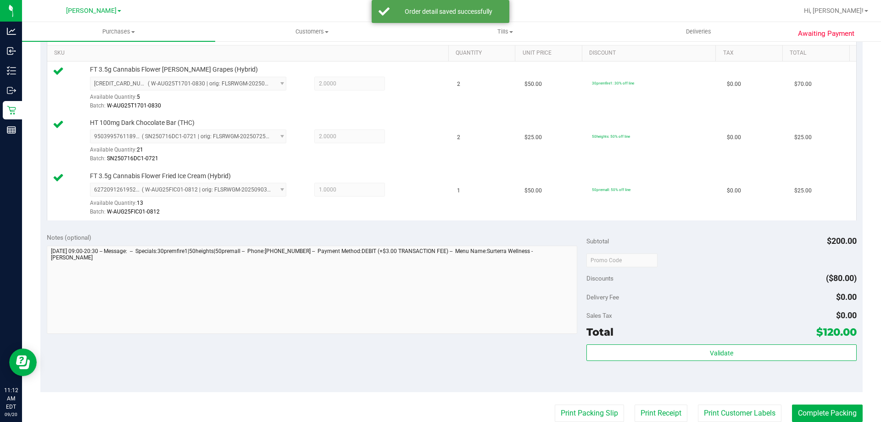
click at [703, 336] on div "Total $120.00" at bounding box center [722, 332] width 270 height 17
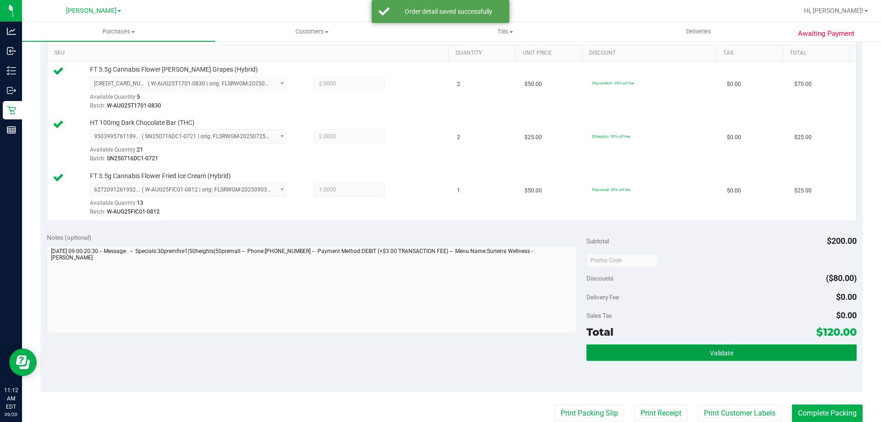
click at [699, 357] on button "Validate" at bounding box center [722, 352] width 270 height 17
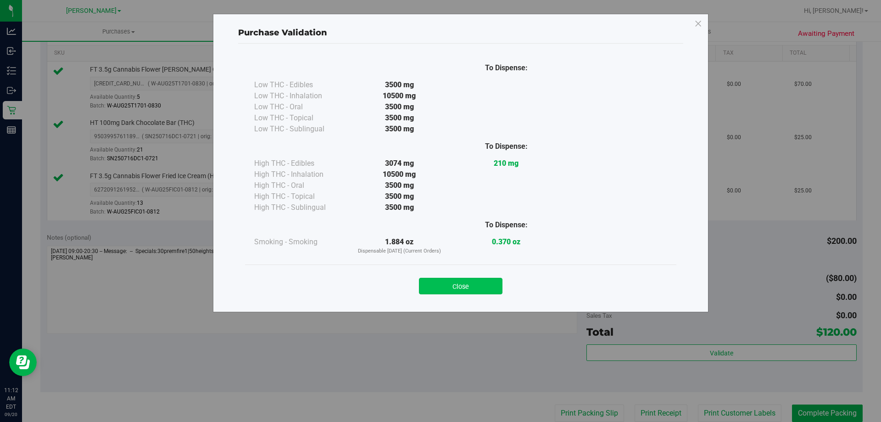
click at [471, 283] on button "Close" at bounding box center [461, 286] width 84 height 17
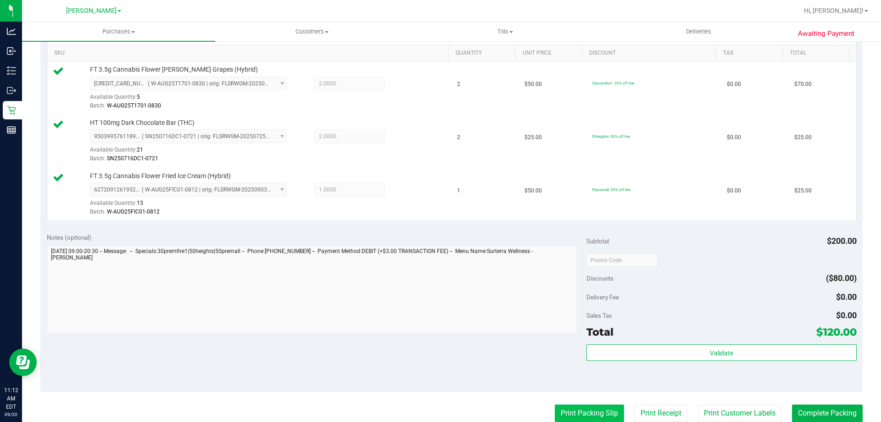
click at [585, 407] on button "Print Packing Slip" at bounding box center [589, 412] width 69 height 17
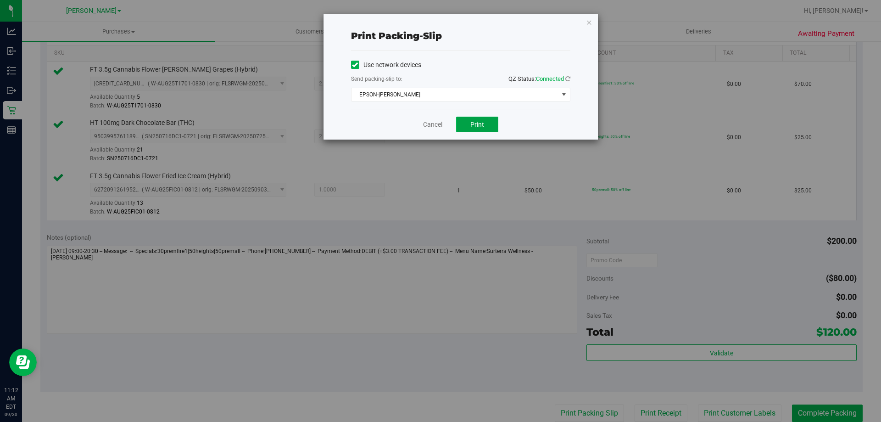
click at [479, 131] on button "Print" at bounding box center [477, 125] width 42 height 16
click at [432, 127] on link "Cancel" at bounding box center [432, 125] width 19 height 10
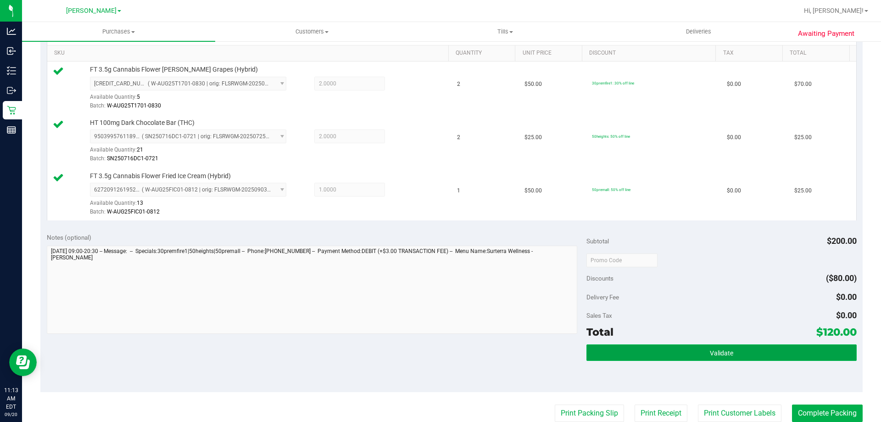
click at [661, 348] on button "Validate" at bounding box center [722, 352] width 270 height 17
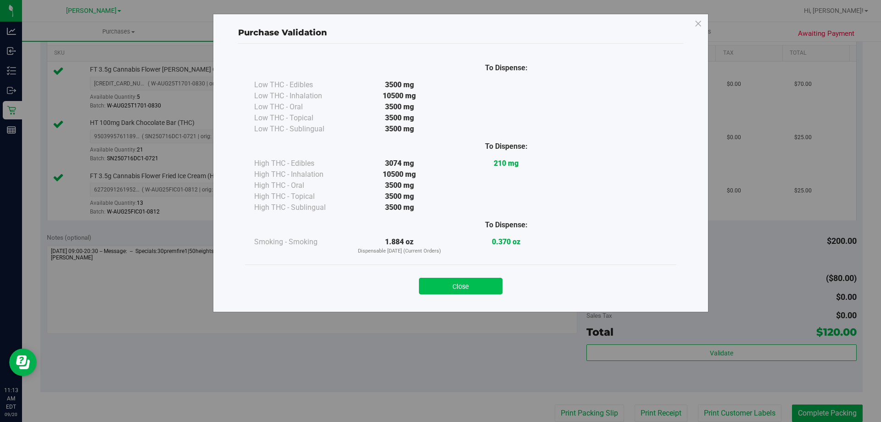
click at [459, 287] on button "Close" at bounding box center [461, 286] width 84 height 17
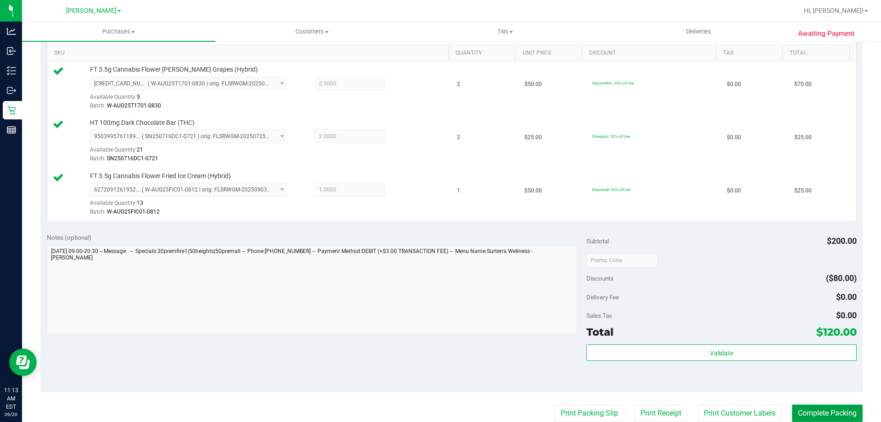
click at [826, 411] on button "Complete Packing" at bounding box center [827, 412] width 71 height 17
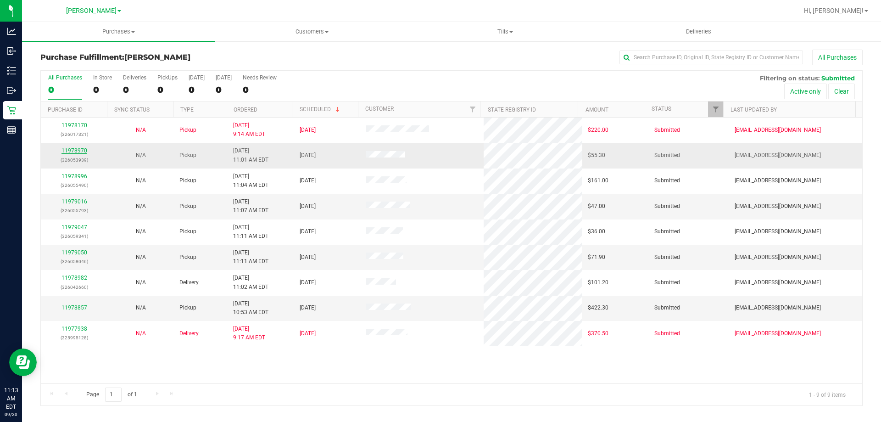
click at [79, 154] on link "11978970" at bounding box center [75, 150] width 26 height 6
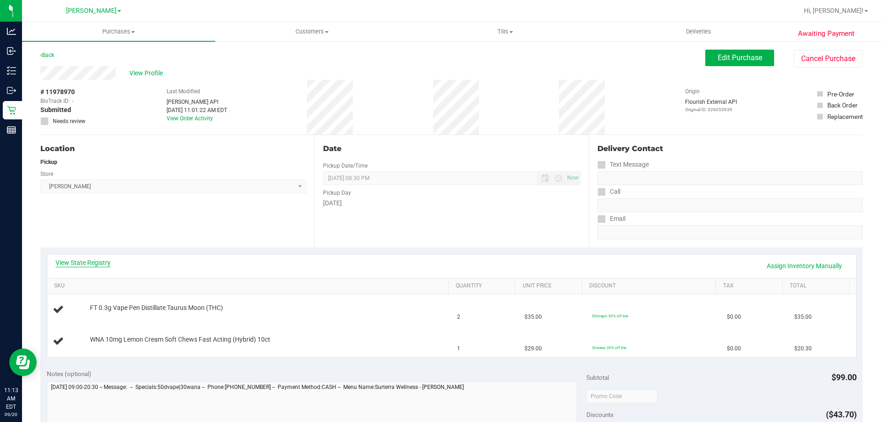
click at [99, 264] on link "View State Registry" at bounding box center [83, 262] width 55 height 9
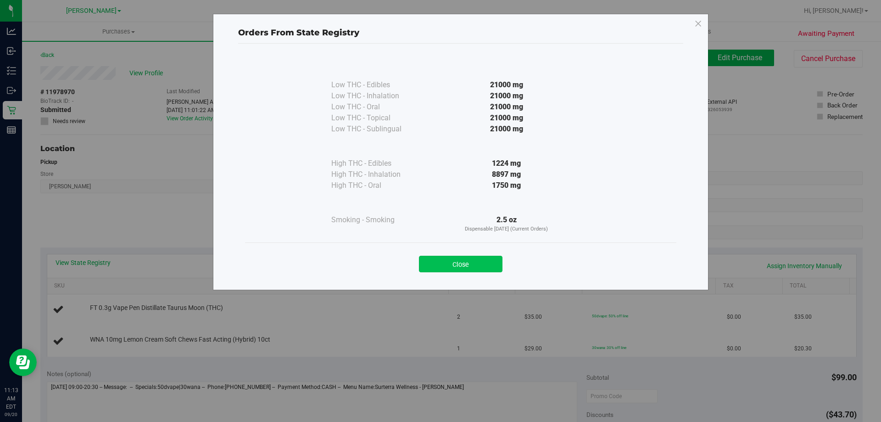
click at [468, 267] on button "Close" at bounding box center [461, 264] width 84 height 17
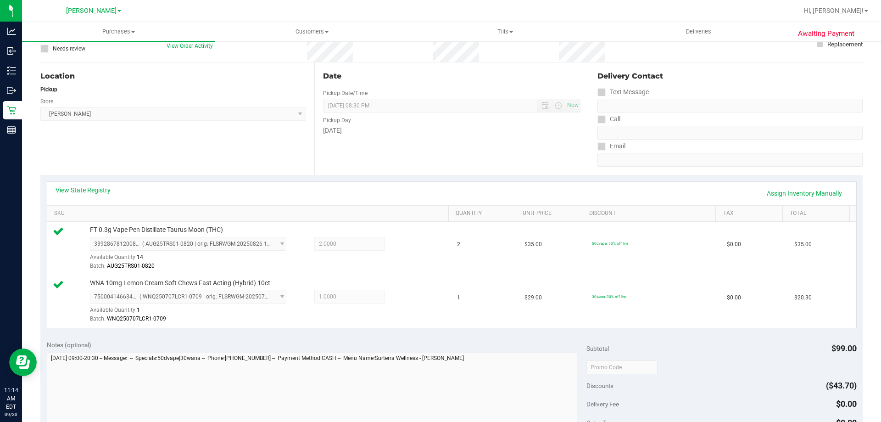
scroll to position [193, 0]
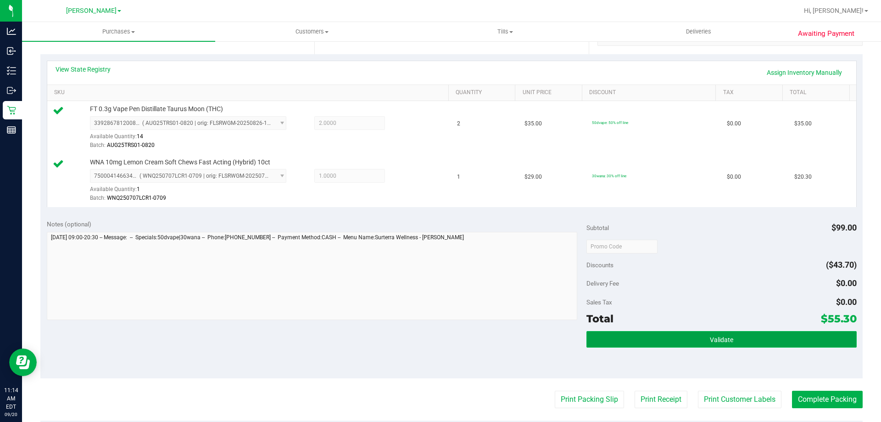
click at [763, 344] on button "Validate" at bounding box center [722, 339] width 270 height 17
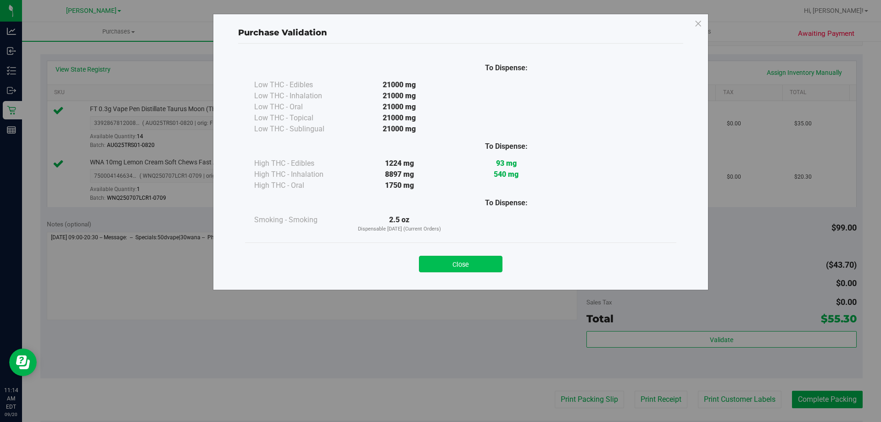
click at [474, 258] on button "Close" at bounding box center [461, 264] width 84 height 17
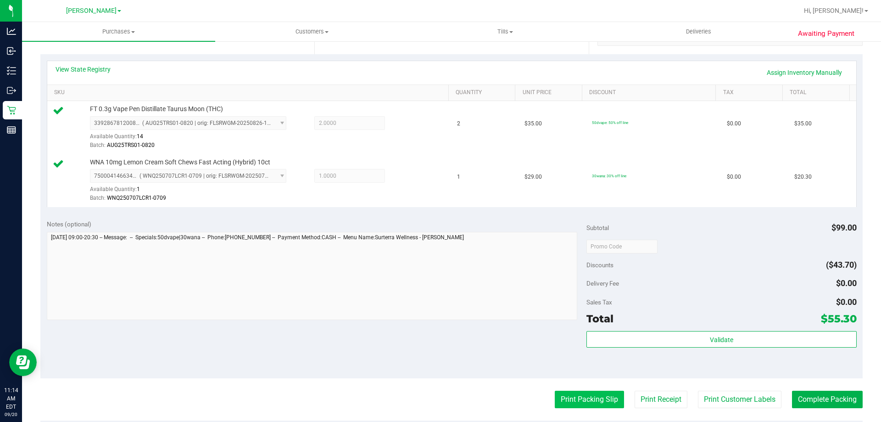
click at [572, 395] on button "Print Packing Slip" at bounding box center [589, 399] width 69 height 17
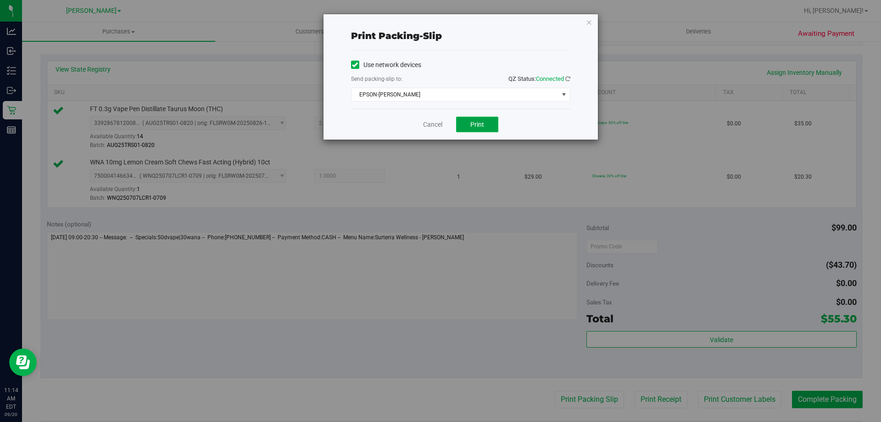
click at [480, 127] on span "Print" at bounding box center [477, 124] width 14 height 7
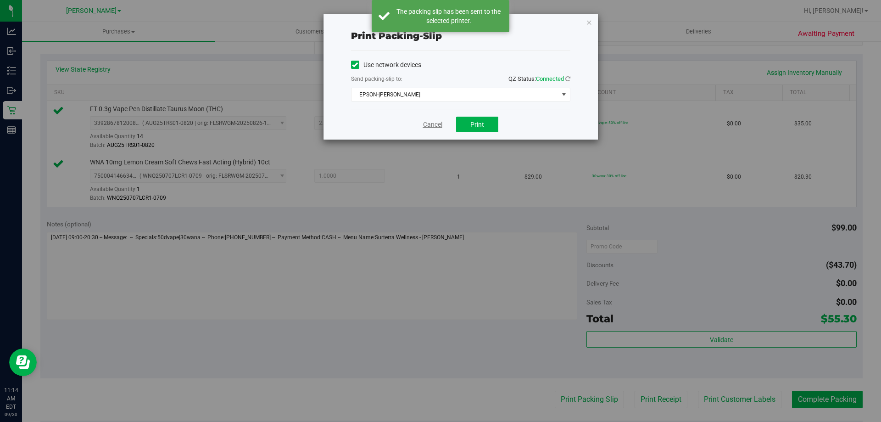
click at [430, 125] on link "Cancel" at bounding box center [432, 125] width 19 height 10
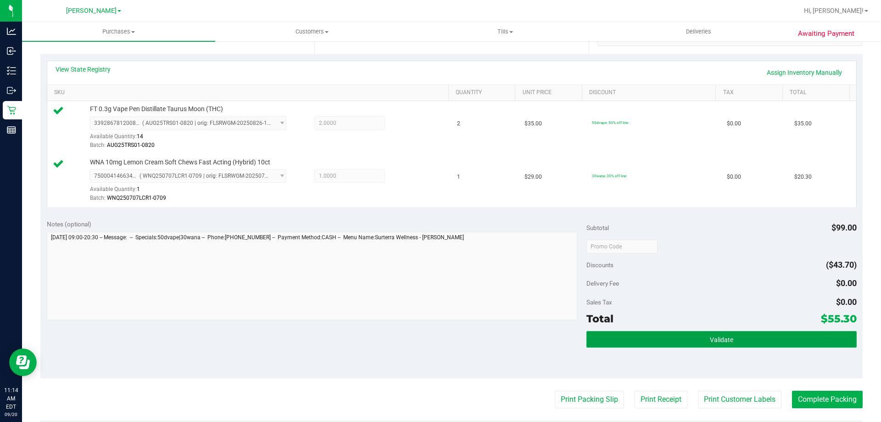
click at [757, 337] on button "Validate" at bounding box center [722, 339] width 270 height 17
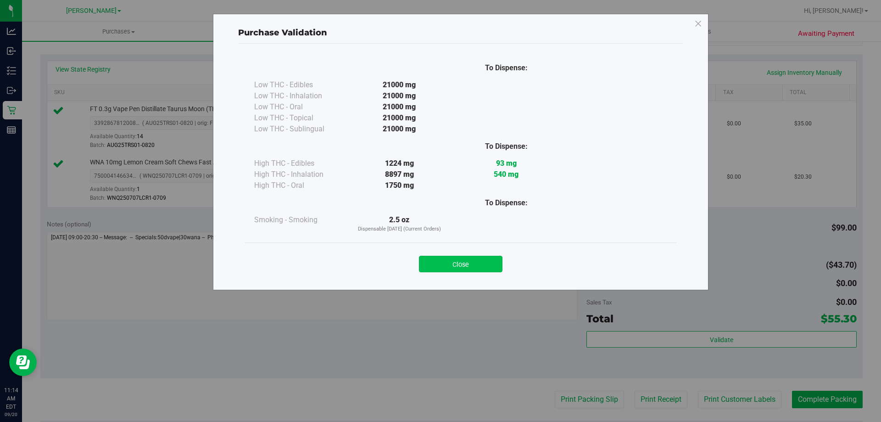
click at [482, 264] on button "Close" at bounding box center [461, 264] width 84 height 17
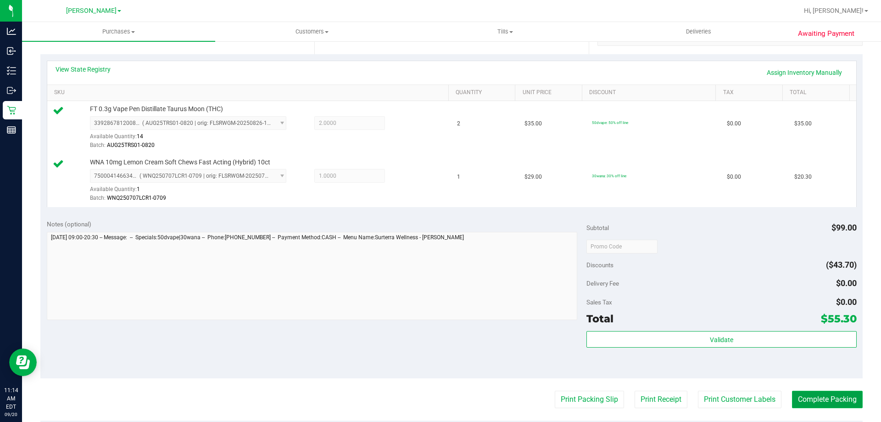
click at [834, 408] on button "Complete Packing" at bounding box center [827, 399] width 71 height 17
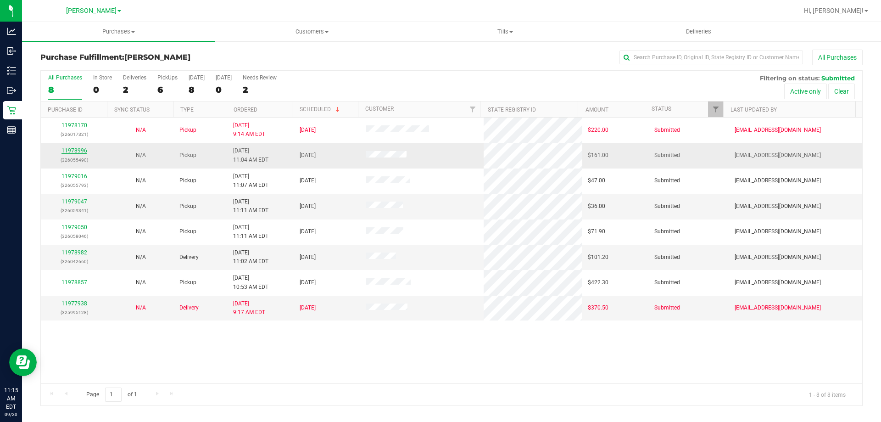
click at [77, 151] on link "11978996" at bounding box center [75, 150] width 26 height 6
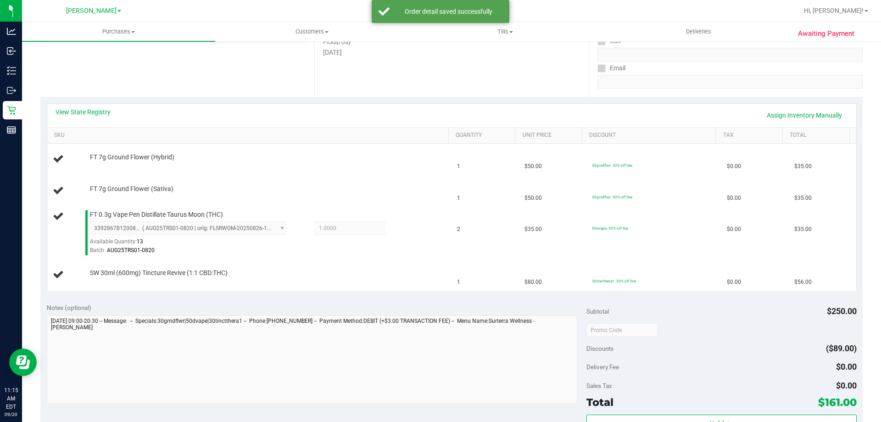
scroll to position [165, 0]
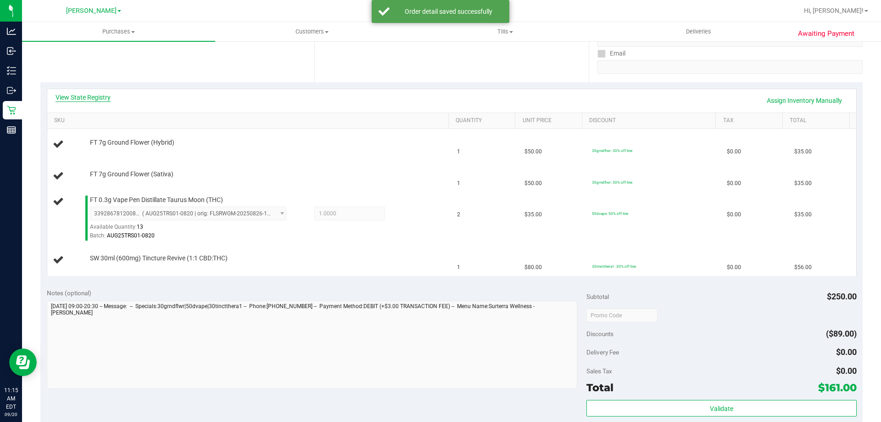
click at [93, 99] on link "View State Registry" at bounding box center [83, 97] width 55 height 9
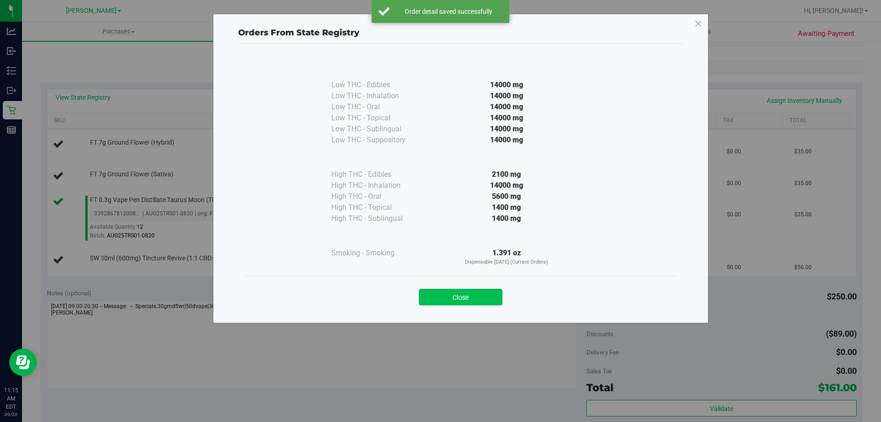
click at [473, 305] on button "Close" at bounding box center [461, 297] width 84 height 17
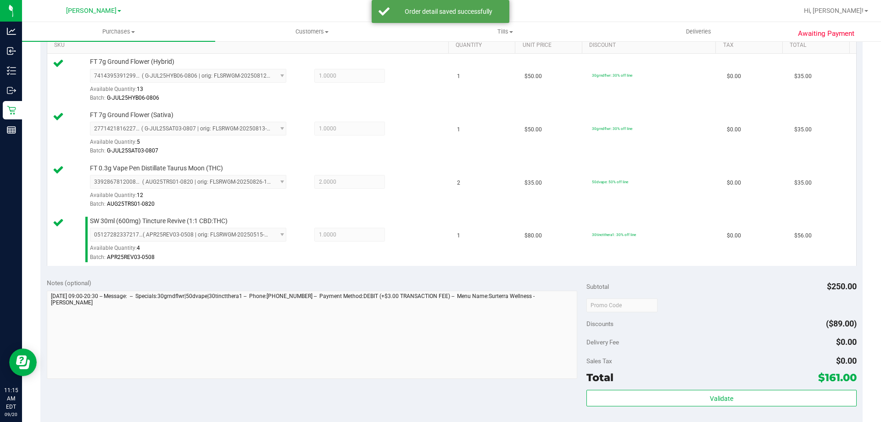
scroll to position [321, 0]
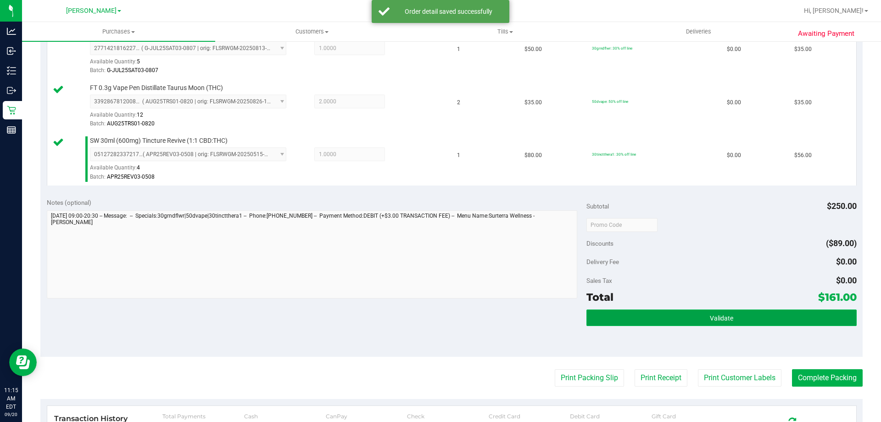
click at [730, 319] on button "Validate" at bounding box center [722, 317] width 270 height 17
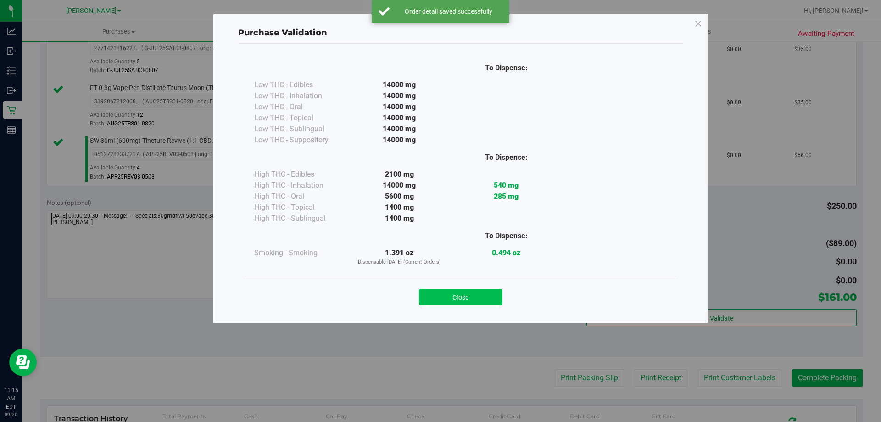
click at [498, 298] on button "Close" at bounding box center [461, 297] width 84 height 17
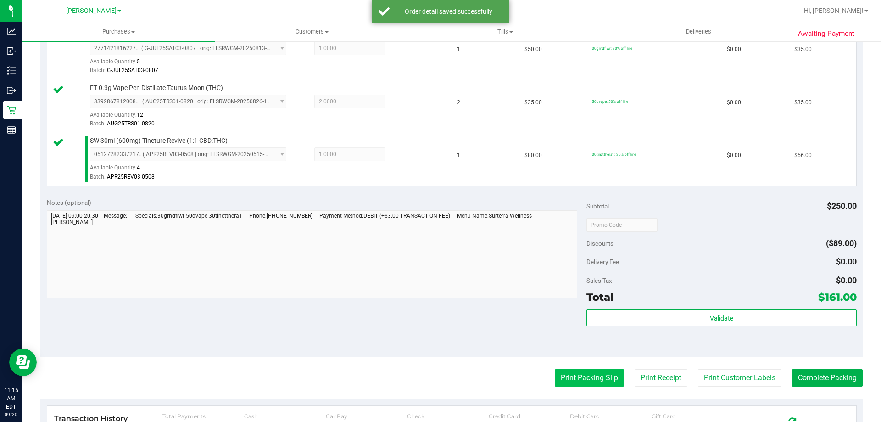
click at [598, 374] on button "Print Packing Slip" at bounding box center [589, 377] width 69 height 17
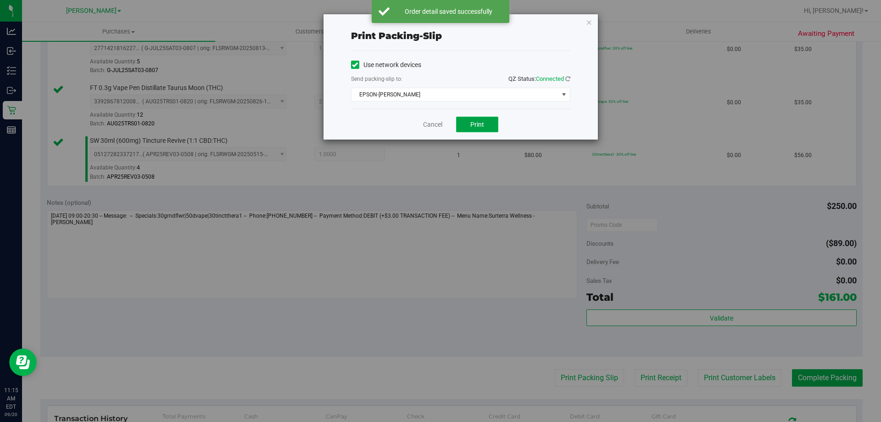
click at [481, 127] on span "Print" at bounding box center [477, 124] width 14 height 7
click at [436, 128] on link "Cancel" at bounding box center [432, 125] width 19 height 10
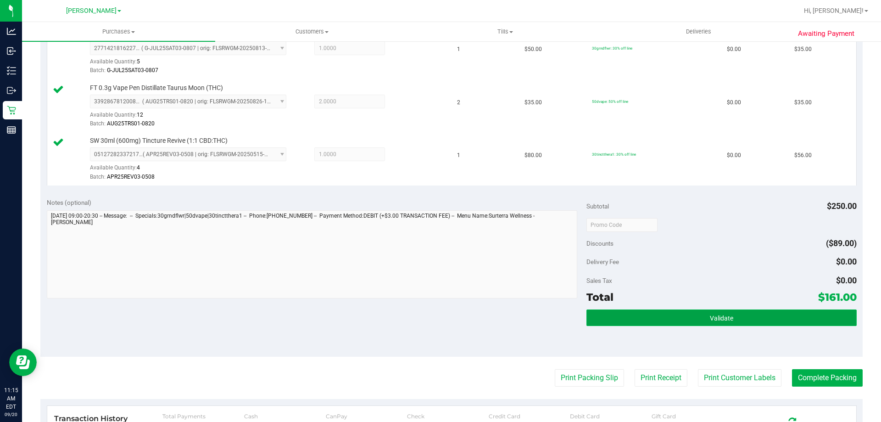
click at [760, 310] on button "Validate" at bounding box center [722, 317] width 270 height 17
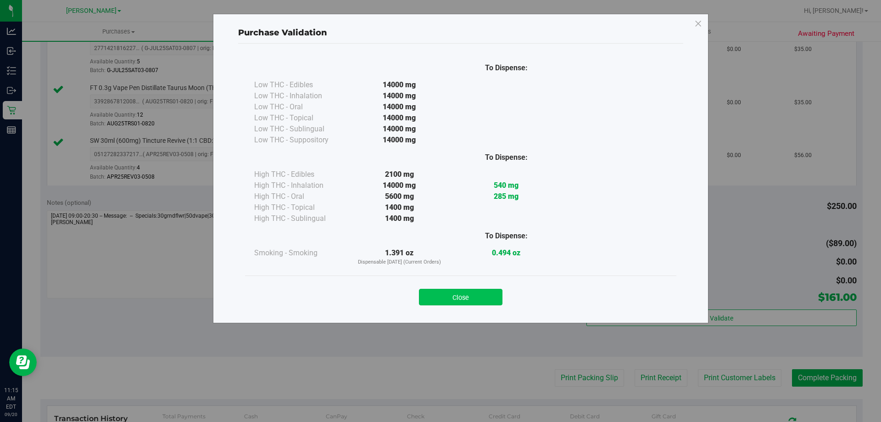
click at [477, 300] on button "Close" at bounding box center [461, 297] width 84 height 17
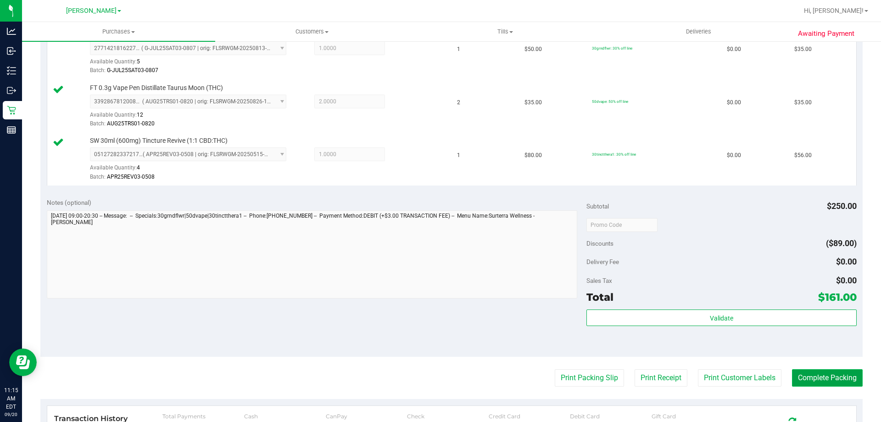
click at [824, 384] on button "Complete Packing" at bounding box center [827, 377] width 71 height 17
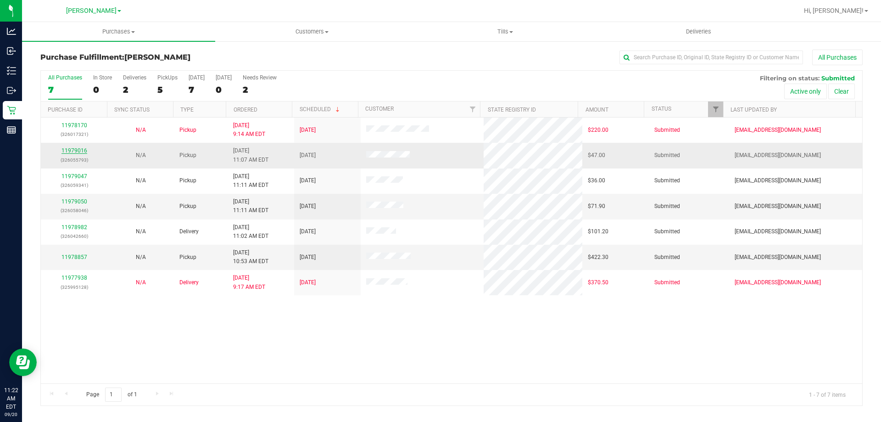
click at [78, 152] on link "11979016" at bounding box center [75, 150] width 26 height 6
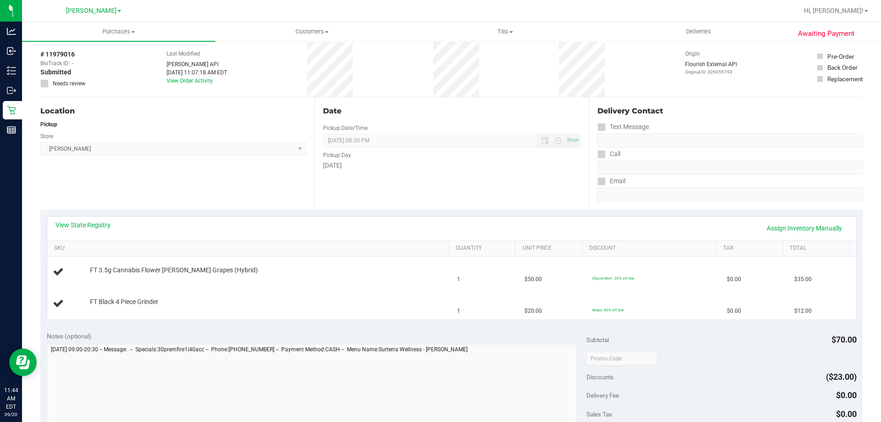
scroll to position [67, 0]
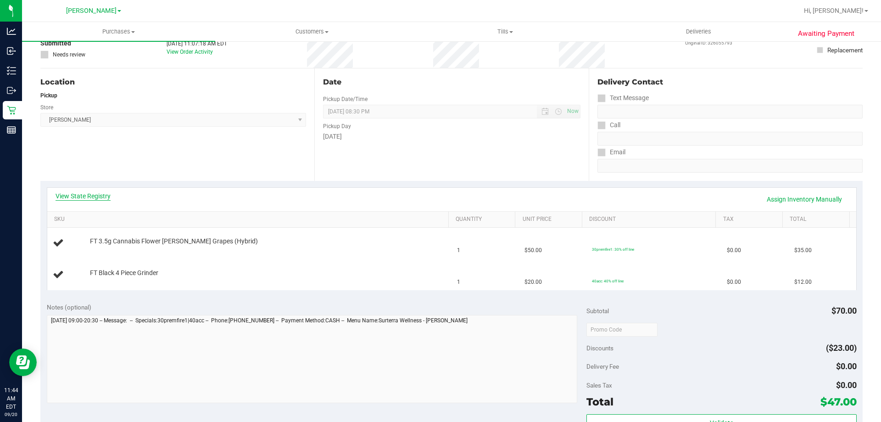
click at [108, 196] on link "View State Registry" at bounding box center [83, 195] width 55 height 9
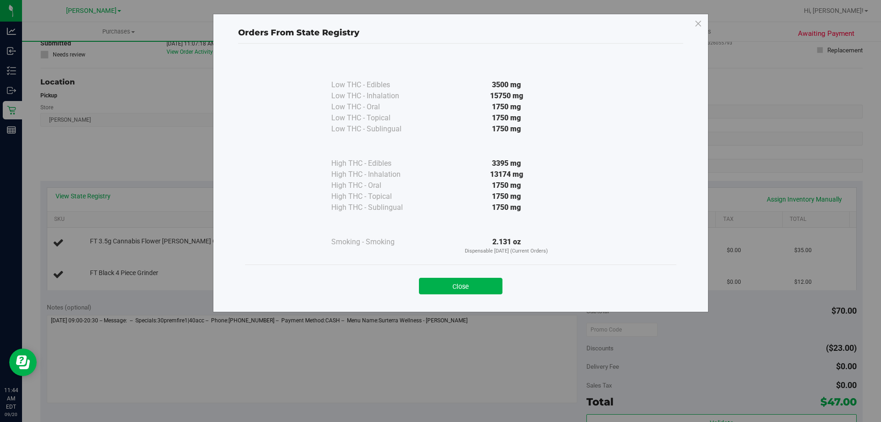
click at [91, 199] on div "Orders From State Registry Low THC - Edibles 3500 mg" at bounding box center [444, 211] width 888 height 422
click at [490, 284] on button "Close" at bounding box center [461, 286] width 84 height 17
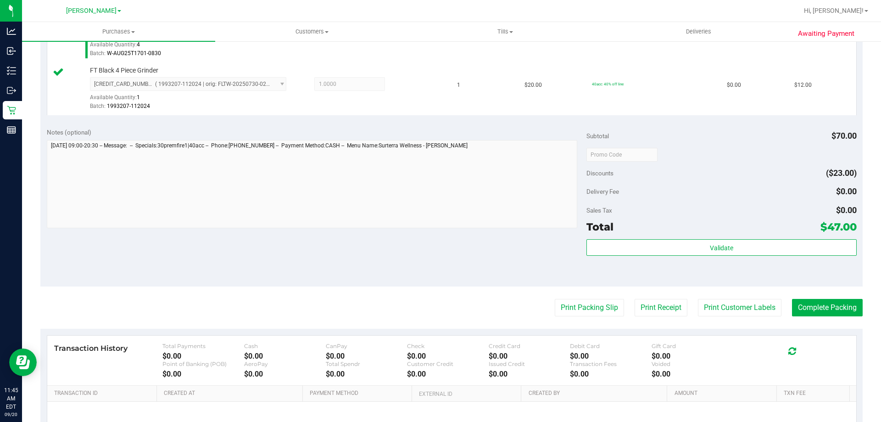
scroll to position [286, 0]
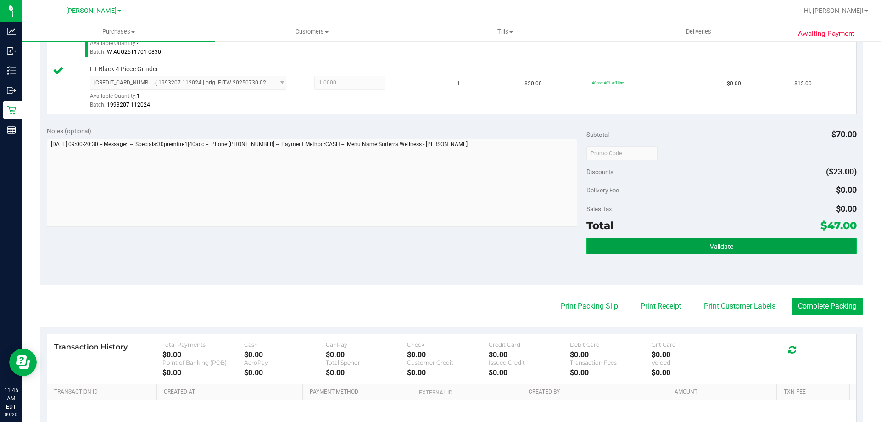
click at [733, 244] on button "Validate" at bounding box center [722, 246] width 270 height 17
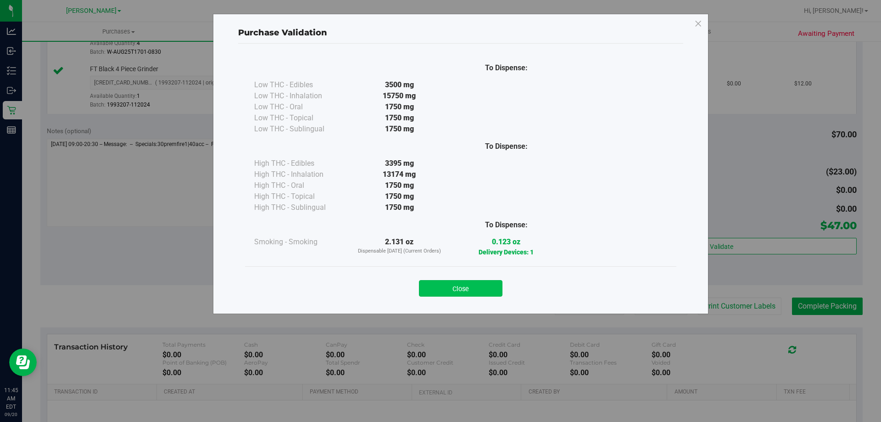
click at [469, 288] on button "Close" at bounding box center [461, 288] width 84 height 17
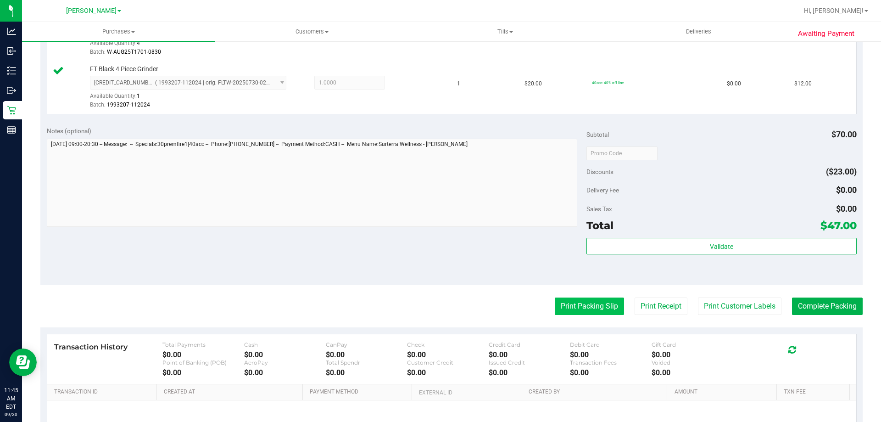
click at [597, 307] on button "Print Packing Slip" at bounding box center [589, 305] width 69 height 17
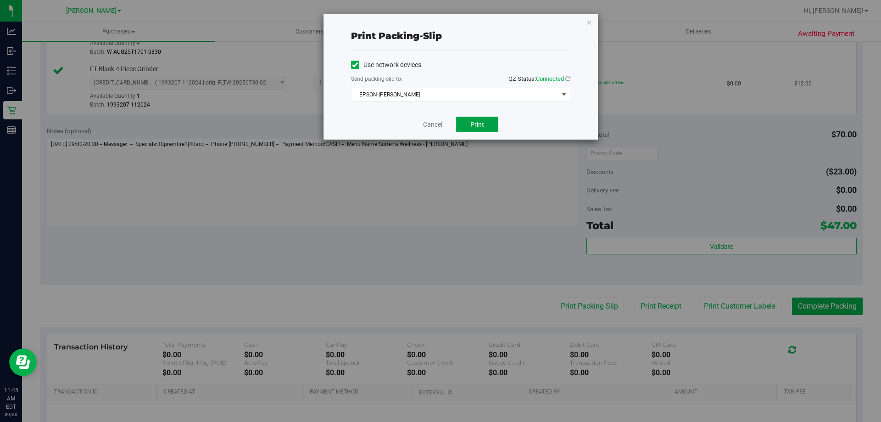
click at [488, 123] on button "Print" at bounding box center [477, 125] width 42 height 16
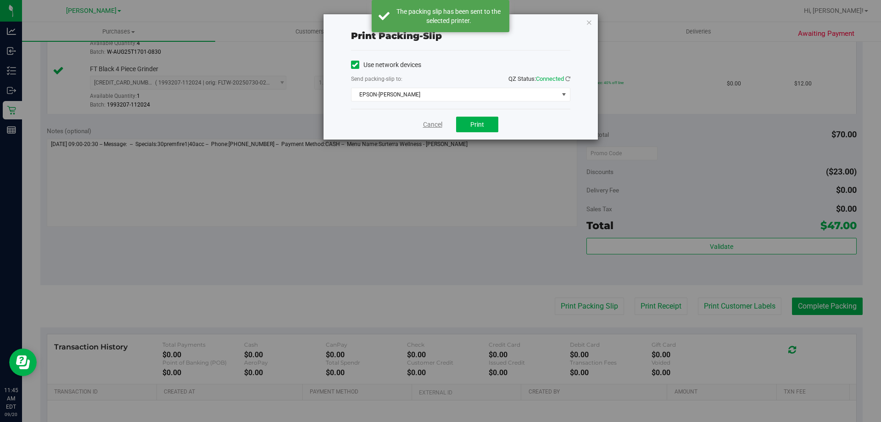
click at [424, 122] on link "Cancel" at bounding box center [432, 125] width 19 height 10
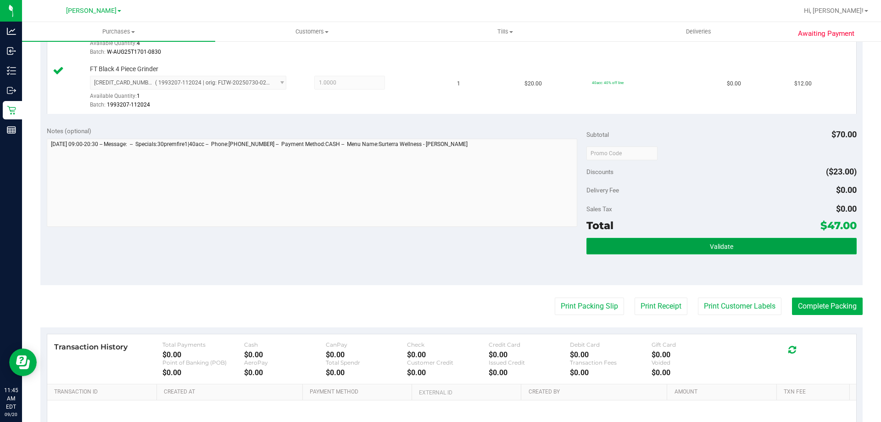
click at [731, 245] on button "Validate" at bounding box center [722, 246] width 270 height 17
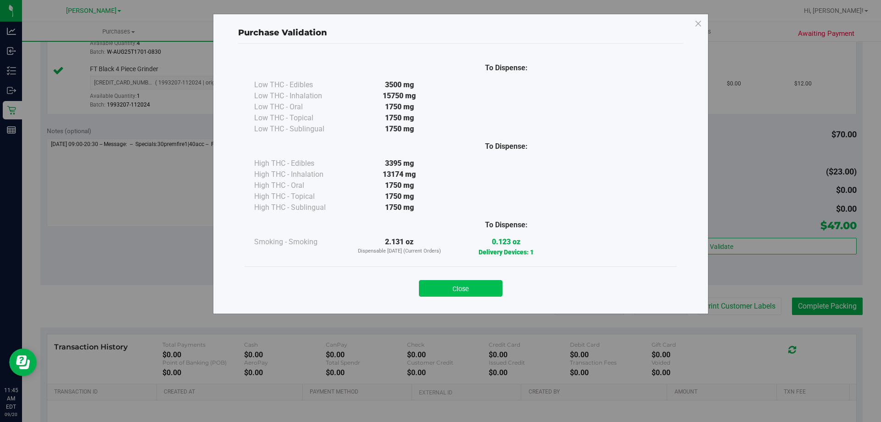
click at [476, 293] on button "Close" at bounding box center [461, 288] width 84 height 17
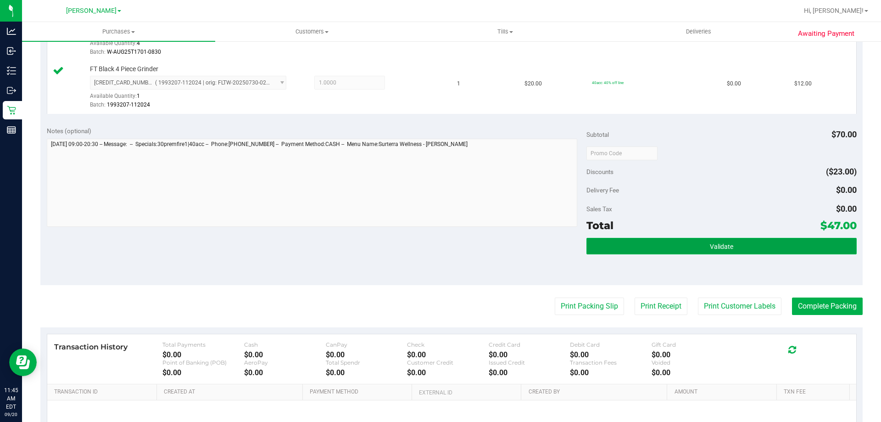
click at [818, 246] on button "Validate" at bounding box center [722, 246] width 270 height 17
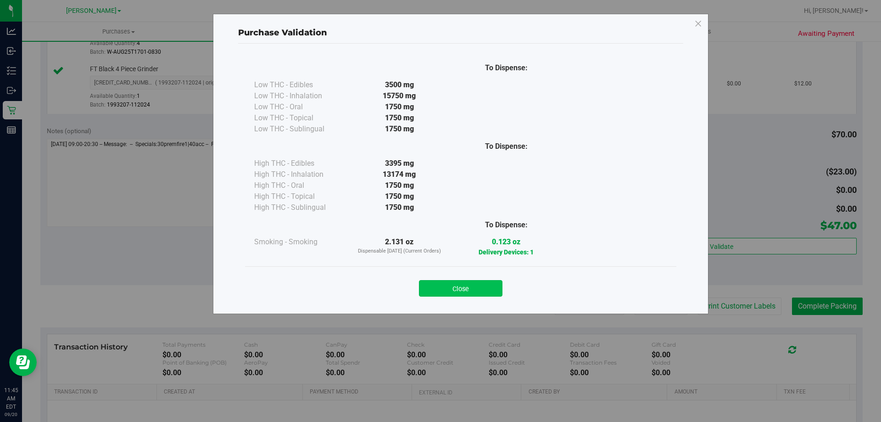
click at [464, 287] on button "Close" at bounding box center [461, 288] width 84 height 17
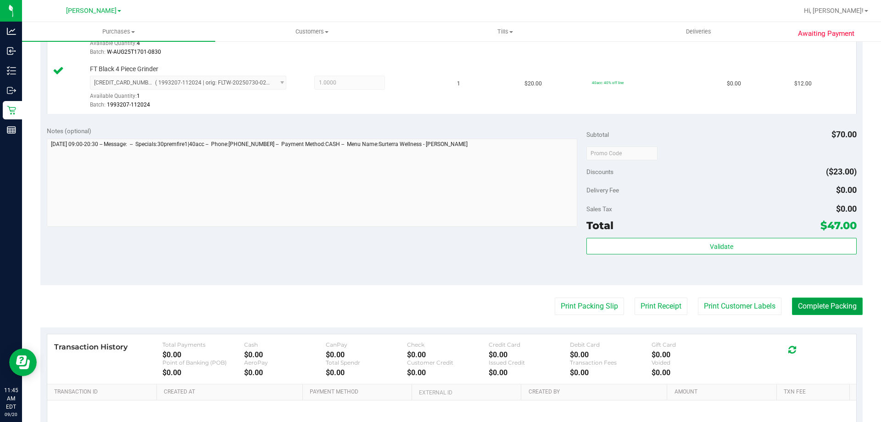
click at [821, 304] on button "Complete Packing" at bounding box center [827, 305] width 71 height 17
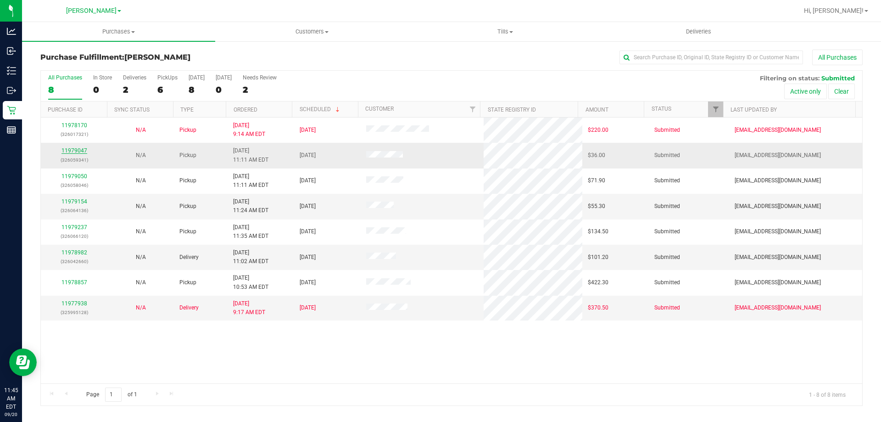
click at [77, 151] on link "11979047" at bounding box center [75, 150] width 26 height 6
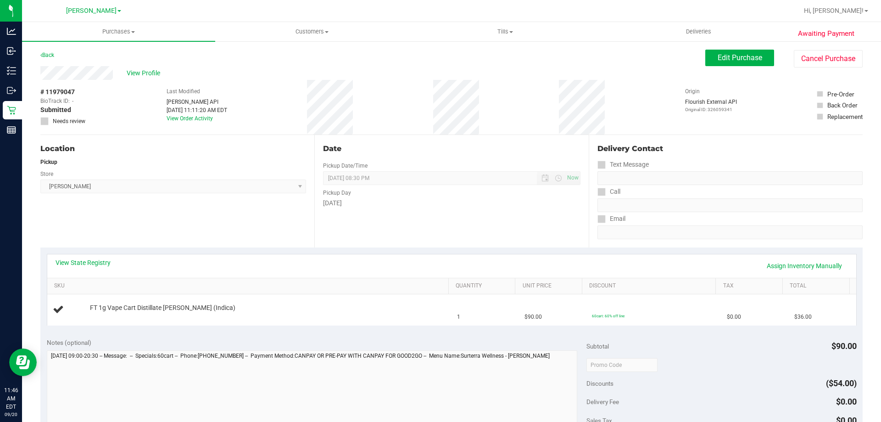
click at [110, 239] on div "Location Pickup Store Brandon WC Select Store Bonita Springs WC Boynton Beach W…" at bounding box center [177, 191] width 274 height 112
click at [100, 263] on link "View State Registry" at bounding box center [83, 262] width 55 height 9
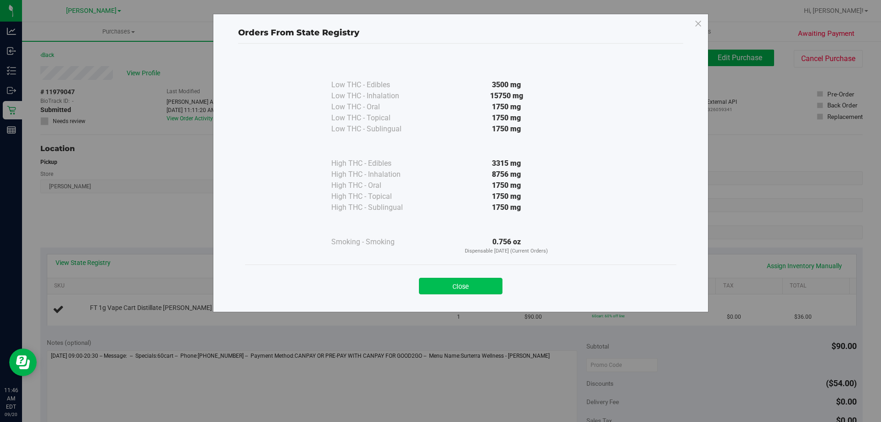
click at [465, 285] on button "Close" at bounding box center [461, 286] width 84 height 17
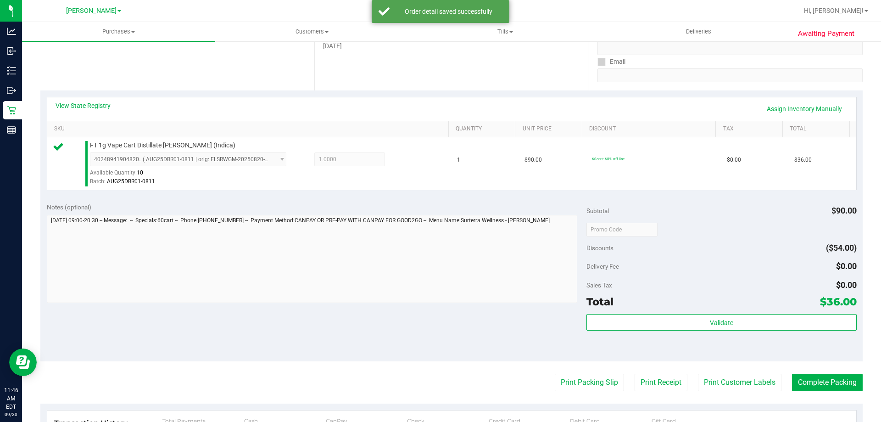
scroll to position [158, 0]
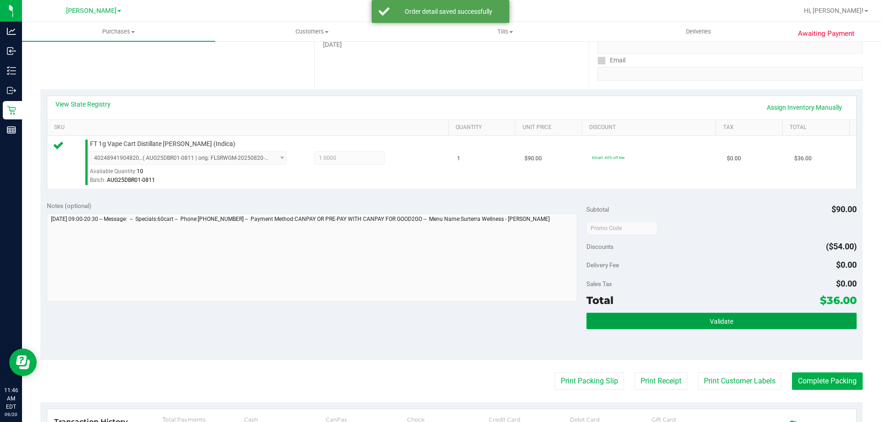
click at [736, 319] on button "Validate" at bounding box center [722, 321] width 270 height 17
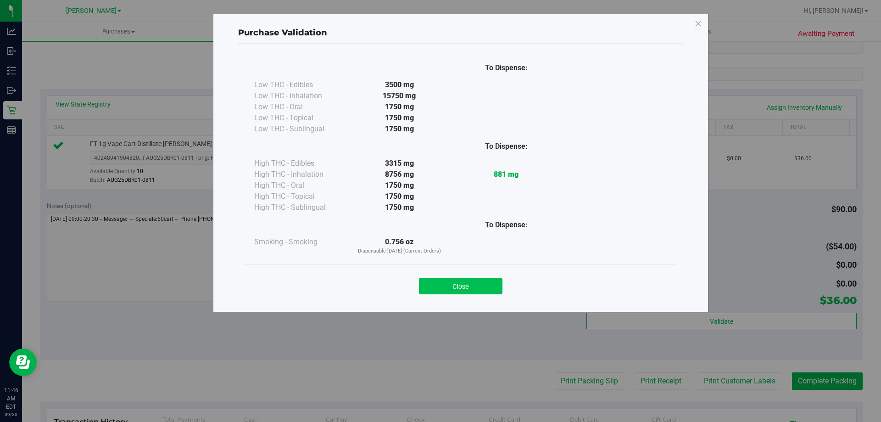
click at [478, 284] on button "Close" at bounding box center [461, 286] width 84 height 17
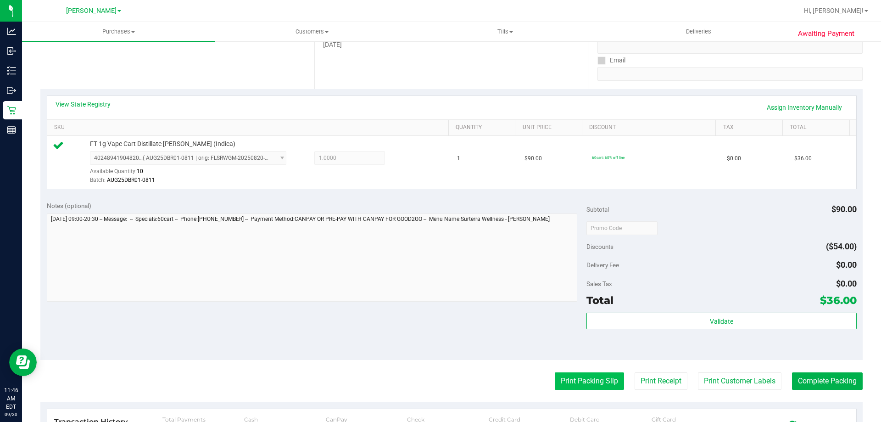
click at [593, 379] on button "Print Packing Slip" at bounding box center [589, 380] width 69 height 17
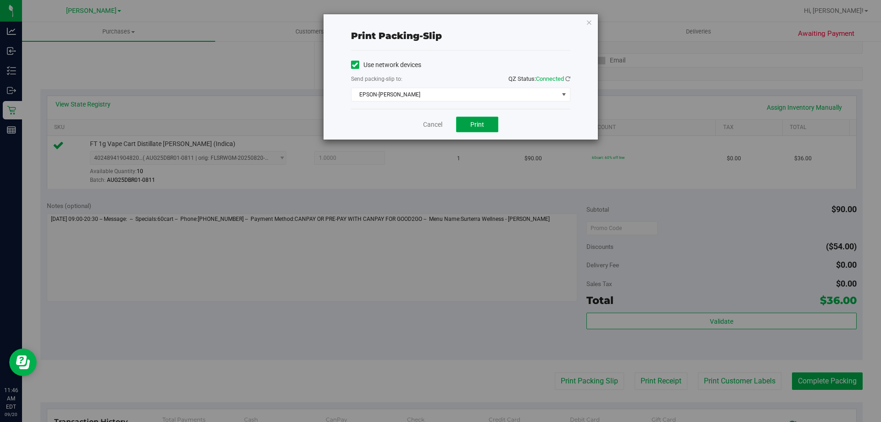
click at [483, 123] on span "Print" at bounding box center [477, 124] width 14 height 7
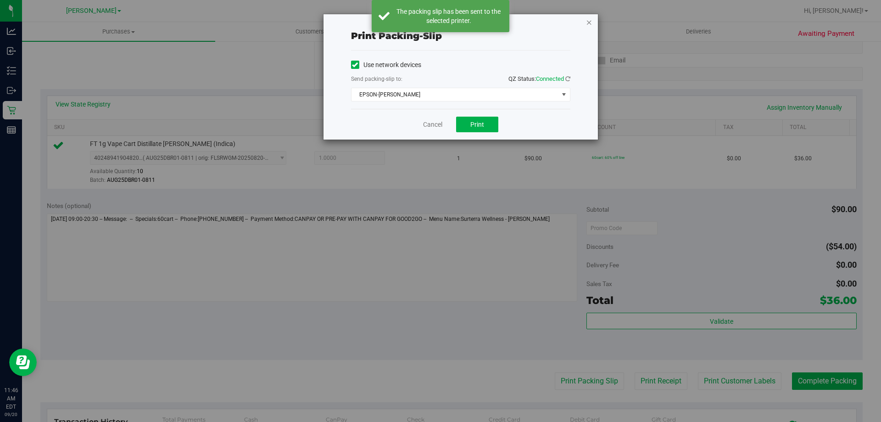
click at [592, 25] on icon "button" at bounding box center [589, 22] width 6 height 11
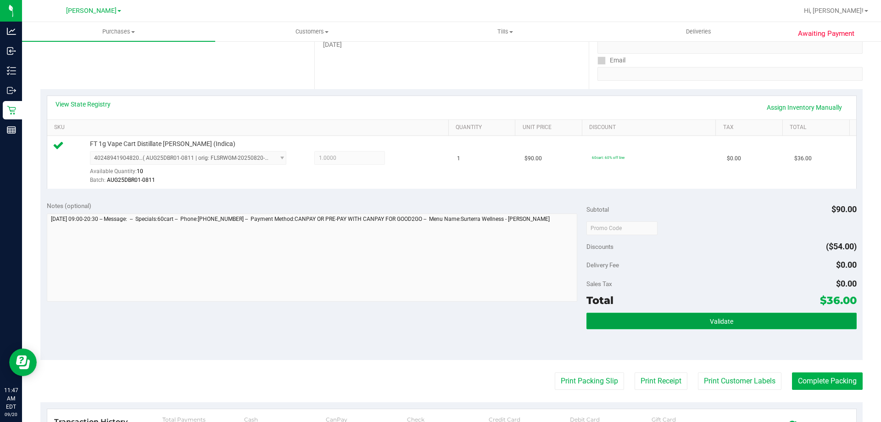
click at [672, 318] on button "Validate" at bounding box center [722, 321] width 270 height 17
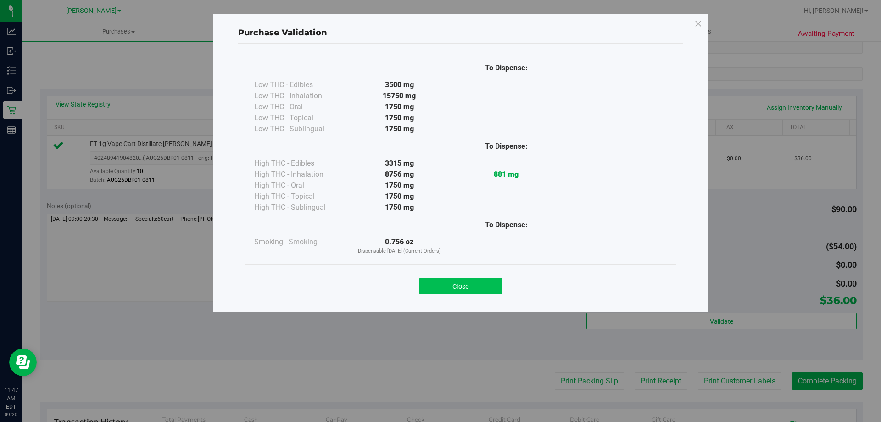
click at [486, 291] on button "Close" at bounding box center [461, 286] width 84 height 17
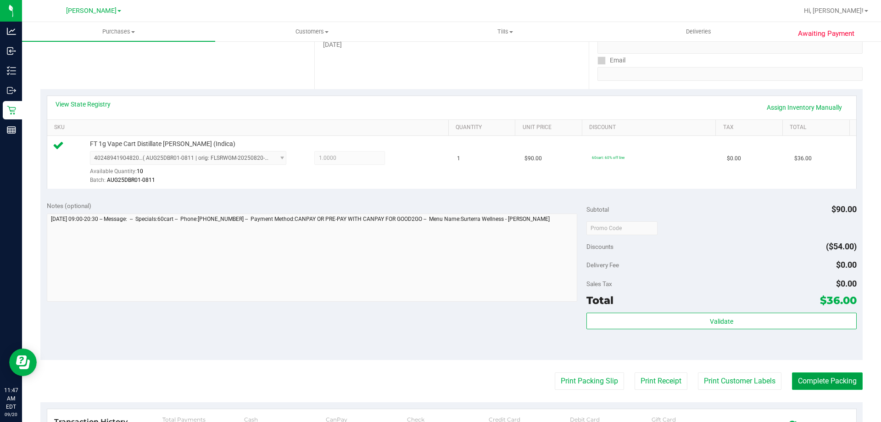
click at [826, 384] on button "Complete Packing" at bounding box center [827, 380] width 71 height 17
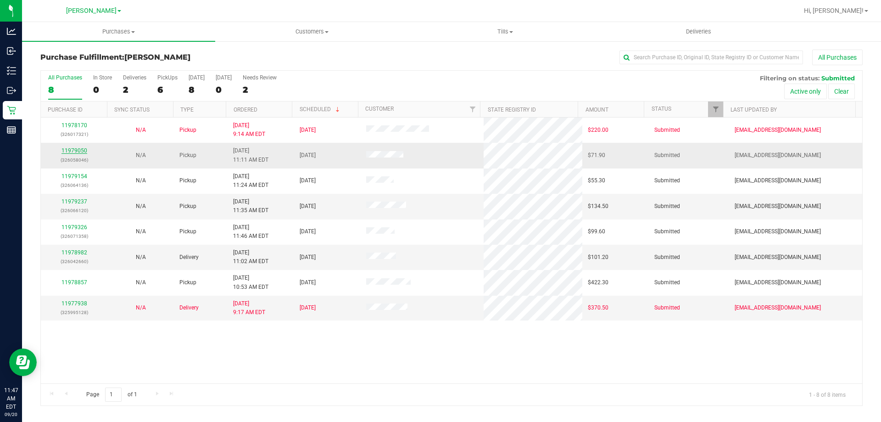
click at [81, 151] on link "11979050" at bounding box center [75, 150] width 26 height 6
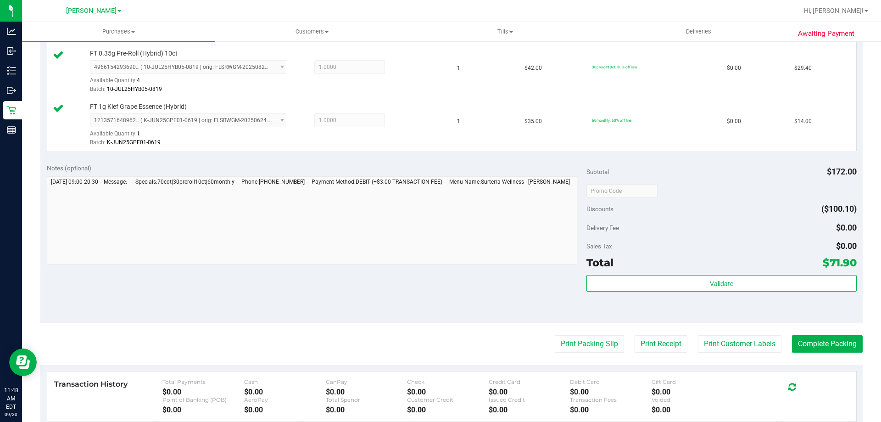
scroll to position [308, 0]
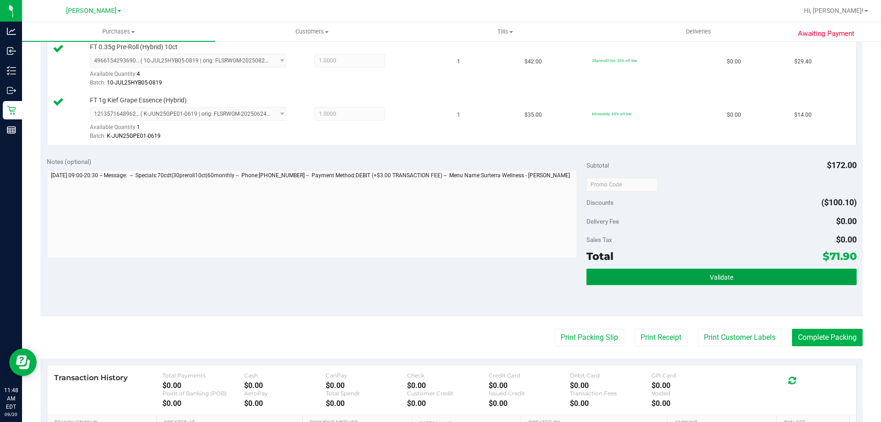
click at [731, 275] on button "Validate" at bounding box center [722, 277] width 270 height 17
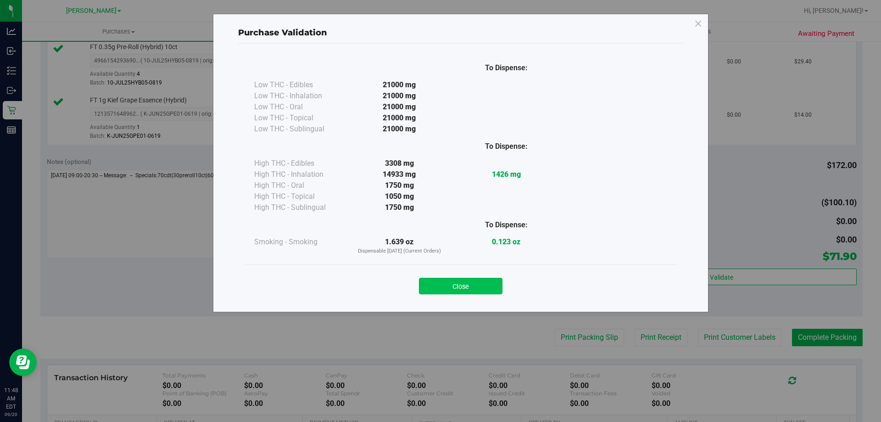
click at [474, 278] on button "Close" at bounding box center [461, 286] width 84 height 17
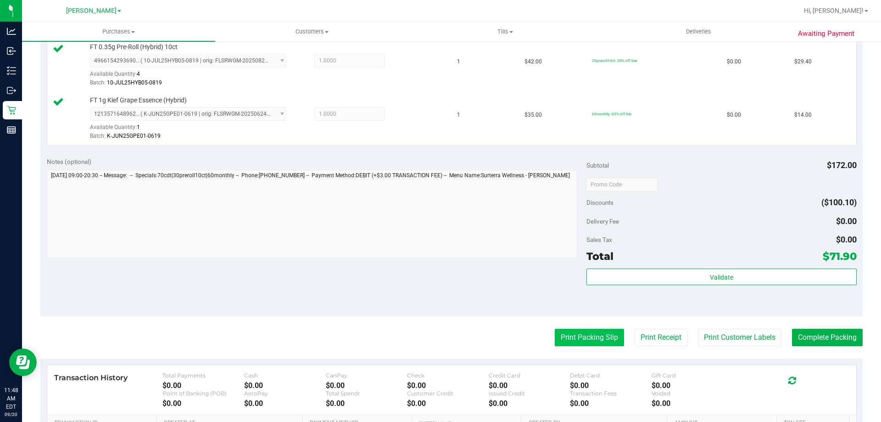
click at [583, 339] on button "Print Packing Slip" at bounding box center [589, 337] width 69 height 17
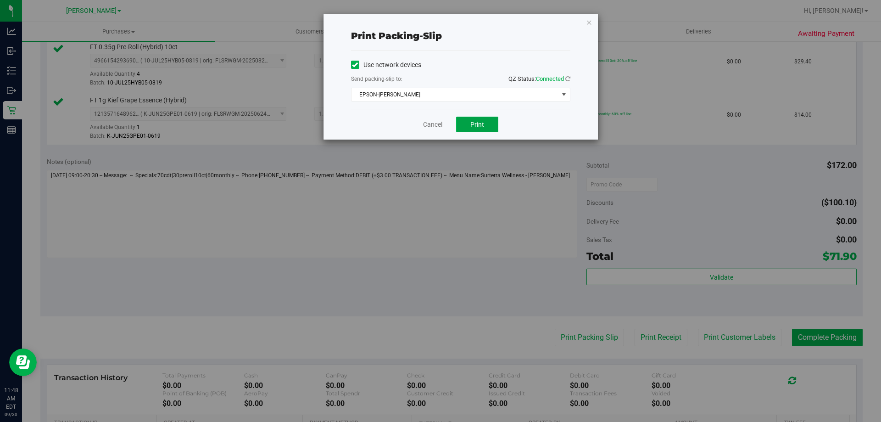
click at [482, 128] on span "Print" at bounding box center [477, 124] width 14 height 7
click at [471, 131] on button "Print" at bounding box center [477, 125] width 42 height 16
click at [412, 129] on div "Cancel Print" at bounding box center [460, 124] width 219 height 31
click at [434, 127] on link "Cancel" at bounding box center [432, 125] width 19 height 10
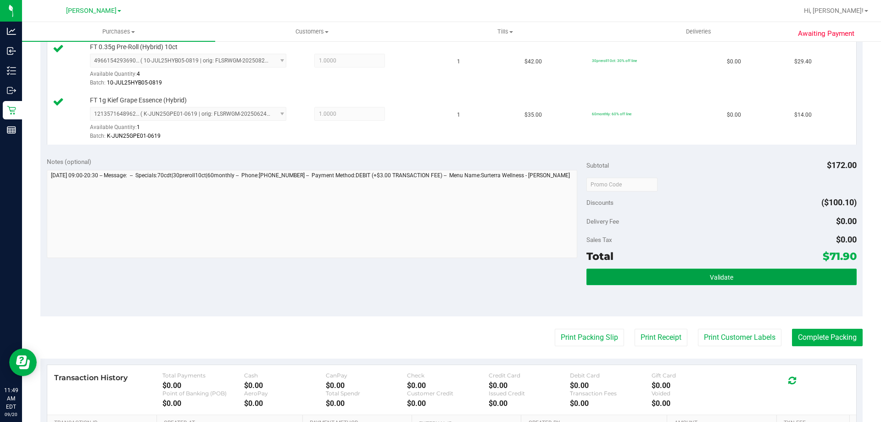
click at [751, 282] on button "Validate" at bounding box center [722, 277] width 270 height 17
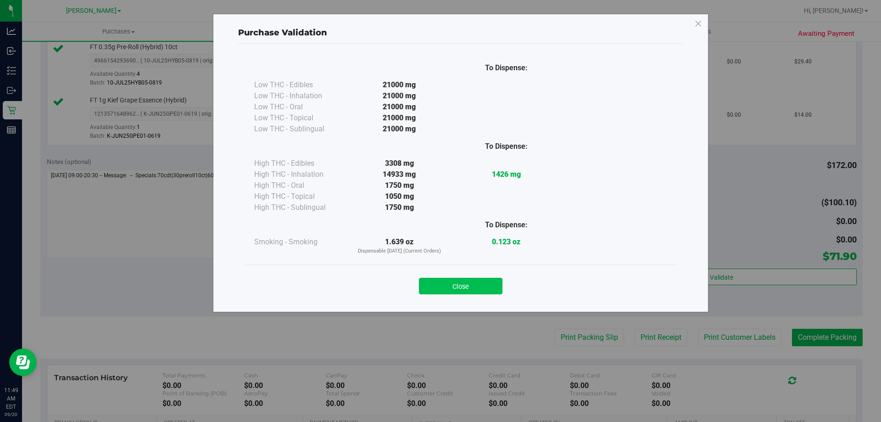
click at [472, 280] on button "Close" at bounding box center [461, 286] width 84 height 17
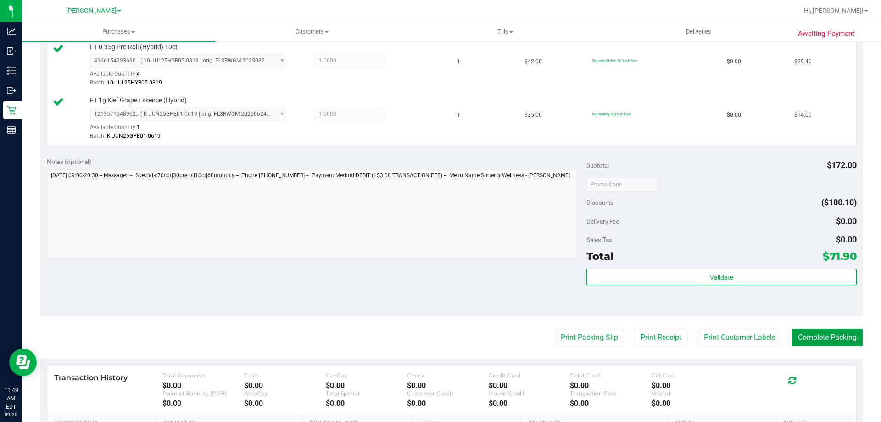
click at [834, 333] on button "Complete Packing" at bounding box center [827, 337] width 71 height 17
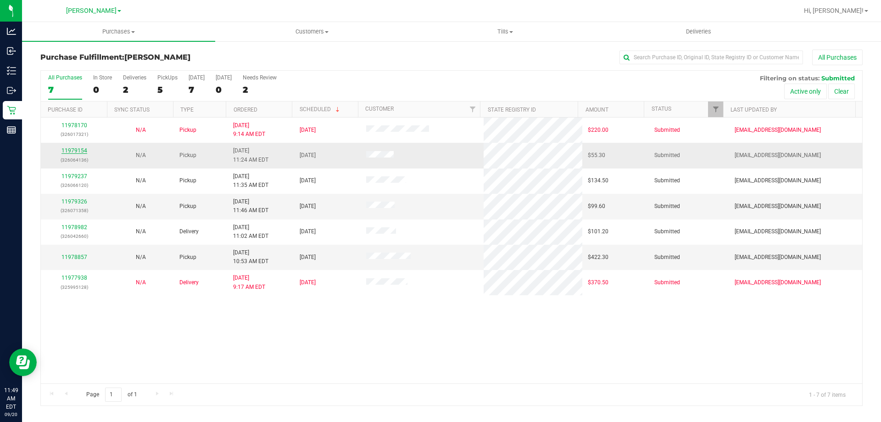
click at [82, 152] on link "11979154" at bounding box center [75, 150] width 26 height 6
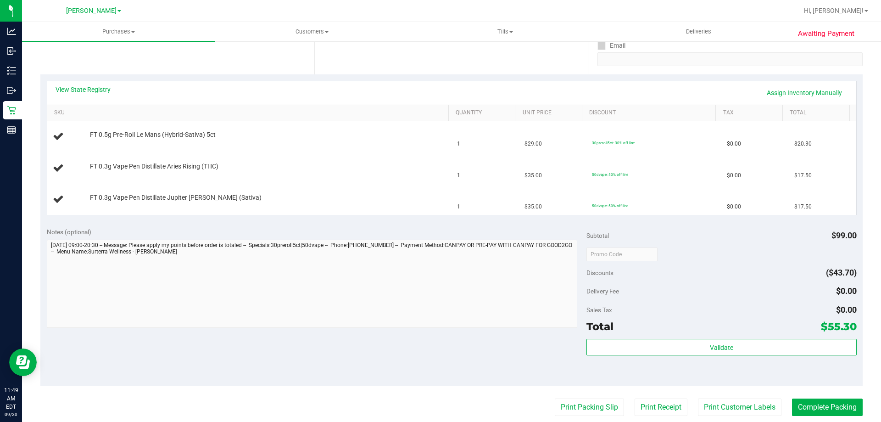
scroll to position [173, 0]
click at [98, 93] on link "View State Registry" at bounding box center [83, 89] width 55 height 9
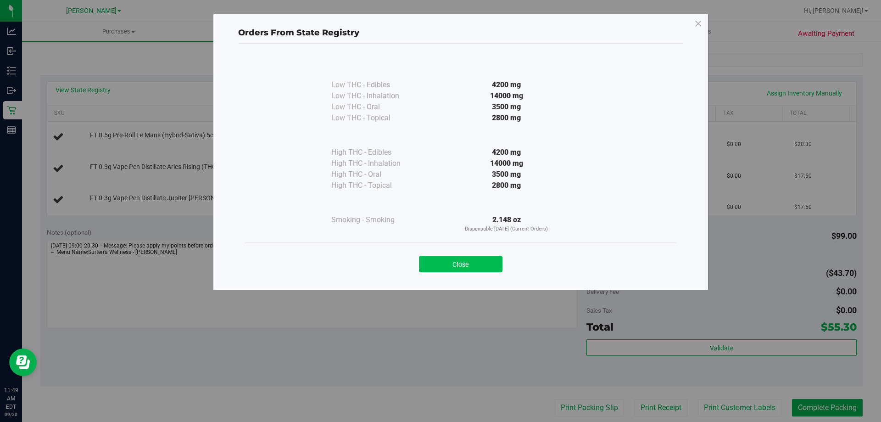
click at [482, 263] on button "Close" at bounding box center [461, 264] width 84 height 17
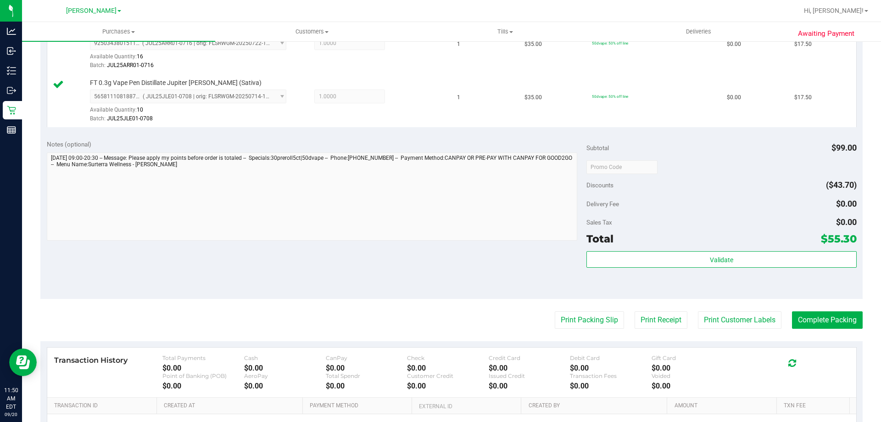
scroll to position [328, 0]
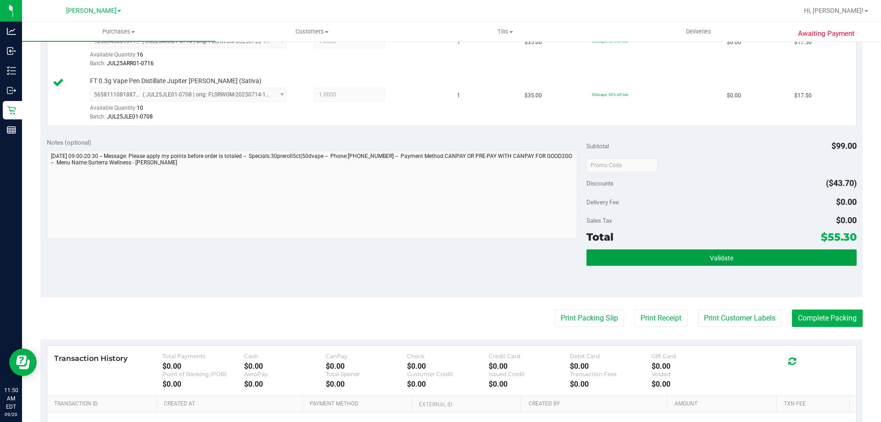
click at [700, 260] on button "Validate" at bounding box center [722, 257] width 270 height 17
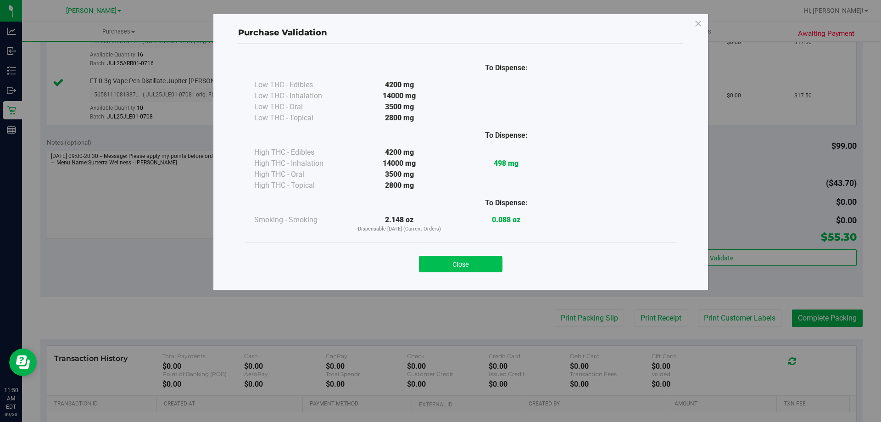
click at [470, 264] on button "Close" at bounding box center [461, 264] width 84 height 17
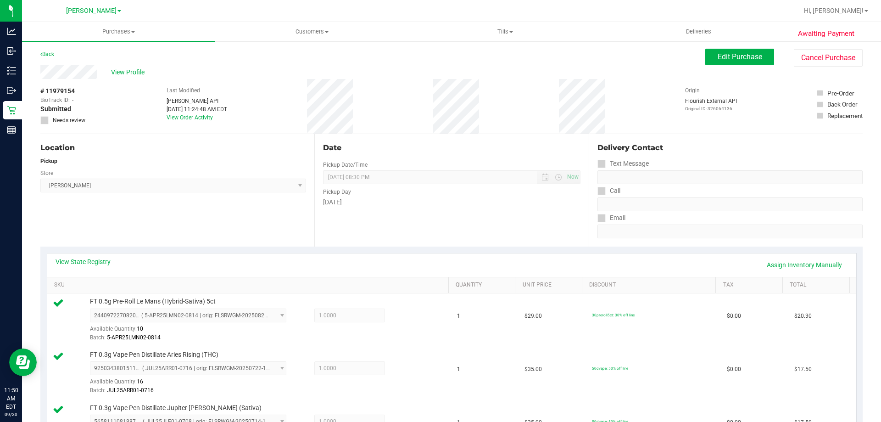
scroll to position [0, 0]
click at [133, 70] on span "View Profile" at bounding box center [129, 73] width 37 height 10
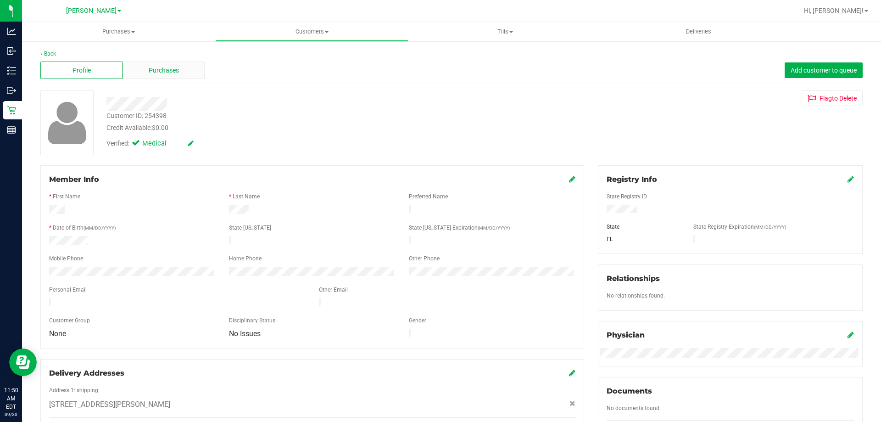
click at [176, 71] on span "Purchases" at bounding box center [164, 71] width 30 height 10
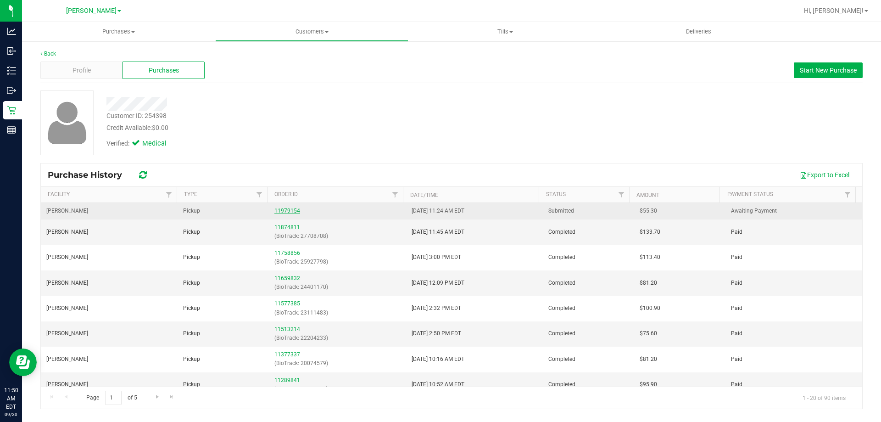
click at [295, 208] on link "11979154" at bounding box center [287, 210] width 26 height 6
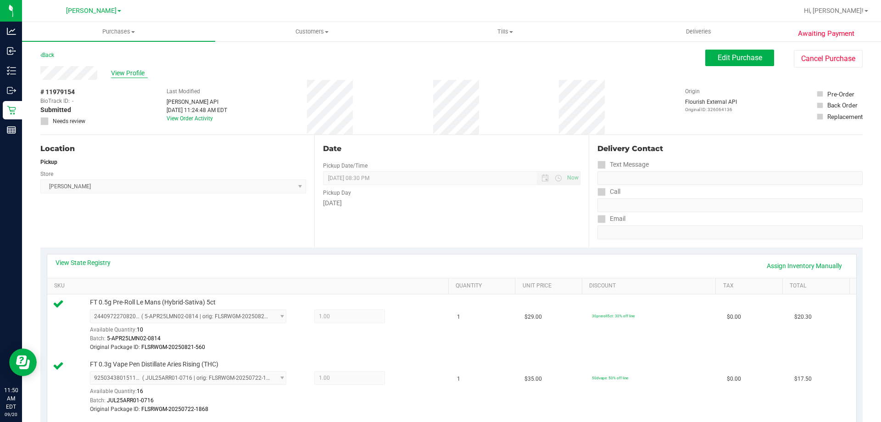
click at [132, 70] on span "View Profile" at bounding box center [129, 73] width 37 height 10
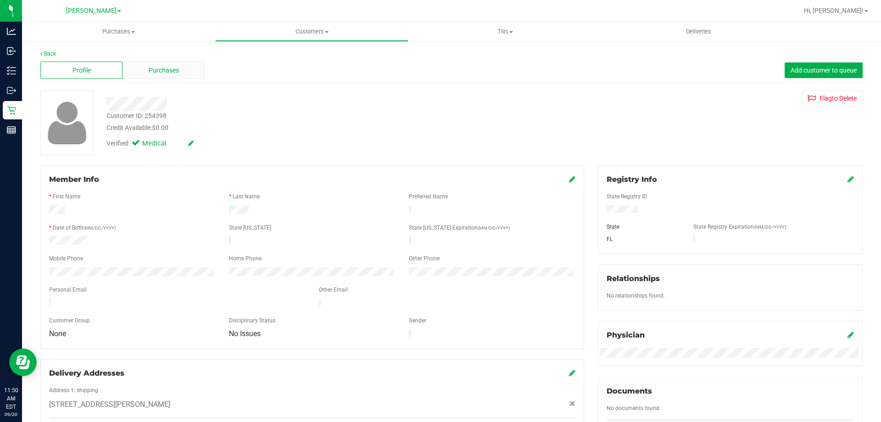
click at [150, 71] on span "Purchases" at bounding box center [164, 71] width 30 height 10
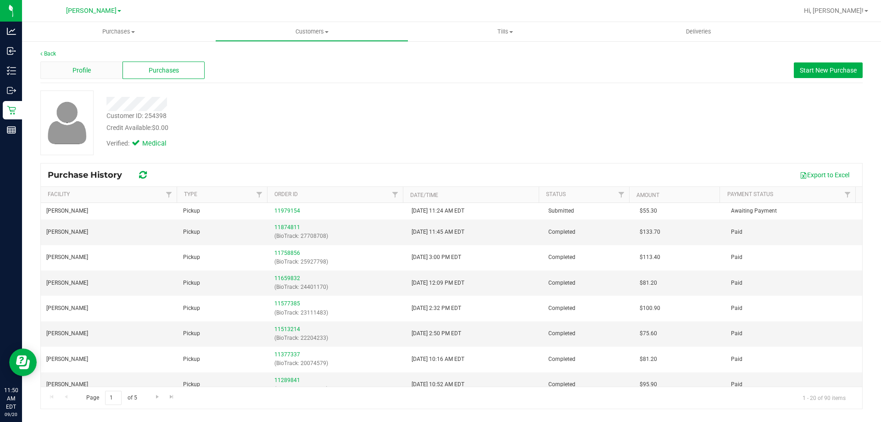
click at [94, 76] on div "Profile" at bounding box center [81, 70] width 82 height 17
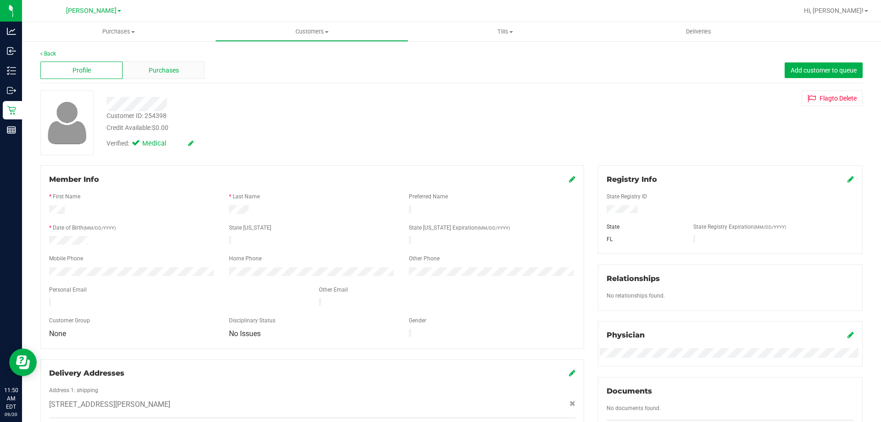
click at [172, 76] on div "Purchases" at bounding box center [164, 70] width 82 height 17
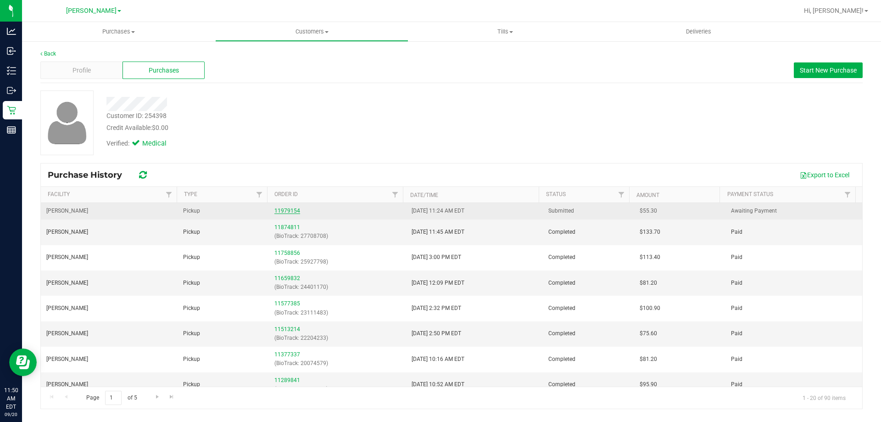
click at [295, 213] on link "11979154" at bounding box center [287, 210] width 26 height 6
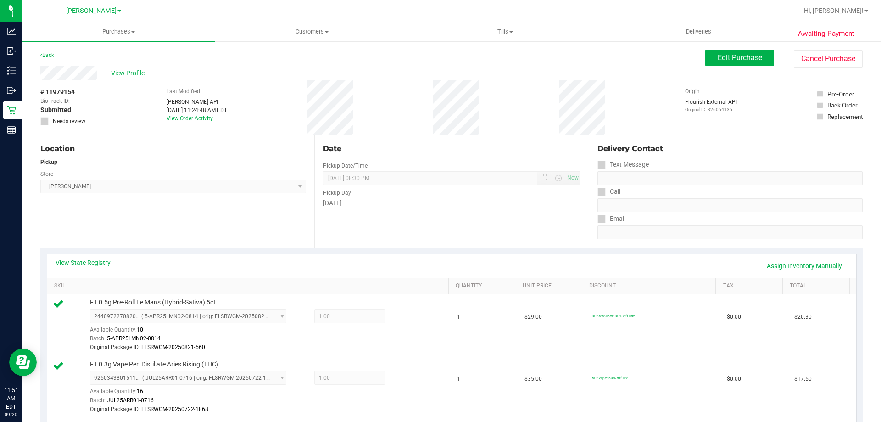
click at [134, 73] on span "View Profile" at bounding box center [129, 73] width 37 height 10
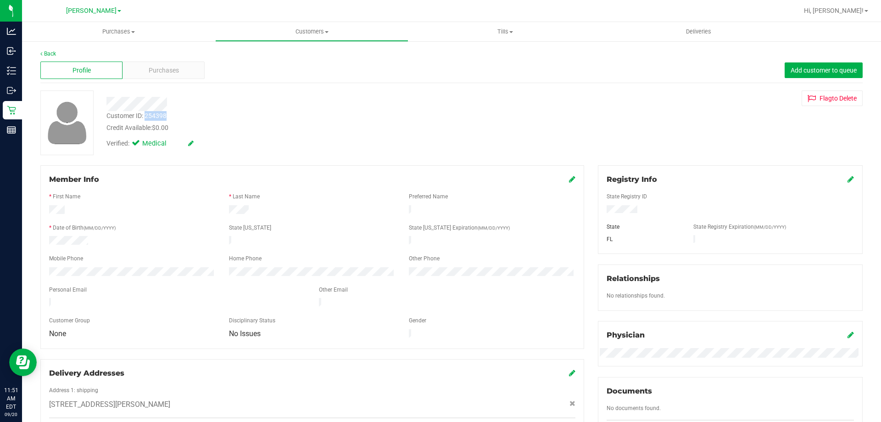
drag, startPoint x: 185, startPoint y: 120, endPoint x: 145, endPoint y: 116, distance: 39.7
click at [145, 116] on div "Customer ID: 254398 Credit Available: $0.00" at bounding box center [309, 122] width 418 height 22
copy div "254398"
click at [157, 69] on span "Purchases" at bounding box center [164, 71] width 30 height 10
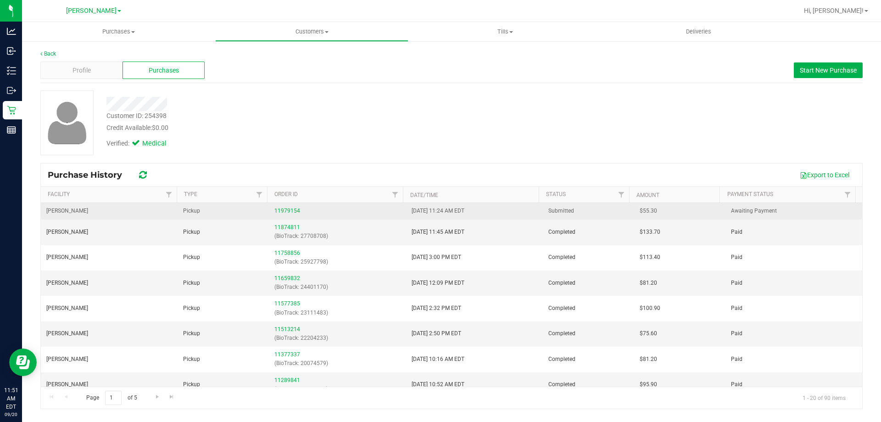
click at [286, 215] on div "11979154" at bounding box center [337, 211] width 126 height 9
click at [286, 209] on link "11979154" at bounding box center [287, 210] width 26 height 6
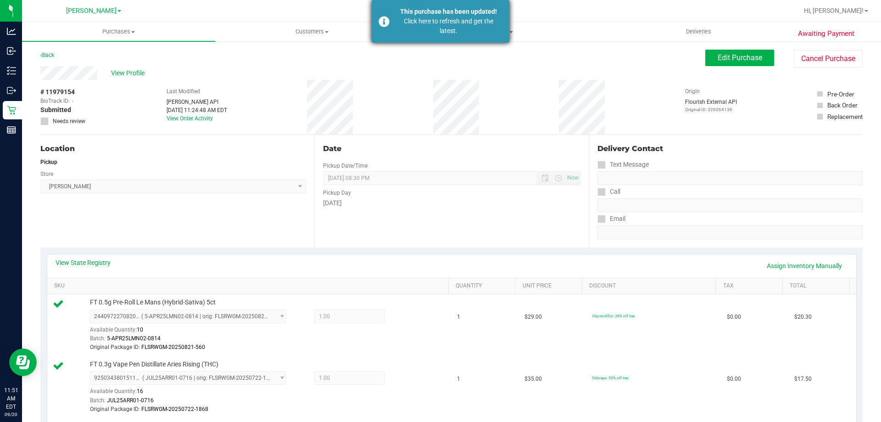
click at [443, 31] on div "Click here to refresh and get the latest." at bounding box center [449, 26] width 108 height 19
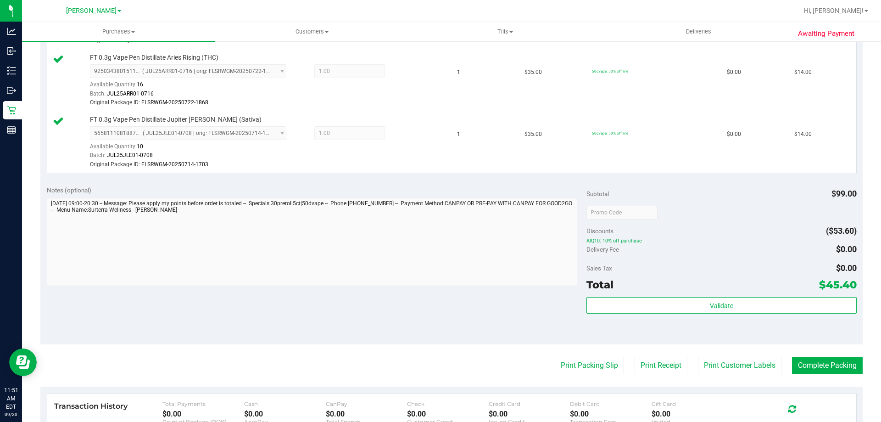
scroll to position [307, 0]
click at [581, 363] on button "Print Packing Slip" at bounding box center [589, 364] width 69 height 17
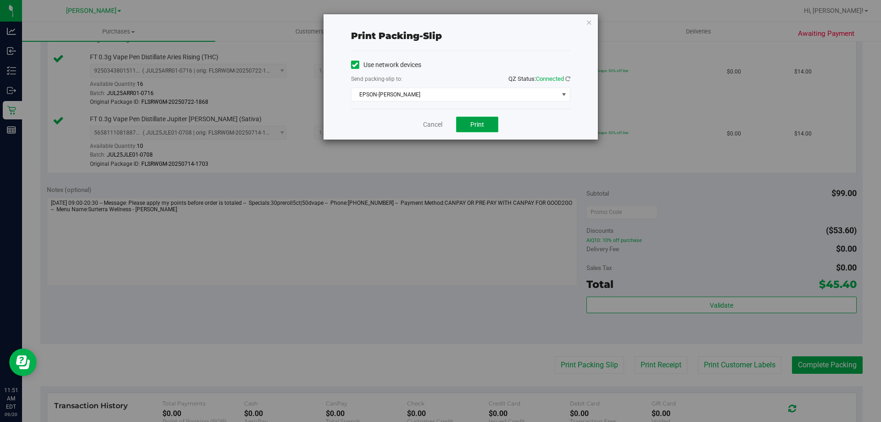
click at [479, 117] on button "Print" at bounding box center [477, 125] width 42 height 16
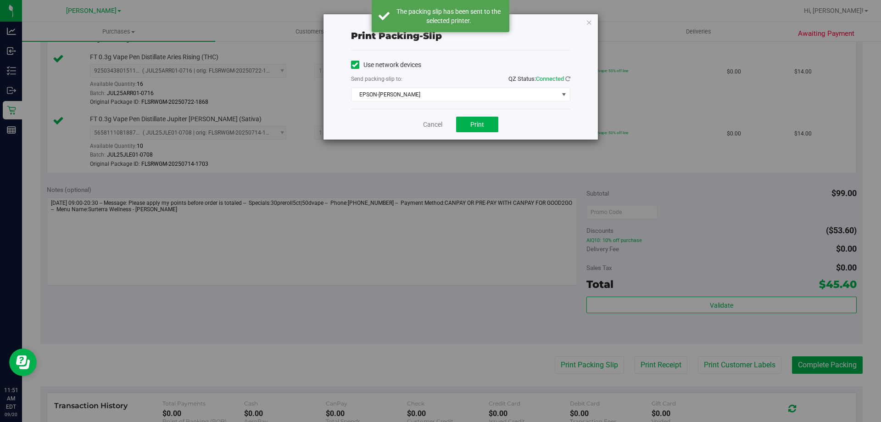
click at [585, 23] on div "Print packing-slip Use network devices Send packing-slip to: QZ Status: Connect…" at bounding box center [461, 76] width 274 height 125
click at [588, 22] on icon "button" at bounding box center [589, 22] width 6 height 11
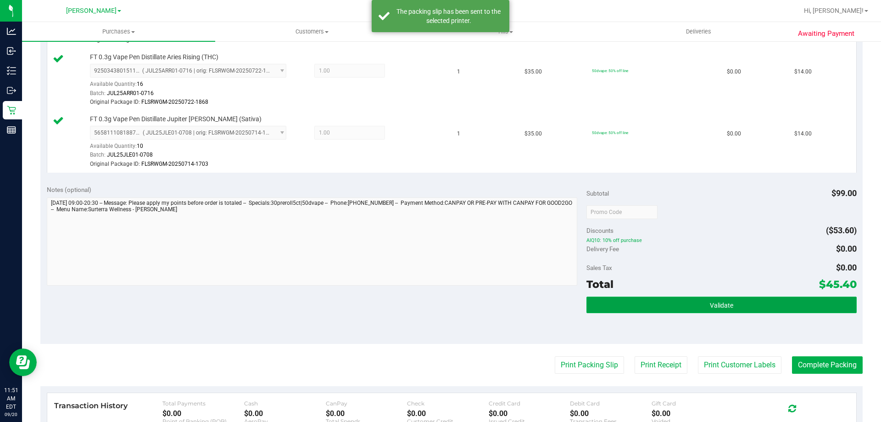
drag, startPoint x: 748, startPoint y: 299, endPoint x: 746, endPoint y: 307, distance: 8.1
click at [746, 307] on button "Validate" at bounding box center [722, 305] width 270 height 17
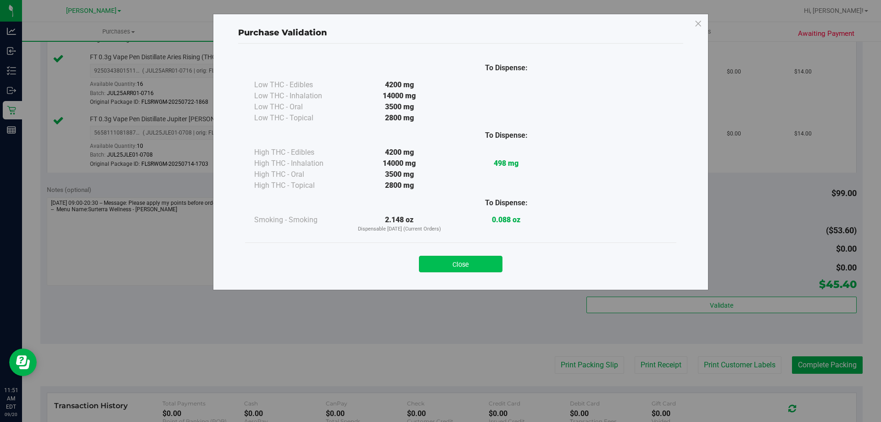
click at [470, 269] on button "Close" at bounding box center [461, 264] width 84 height 17
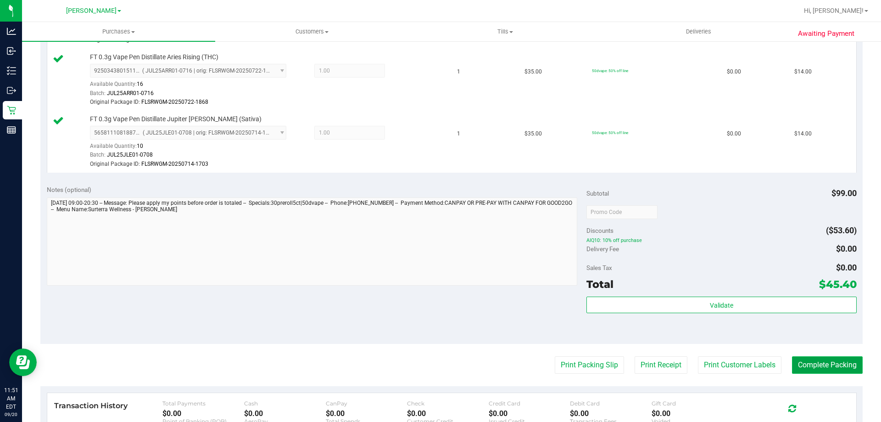
click at [816, 370] on button "Complete Packing" at bounding box center [827, 364] width 71 height 17
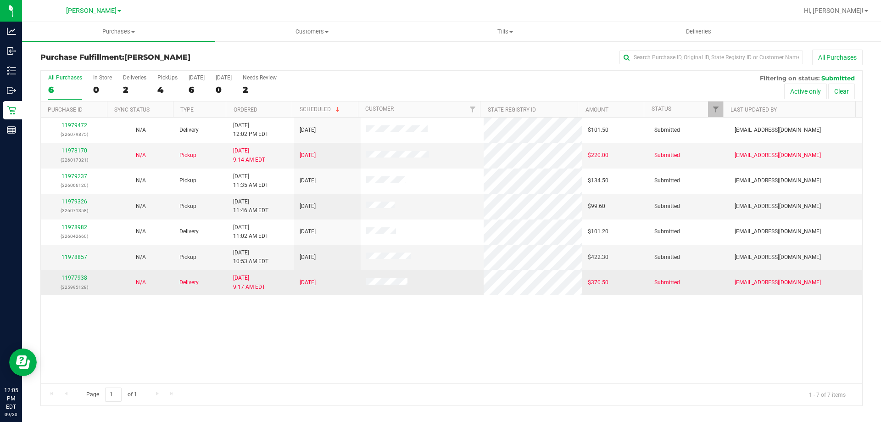
click at [65, 290] on p "(325995128)" at bounding box center [74, 287] width 56 height 9
click at [73, 279] on link "11977938" at bounding box center [75, 277] width 26 height 6
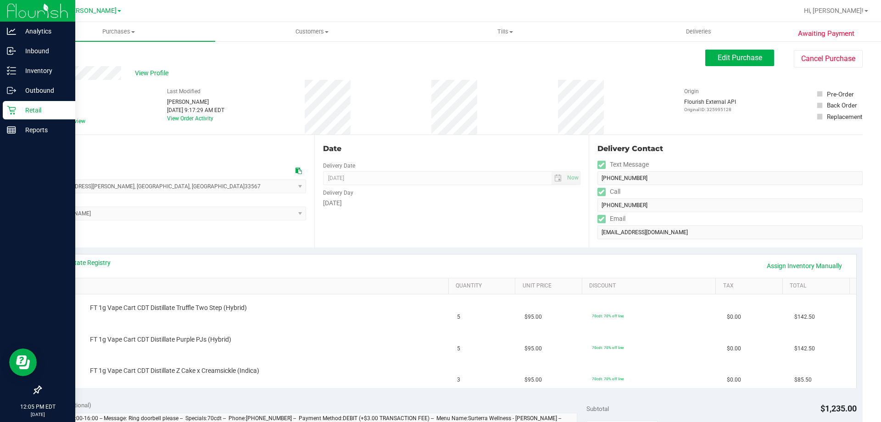
click at [10, 112] on icon at bounding box center [11, 110] width 9 height 9
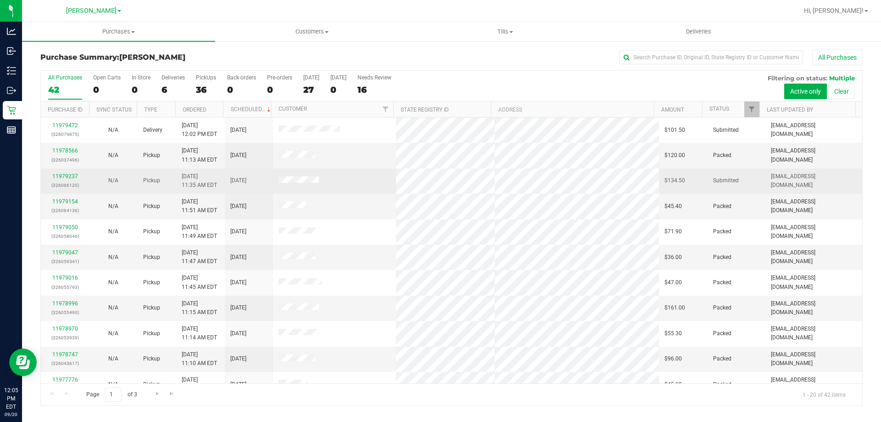
click at [246, 185] on span "9/20/2025" at bounding box center [238, 180] width 16 height 9
click at [62, 176] on link "11979237" at bounding box center [65, 176] width 26 height 6
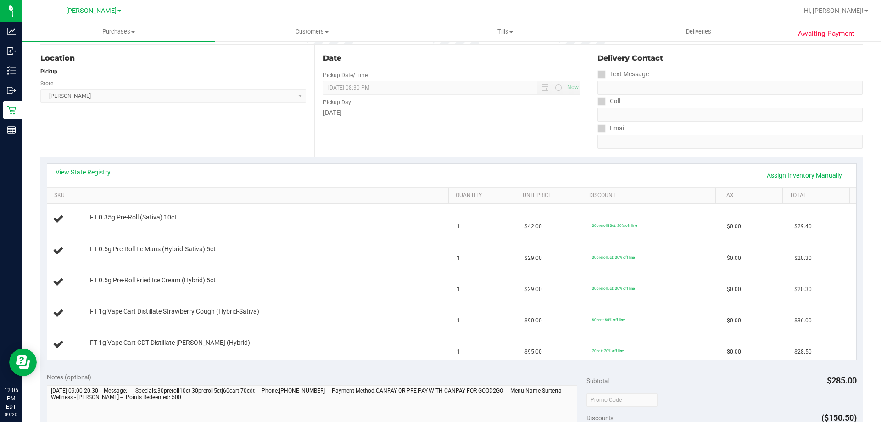
scroll to position [123, 0]
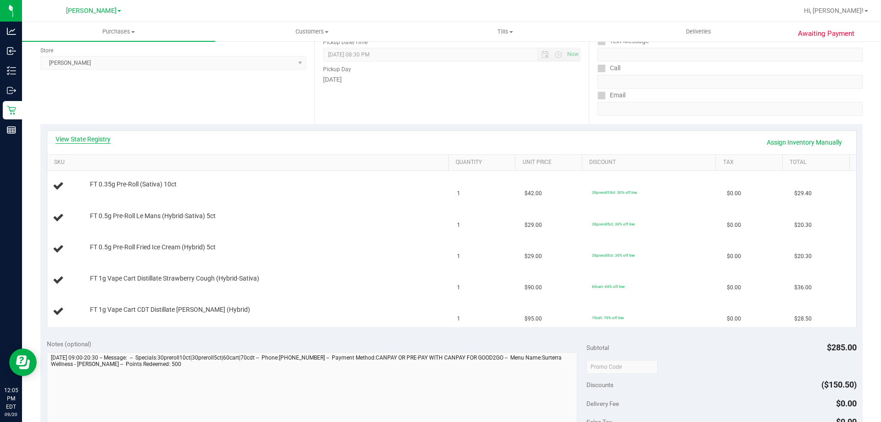
click at [90, 140] on link "View State Registry" at bounding box center [83, 138] width 55 height 9
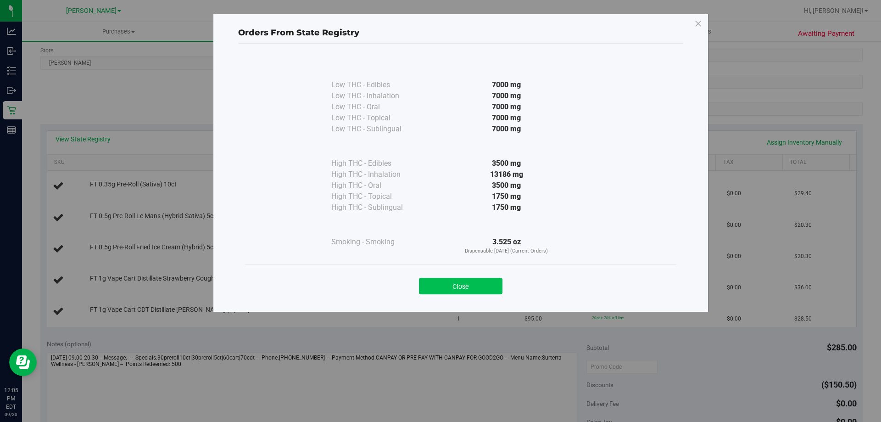
click at [461, 290] on button "Close" at bounding box center [461, 286] width 84 height 17
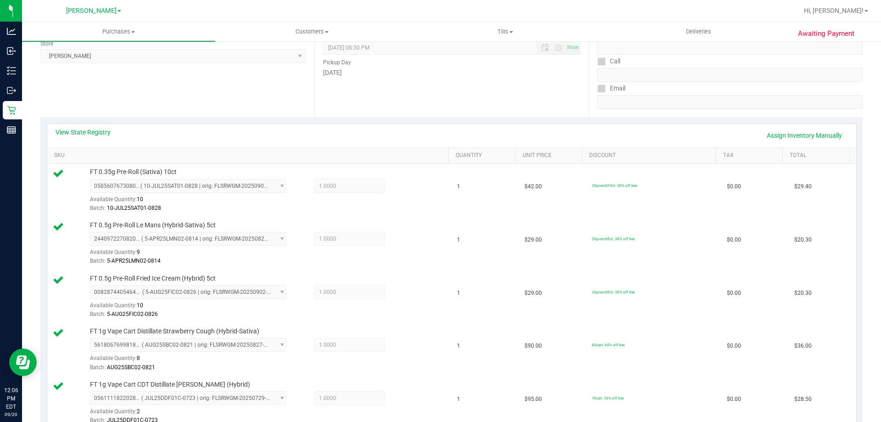
scroll to position [0, 0]
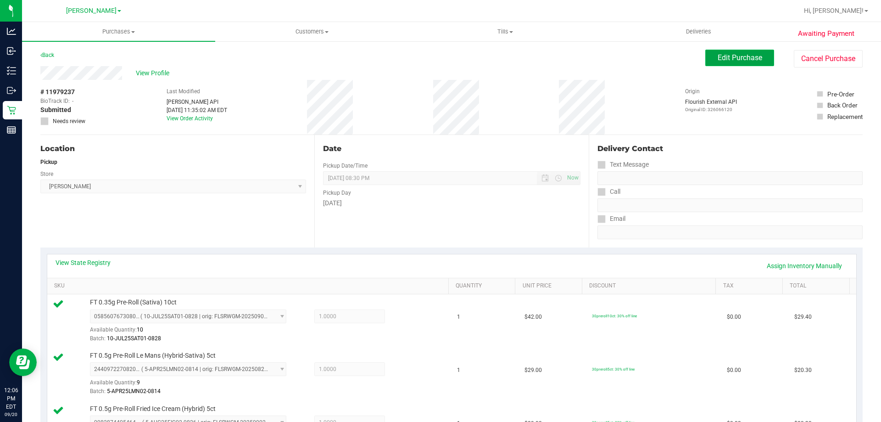
click at [731, 57] on span "Edit Purchase" at bounding box center [740, 57] width 45 height 9
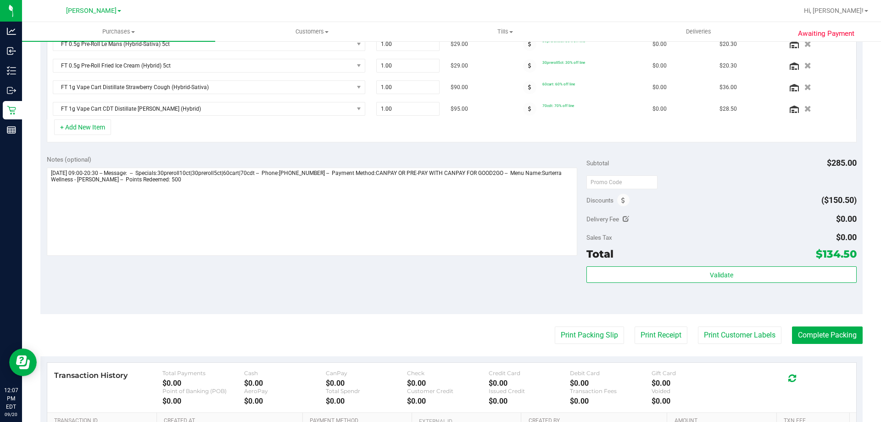
scroll to position [281, 0]
click at [622, 204] on icon at bounding box center [624, 202] width 4 height 6
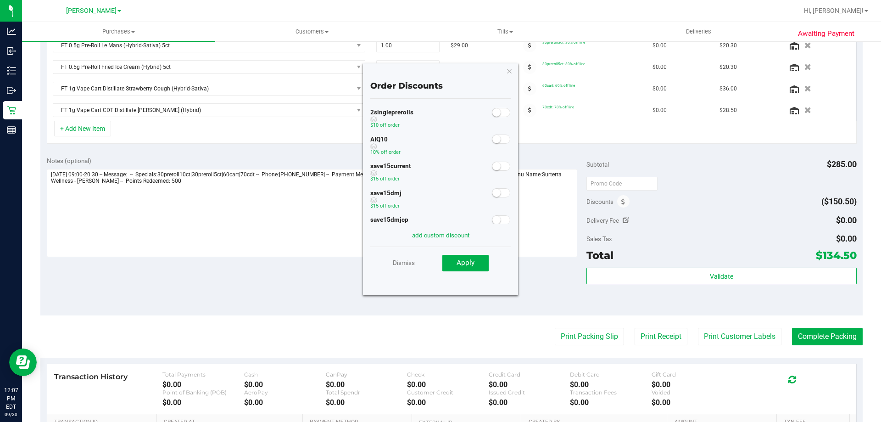
click at [494, 134] on span at bounding box center [501, 138] width 18 height 9
click at [483, 264] on button "Apply" at bounding box center [465, 263] width 46 height 17
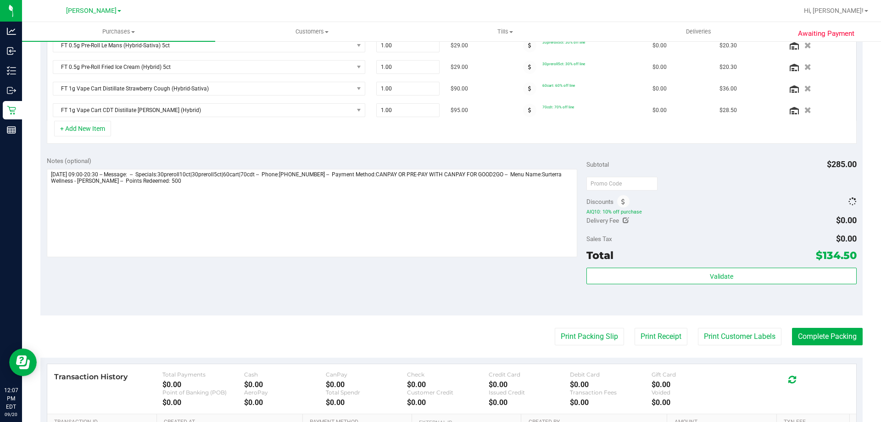
scroll to position [267, 0]
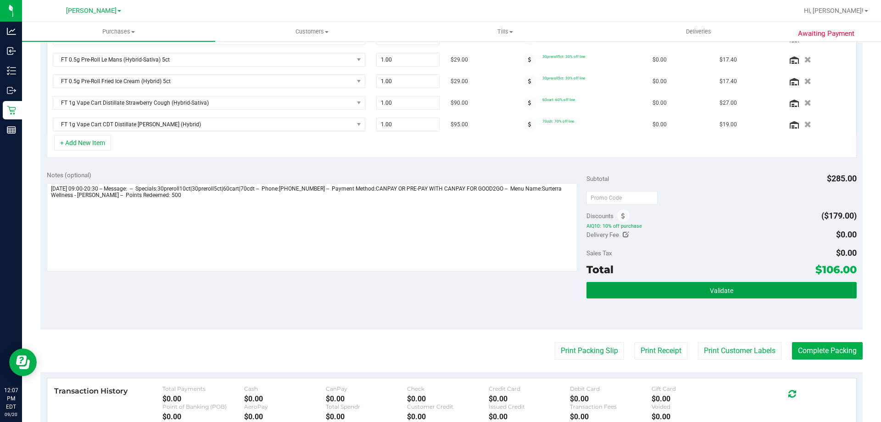
click at [691, 291] on button "Validate" at bounding box center [722, 290] width 270 height 17
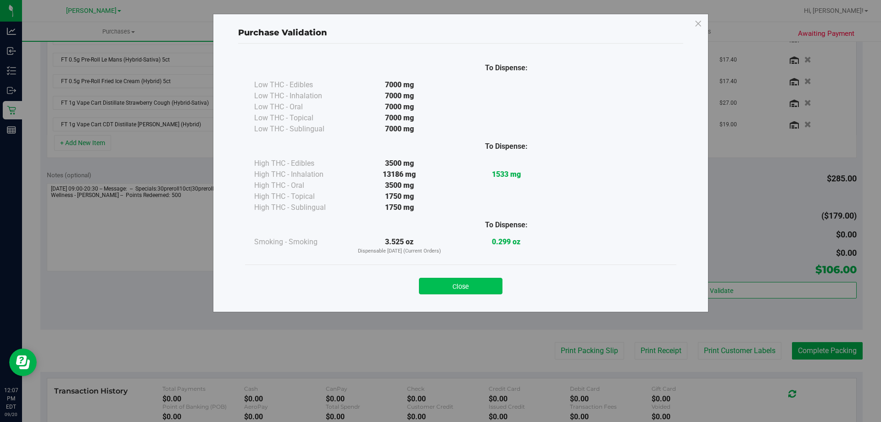
click at [466, 286] on button "Close" at bounding box center [461, 286] width 84 height 17
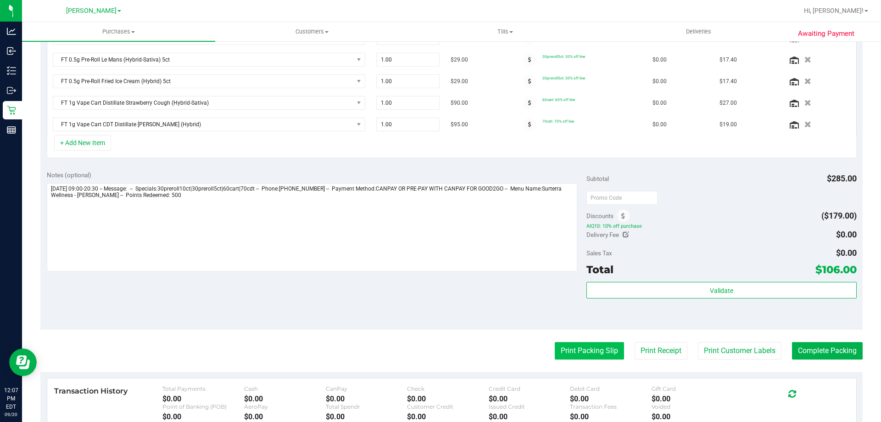
click at [599, 349] on button "Print Packing Slip" at bounding box center [589, 350] width 69 height 17
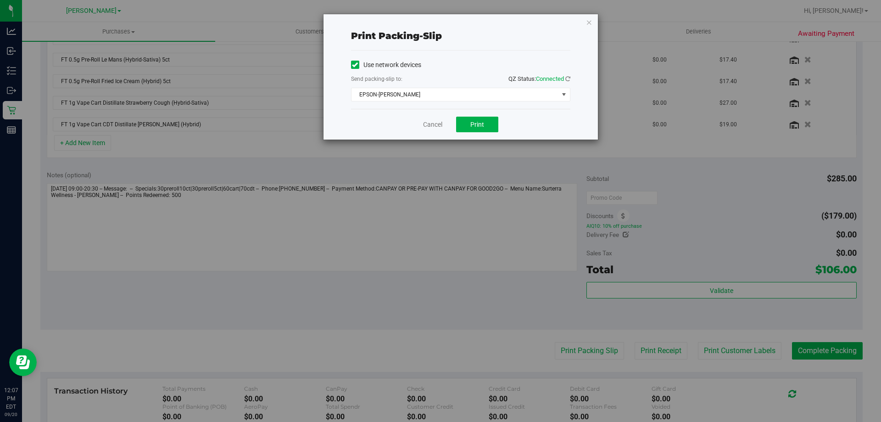
click at [486, 140] on div "Print packing-slip Use network devices Send packing-slip to: QZ Status: Connect…" at bounding box center [444, 211] width 888 height 422
click at [490, 146] on div "Print packing-slip Use network devices Send packing-slip to: QZ Status: Connect…" at bounding box center [444, 211] width 888 height 422
click at [481, 124] on span "Print" at bounding box center [477, 124] width 14 height 7
click at [431, 126] on link "Cancel" at bounding box center [432, 125] width 19 height 10
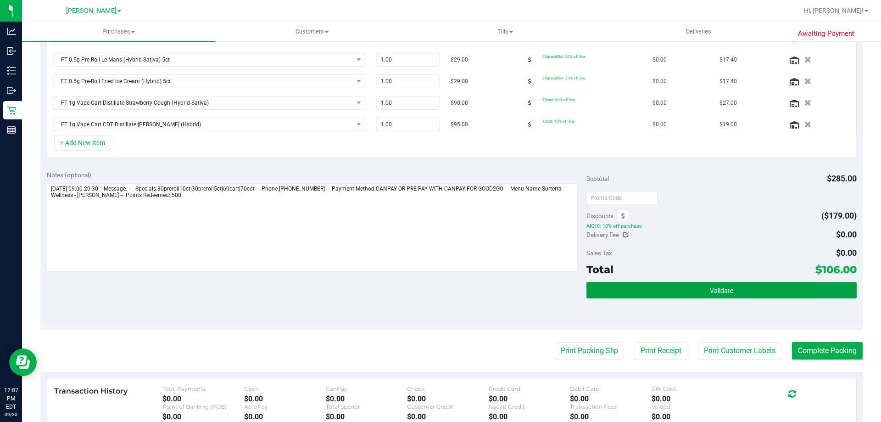
click at [735, 297] on button "Validate" at bounding box center [722, 290] width 270 height 17
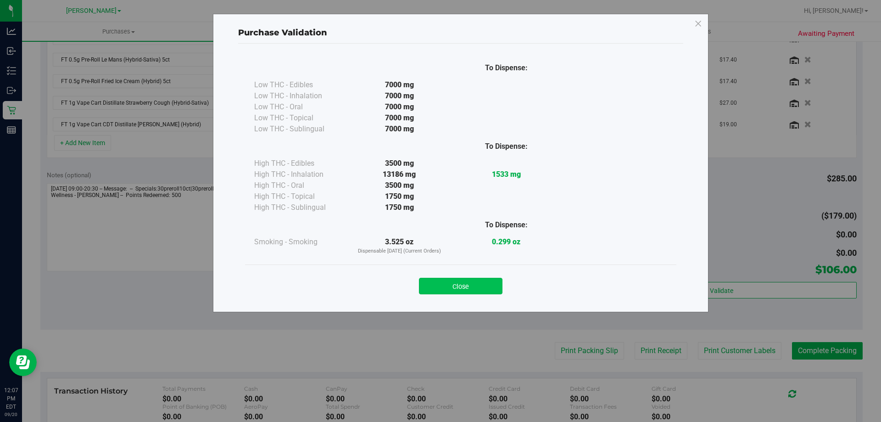
click at [476, 289] on button "Close" at bounding box center [461, 286] width 84 height 17
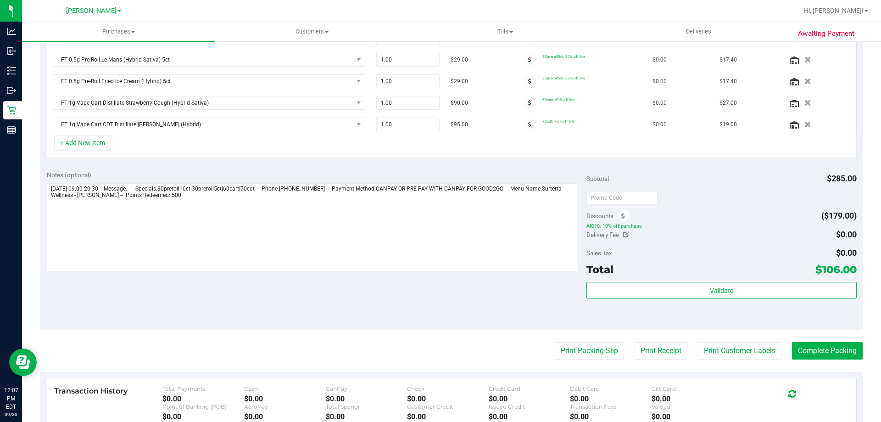
click at [813, 333] on purchase-details "Back Save Purchase View Profile Replace Customer # 11979237 BioTrack ID: - Subm…" at bounding box center [451, 163] width 823 height 761
click at [816, 347] on button "Complete Packing" at bounding box center [827, 350] width 71 height 17
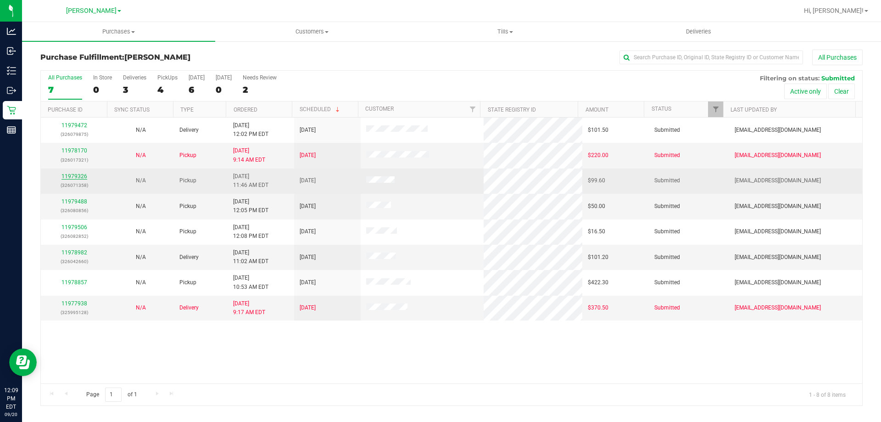
click at [79, 176] on link "11979326" at bounding box center [75, 176] width 26 height 6
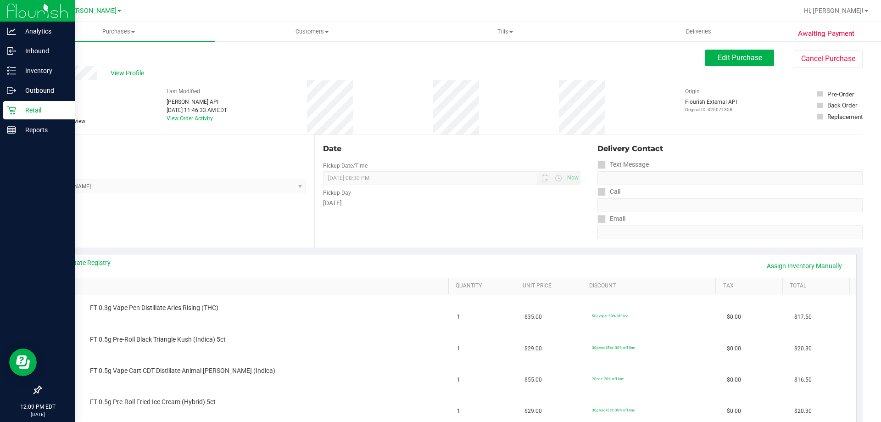
click at [19, 110] on p "Retail" at bounding box center [43, 110] width 55 height 11
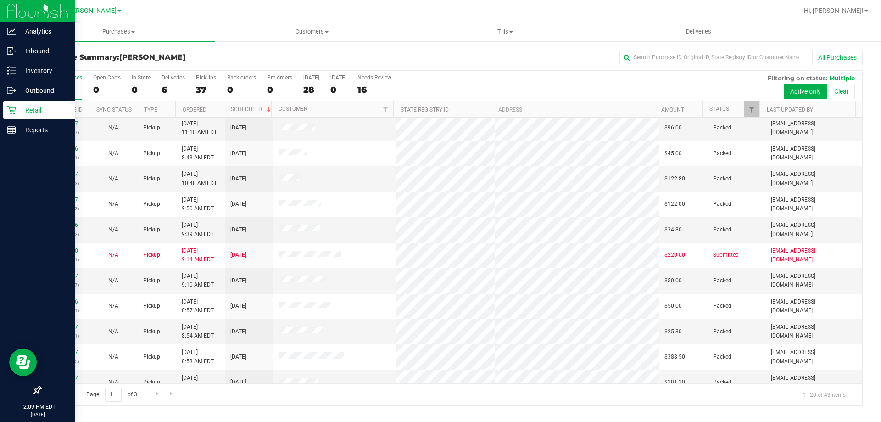
scroll to position [242, 0]
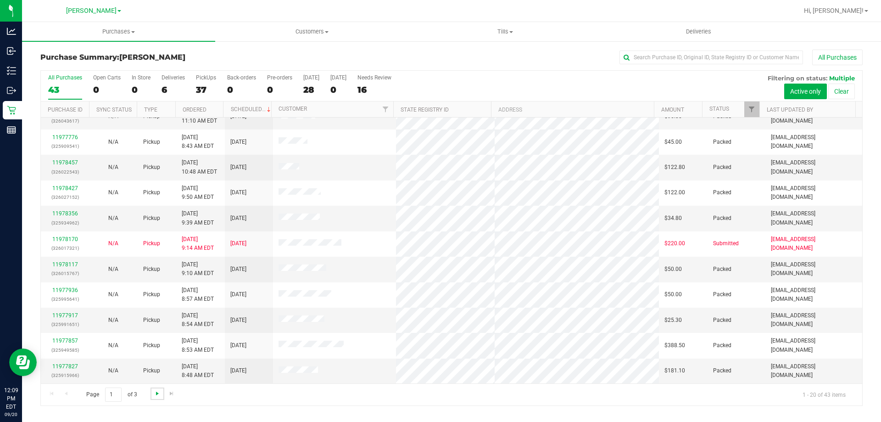
click at [156, 390] on span "Go to the next page" at bounding box center [157, 393] width 7 height 7
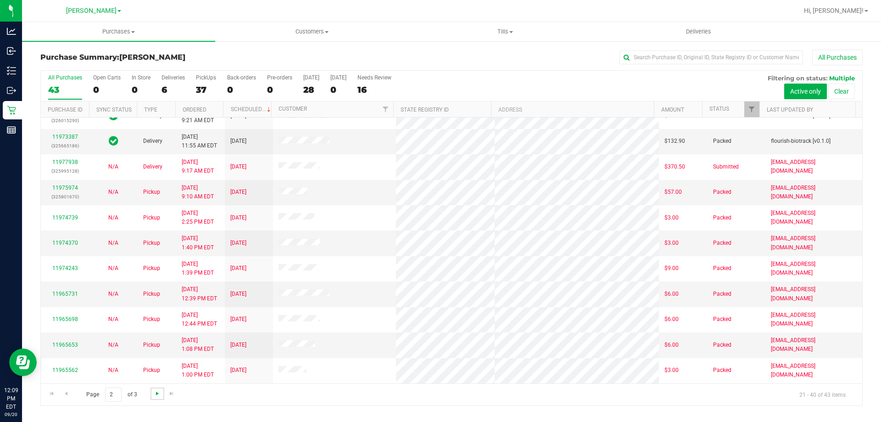
scroll to position [150, 0]
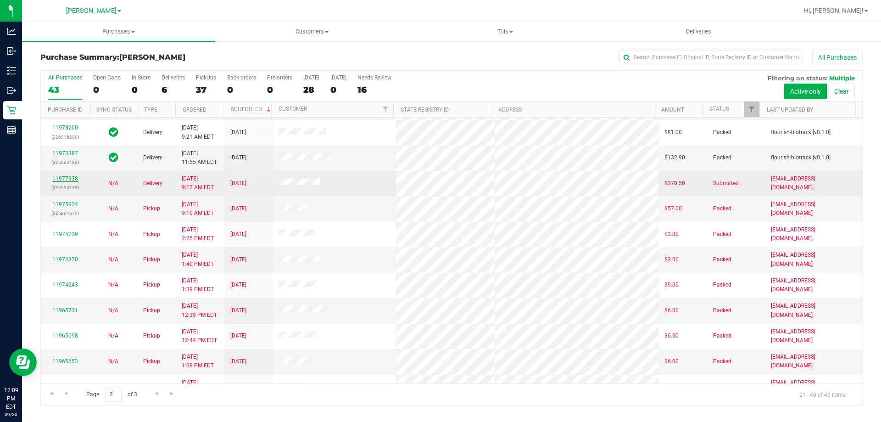
click at [68, 179] on link "11977938" at bounding box center [65, 178] width 26 height 6
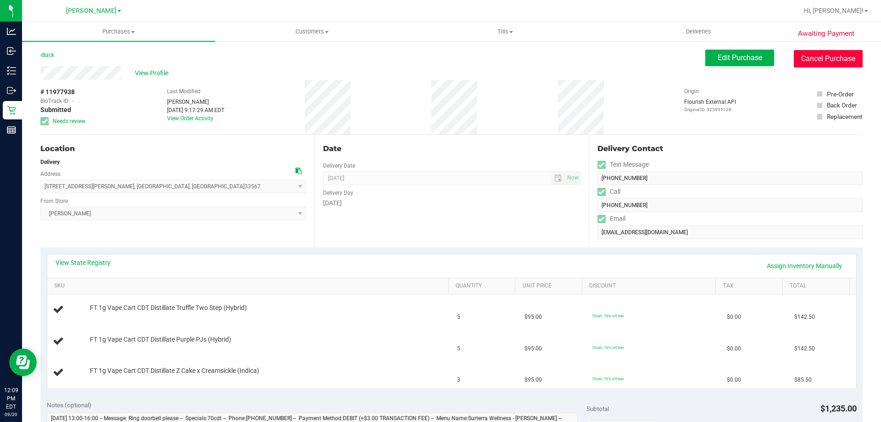
click at [822, 59] on button "Cancel Purchase" at bounding box center [828, 58] width 69 height 17
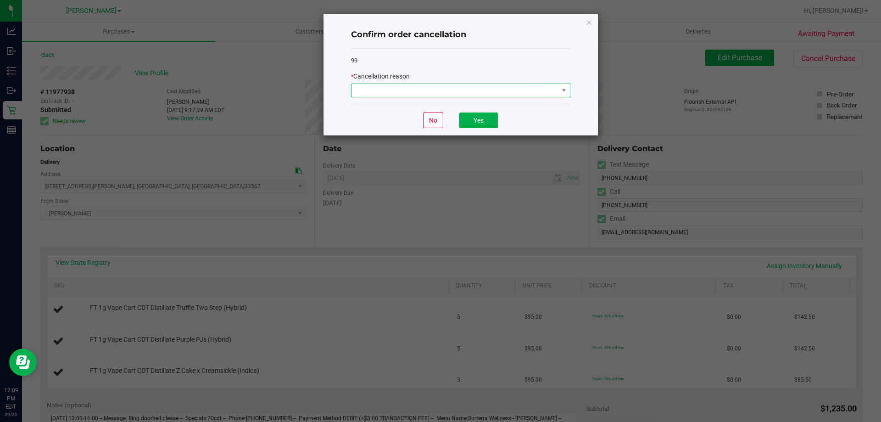
click at [417, 95] on span at bounding box center [455, 90] width 207 height 13
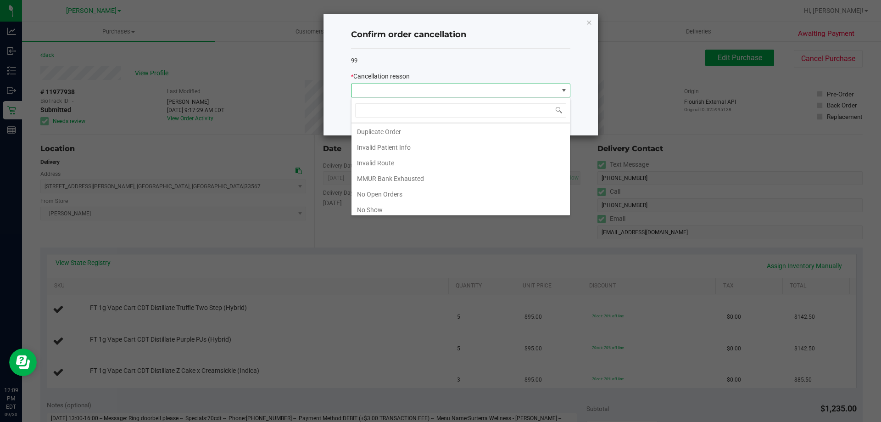
scroll to position [17, 0]
click at [448, 181] on li "MMUR Bank Exhausted" at bounding box center [461, 176] width 218 height 16
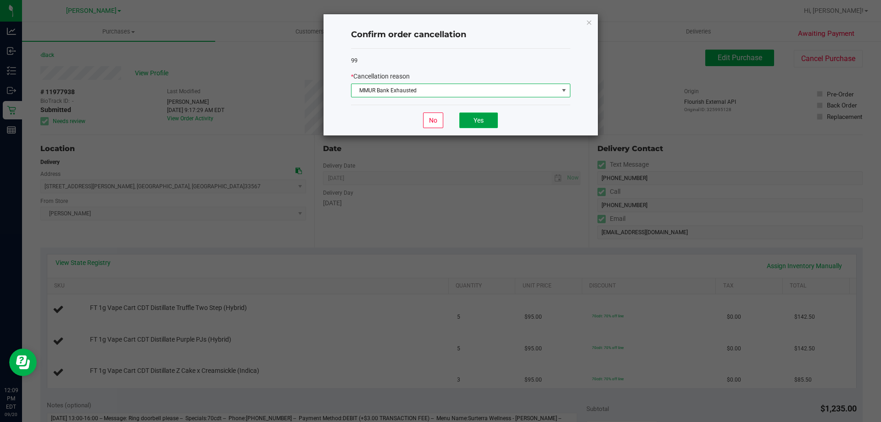
click at [477, 125] on button "Yes" at bounding box center [478, 120] width 39 height 16
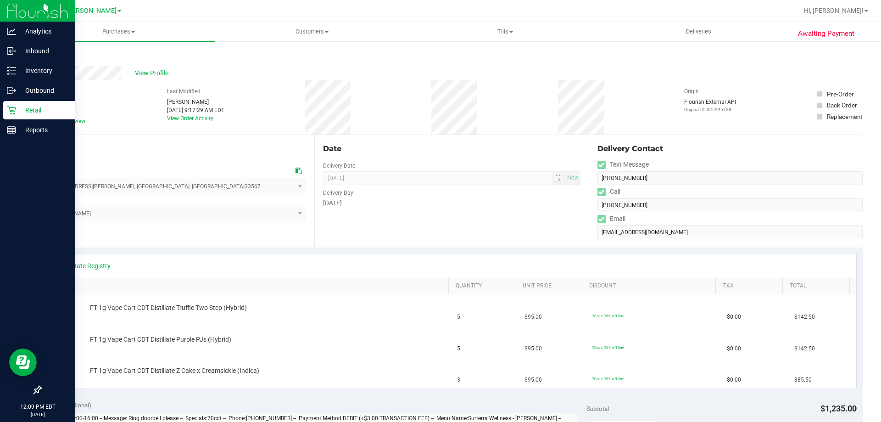
click at [12, 109] on icon at bounding box center [11, 110] width 9 height 9
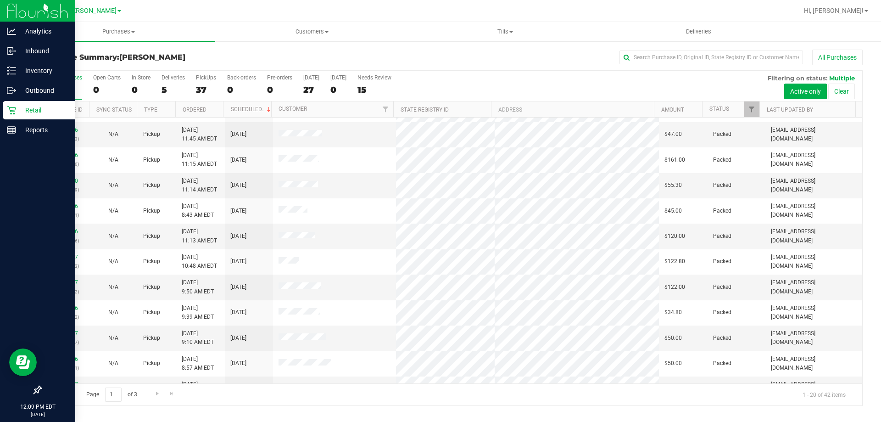
scroll to position [242, 0]
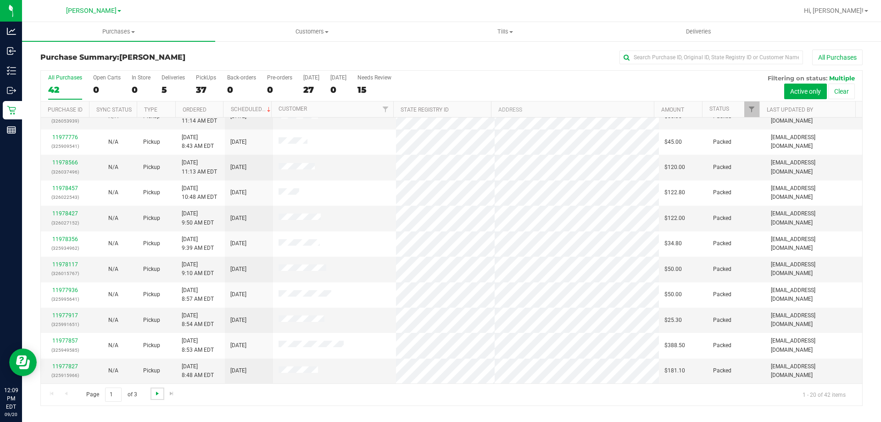
click at [157, 393] on span "Go to the next page" at bounding box center [157, 393] width 7 height 7
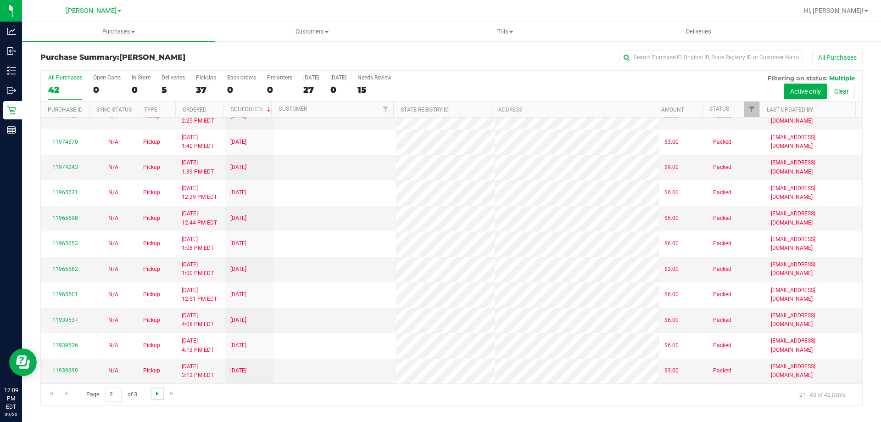
scroll to position [0, 0]
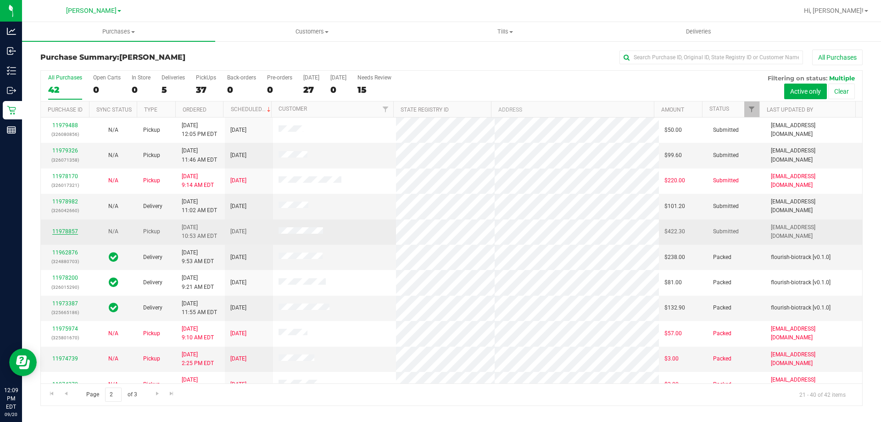
click at [70, 234] on link "11978857" at bounding box center [65, 231] width 26 height 6
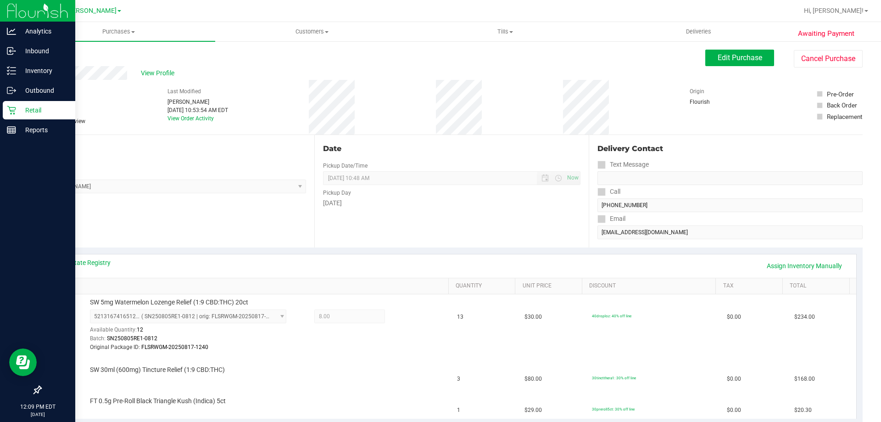
click at [18, 115] on p "Retail" at bounding box center [43, 110] width 55 height 11
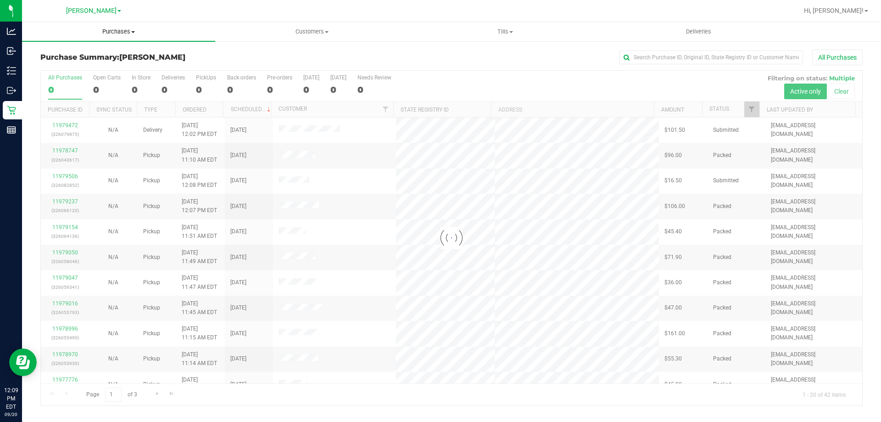
click at [121, 37] on uib-tab-heading "Purchases Summary of purchases Fulfillment All purchases" at bounding box center [118, 31] width 193 height 19
click at [115, 24] on uib-tab-heading "Purchases Summary of purchases Fulfillment All purchases" at bounding box center [118, 31] width 193 height 19
click at [126, 34] on span "Purchases" at bounding box center [118, 32] width 193 height 8
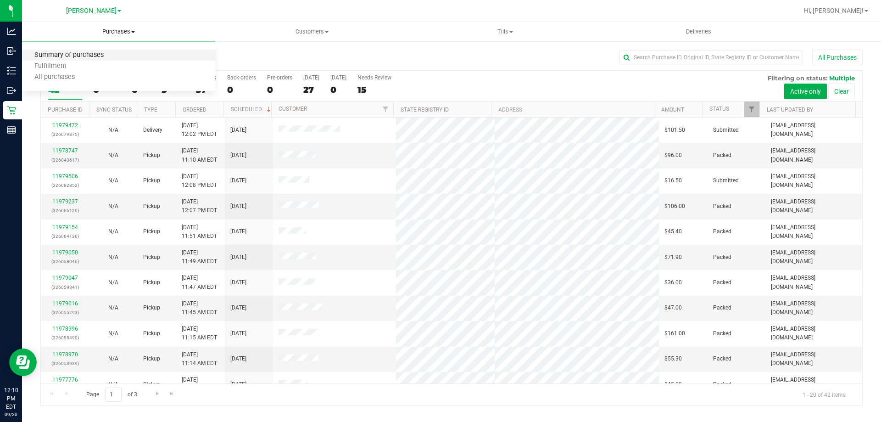
click at [87, 56] on span "Summary of purchases" at bounding box center [69, 55] width 94 height 8
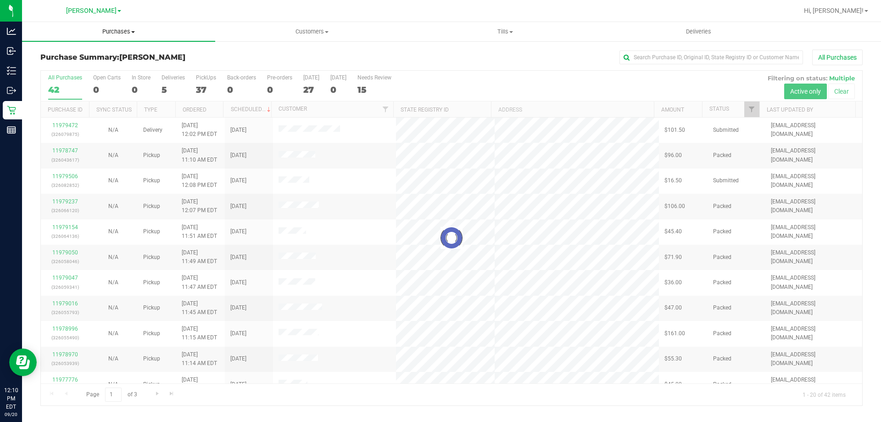
click at [117, 37] on uib-tab-heading "Purchases Summary of purchases Fulfillment All purchases" at bounding box center [118, 31] width 193 height 19
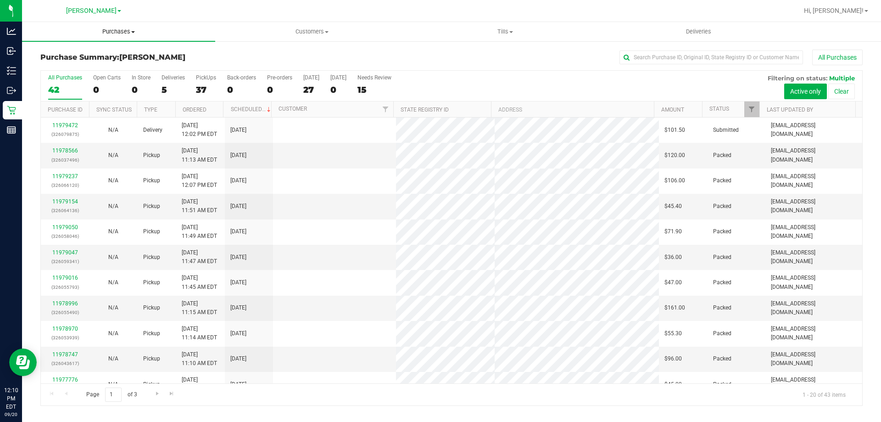
click at [118, 37] on uib-tab-heading "Purchases Summary of purchases Fulfillment All purchases" at bounding box center [118, 31] width 193 height 19
click at [120, 29] on span "Purchases" at bounding box center [118, 32] width 193 height 8
click at [88, 66] on li "Fulfillment" at bounding box center [118, 66] width 193 height 11
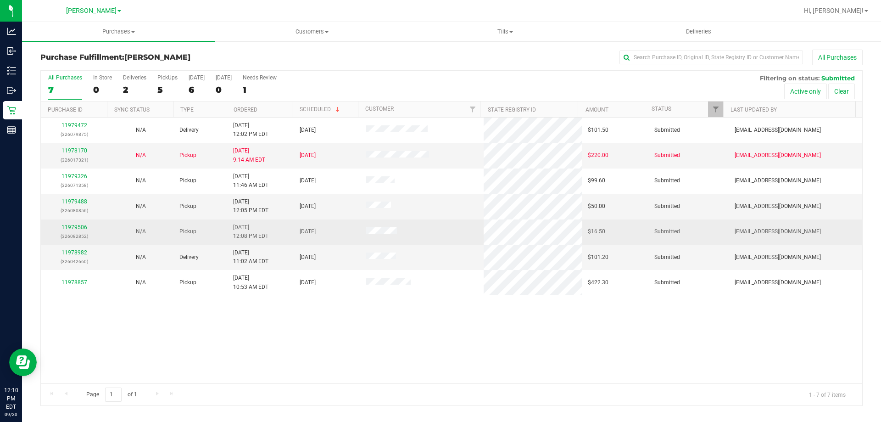
click at [77, 244] on td "11979506 (326082852)" at bounding box center [74, 231] width 67 height 25
click at [78, 241] on td "11979506 (326082852)" at bounding box center [74, 231] width 67 height 25
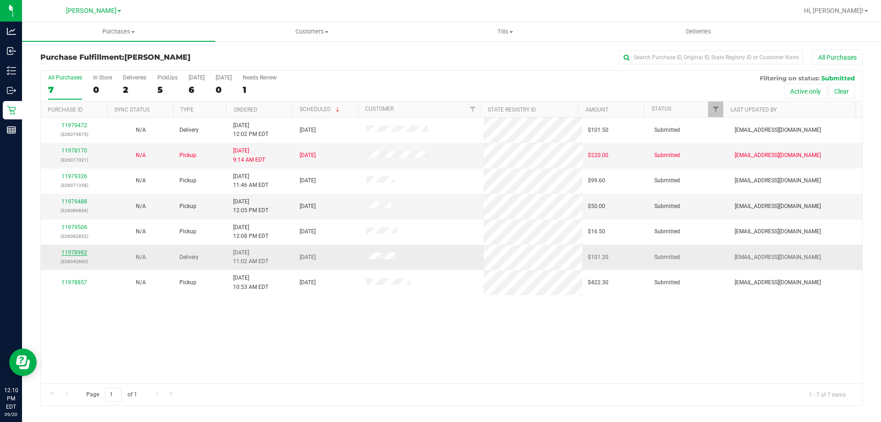
click at [83, 254] on link "11978982" at bounding box center [75, 252] width 26 height 6
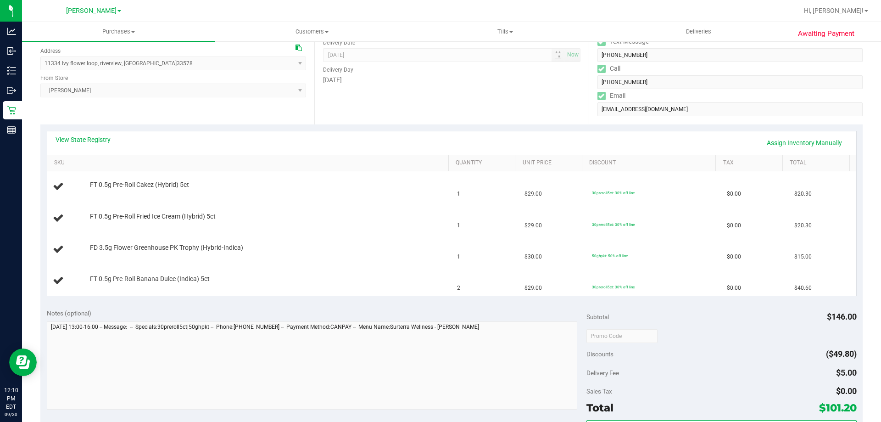
scroll to position [126, 0]
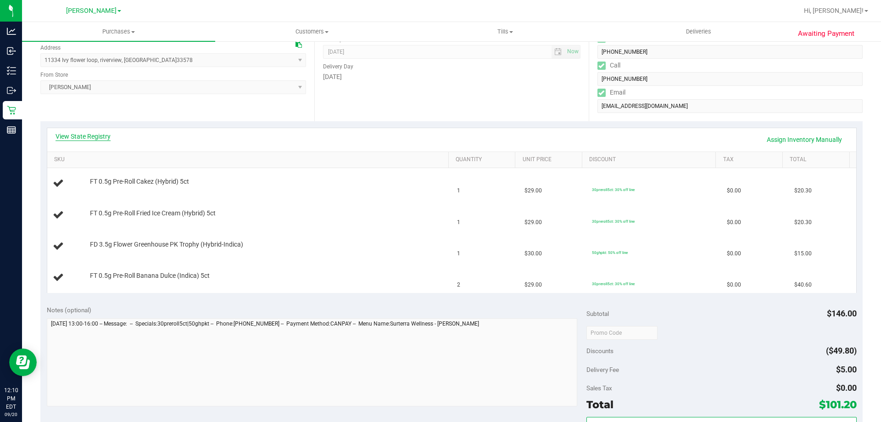
click at [107, 136] on link "View State Registry" at bounding box center [83, 136] width 55 height 9
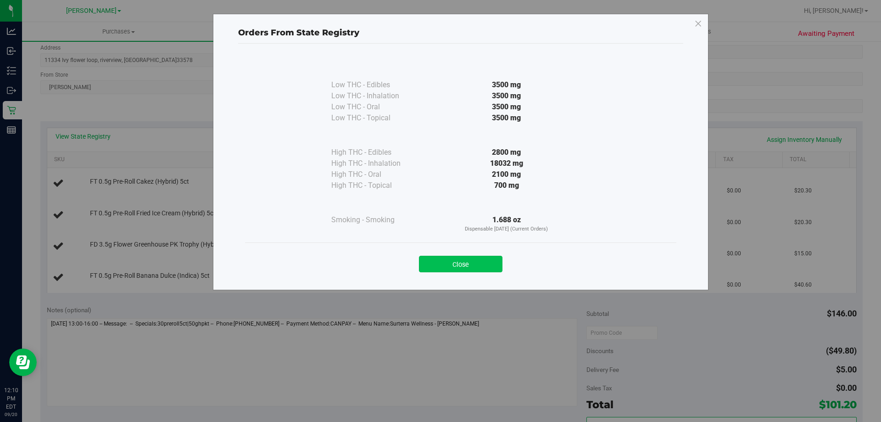
click at [489, 269] on button "Close" at bounding box center [461, 264] width 84 height 17
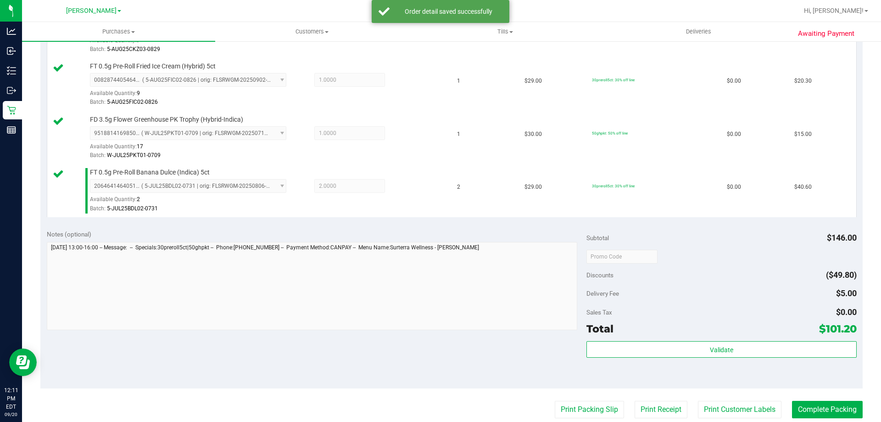
scroll to position [412, 0]
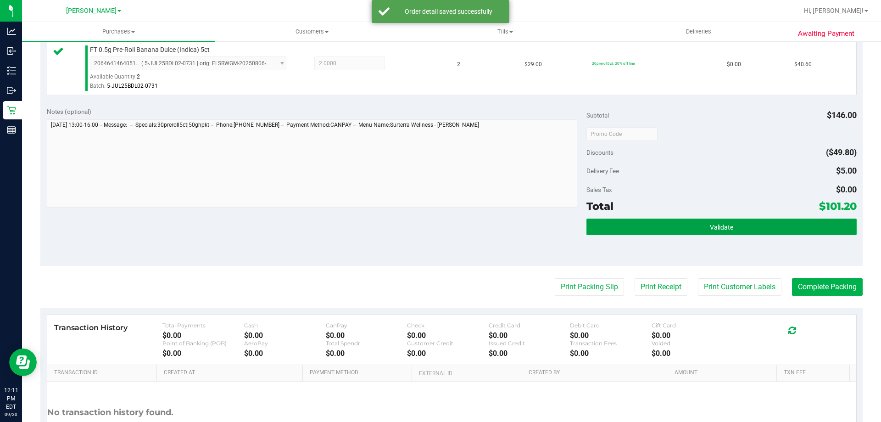
click at [734, 226] on button "Validate" at bounding box center [722, 226] width 270 height 17
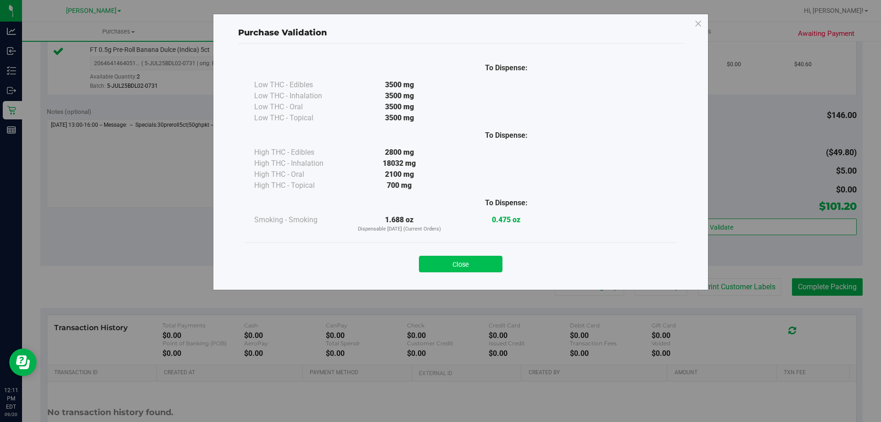
click at [471, 258] on button "Close" at bounding box center [461, 264] width 84 height 17
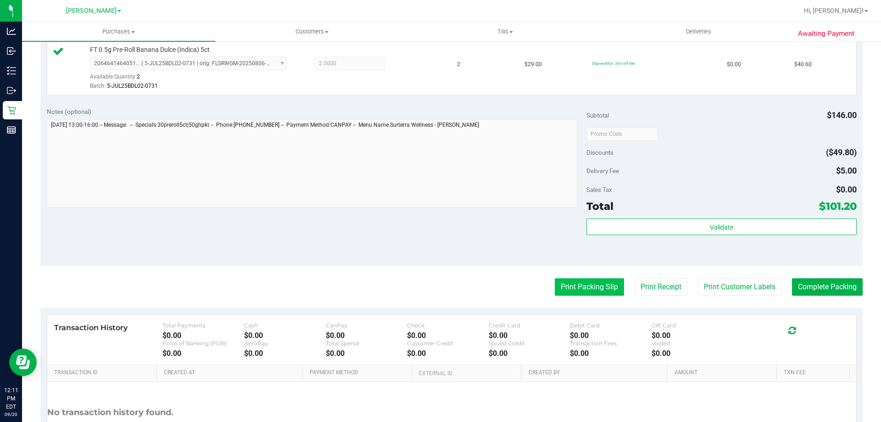
click at [593, 292] on button "Print Packing Slip" at bounding box center [589, 286] width 69 height 17
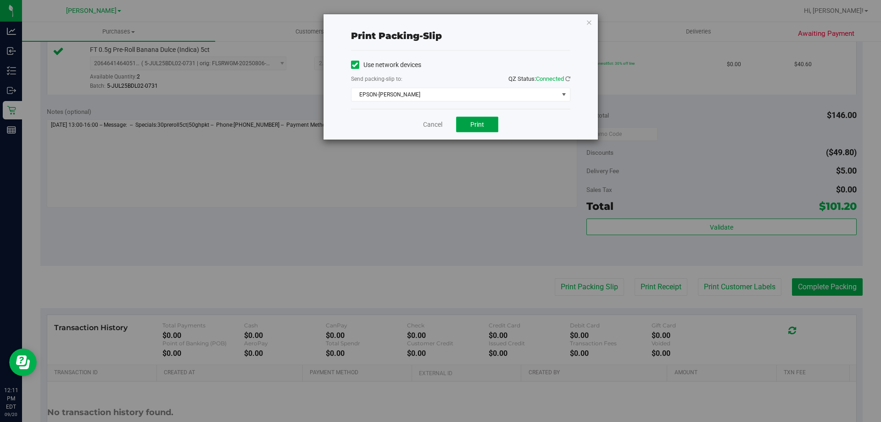
click at [488, 125] on button "Print" at bounding box center [477, 125] width 42 height 16
click at [483, 130] on button "Print" at bounding box center [477, 125] width 42 height 16
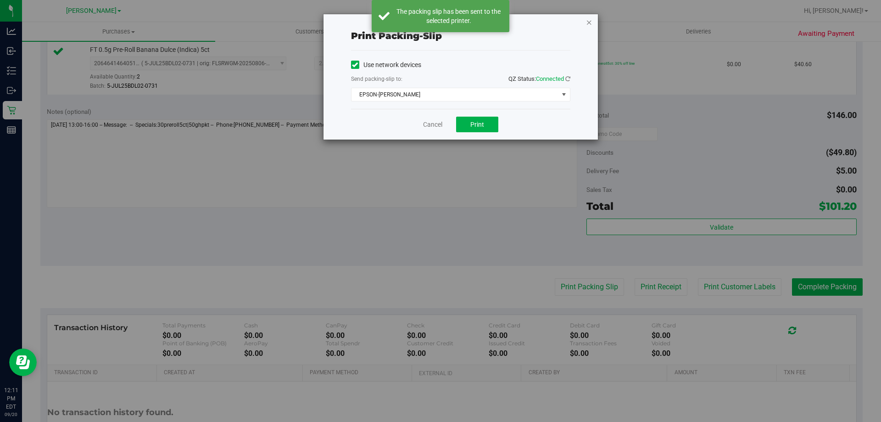
click at [588, 25] on icon "button" at bounding box center [589, 22] width 6 height 11
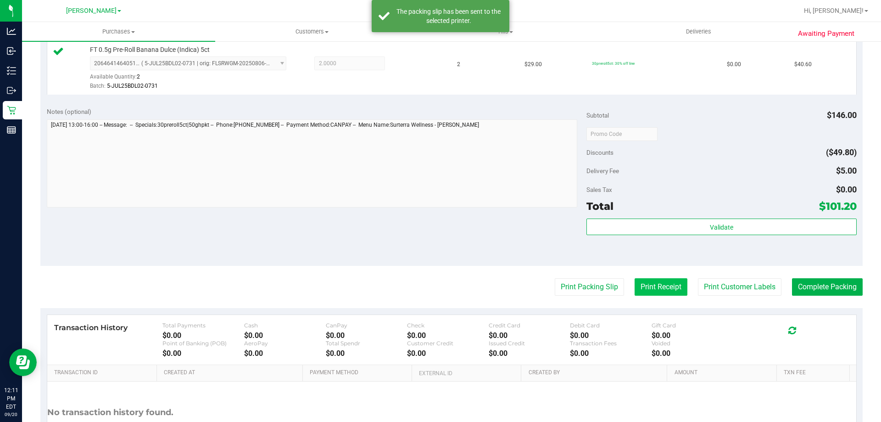
click at [663, 293] on button "Print Receipt" at bounding box center [661, 286] width 53 height 17
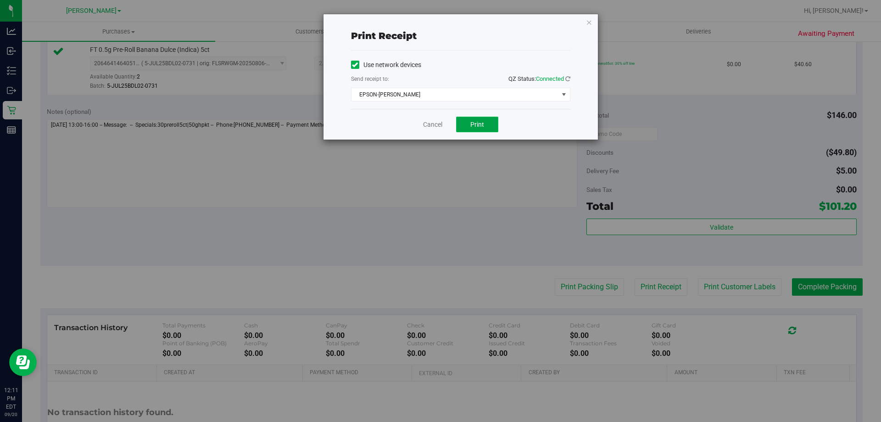
click at [482, 125] on span "Print" at bounding box center [477, 124] width 14 height 7
click at [433, 126] on link "Cancel" at bounding box center [432, 125] width 19 height 10
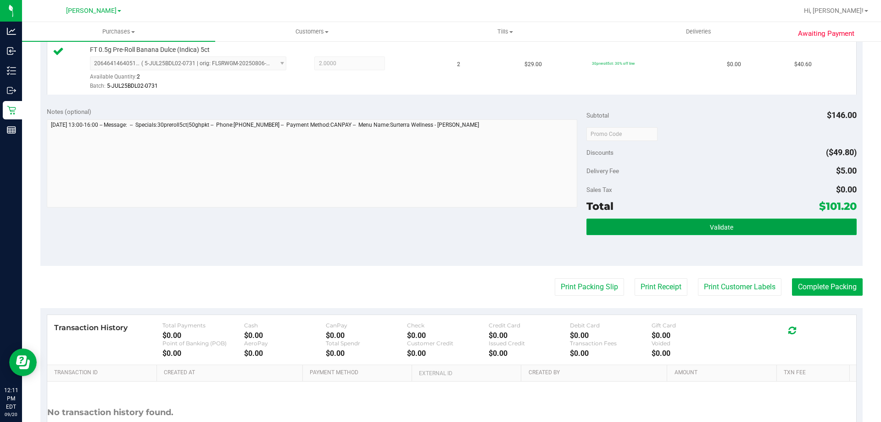
click at [677, 230] on button "Validate" at bounding box center [722, 226] width 270 height 17
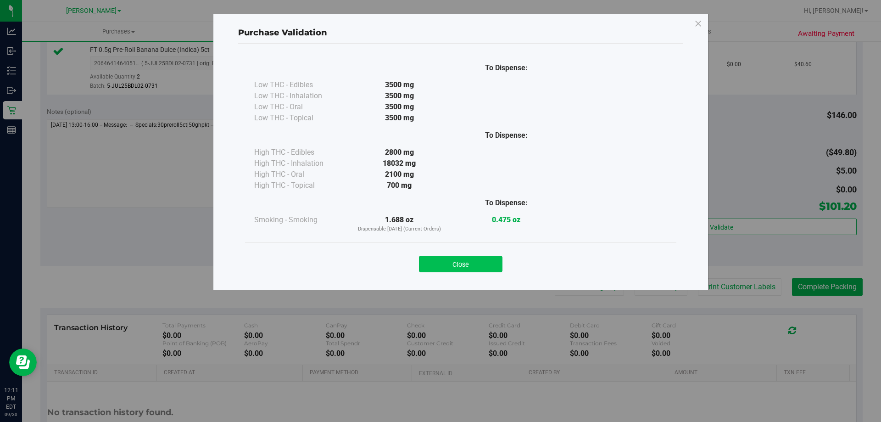
click at [490, 258] on button "Close" at bounding box center [461, 264] width 84 height 17
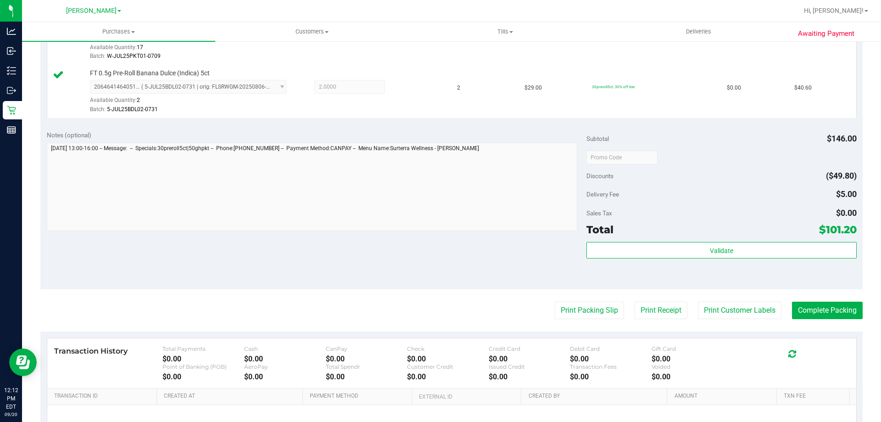
scroll to position [400, 0]
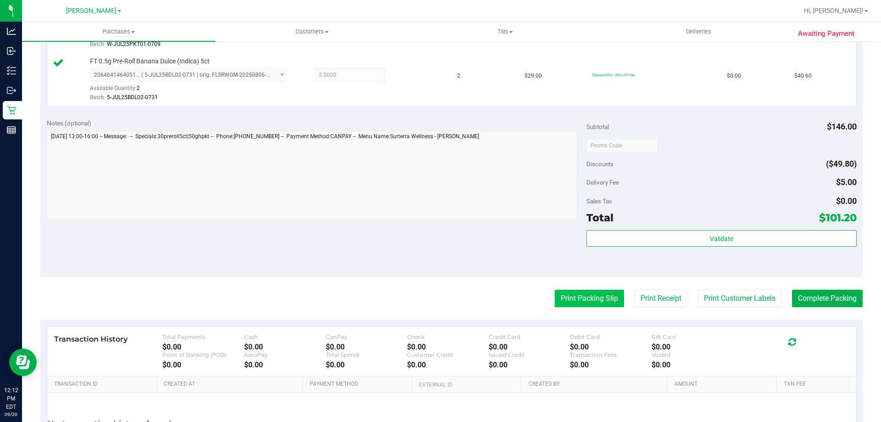
click at [594, 298] on button "Print Packing Slip" at bounding box center [589, 298] width 69 height 17
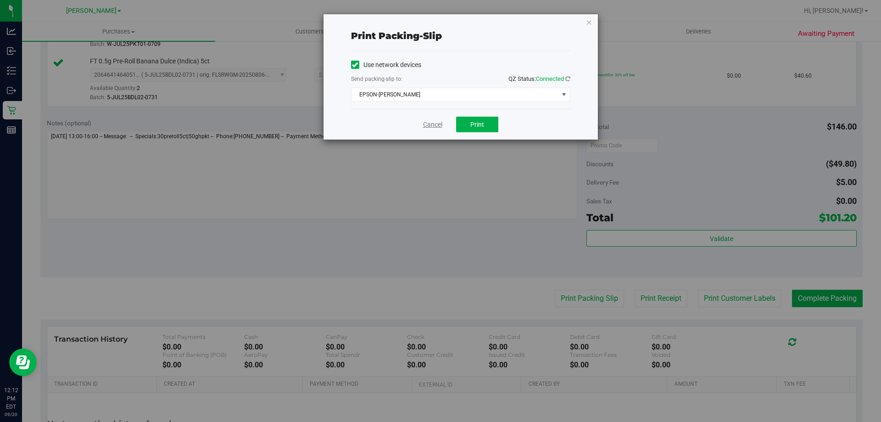
click at [435, 126] on link "Cancel" at bounding box center [432, 125] width 19 height 10
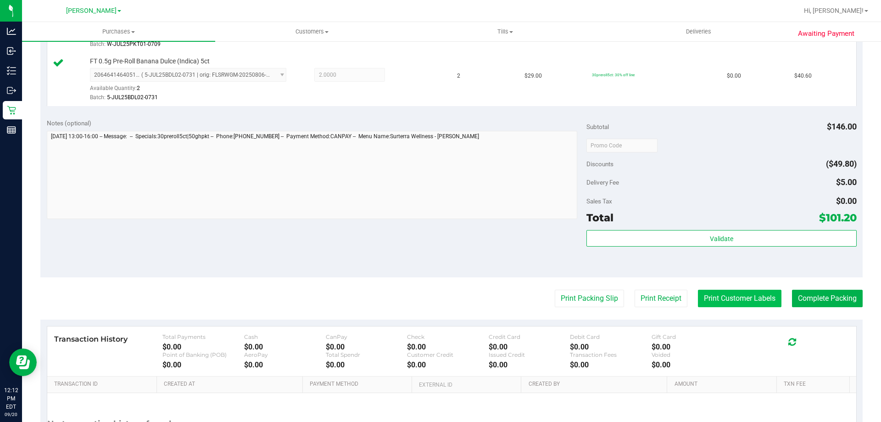
click at [742, 299] on button "Print Customer Labels" at bounding box center [740, 298] width 84 height 17
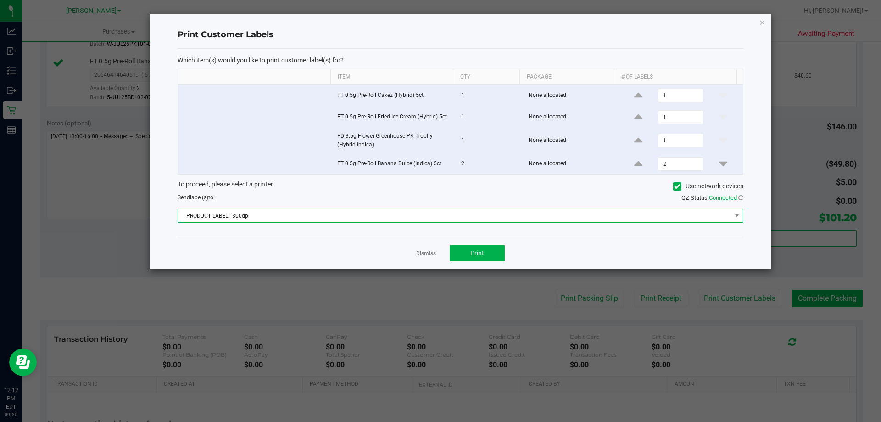
click at [366, 215] on span "PRODUCT LABEL - 300dpi" at bounding box center [455, 215] width 554 height 13
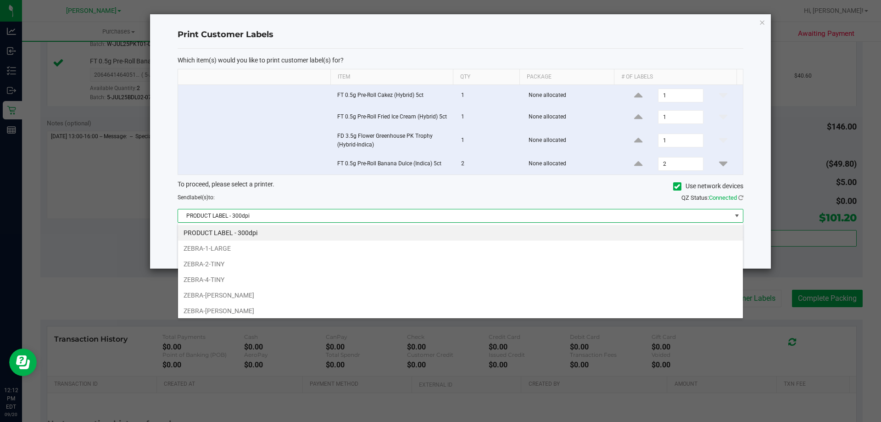
scroll to position [14, 566]
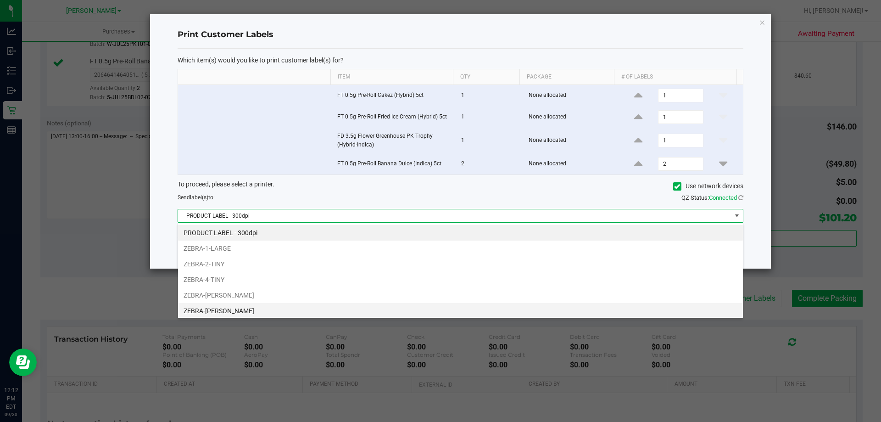
click at [351, 314] on li "ZEBRA-DWIGHT-YOAKAM" at bounding box center [460, 311] width 565 height 16
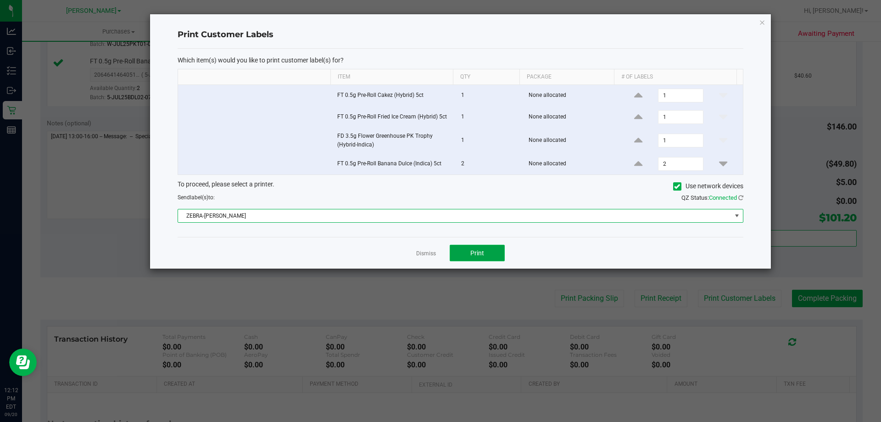
click at [496, 260] on button "Print" at bounding box center [477, 253] width 55 height 17
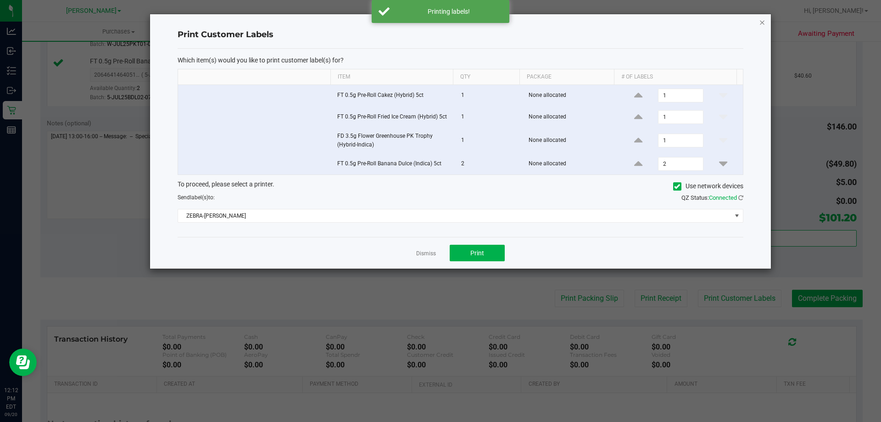
click at [761, 26] on icon "button" at bounding box center [762, 22] width 6 height 11
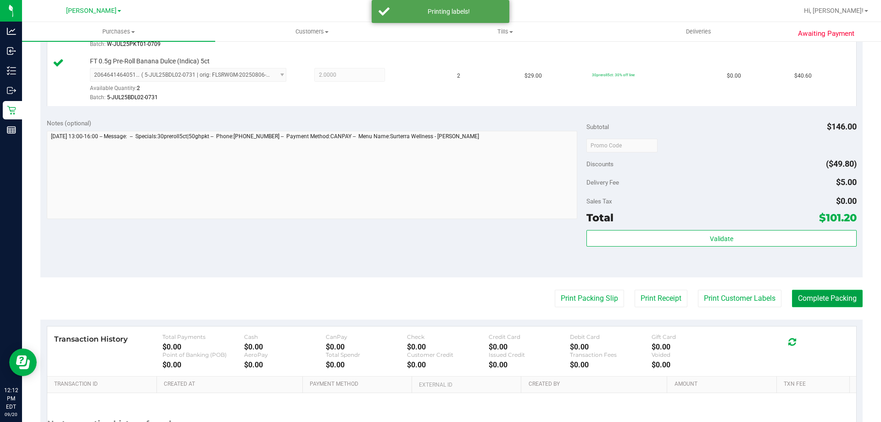
click at [818, 297] on button "Complete Packing" at bounding box center [827, 298] width 71 height 17
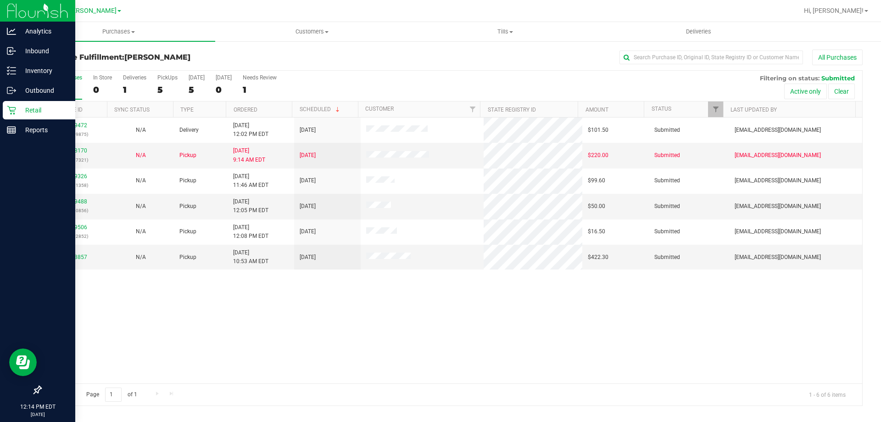
click at [16, 117] on div "Retail" at bounding box center [39, 110] width 73 height 18
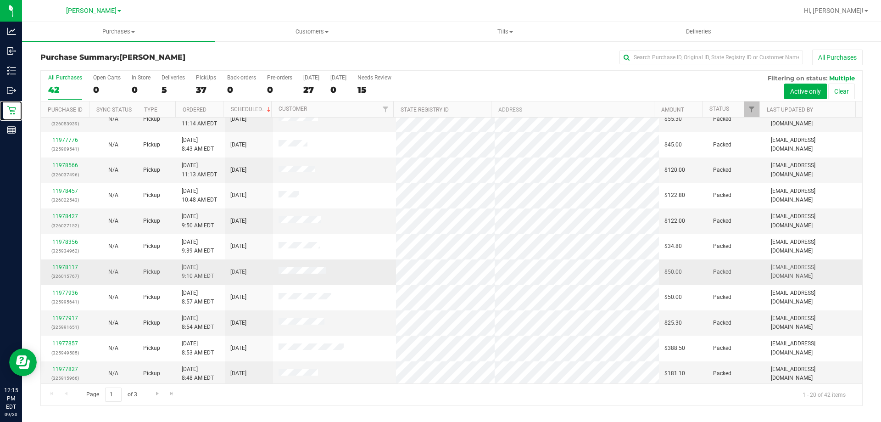
scroll to position [242, 0]
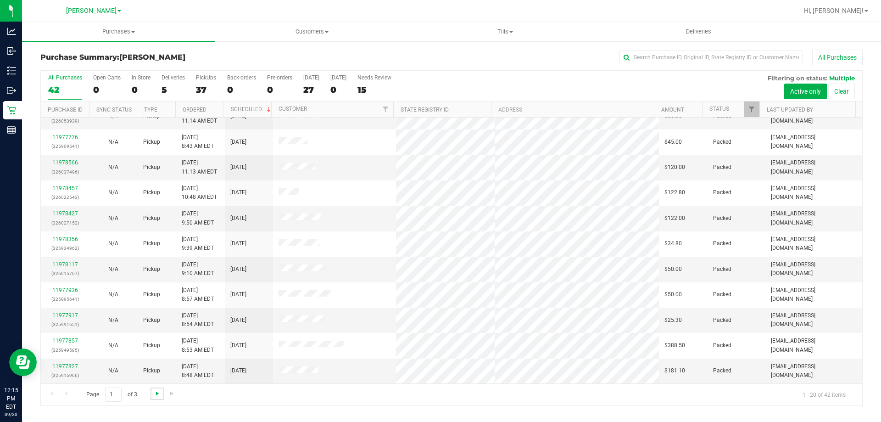
click at [154, 393] on span "Go to the next page" at bounding box center [157, 393] width 7 height 7
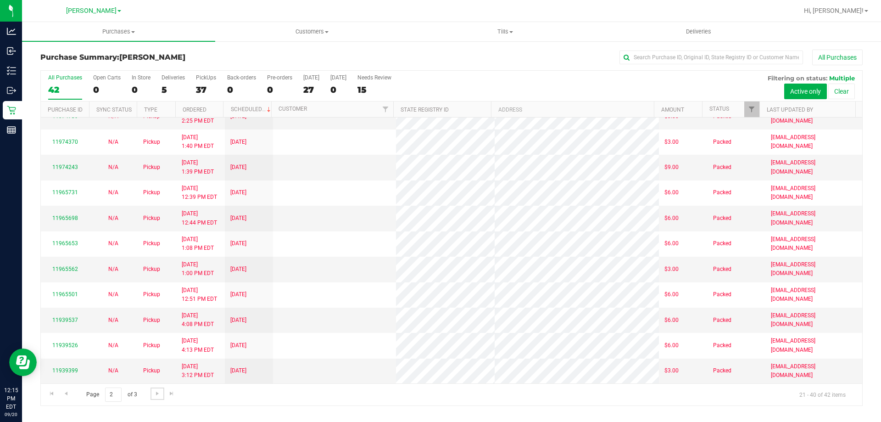
scroll to position [0, 0]
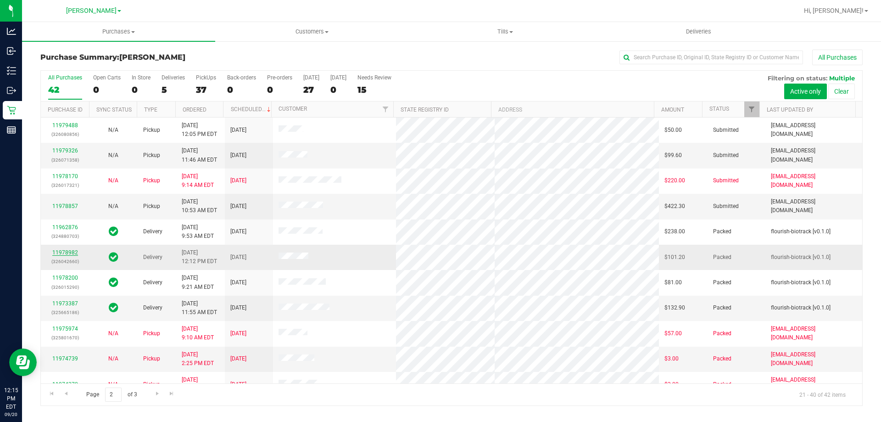
click at [55, 250] on link "11978982" at bounding box center [65, 252] width 26 height 6
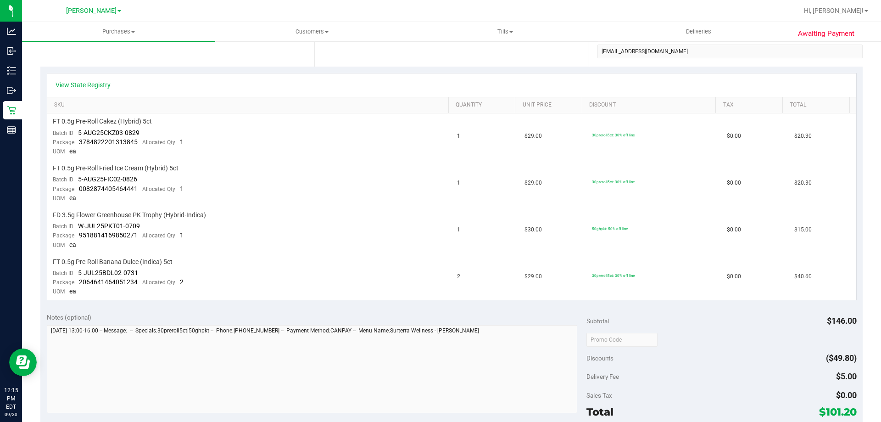
scroll to position [459, 0]
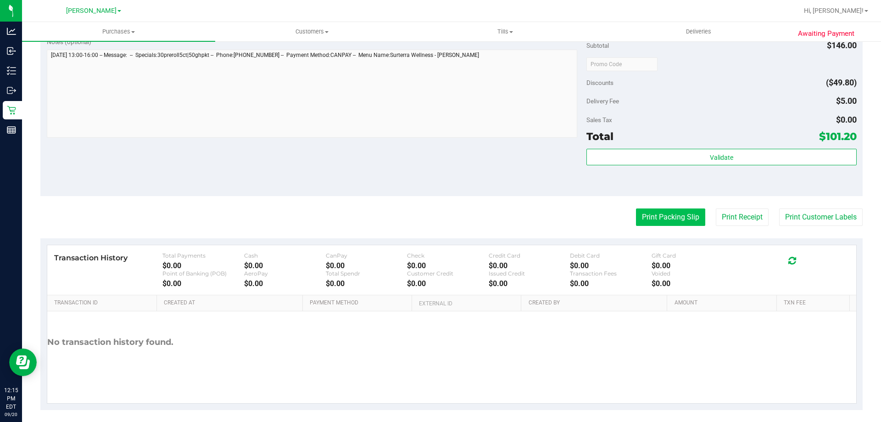
click at [656, 216] on button "Print Packing Slip" at bounding box center [670, 216] width 69 height 17
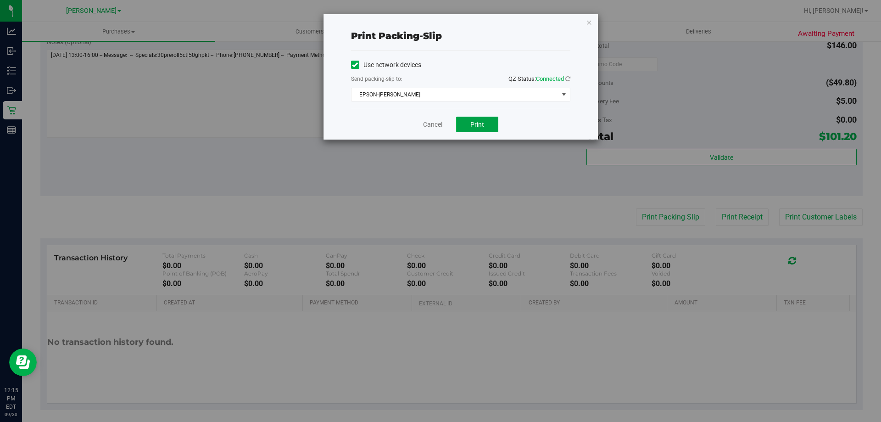
click at [484, 125] on span "Print" at bounding box center [477, 124] width 14 height 7
click at [426, 124] on link "Cancel" at bounding box center [432, 125] width 19 height 10
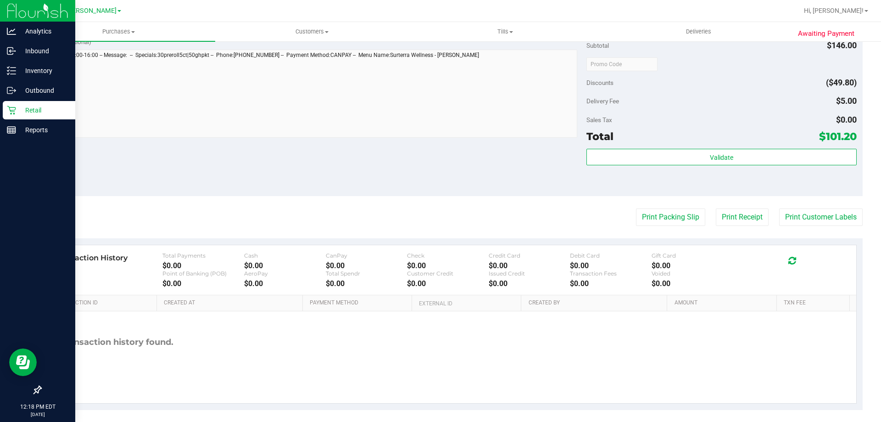
click at [16, 111] on p "Retail" at bounding box center [43, 110] width 55 height 11
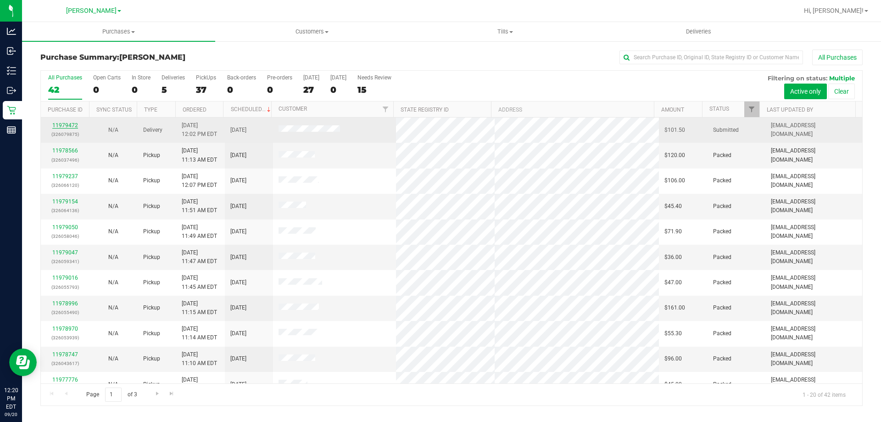
click at [62, 124] on link "11979472" at bounding box center [65, 125] width 26 height 6
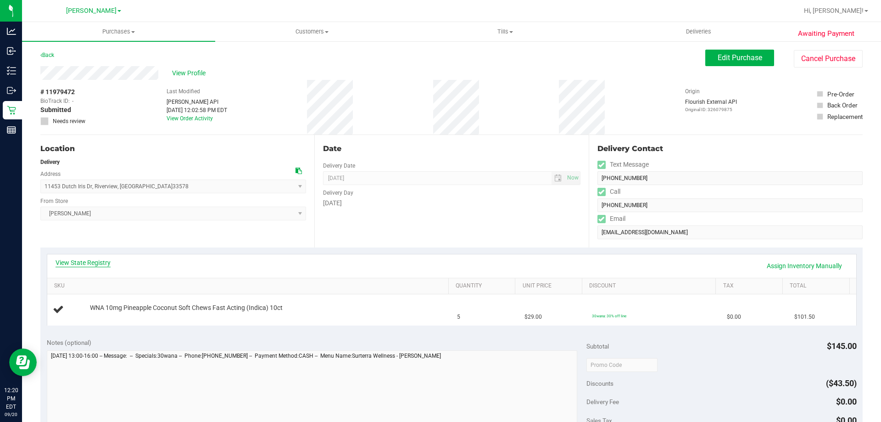
click at [105, 264] on link "View State Registry" at bounding box center [83, 262] width 55 height 9
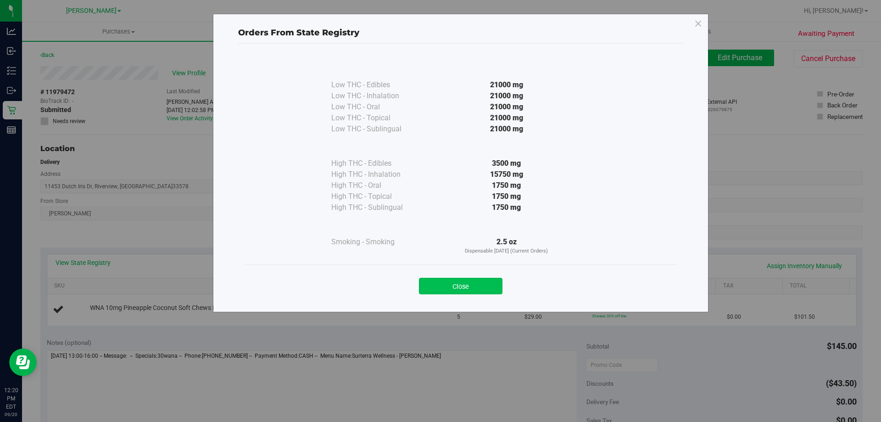
click at [480, 289] on button "Close" at bounding box center [461, 286] width 84 height 17
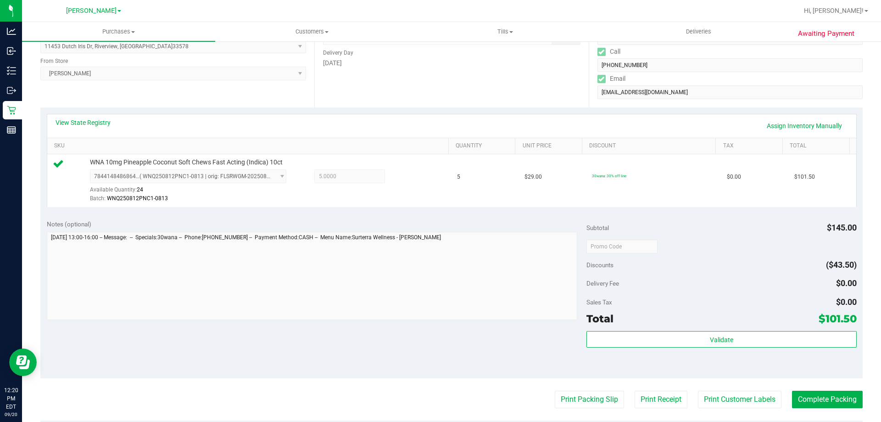
scroll to position [143, 0]
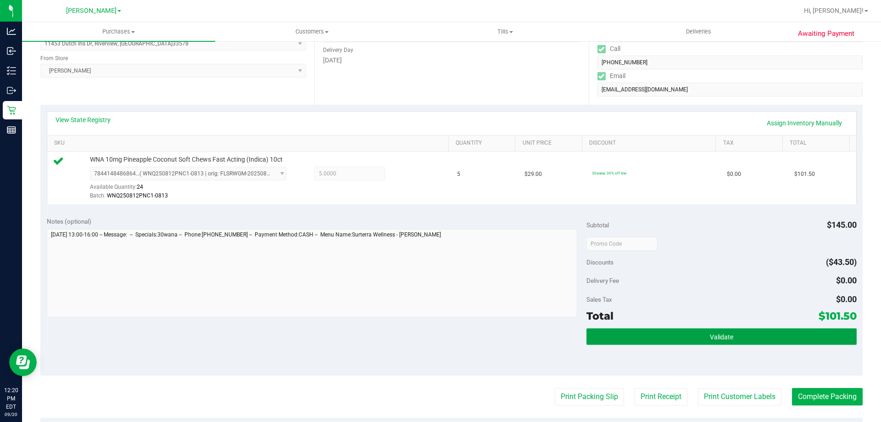
click at [723, 342] on button "Validate" at bounding box center [722, 336] width 270 height 17
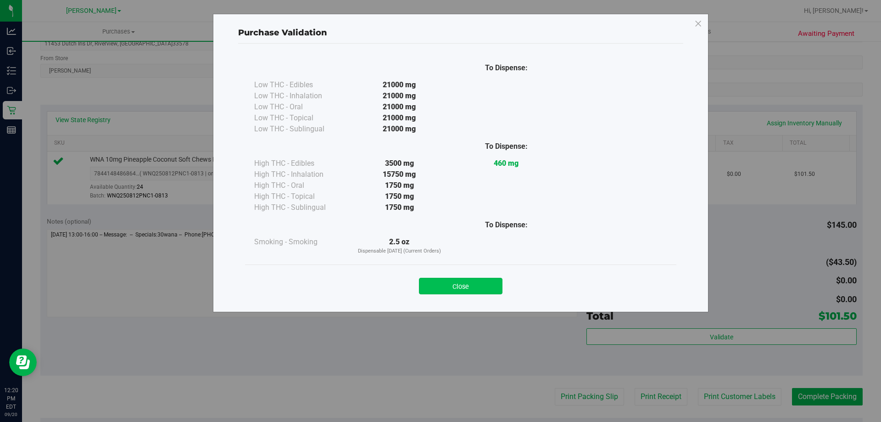
click at [489, 282] on button "Close" at bounding box center [461, 286] width 84 height 17
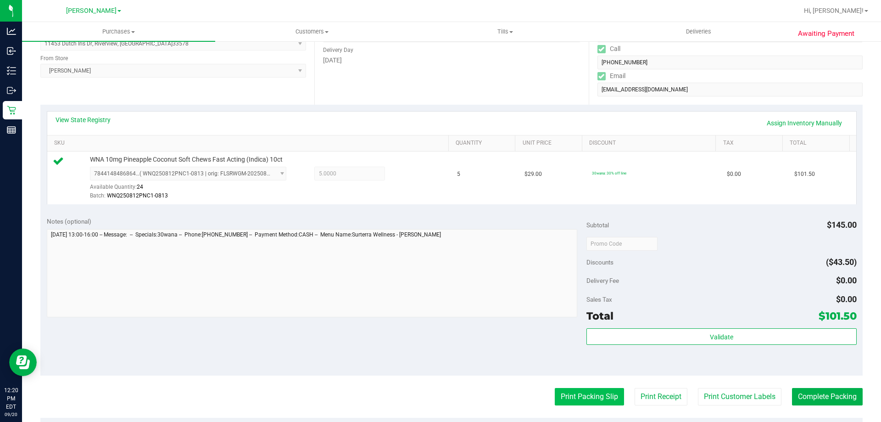
click at [593, 389] on button "Print Packing Slip" at bounding box center [589, 396] width 69 height 17
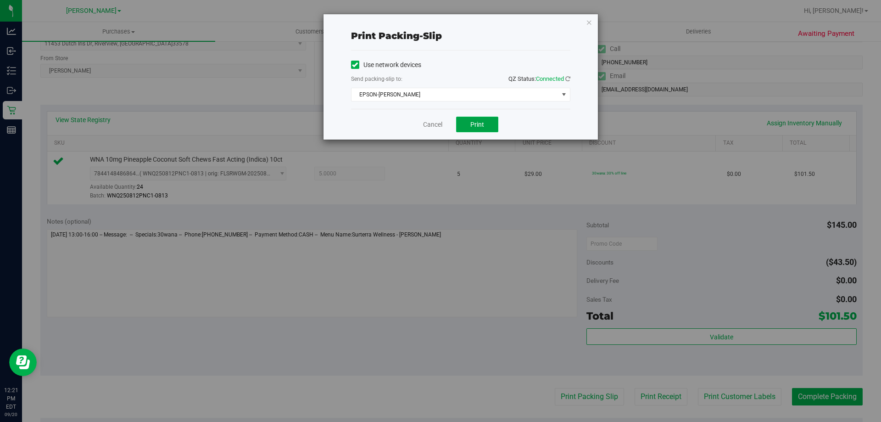
click at [485, 127] on button "Print" at bounding box center [477, 125] width 42 height 16
click at [435, 127] on link "Cancel" at bounding box center [432, 125] width 19 height 10
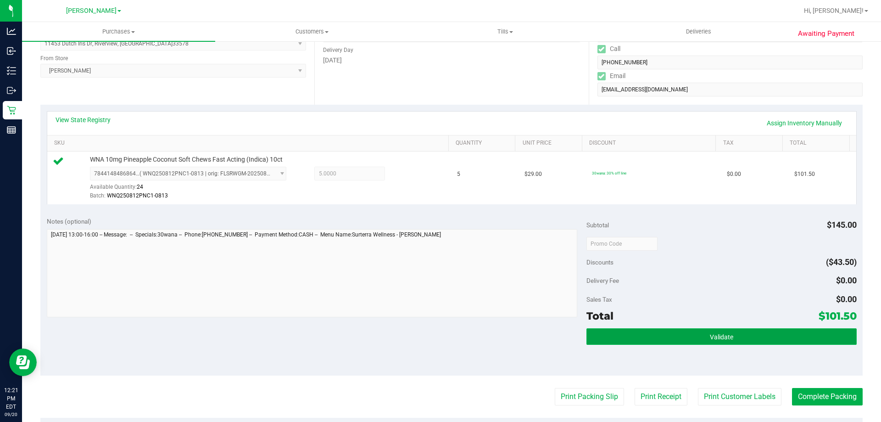
click at [745, 328] on button "Validate" at bounding box center [722, 336] width 270 height 17
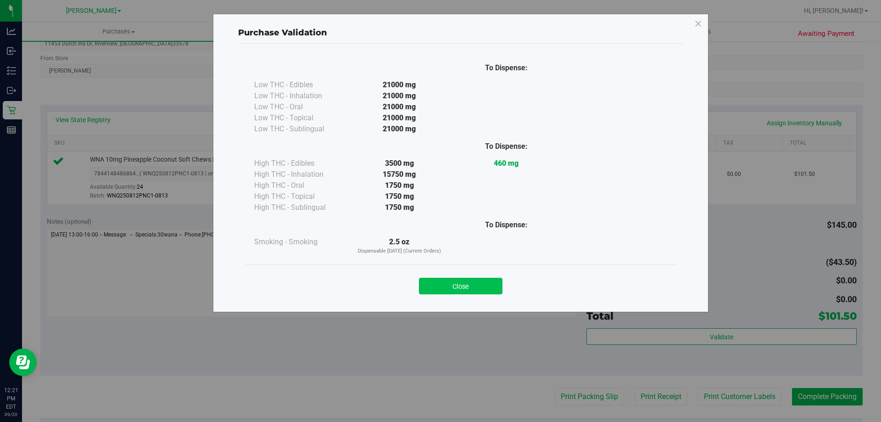
click at [482, 286] on button "Close" at bounding box center [461, 286] width 84 height 17
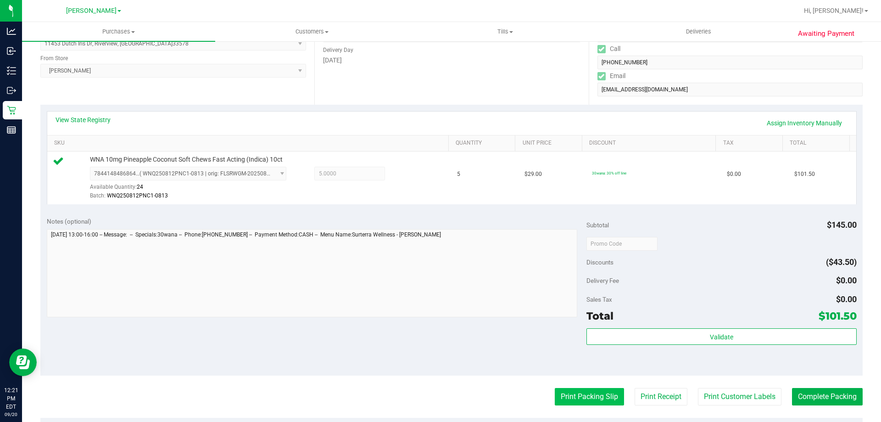
click at [594, 404] on button "Print Packing Slip" at bounding box center [589, 396] width 69 height 17
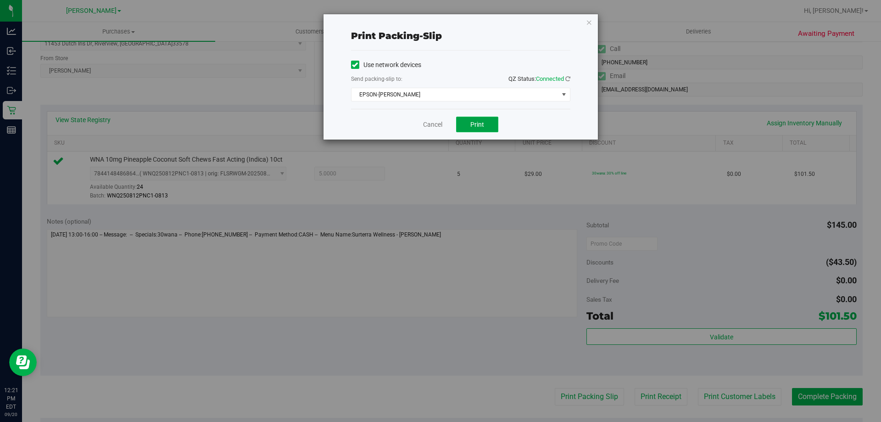
click at [481, 130] on button "Print" at bounding box center [477, 125] width 42 height 16
click at [483, 121] on span "Print" at bounding box center [477, 124] width 14 height 7
click at [478, 125] on span "Print" at bounding box center [477, 124] width 14 height 7
click at [428, 127] on link "Cancel" at bounding box center [432, 125] width 19 height 10
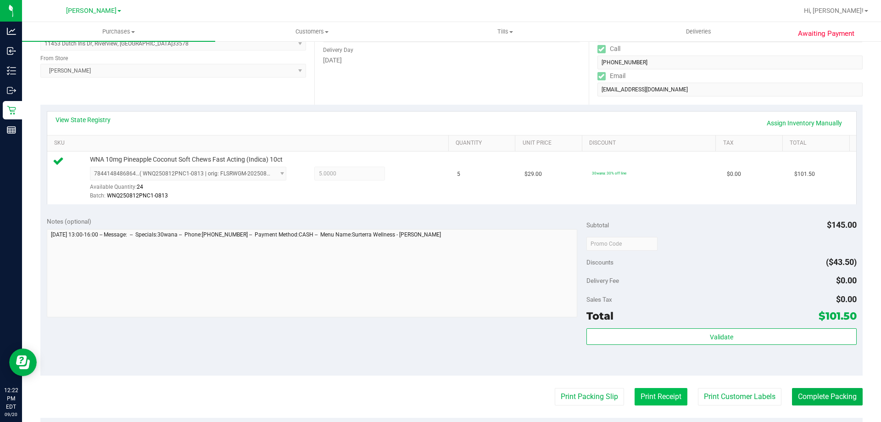
click at [650, 399] on button "Print Receipt" at bounding box center [661, 396] width 53 height 17
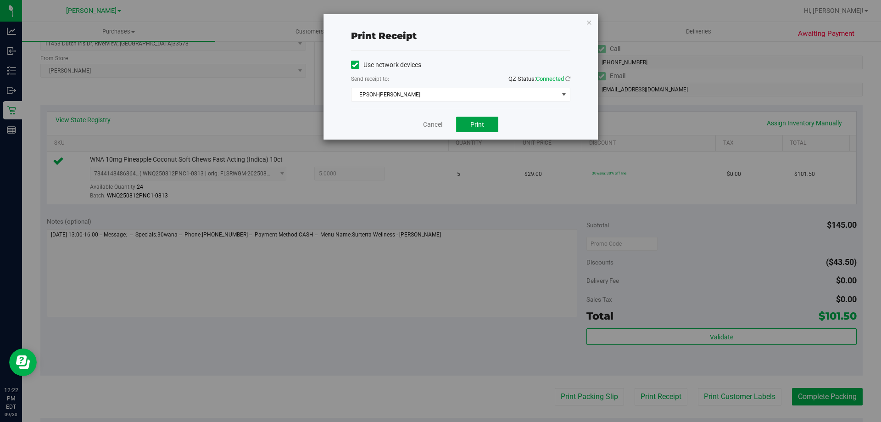
click at [494, 121] on button "Print" at bounding box center [477, 125] width 42 height 16
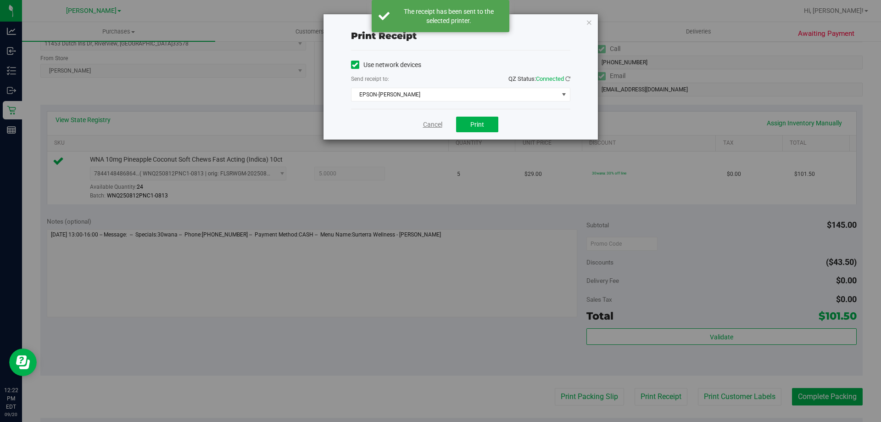
click at [435, 127] on link "Cancel" at bounding box center [432, 125] width 19 height 10
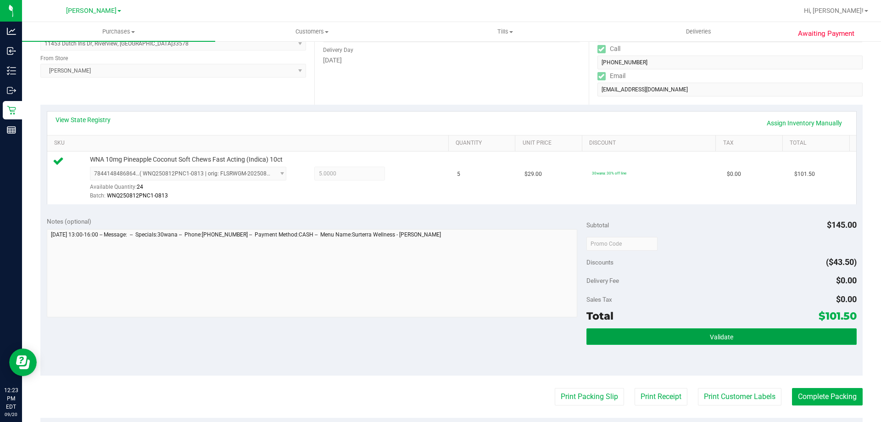
click at [740, 339] on button "Validate" at bounding box center [722, 336] width 270 height 17
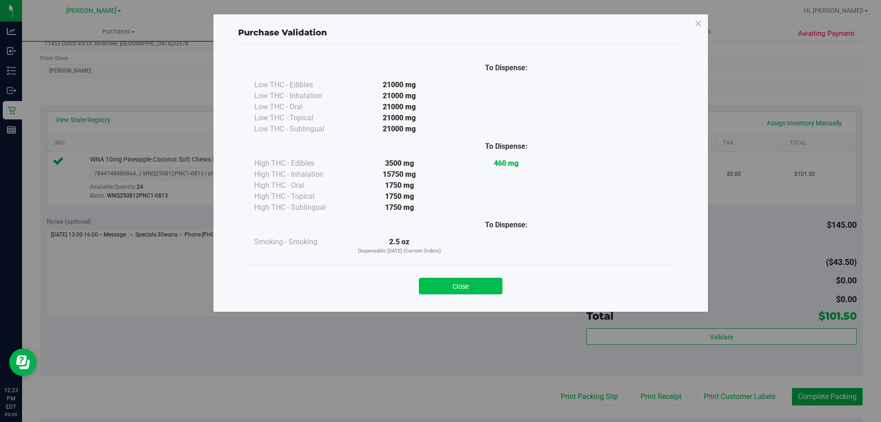
click at [475, 289] on button "Close" at bounding box center [461, 286] width 84 height 17
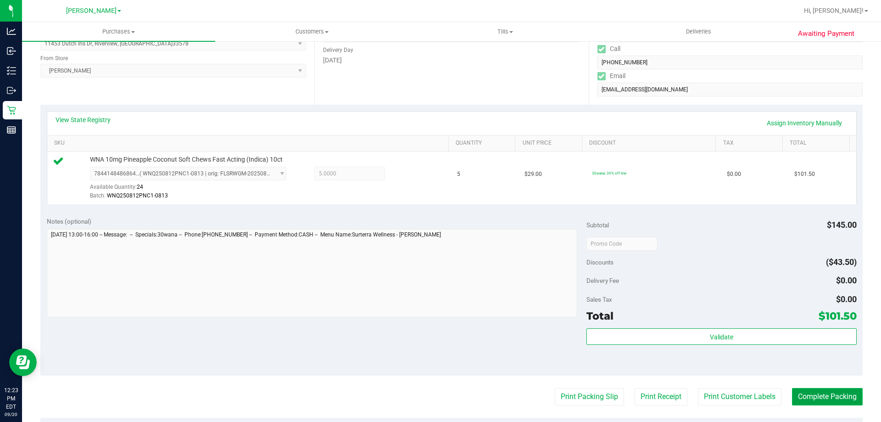
click at [821, 402] on button "Complete Packing" at bounding box center [827, 396] width 71 height 17
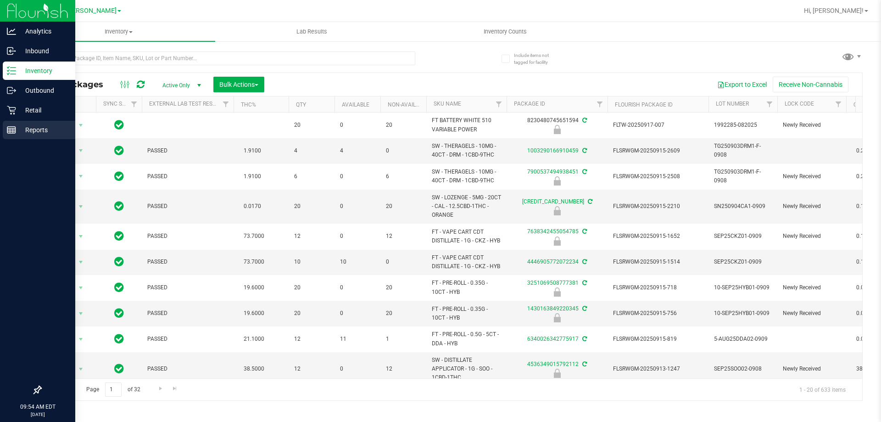
click at [30, 129] on p "Reports" at bounding box center [43, 129] width 55 height 11
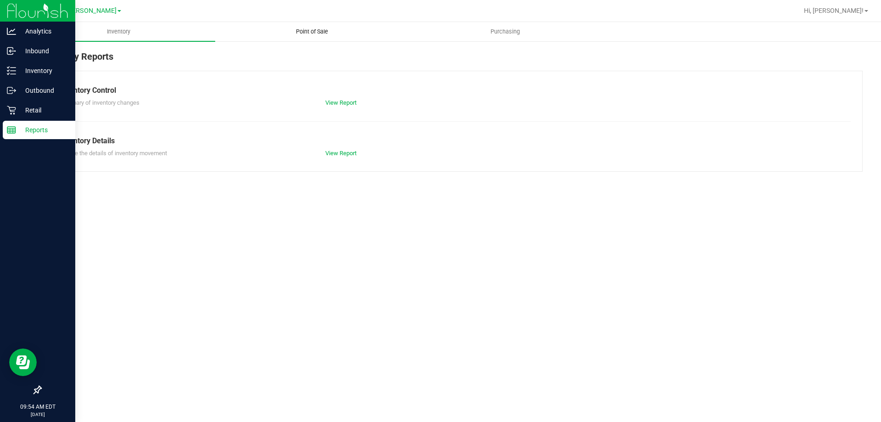
click at [304, 31] on span "Point of Sale" at bounding box center [312, 32] width 57 height 8
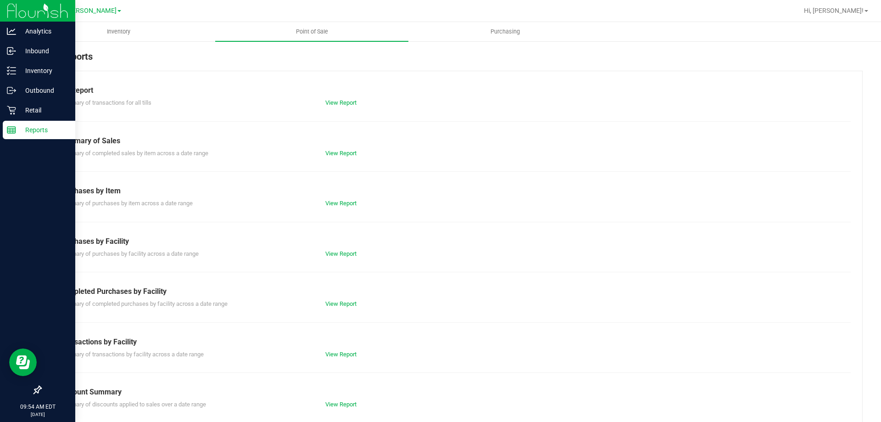
click at [338, 308] on div "View Report" at bounding box center [385, 303] width 133 height 9
click at [335, 302] on link "View Report" at bounding box center [340, 303] width 31 height 7
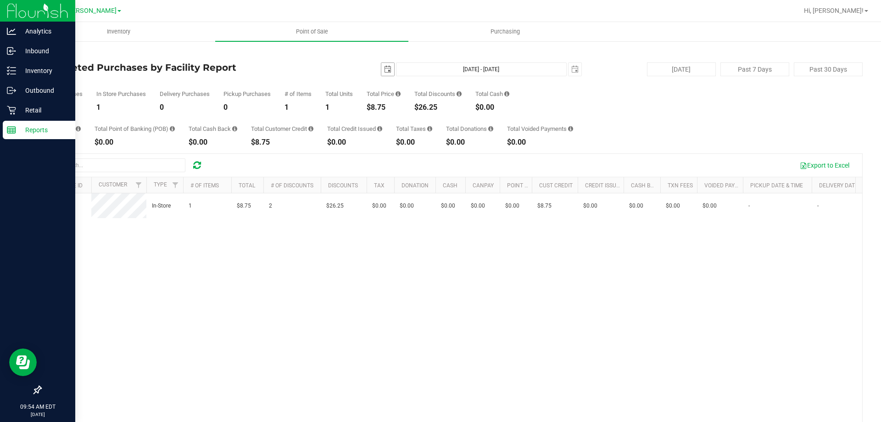
click at [386, 72] on span "select" at bounding box center [387, 69] width 7 height 7
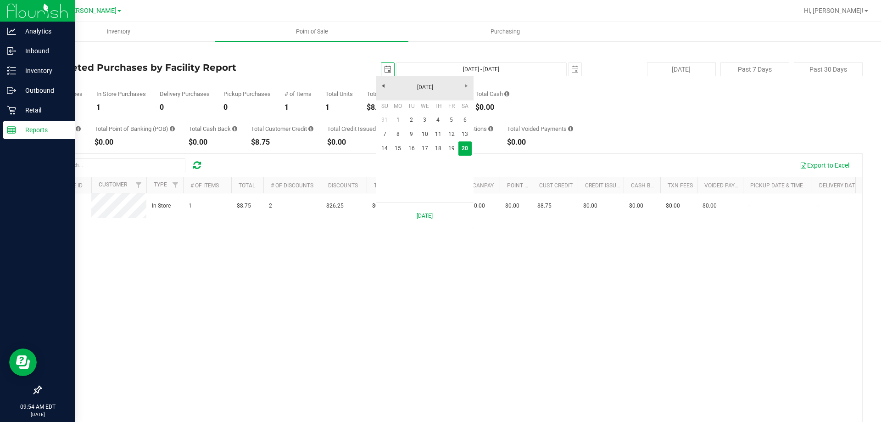
scroll to position [0, 23]
click at [448, 150] on link "19" at bounding box center [451, 148] width 13 height 14
type input "[DATE]"
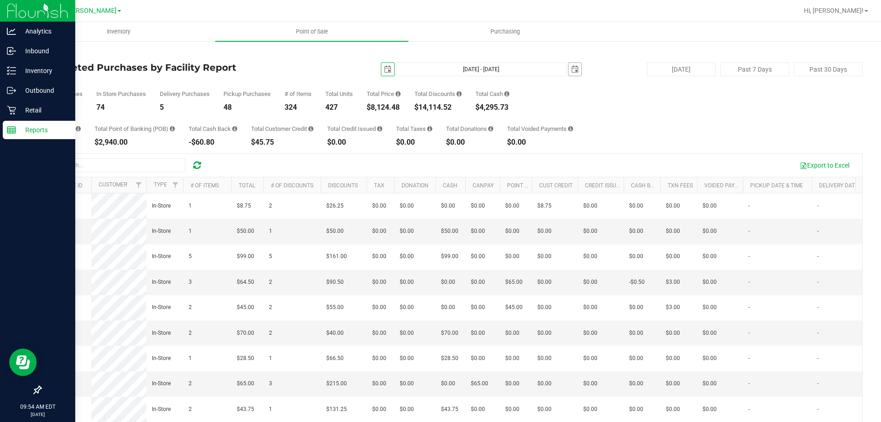
click at [571, 68] on span "select" at bounding box center [574, 69] width 7 height 7
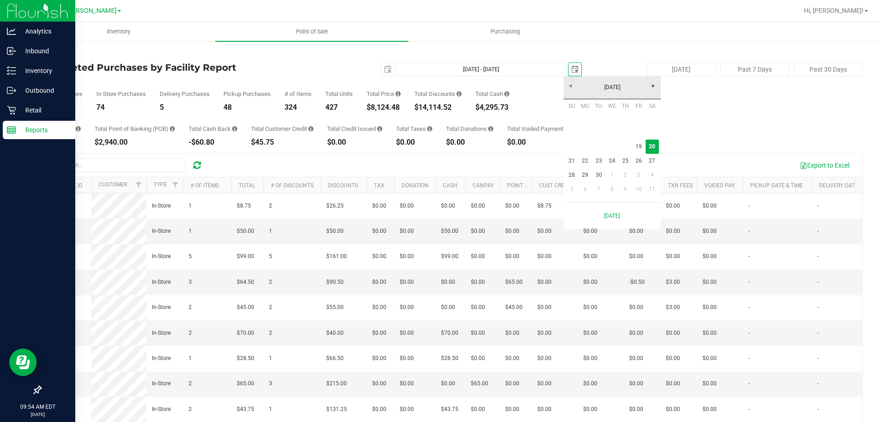
scroll to position [0, 23]
click at [638, 145] on link "19" at bounding box center [638, 147] width 13 height 14
type input "[DATE] - [DATE]"
type input "[DATE]"
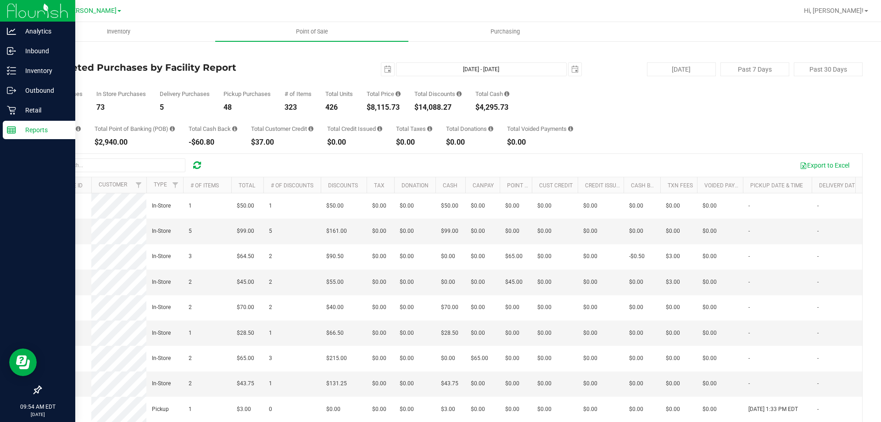
click at [319, 66] on div "[DATE] [DATE] - [DATE] [DATE]" at bounding box center [448, 69] width 281 height 14
click at [24, 134] on p "Reports" at bounding box center [43, 129] width 55 height 11
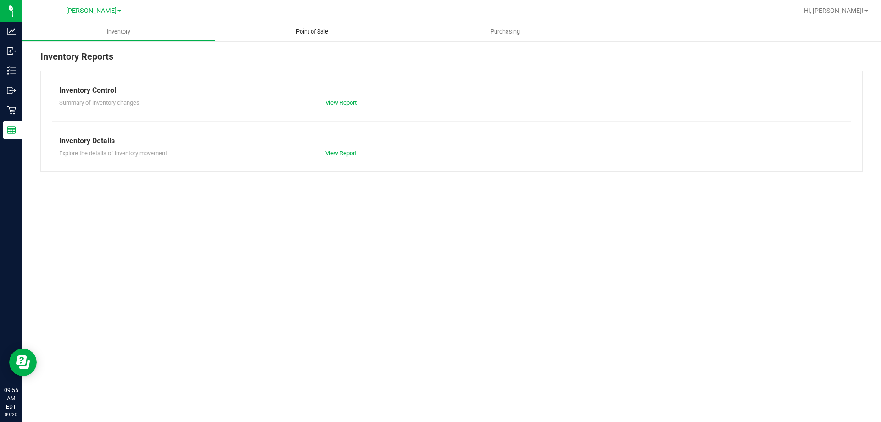
click at [309, 33] on span "Point of Sale" at bounding box center [312, 32] width 57 height 8
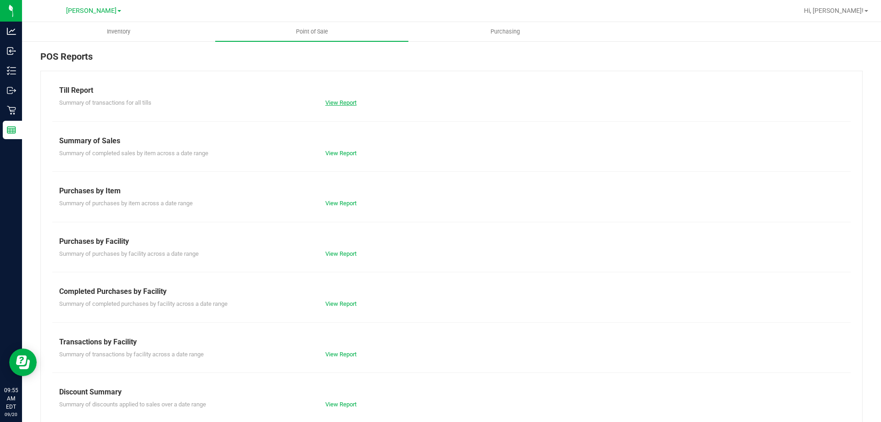
click at [337, 103] on link "View Report" at bounding box center [340, 102] width 31 height 7
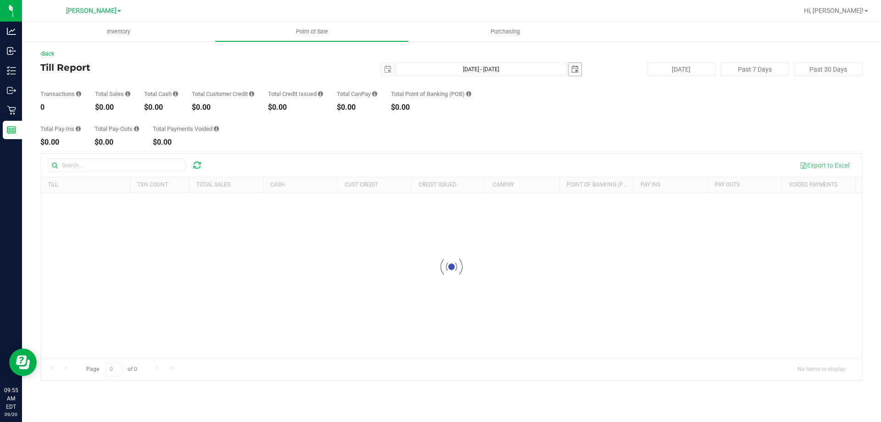
click at [577, 69] on span "select" at bounding box center [574, 69] width 7 height 7
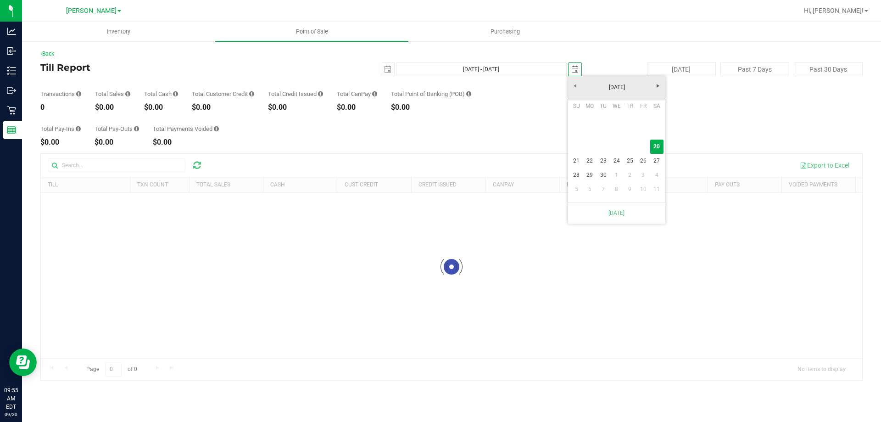
click at [378, 73] on div "[DATE] [DATE] - [DATE] [DATE]" at bounding box center [448, 69] width 281 height 14
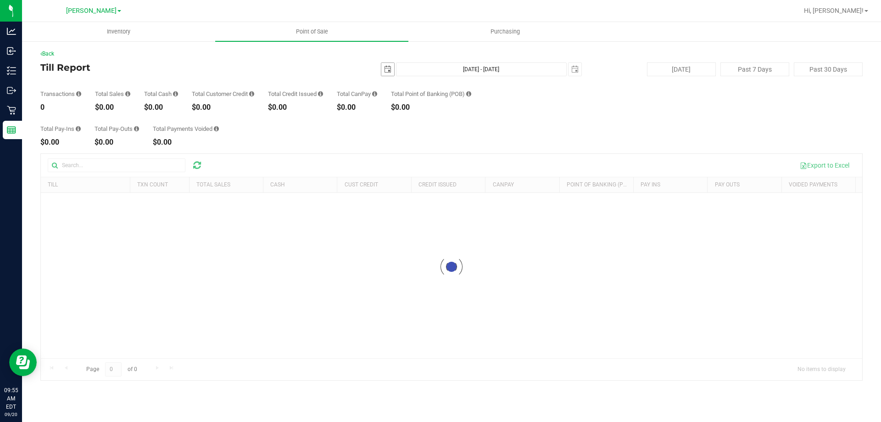
click at [390, 74] on span "select" at bounding box center [387, 69] width 13 height 13
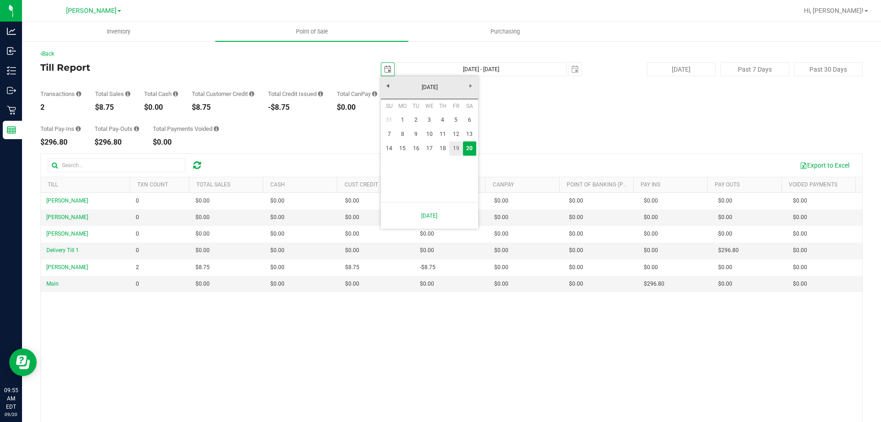
click at [456, 148] on link "19" at bounding box center [455, 148] width 13 height 14
type input "[DATE]"
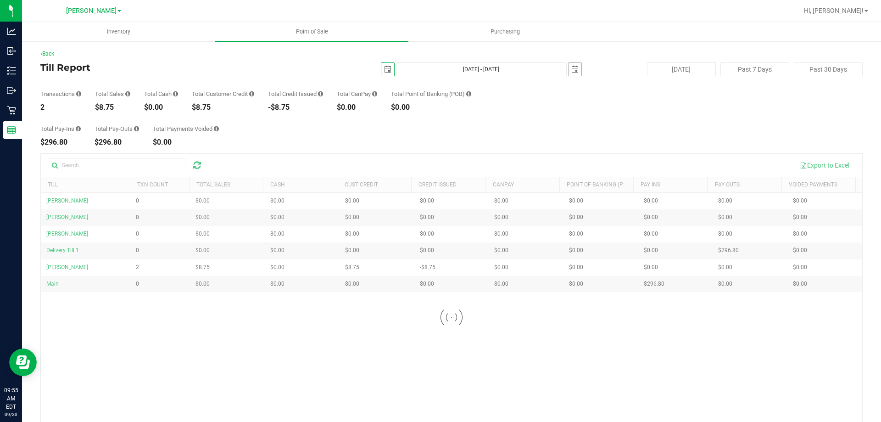
click at [571, 70] on span "select" at bounding box center [574, 69] width 7 height 7
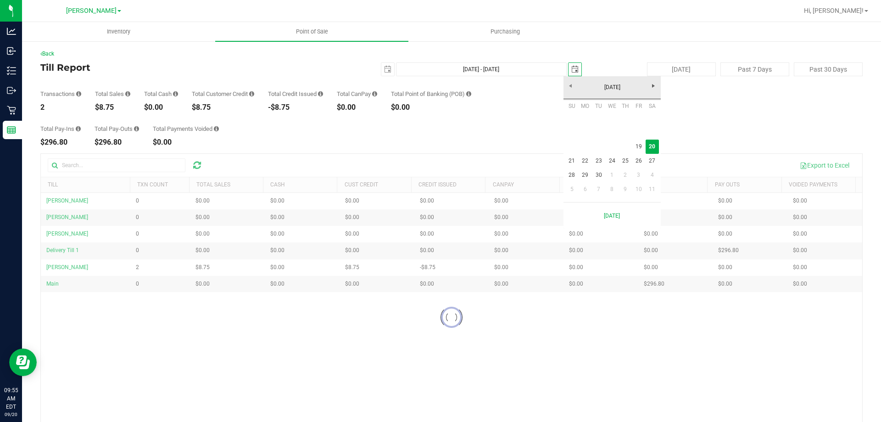
scroll to position [0, 23]
click at [644, 147] on link "19" at bounding box center [638, 147] width 13 height 14
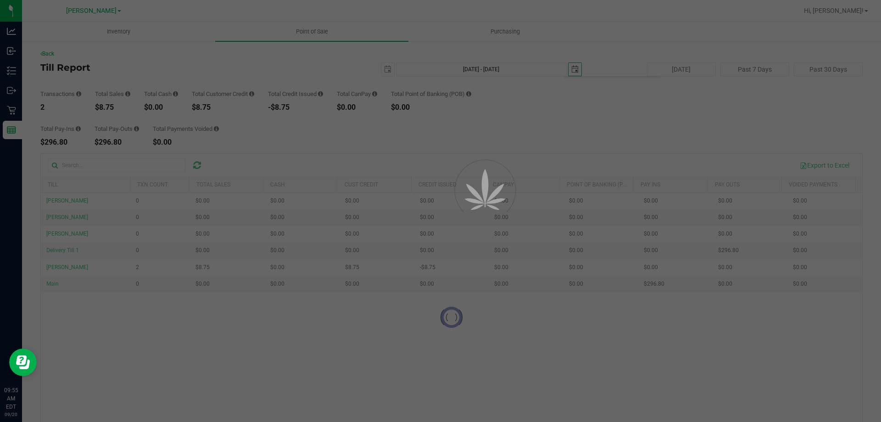
type input "[DATE] - [DATE]"
type input "[DATE]"
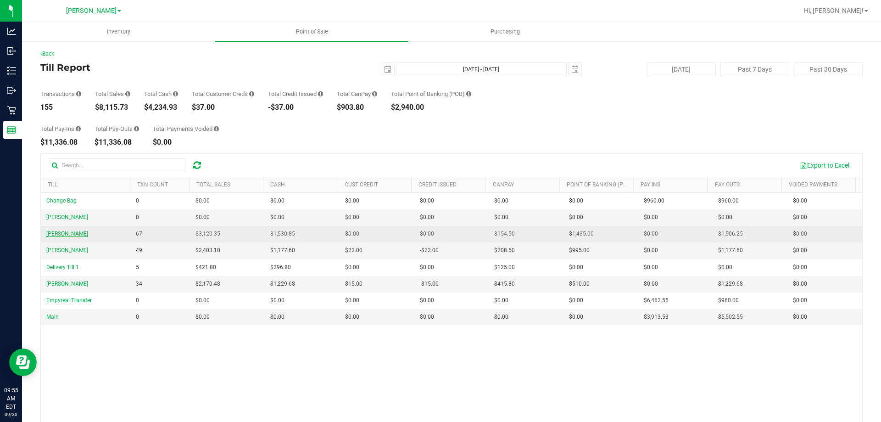
click at [75, 231] on span "[PERSON_NAME]" at bounding box center [67, 233] width 42 height 6
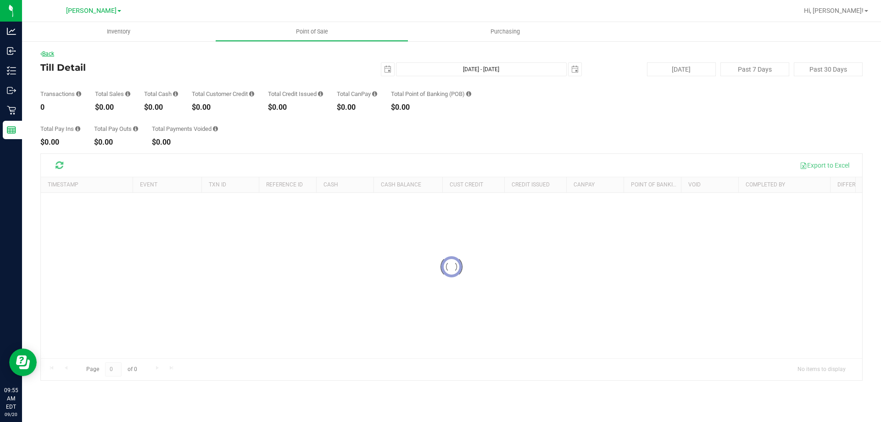
click at [50, 54] on link "Back" at bounding box center [47, 53] width 14 height 6
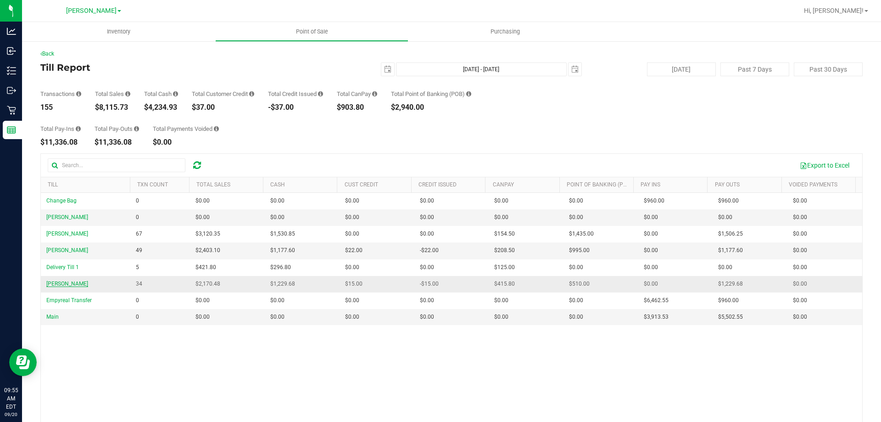
click at [73, 283] on span "[PERSON_NAME]" at bounding box center [67, 283] width 42 height 6
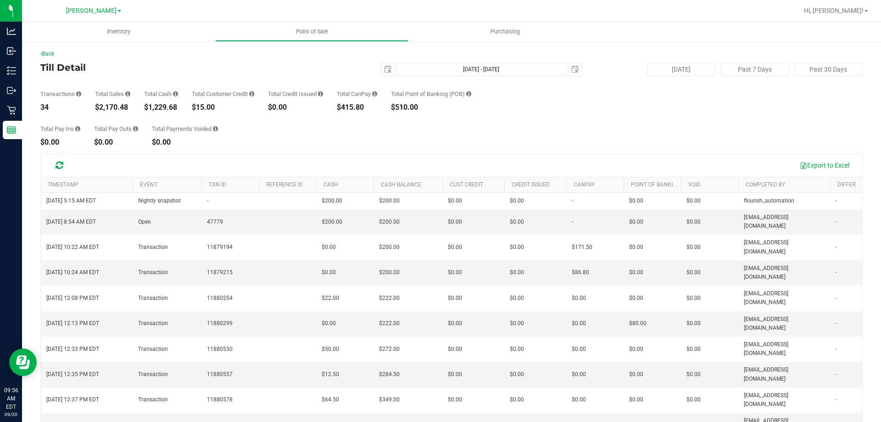
click at [360, 182] on th "Cash" at bounding box center [344, 185] width 57 height 16
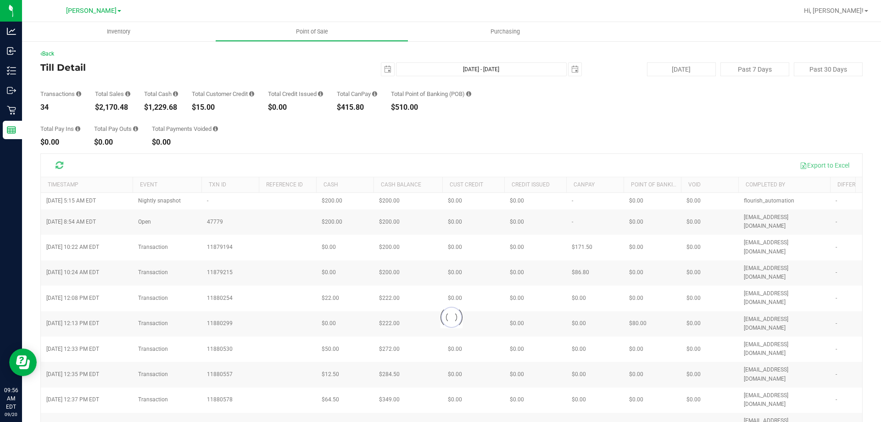
click at [666, 187] on div at bounding box center [452, 317] width 822 height 327
click at [390, 135] on div "Total Pay Ins $0.00 Total Pay Outs $0.00 Total Payments Voided $0.00" at bounding box center [451, 128] width 823 height 35
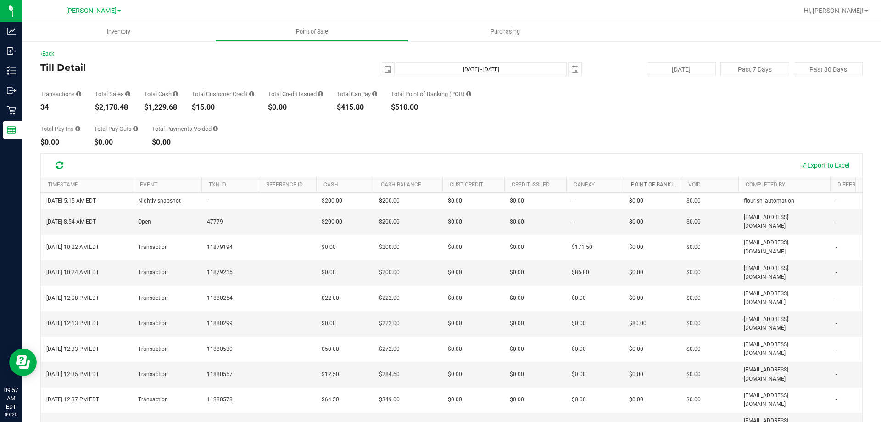
click at [652, 185] on link "Point of Banking (POB)" at bounding box center [663, 184] width 65 height 6
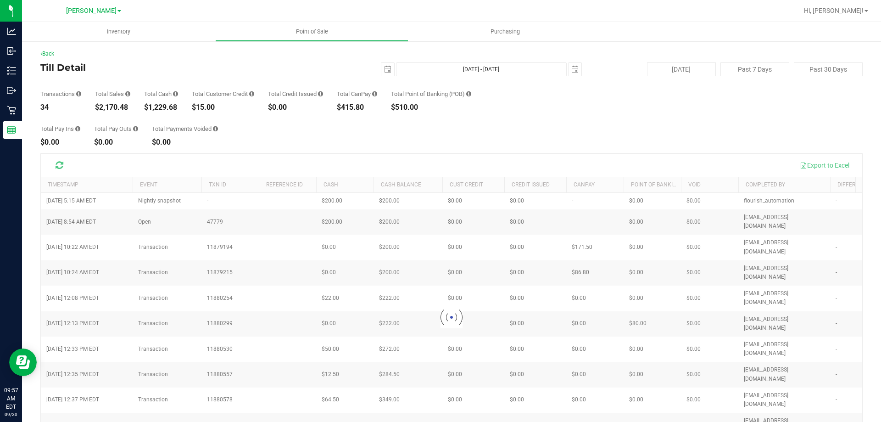
drag, startPoint x: 852, startPoint y: 238, endPoint x: 855, endPoint y: 286, distance: 48.7
click at [855, 286] on div at bounding box center [452, 317] width 822 height 327
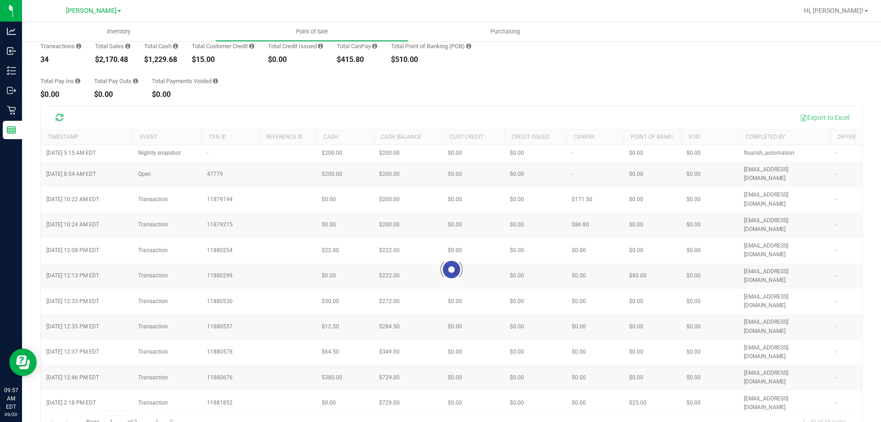
scroll to position [68, 0]
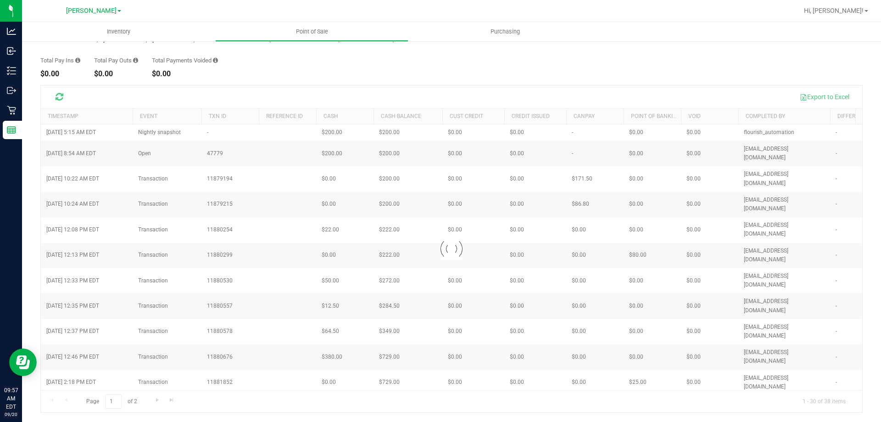
drag, startPoint x: 851, startPoint y: 228, endPoint x: 850, endPoint y: 294, distance: 66.1
click at [850, 294] on div at bounding box center [452, 248] width 822 height 327
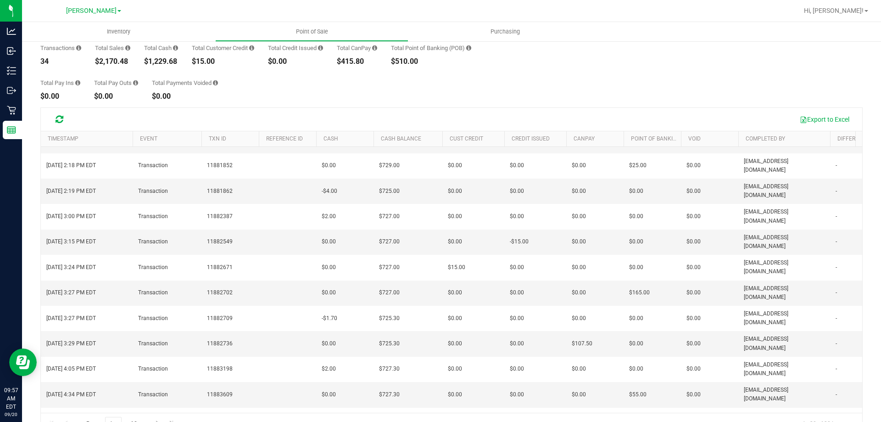
scroll to position [68, 0]
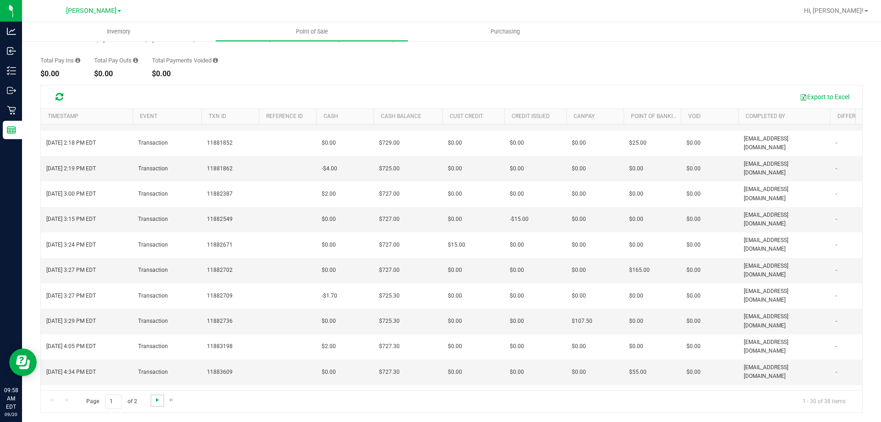
click at [157, 399] on span "Go to the next page" at bounding box center [157, 399] width 7 height 7
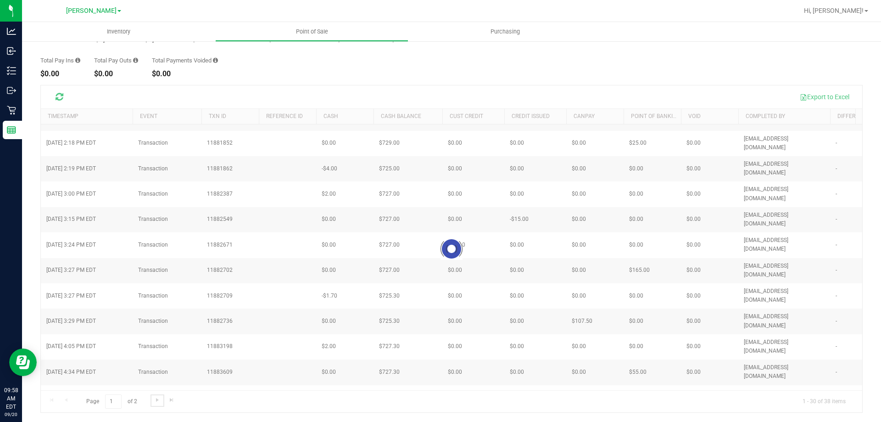
scroll to position [0, 0]
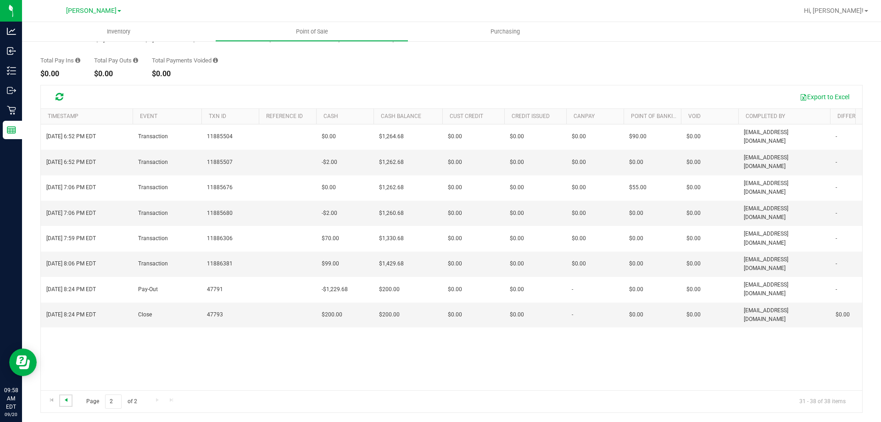
click at [64, 400] on span "Go to the previous page" at bounding box center [65, 399] width 7 height 7
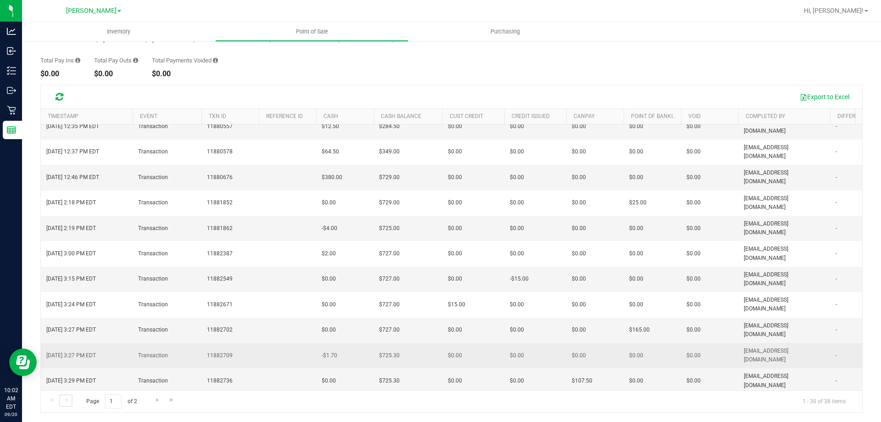
scroll to position [193, 0]
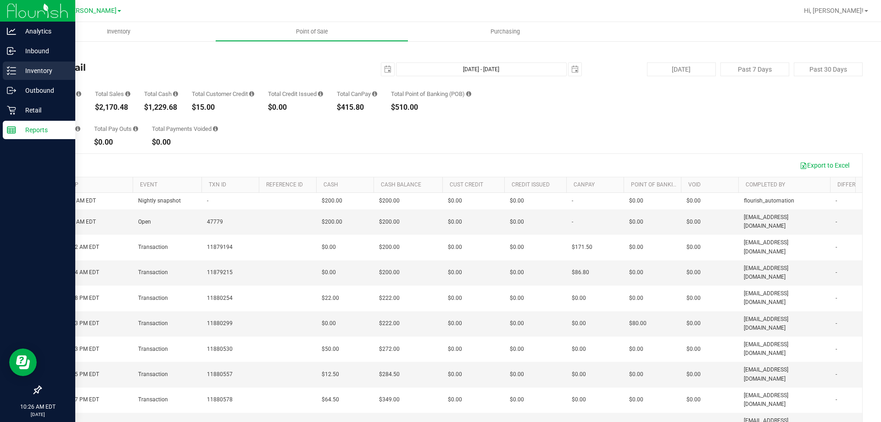
click at [23, 73] on p "Inventory" at bounding box center [43, 70] width 55 height 11
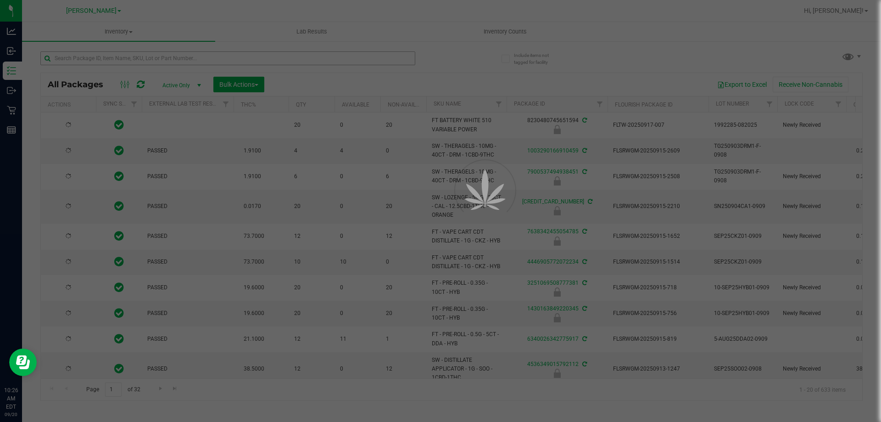
click at [147, 56] on div at bounding box center [440, 211] width 881 height 422
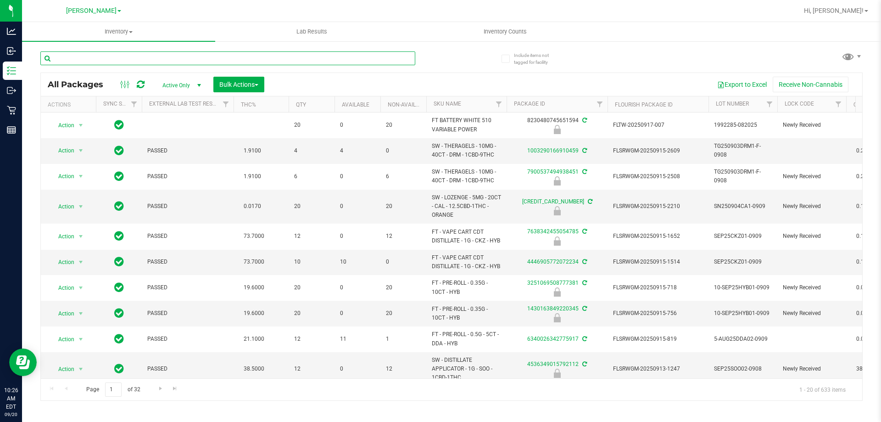
click at [148, 58] on input "text" at bounding box center [227, 58] width 375 height 14
type input "5655358408116333"
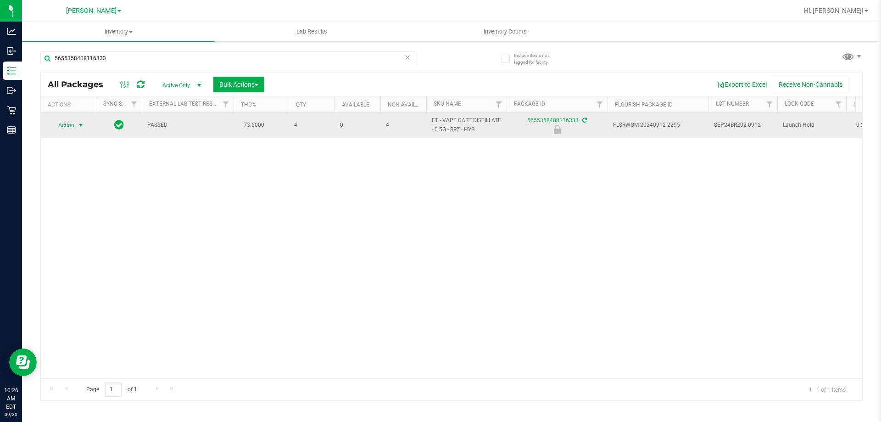
click at [72, 123] on span "Action" at bounding box center [62, 125] width 25 height 13
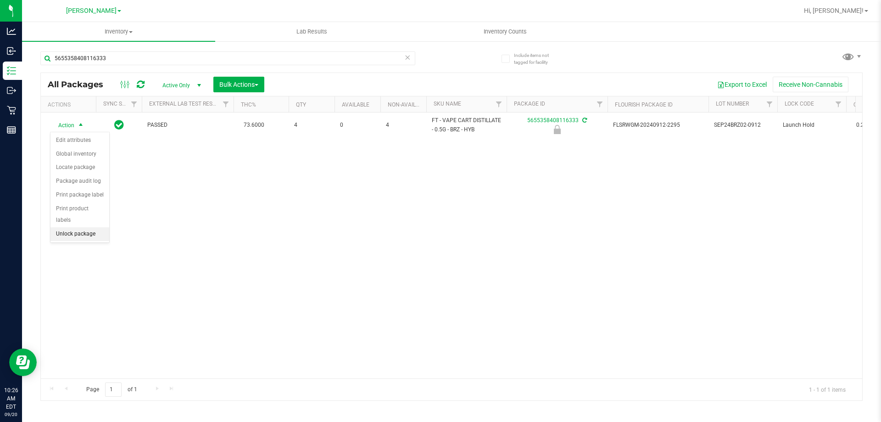
click at [92, 227] on li "Unlock package" at bounding box center [79, 234] width 59 height 14
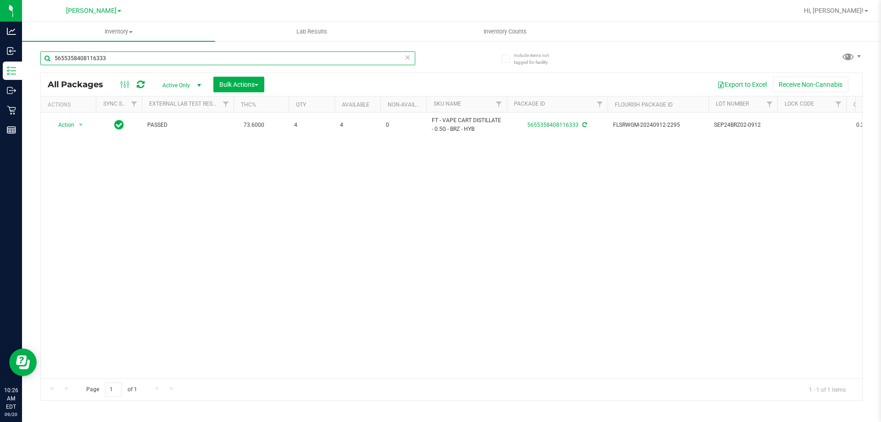
click at [184, 55] on input "5655358408116333" at bounding box center [227, 58] width 375 height 14
type input "8918925090128688"
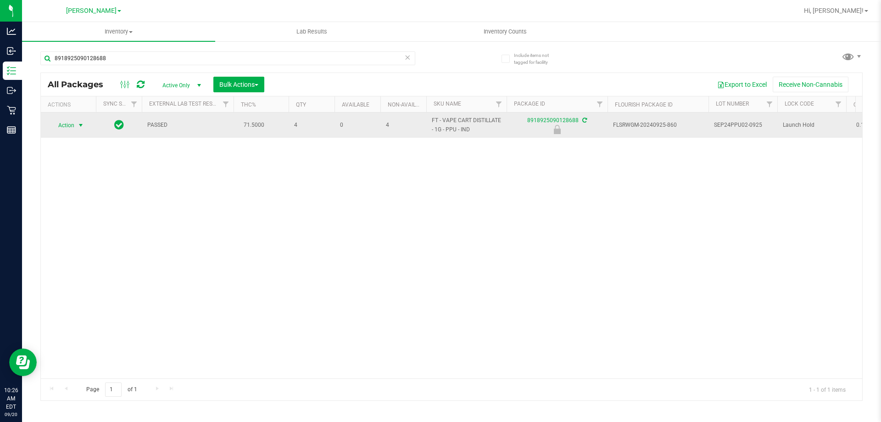
click at [77, 119] on span "select" at bounding box center [80, 125] width 11 height 13
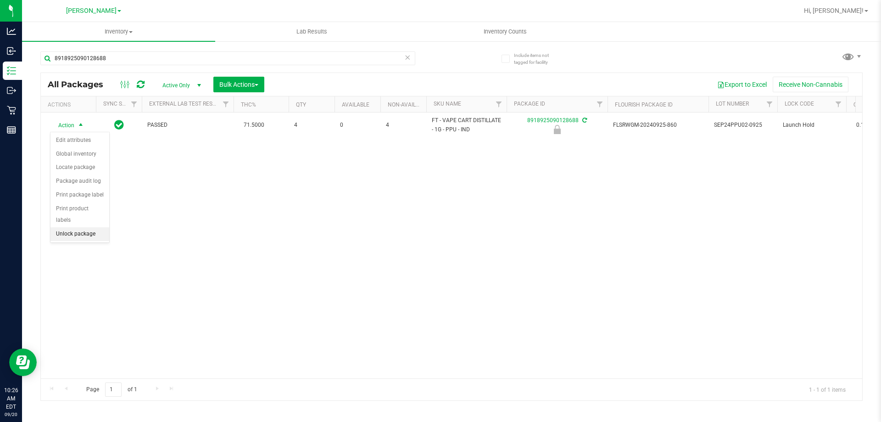
click at [71, 227] on li "Unlock package" at bounding box center [79, 234] width 59 height 14
click at [232, 65] on div "8918925090128688" at bounding box center [227, 61] width 375 height 21
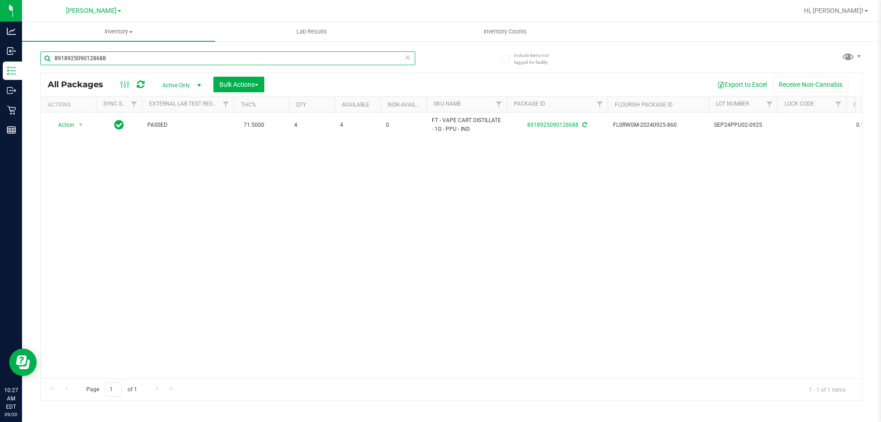
click at [233, 59] on input "8918925090128688" at bounding box center [227, 58] width 375 height 14
type input "3964277569998911"
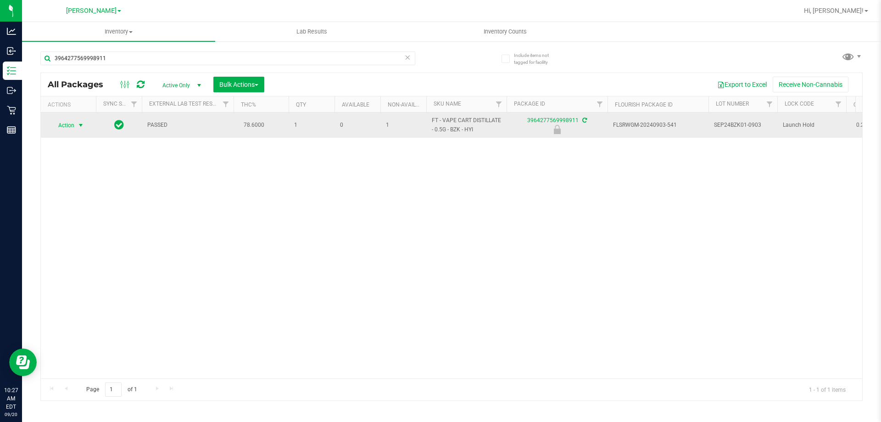
click at [69, 122] on span "Action" at bounding box center [62, 125] width 25 height 13
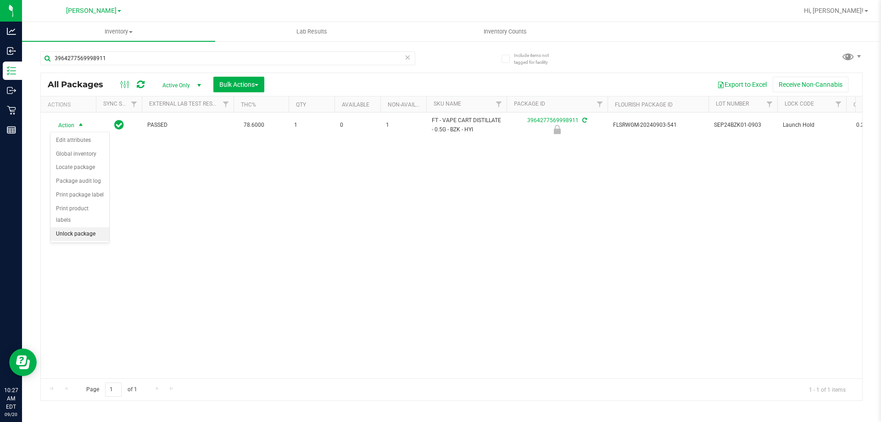
click at [65, 227] on li "Unlock package" at bounding box center [79, 234] width 59 height 14
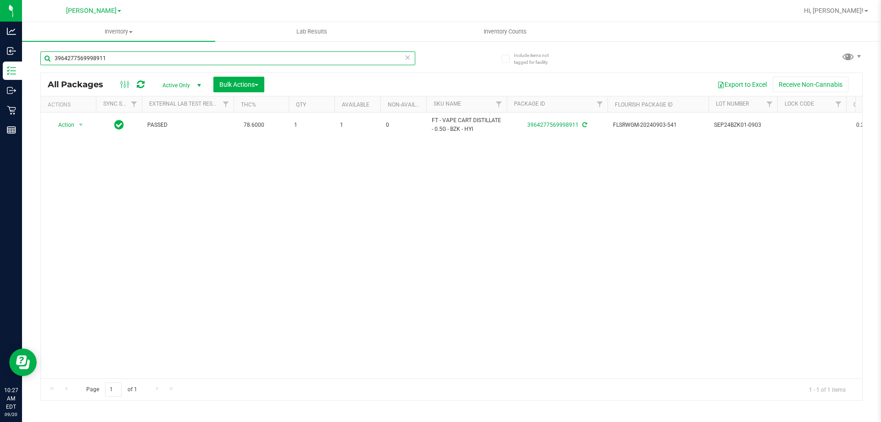
click at [208, 54] on input "3964277569998911" at bounding box center [227, 58] width 375 height 14
type input "7041039008119621"
click at [73, 123] on span "Action" at bounding box center [62, 125] width 25 height 13
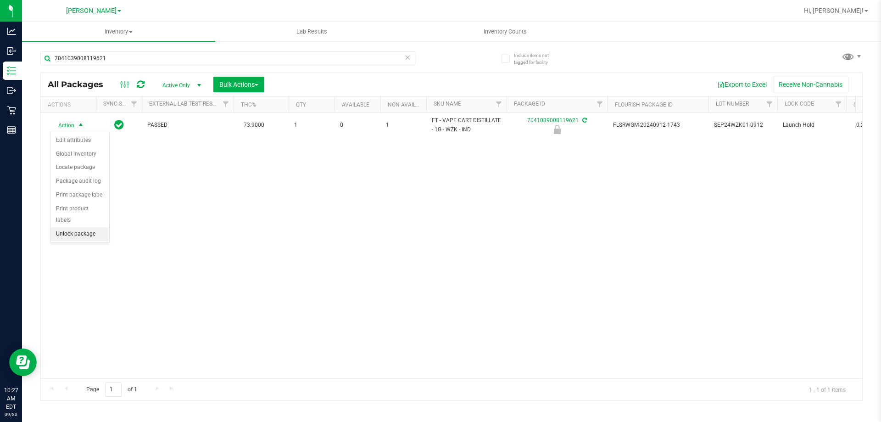
click at [92, 227] on li "Unlock package" at bounding box center [79, 234] width 59 height 14
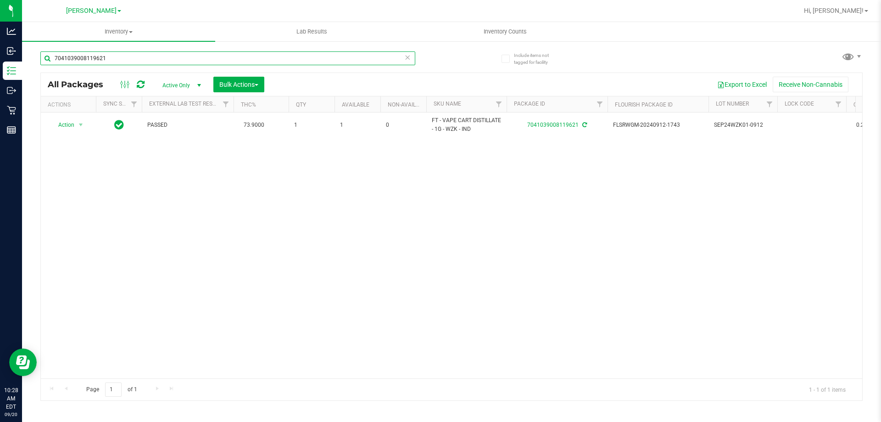
click at [140, 56] on input "7041039008119621" at bounding box center [227, 58] width 375 height 14
type input "4820507058244880"
click at [73, 121] on span "Action" at bounding box center [62, 125] width 25 height 13
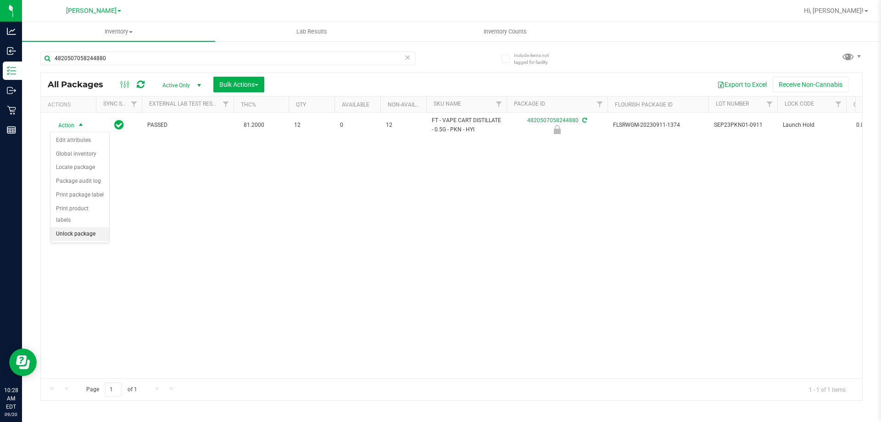
click at [93, 227] on li "Unlock package" at bounding box center [79, 234] width 59 height 14
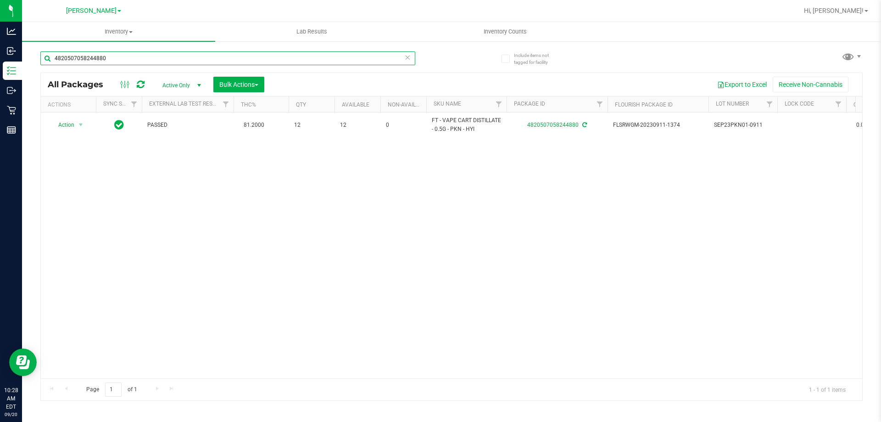
click at [336, 59] on input "4820507058244880" at bounding box center [227, 58] width 375 height 14
drag, startPoint x: 336, startPoint y: 59, endPoint x: 337, endPoint y: 54, distance: 5.2
click at [336, 56] on input "4820507058244880" at bounding box center [227, 58] width 375 height 14
type input "JUL24SBC02-0815"
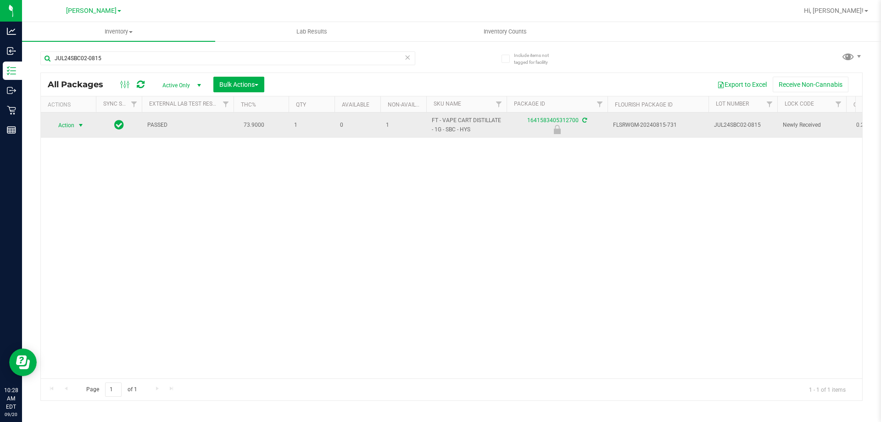
click at [73, 122] on span "Action" at bounding box center [62, 125] width 25 height 13
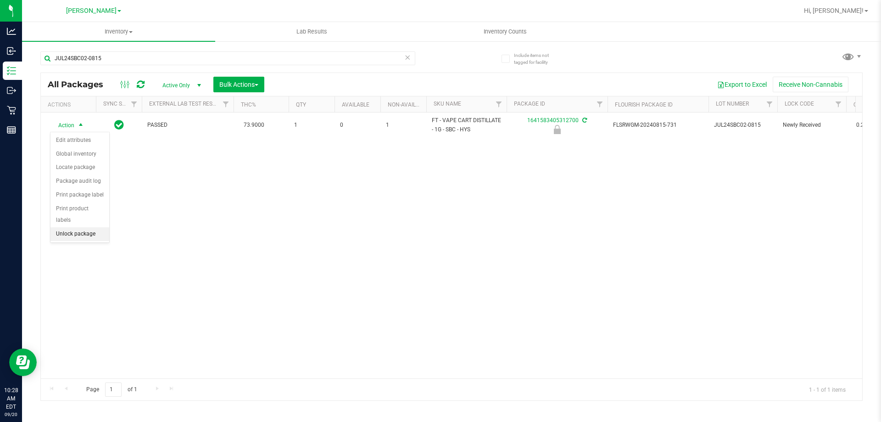
click at [78, 227] on li "Unlock package" at bounding box center [79, 234] width 59 height 14
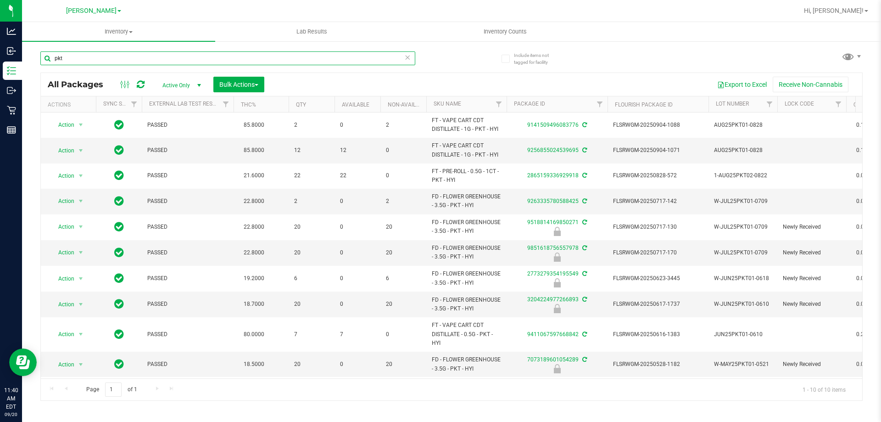
click at [251, 56] on input "pkt" at bounding box center [227, 58] width 375 height 14
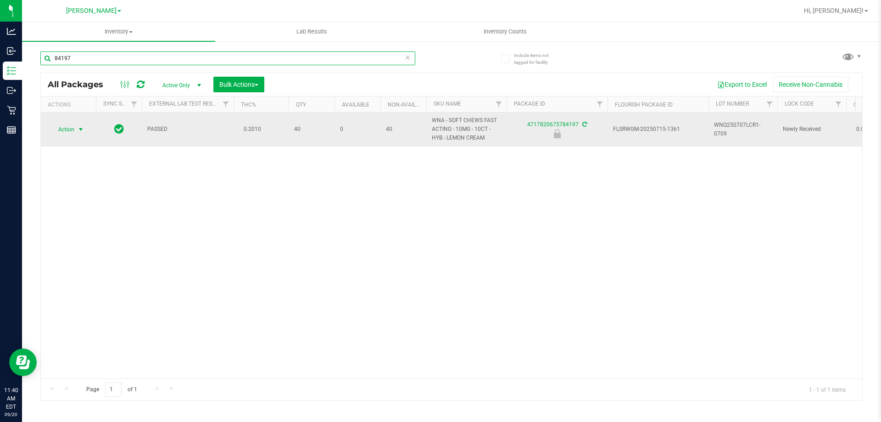
type input "84197"
click at [69, 129] on span "Action" at bounding box center [62, 129] width 25 height 13
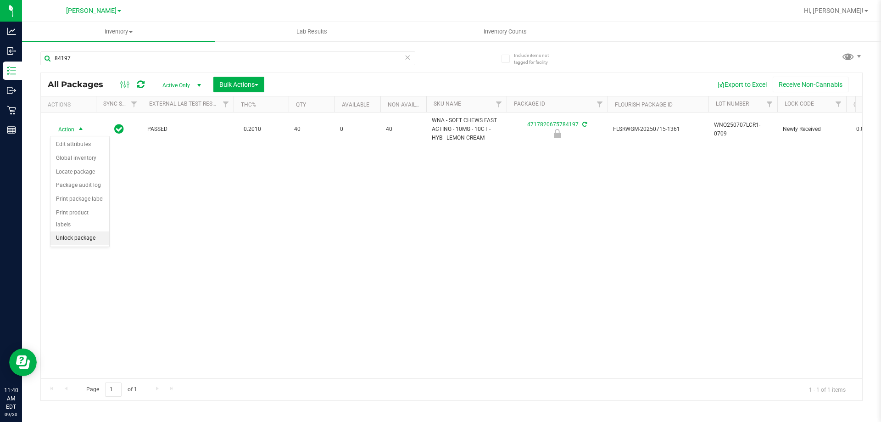
click at [93, 231] on li "Unlock package" at bounding box center [79, 238] width 59 height 14
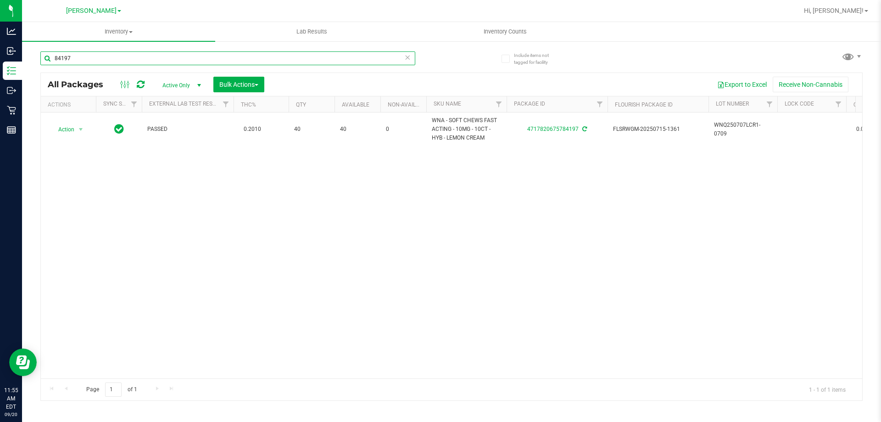
click at [236, 57] on input "84197" at bounding box center [227, 58] width 375 height 14
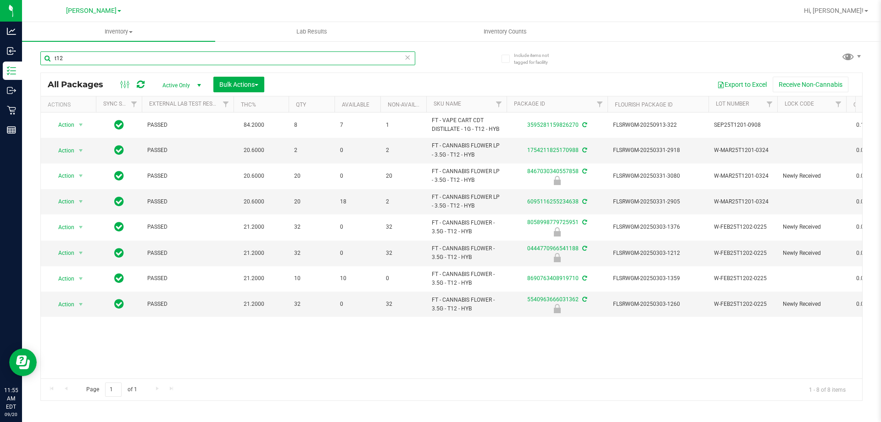
type input "t12"
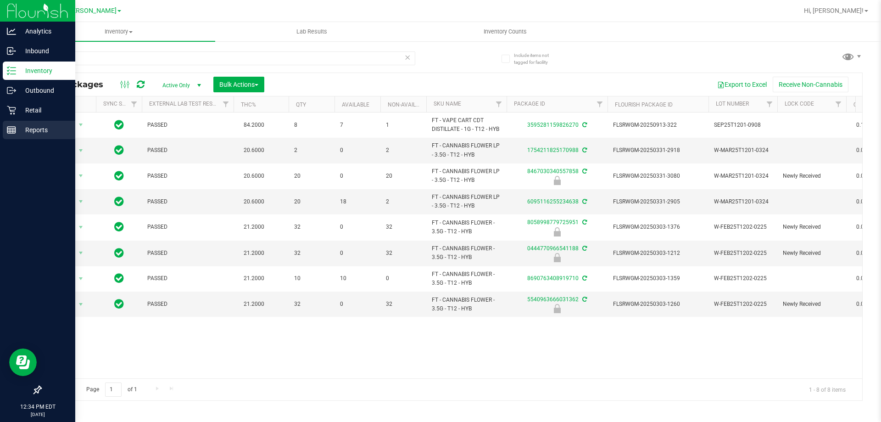
click at [30, 134] on p "Reports" at bounding box center [43, 129] width 55 height 11
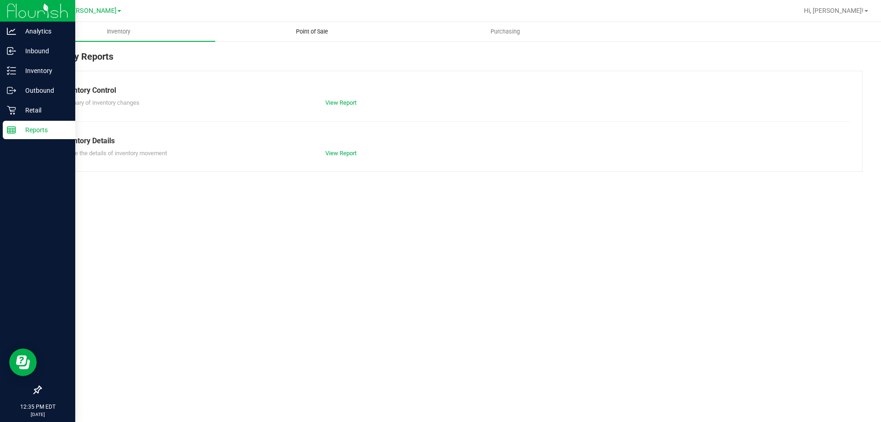
click at [301, 33] on span "Point of Sale" at bounding box center [312, 32] width 57 height 8
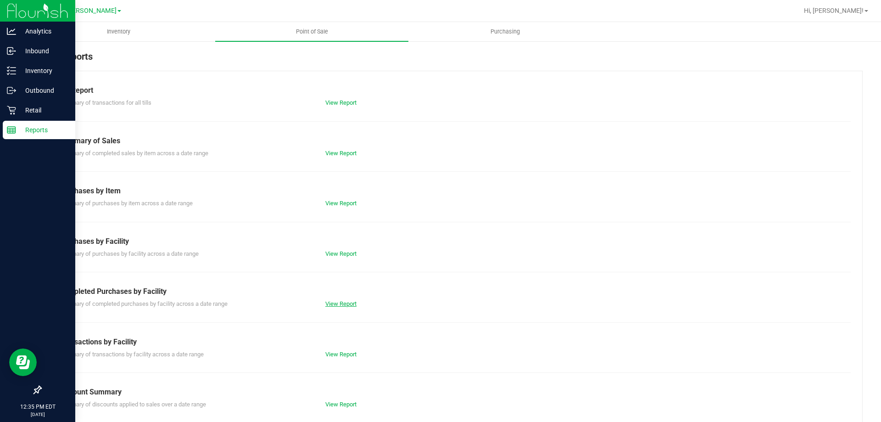
click at [347, 301] on link "View Report" at bounding box center [340, 303] width 31 height 7
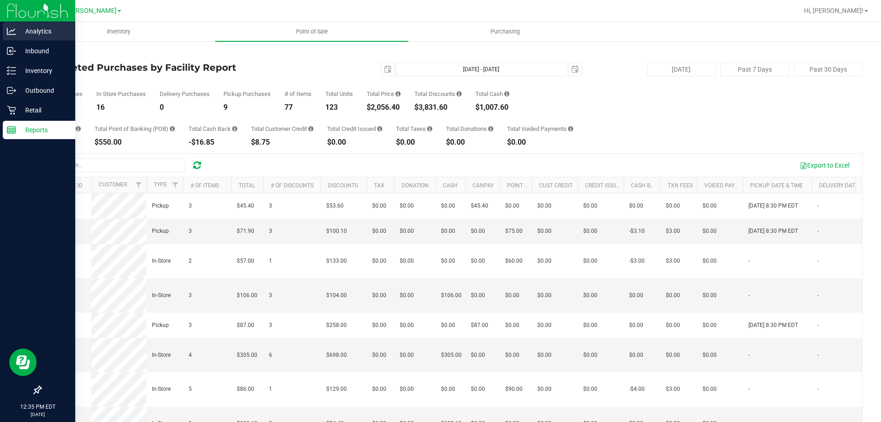
click at [45, 36] on p "Analytics" at bounding box center [43, 31] width 55 height 11
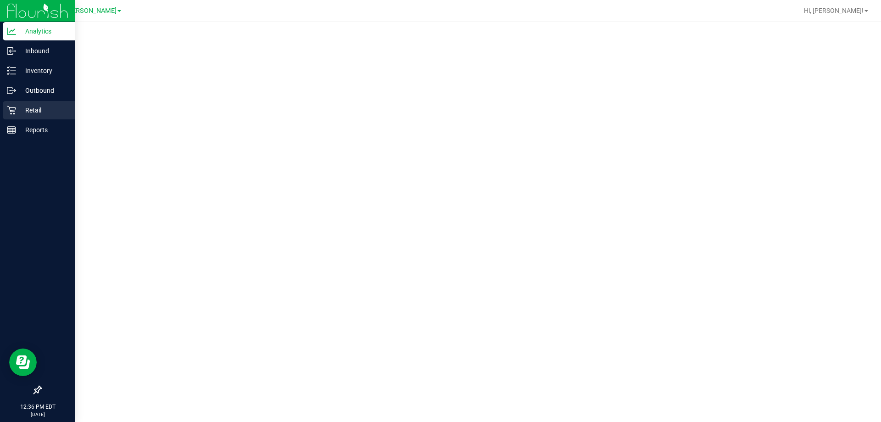
click at [16, 113] on icon at bounding box center [11, 110] width 9 height 9
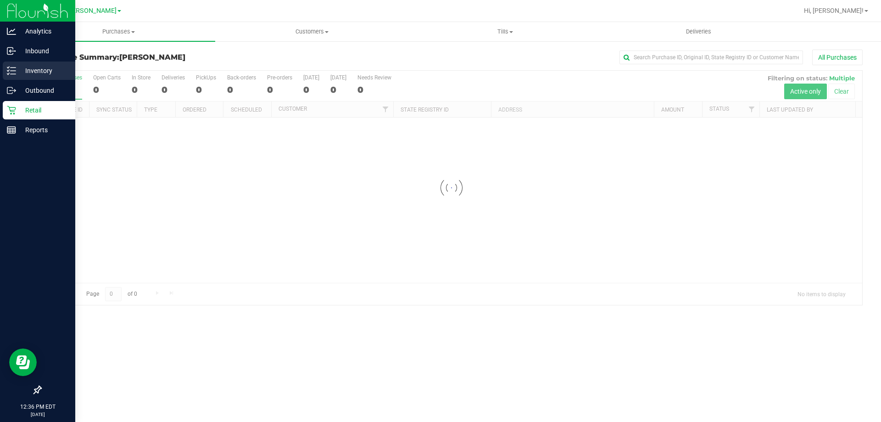
click at [17, 74] on p "Inventory" at bounding box center [43, 70] width 55 height 11
